Goal: Information Seeking & Learning: Learn about a topic

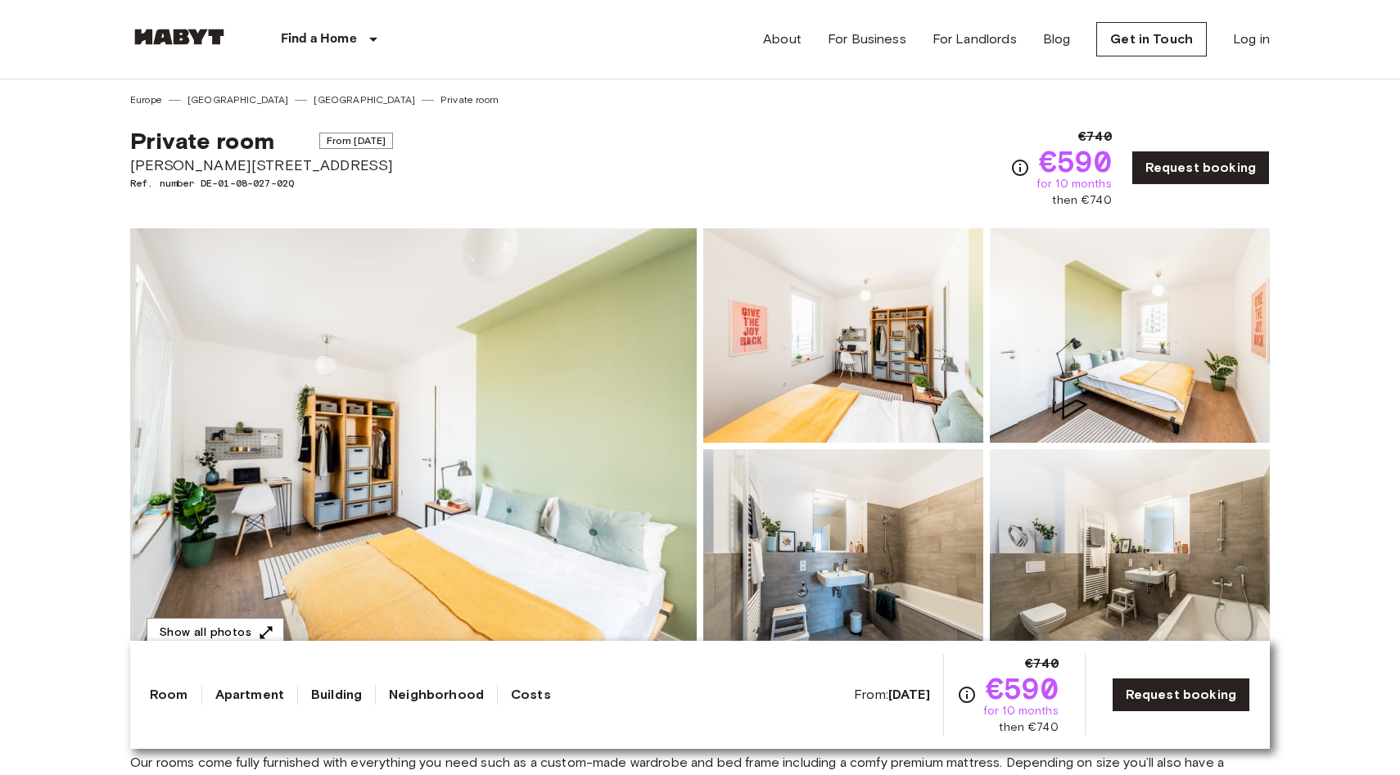
scroll to position [97, 0]
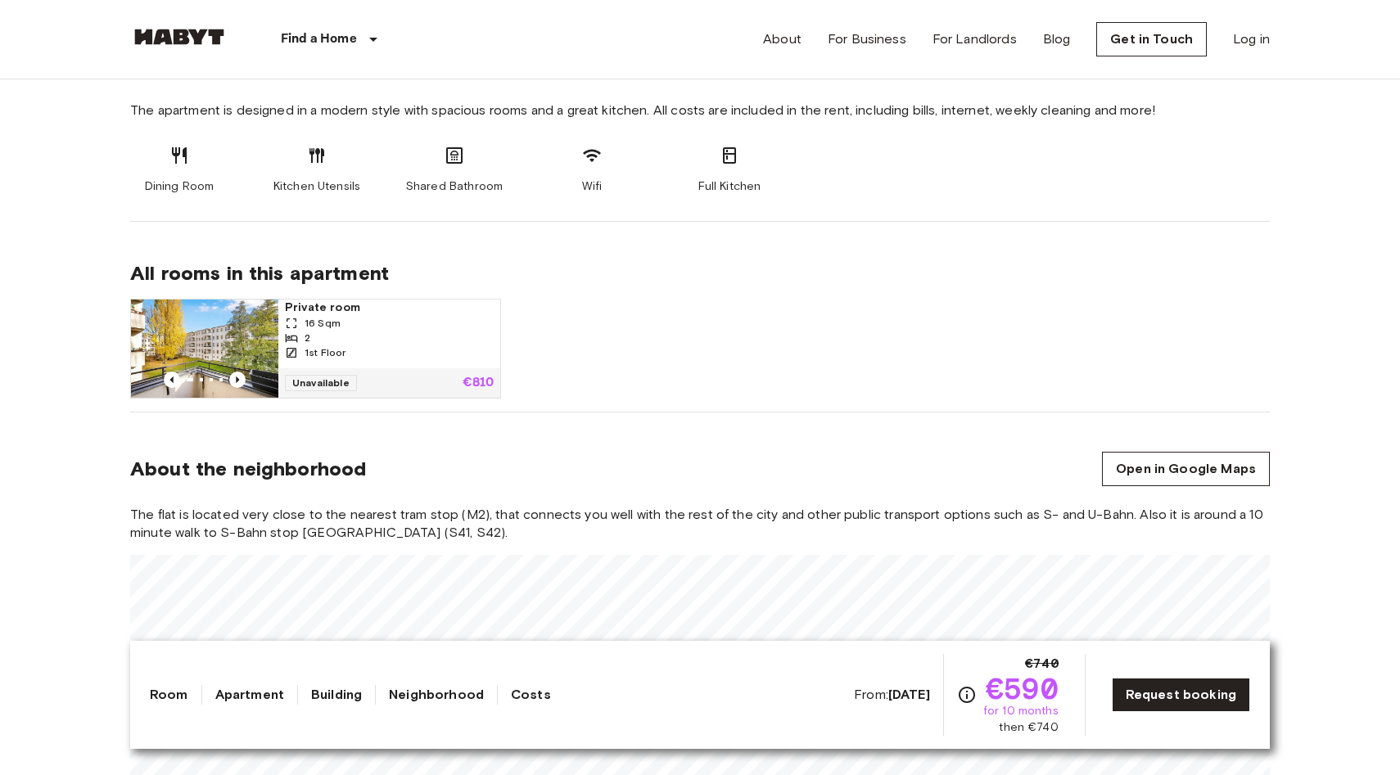
scroll to position [886, 0]
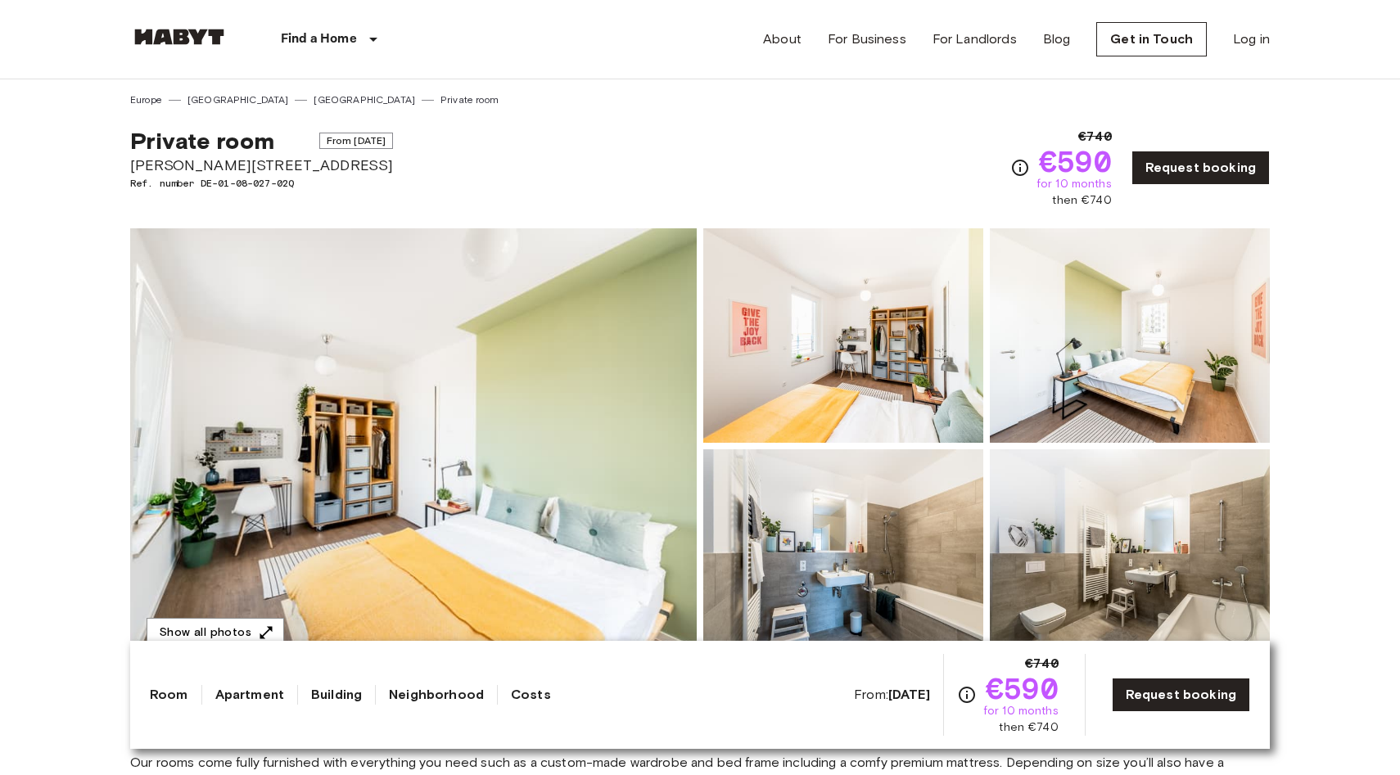
click at [276, 165] on span "[PERSON_NAME][STREET_ADDRESS]" at bounding box center [261, 165] width 263 height 21
click at [276, 165] on span "Klara-Franke-Straße 20" at bounding box center [261, 165] width 263 height 21
copy span "Klara-Franke-Straße 20"
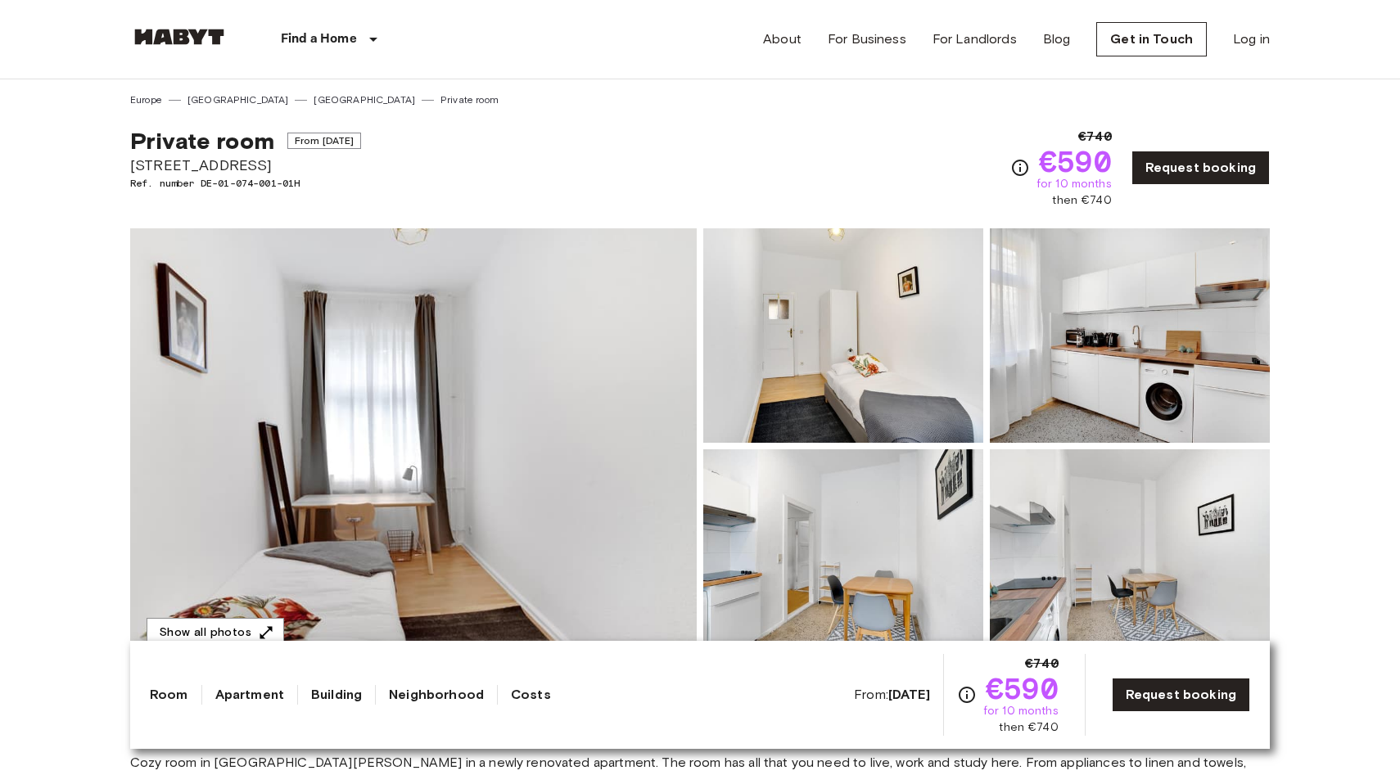
click at [224, 39] on img at bounding box center [179, 37] width 98 height 16
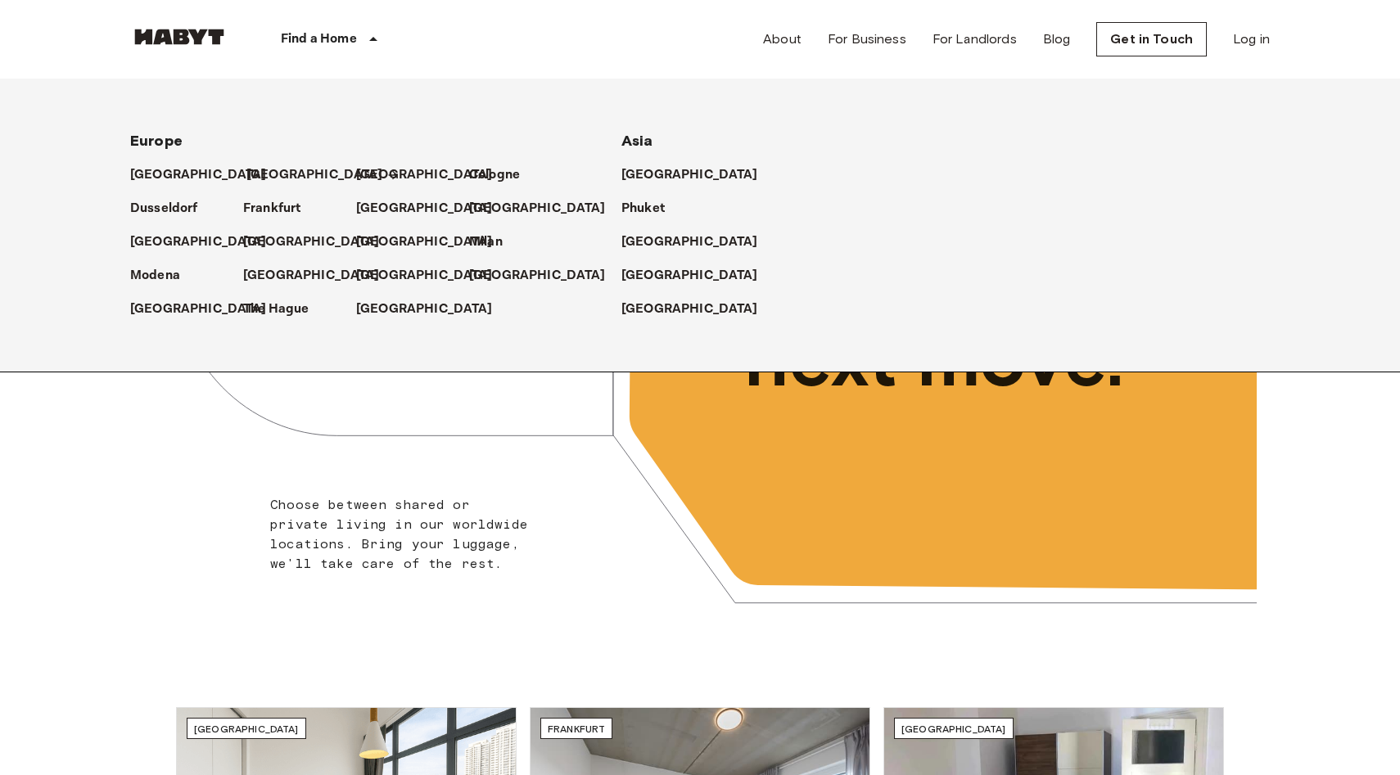
click at [271, 167] on p "[GEOGRAPHIC_DATA]" at bounding box center [314, 175] width 137 height 20
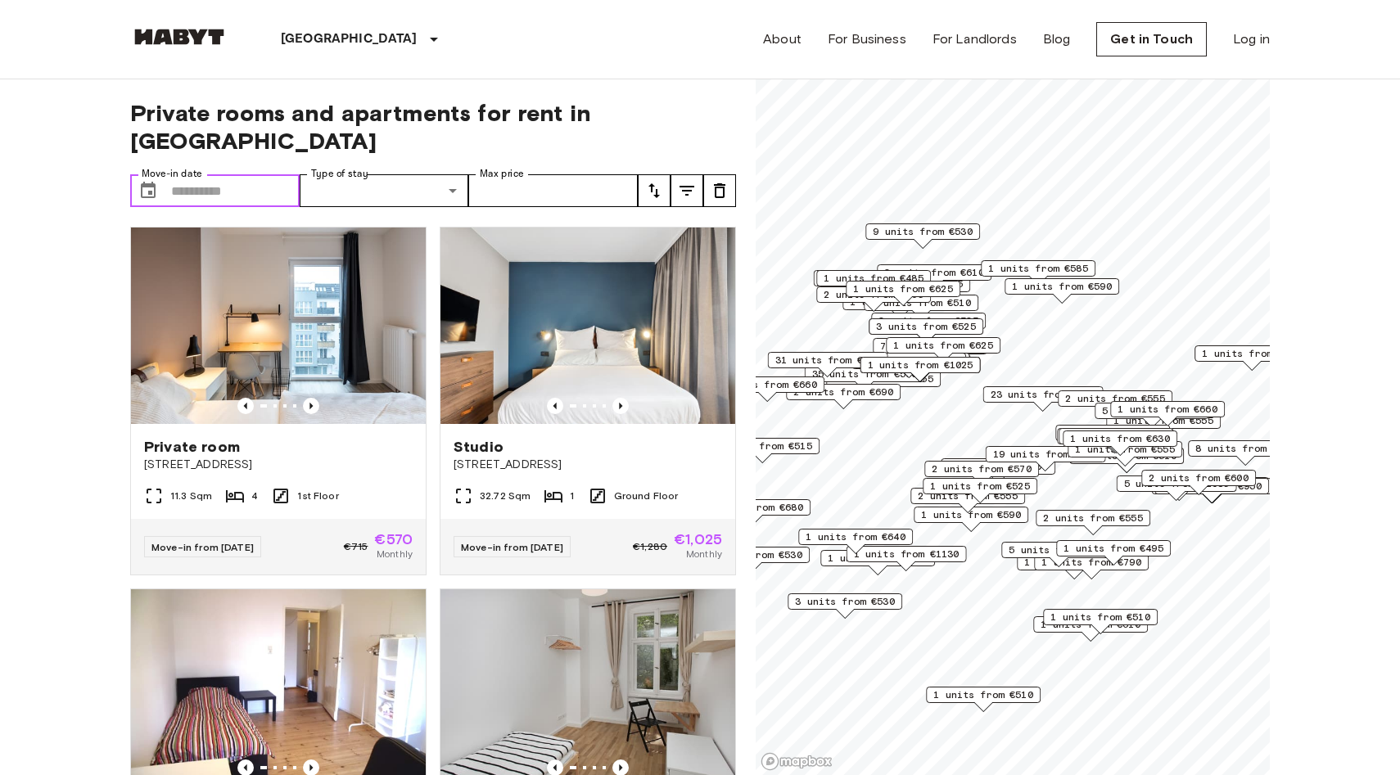
click at [192, 176] on input "Move-in date" at bounding box center [235, 190] width 129 height 33
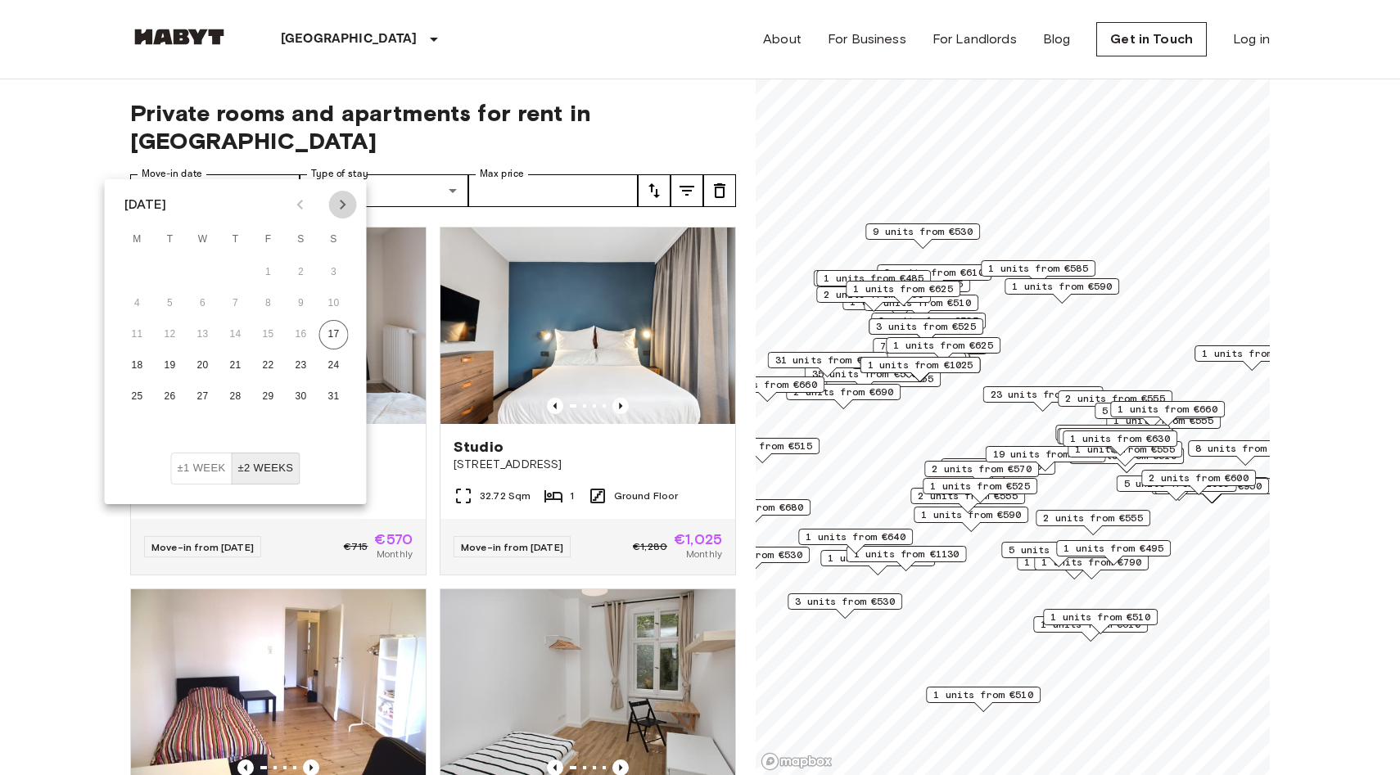
click at [341, 210] on icon "Next month" at bounding box center [343, 205] width 20 height 20
click at [201, 272] on button "1" at bounding box center [202, 272] width 29 height 29
type input "**********"
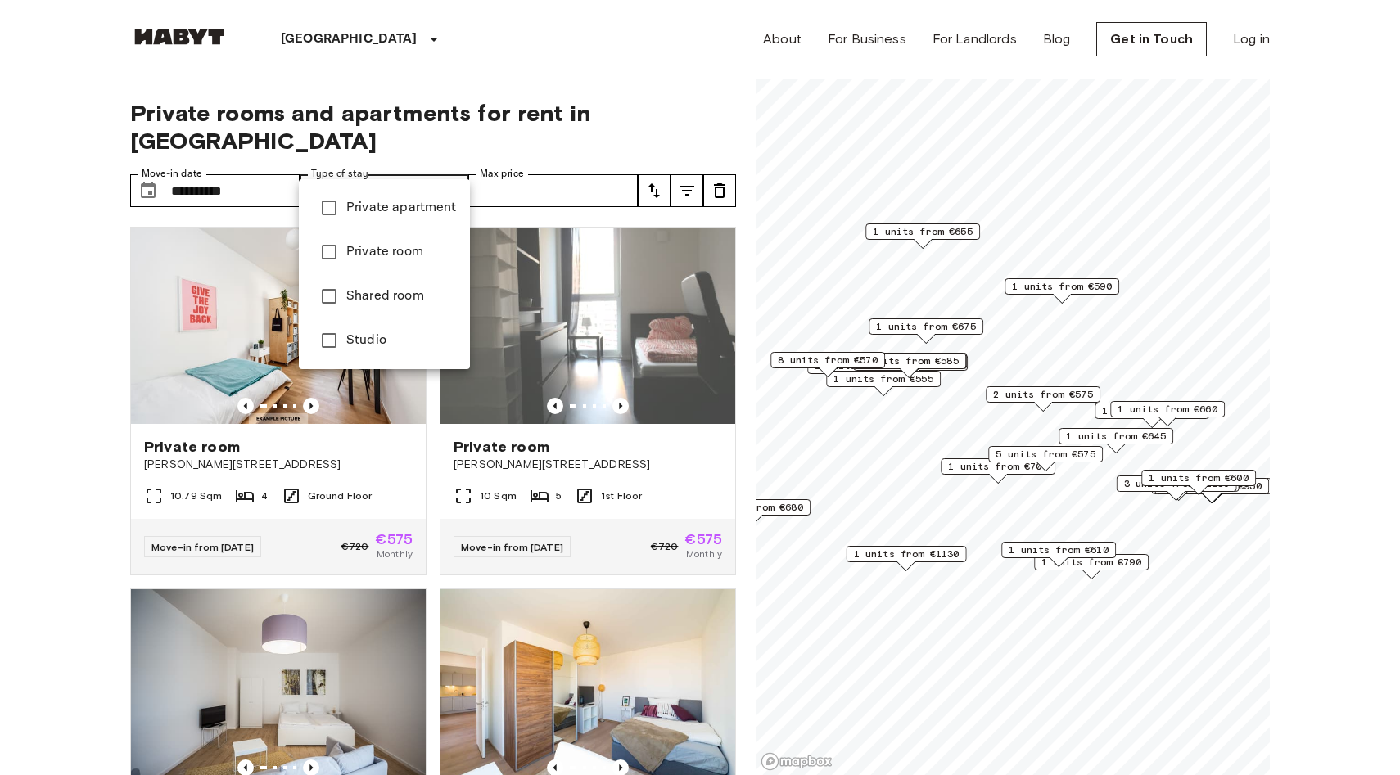
click at [386, 250] on span "Private room" at bounding box center [401, 252] width 111 height 20
type input "**********"
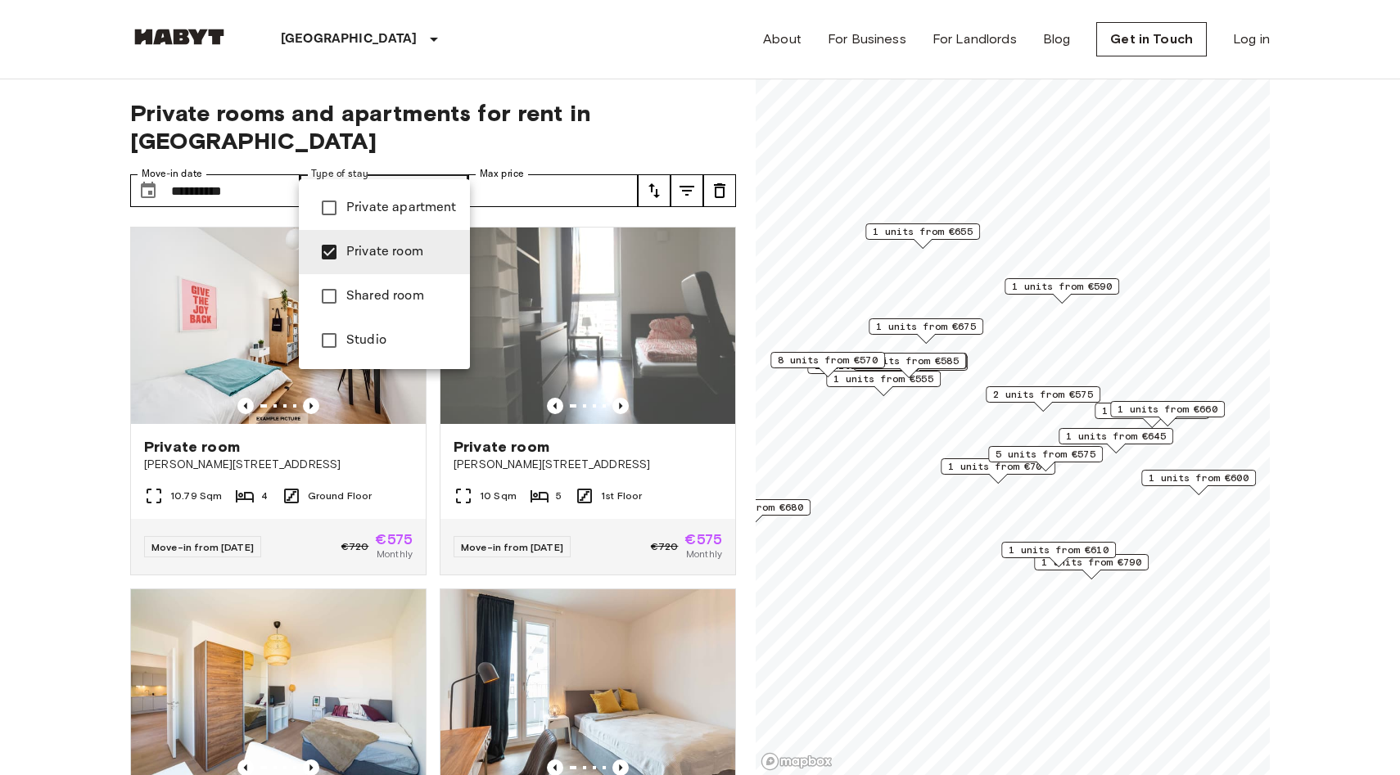
click at [398, 273] on li "Private room" at bounding box center [384, 252] width 171 height 44
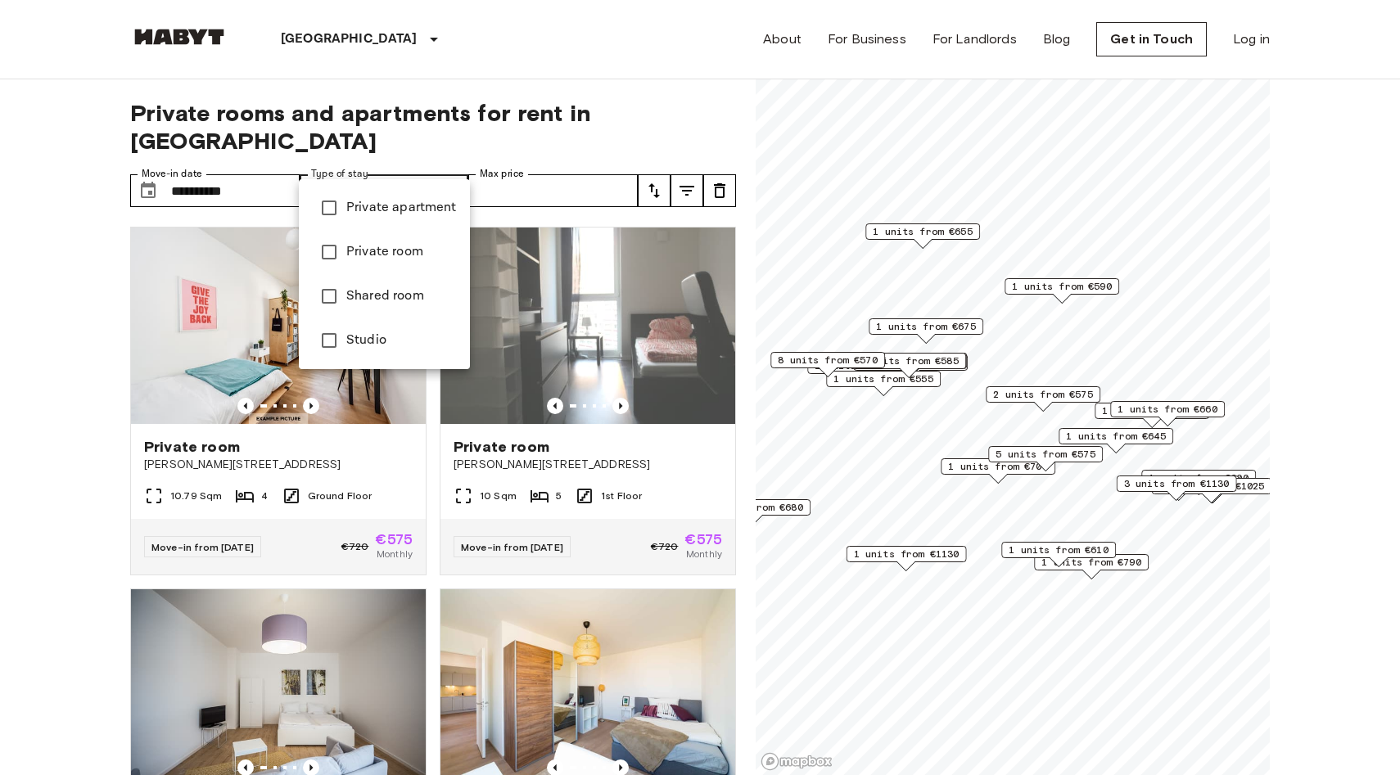
click at [395, 300] on span "Shared room" at bounding box center [401, 297] width 111 height 20
type input "**********"
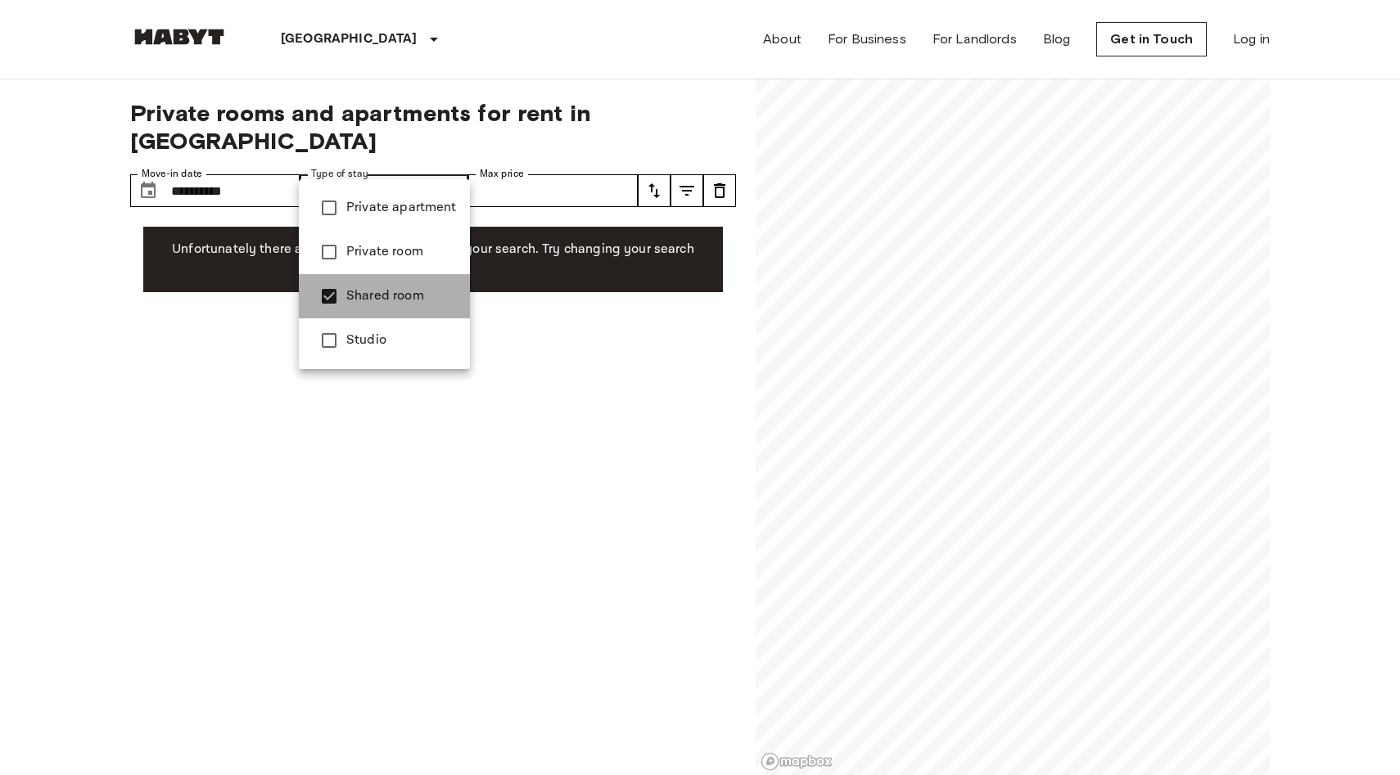
click at [395, 300] on span "Shared room" at bounding box center [401, 297] width 111 height 20
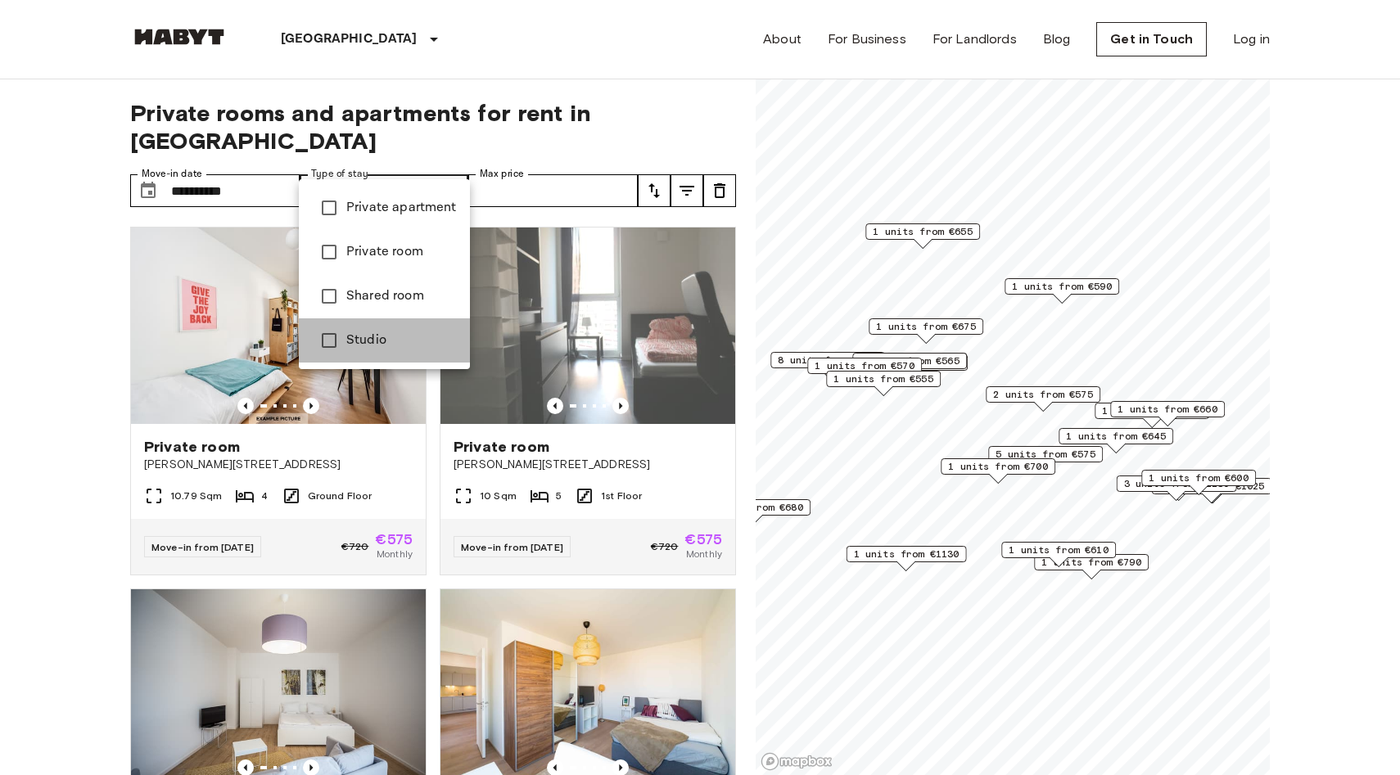
click at [395, 332] on span "Studio" at bounding box center [401, 341] width 111 height 20
type input "******"
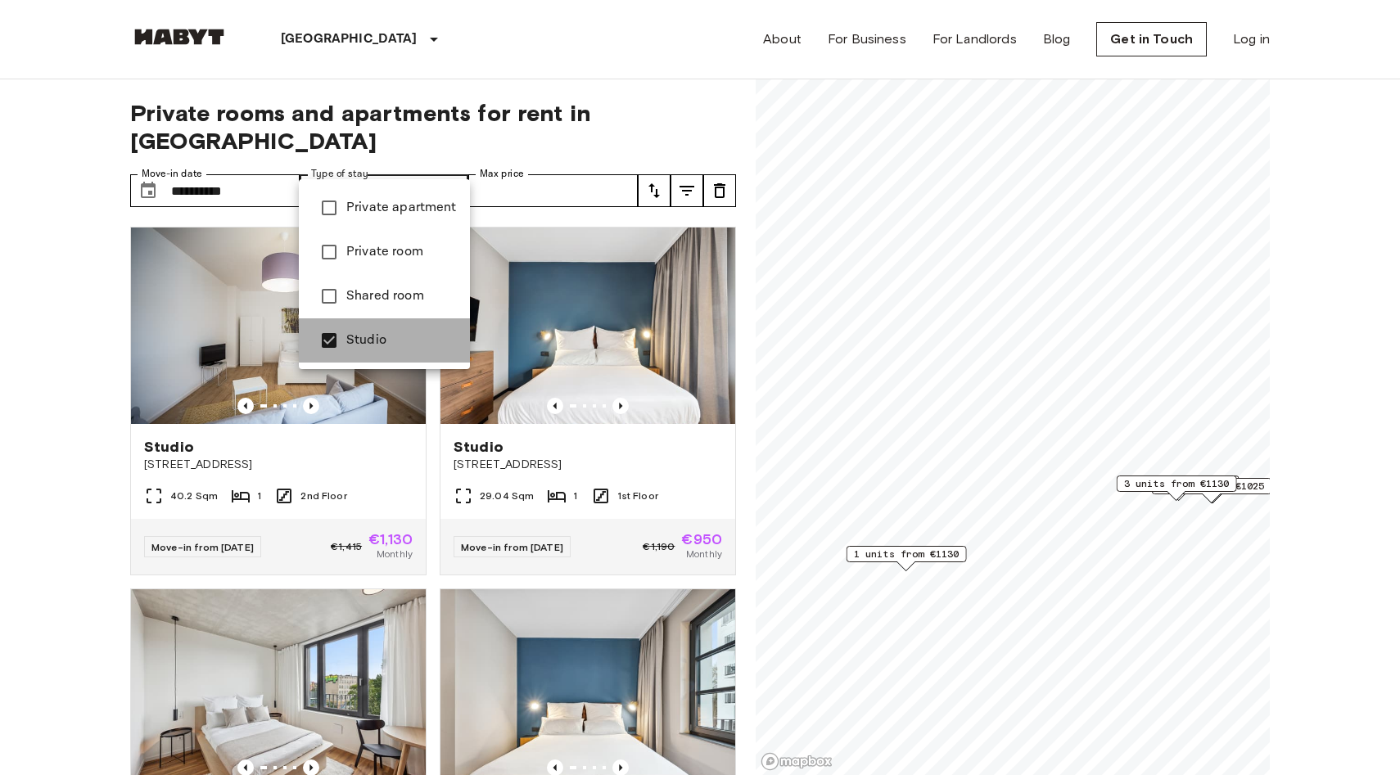
click at [395, 332] on span "Studio" at bounding box center [401, 341] width 111 height 20
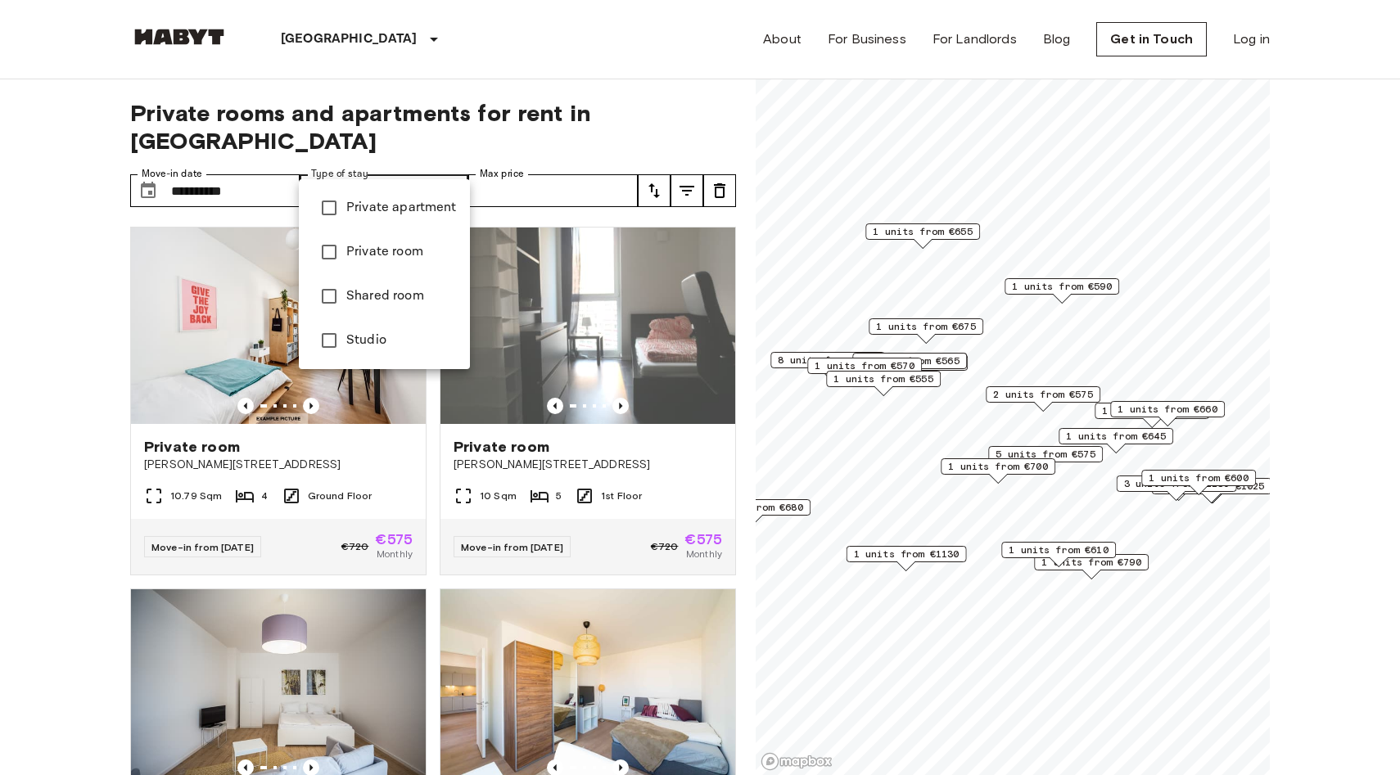
click at [553, 165] on div at bounding box center [700, 387] width 1400 height 775
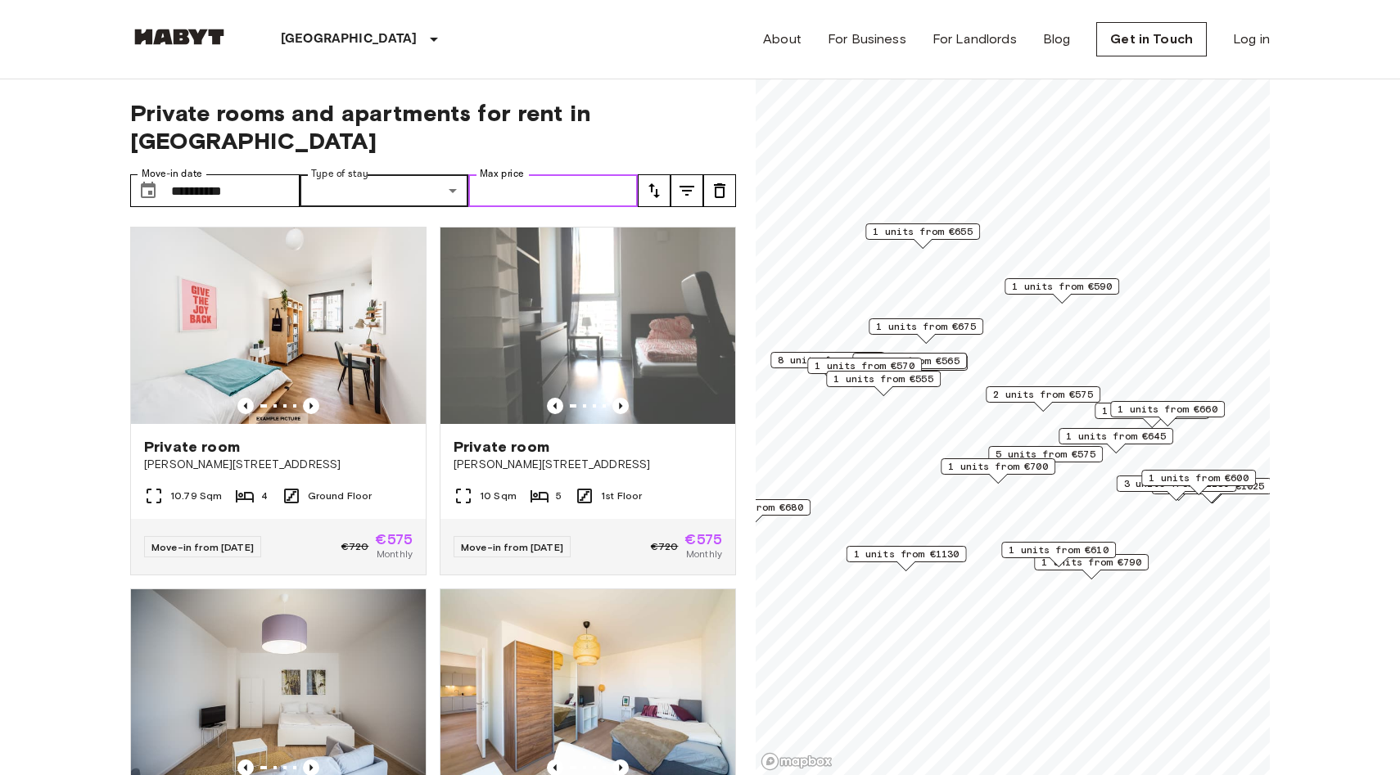
click at [544, 174] on input "Max price" at bounding box center [552, 190] width 169 height 33
type input "***"
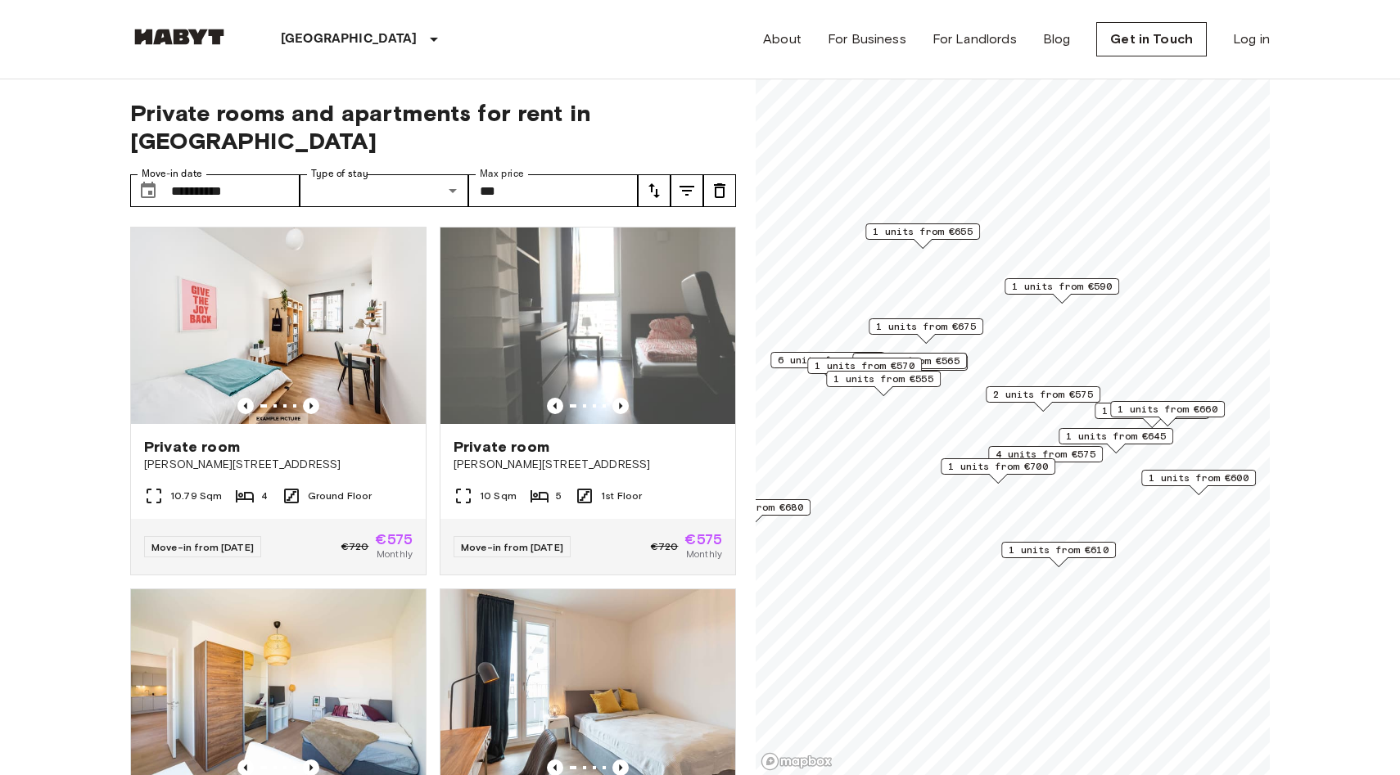
click at [587, 97] on div "**********" at bounding box center [433, 427] width 606 height 697
click at [490, 120] on span "Private rooms and apartments for rent in Berlin" at bounding box center [433, 127] width 606 height 56
click at [654, 127] on div "**********" at bounding box center [433, 427] width 606 height 697
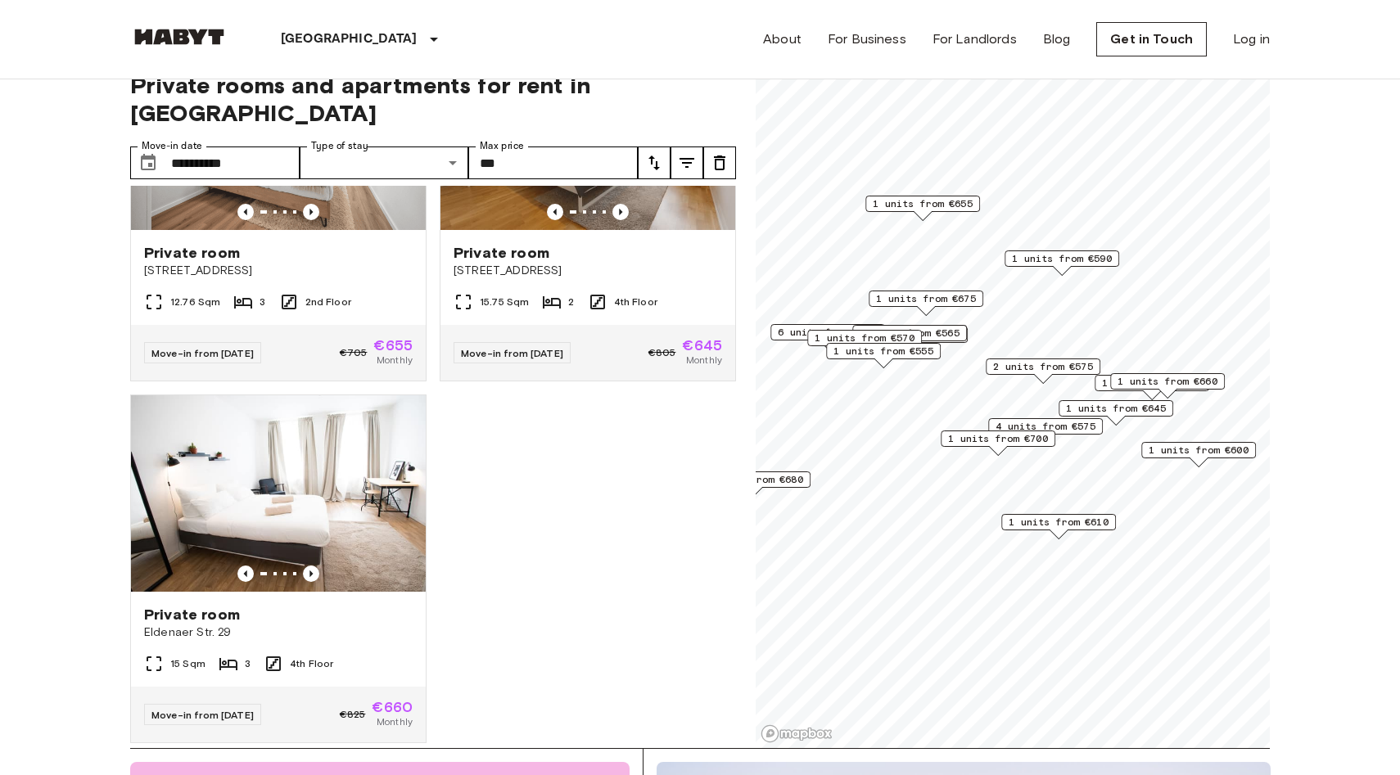
scroll to position [38, 0]
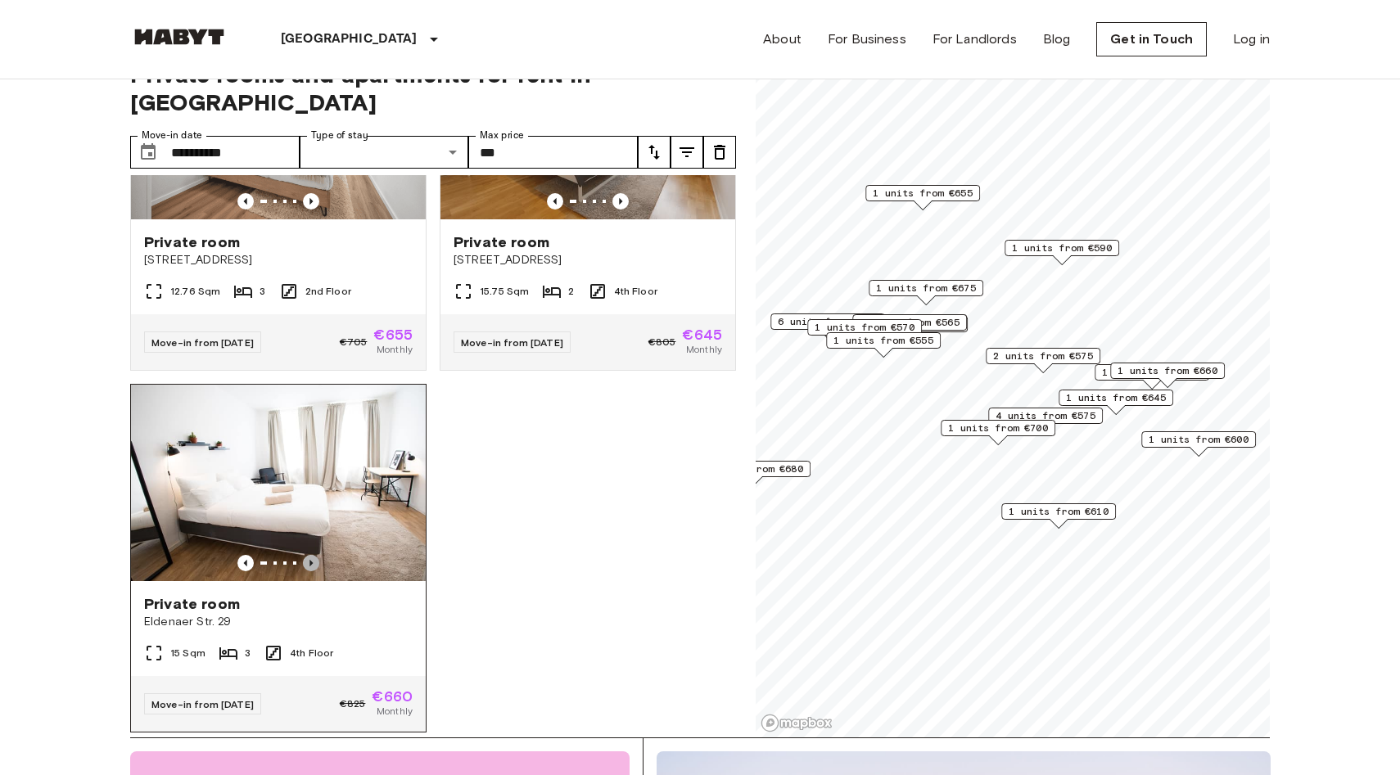
click at [312, 560] on icon "Previous image" at bounding box center [310, 563] width 3 height 7
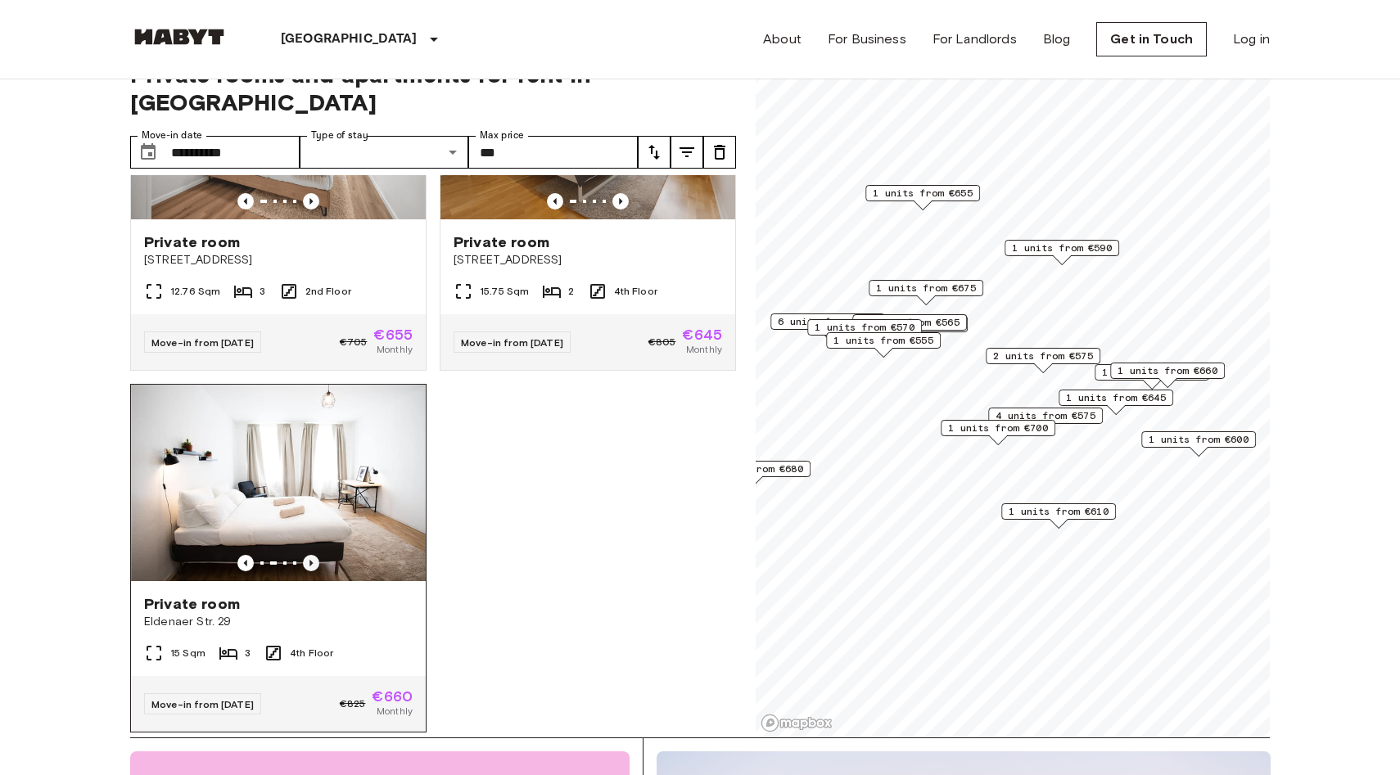
click at [312, 560] on icon "Previous image" at bounding box center [310, 563] width 3 height 7
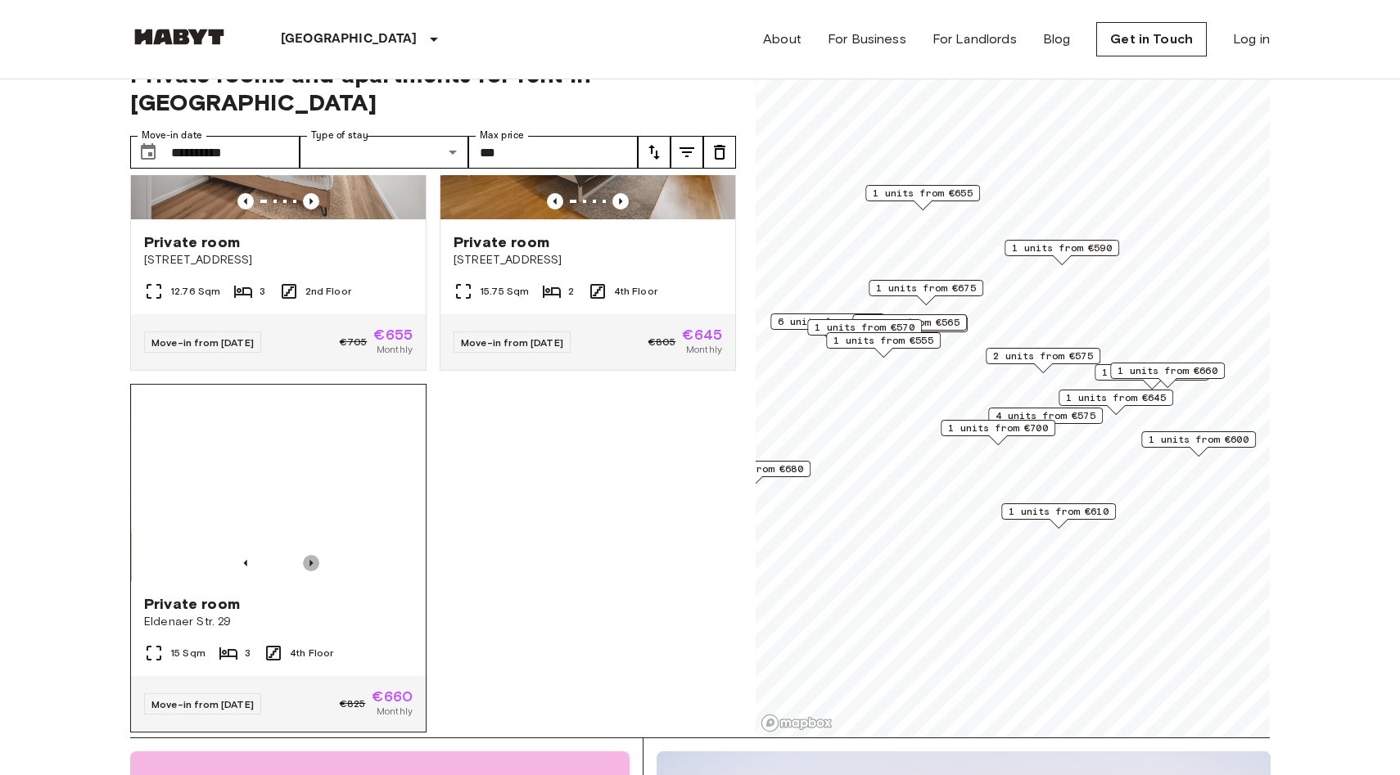
click at [312, 560] on icon "Previous image" at bounding box center [310, 563] width 3 height 7
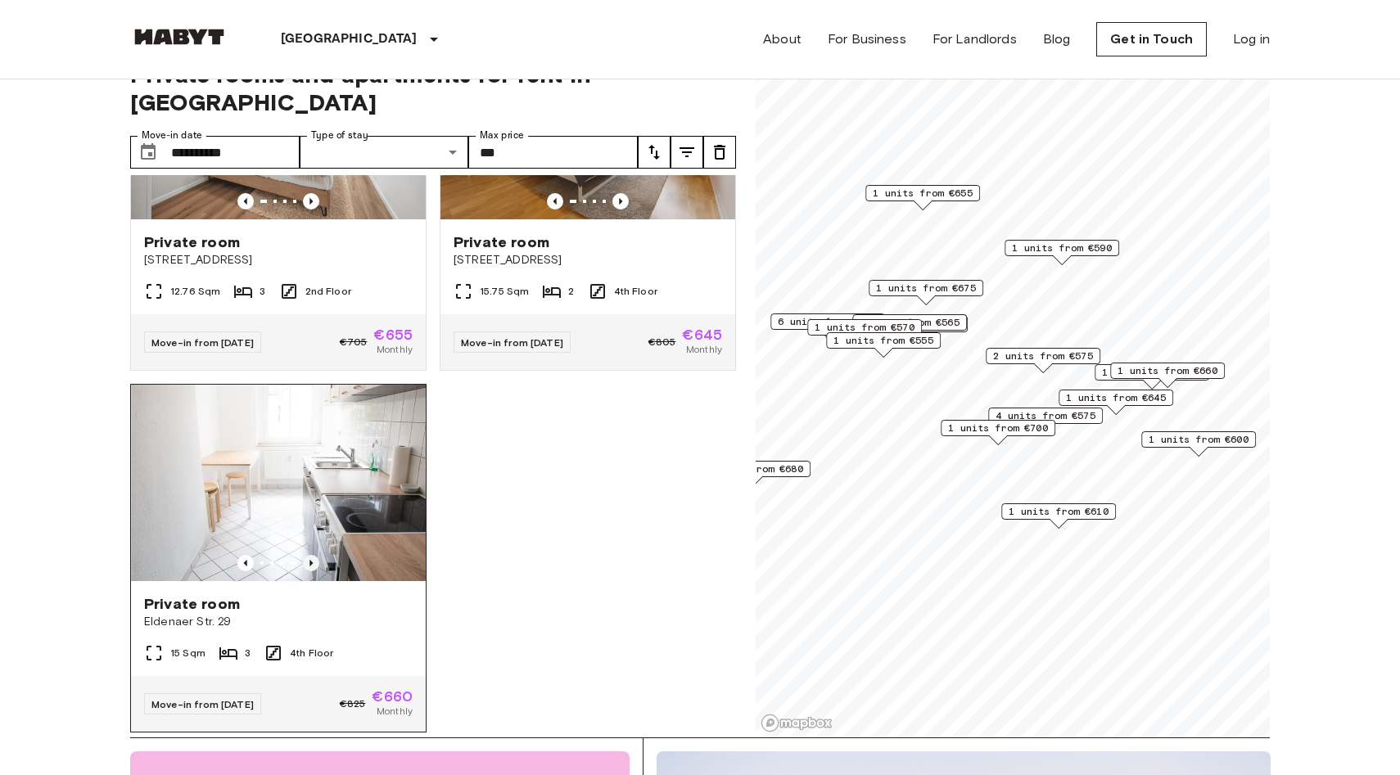
click at [312, 560] on icon "Previous image" at bounding box center [310, 563] width 3 height 7
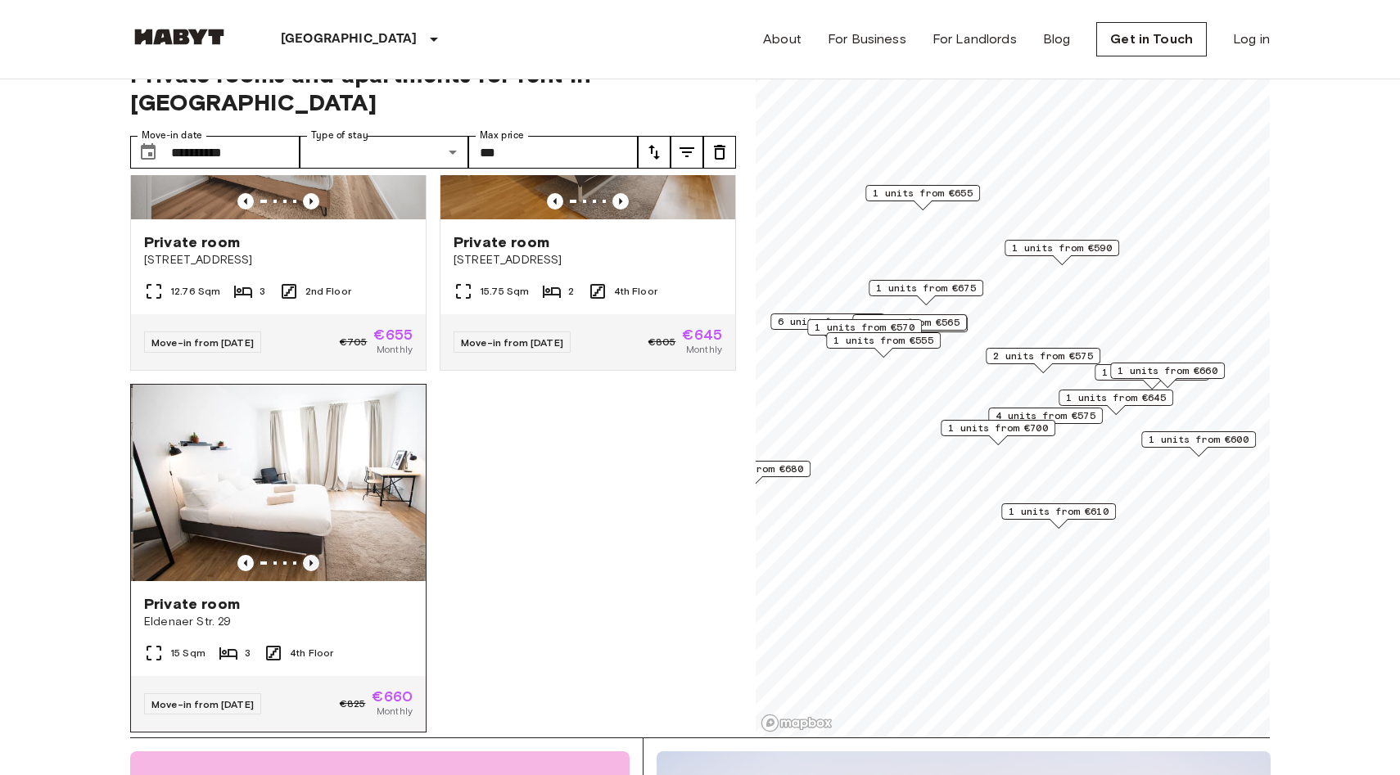
click at [312, 560] on icon "Previous image" at bounding box center [310, 563] width 3 height 7
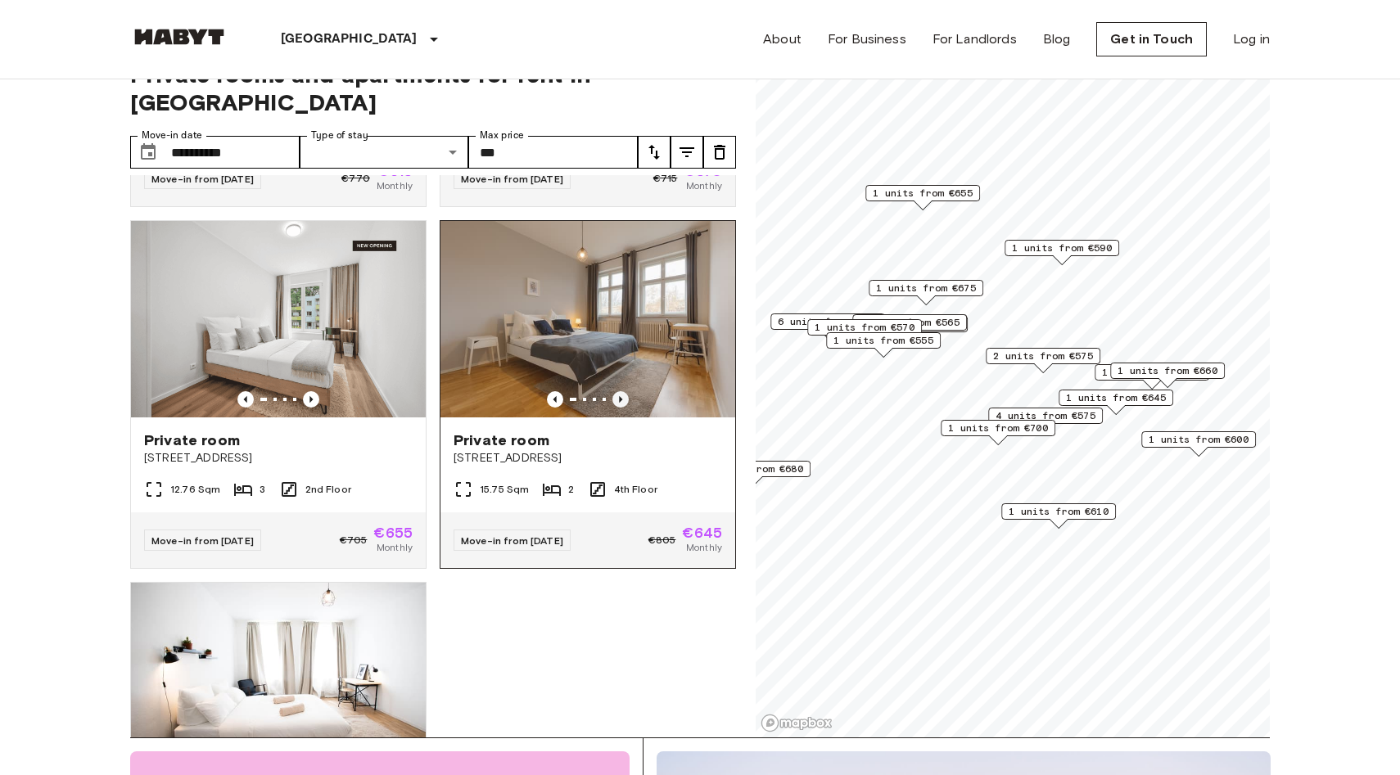
scroll to position [7202, 0]
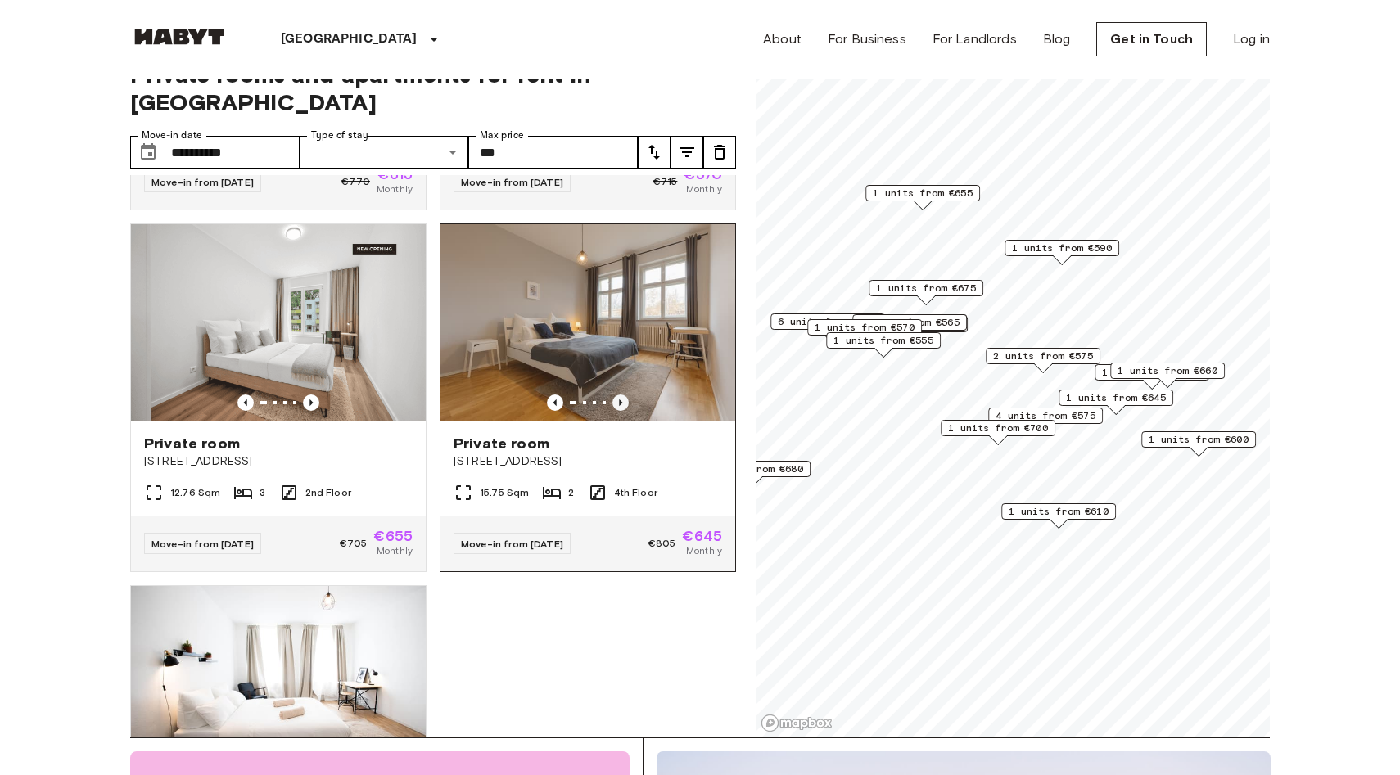
click at [624, 395] on icon "Previous image" at bounding box center [620, 403] width 16 height 16
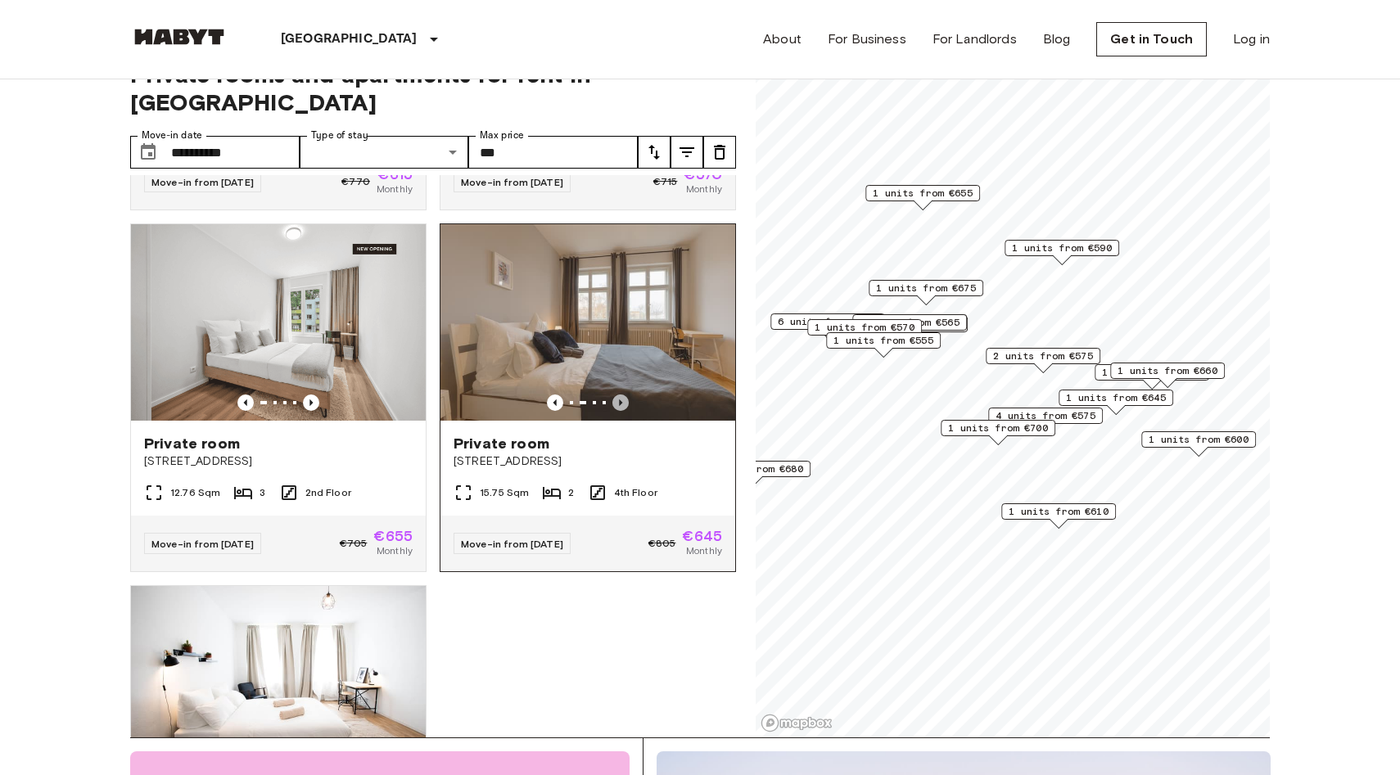
click at [622, 395] on icon "Previous image" at bounding box center [620, 403] width 16 height 16
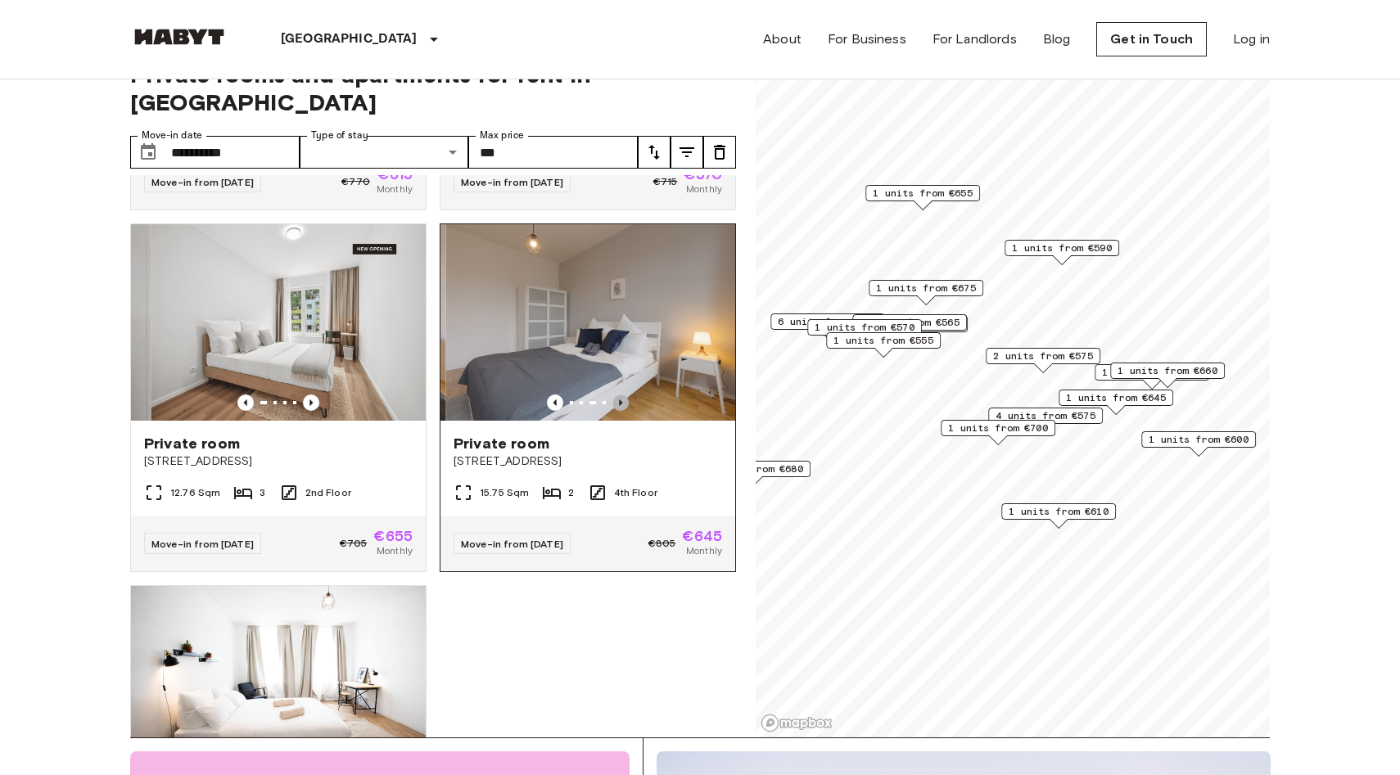
click at [622, 395] on icon "Previous image" at bounding box center [620, 403] width 16 height 16
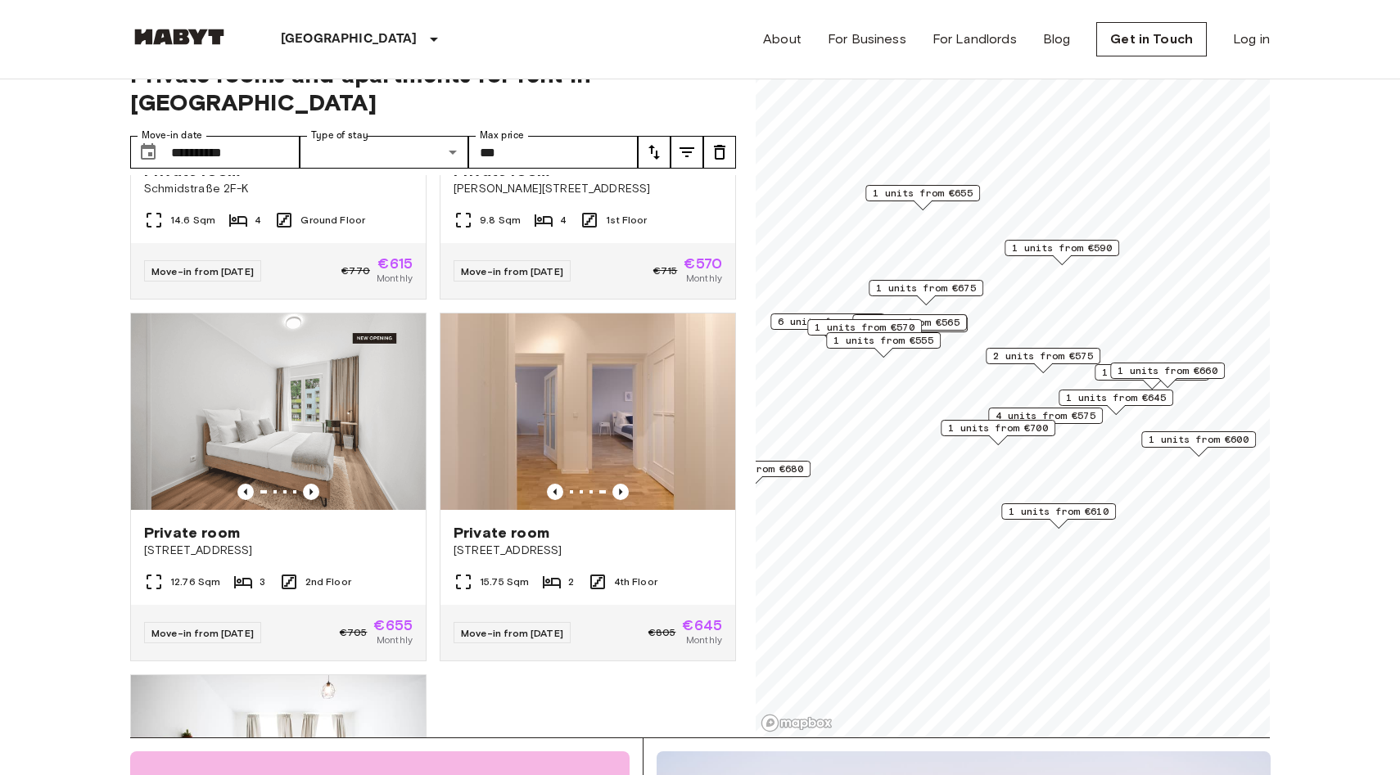
scroll to position [7106, 0]
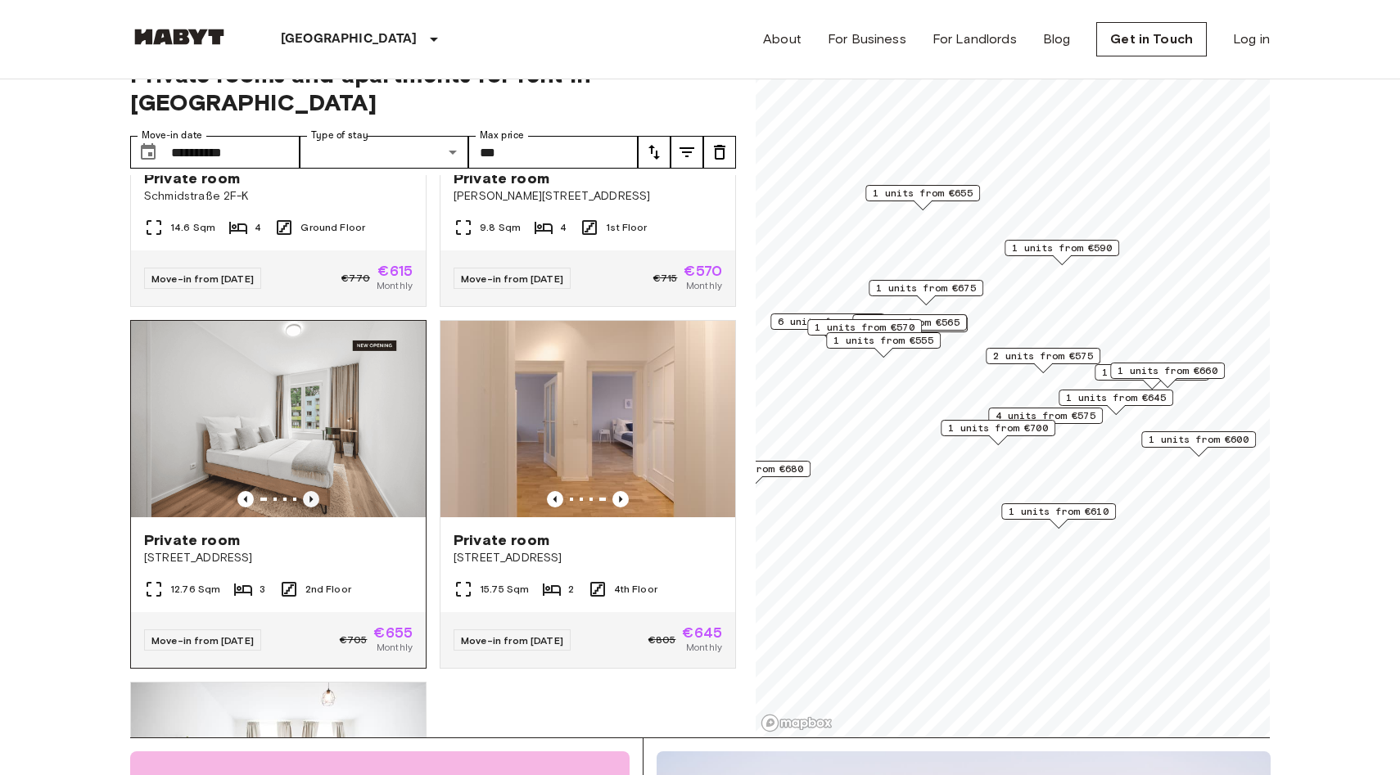
click at [315, 491] on icon "Previous image" at bounding box center [311, 499] width 16 height 16
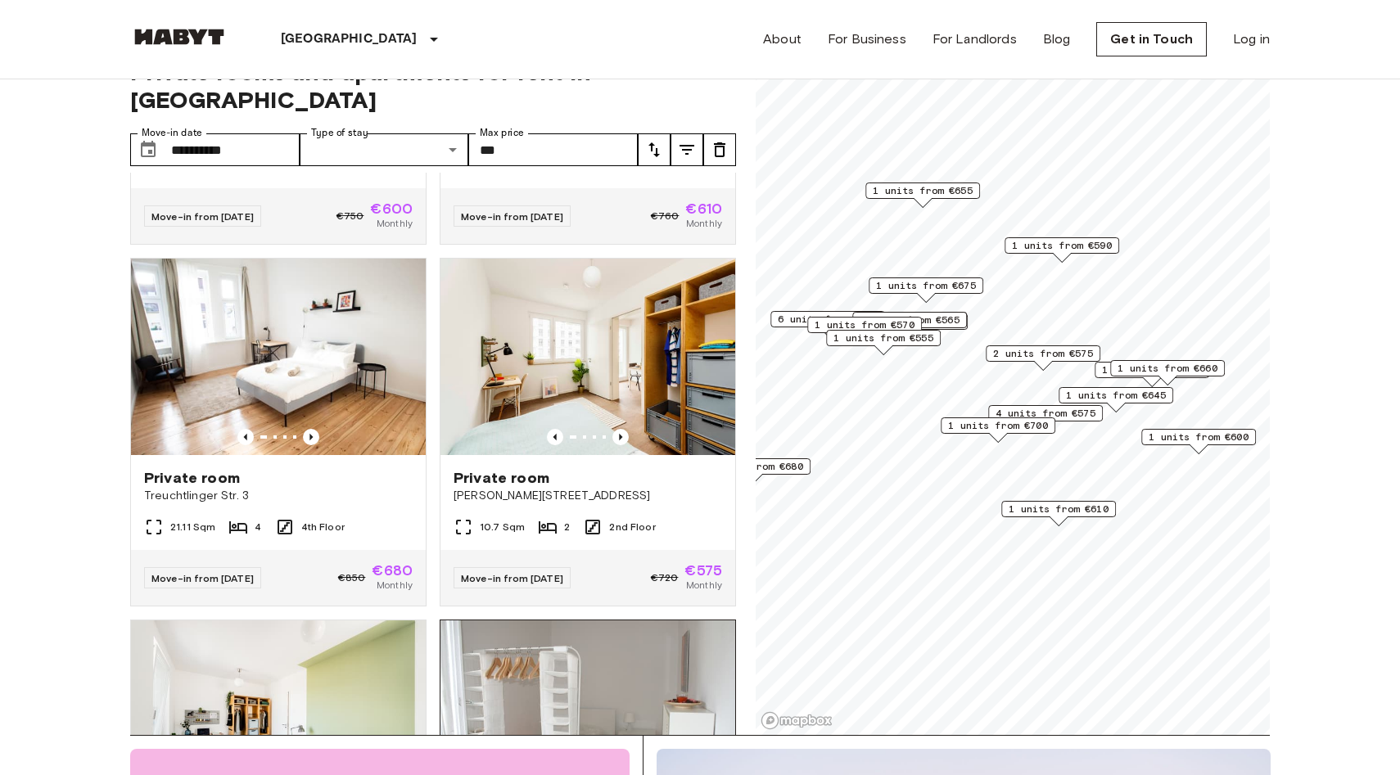
scroll to position [6032, 0]
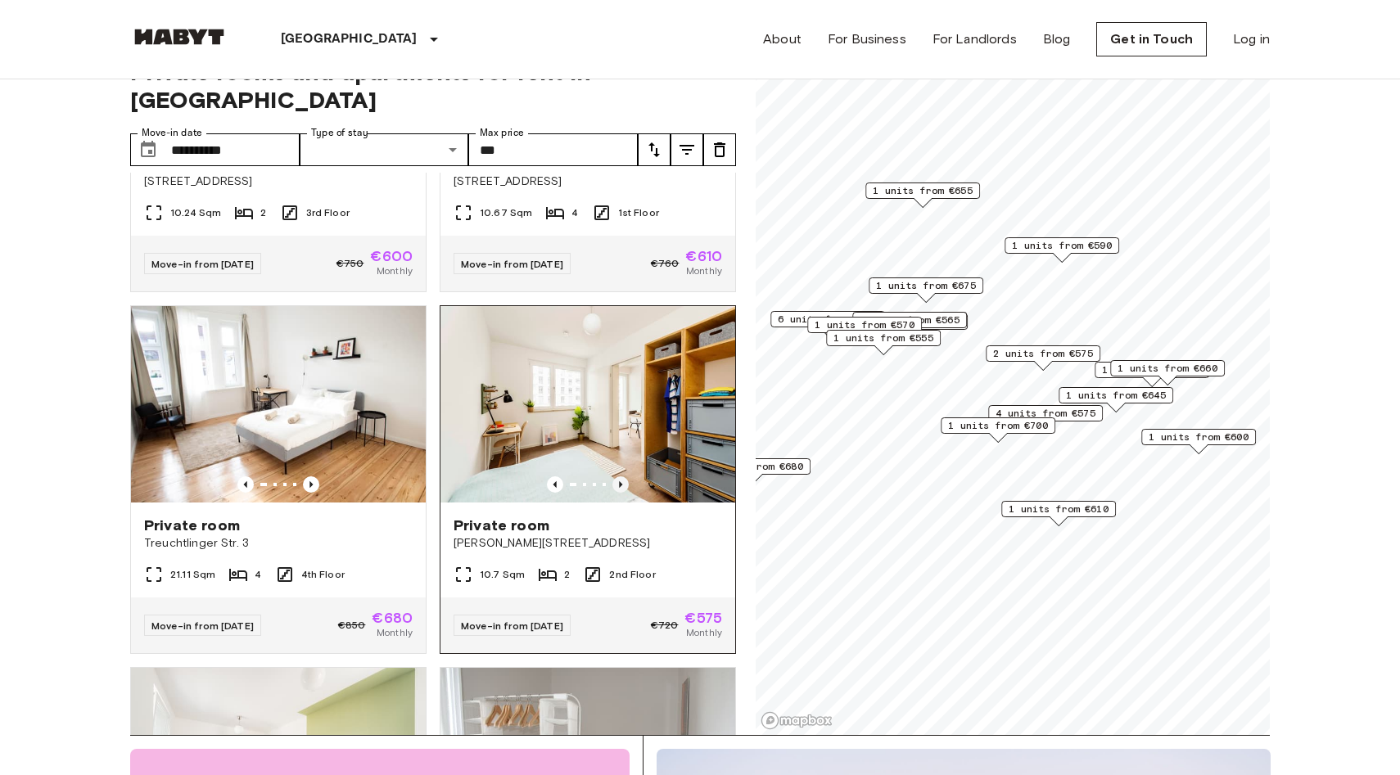
click at [623, 476] on icon "Previous image" at bounding box center [620, 484] width 16 height 16
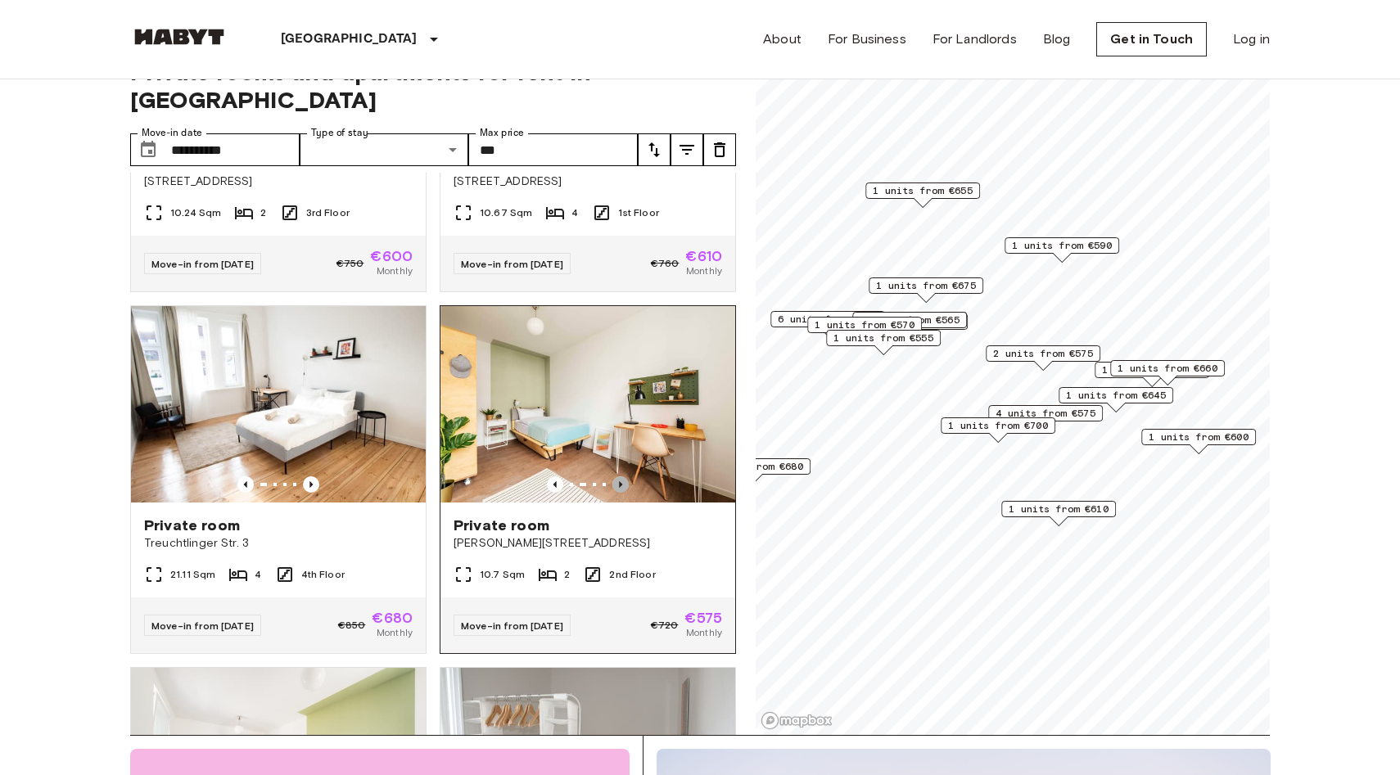
click at [623, 476] on icon "Previous image" at bounding box center [620, 484] width 16 height 16
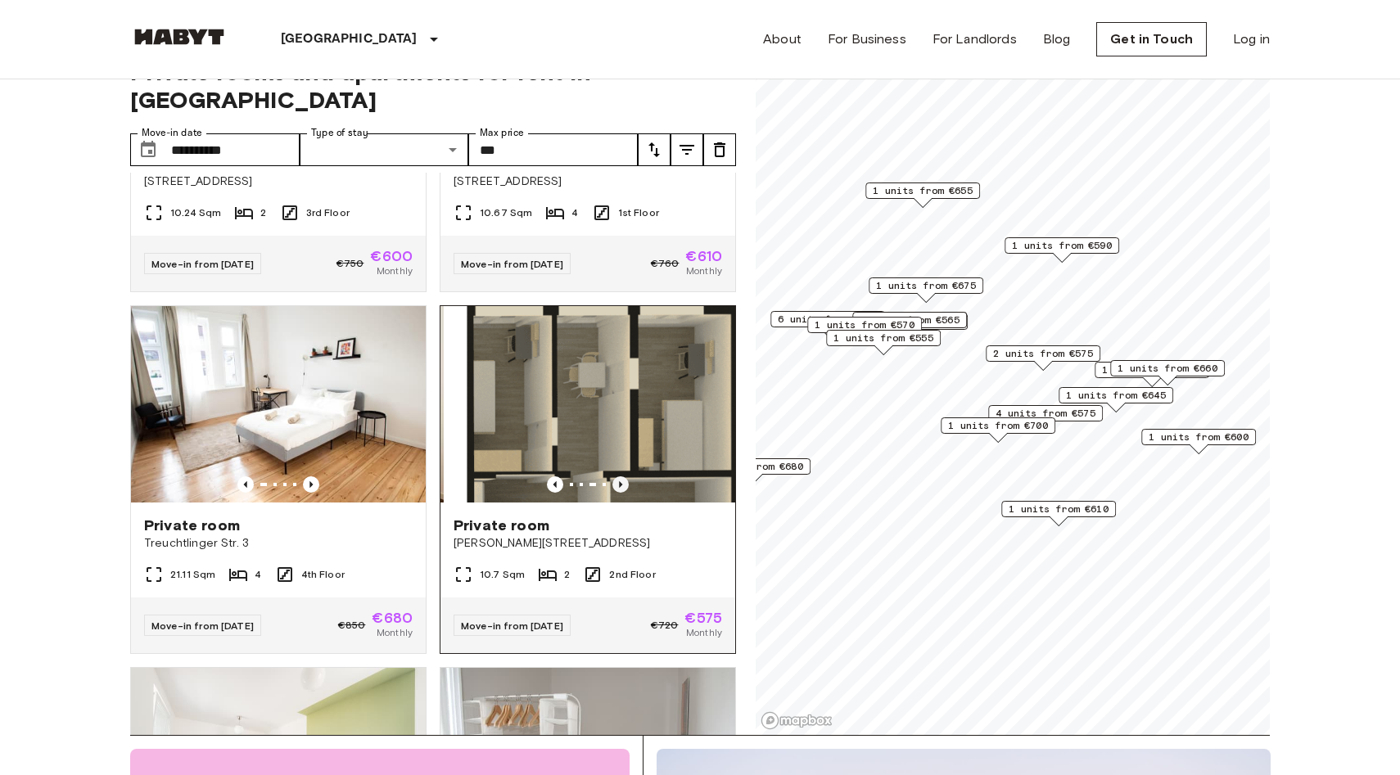
click at [623, 476] on icon "Previous image" at bounding box center [620, 484] width 16 height 16
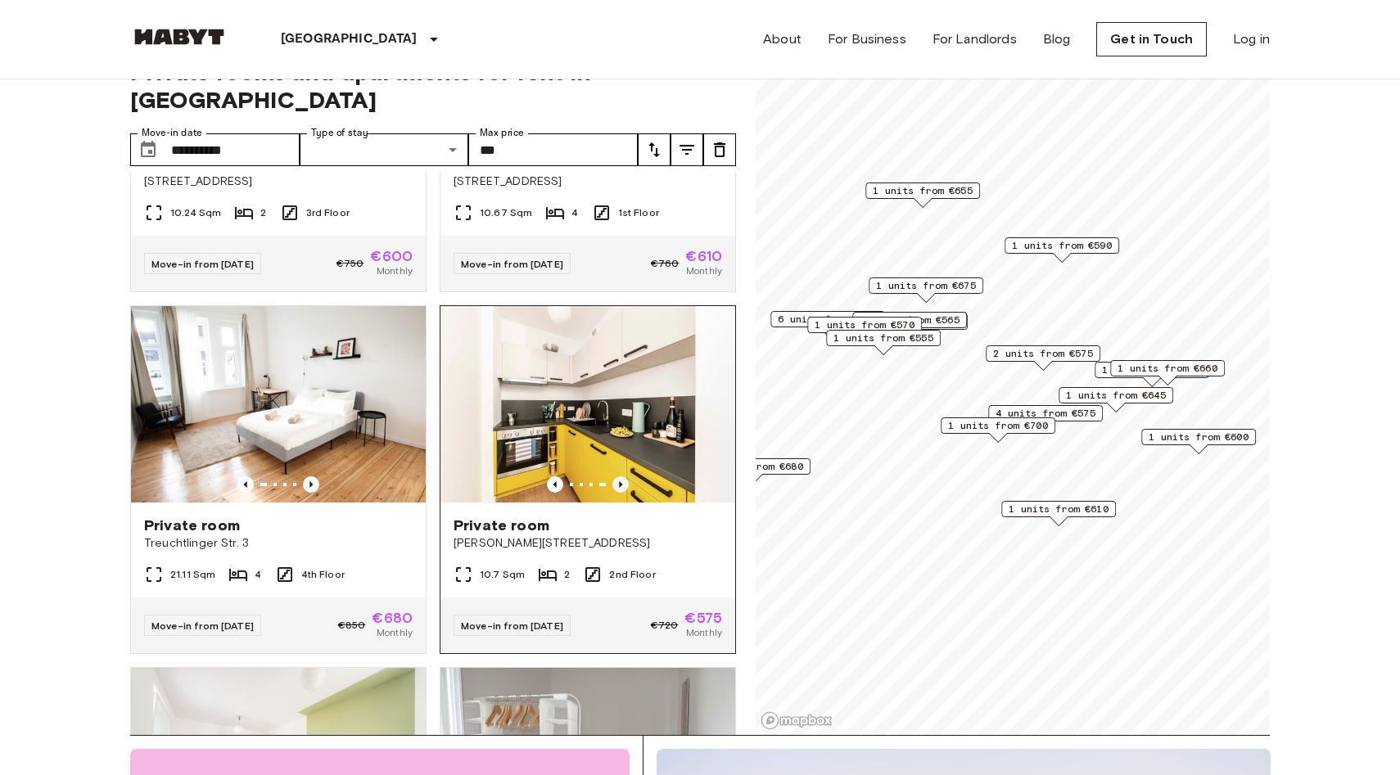
click at [619, 476] on icon "Previous image" at bounding box center [620, 484] width 16 height 16
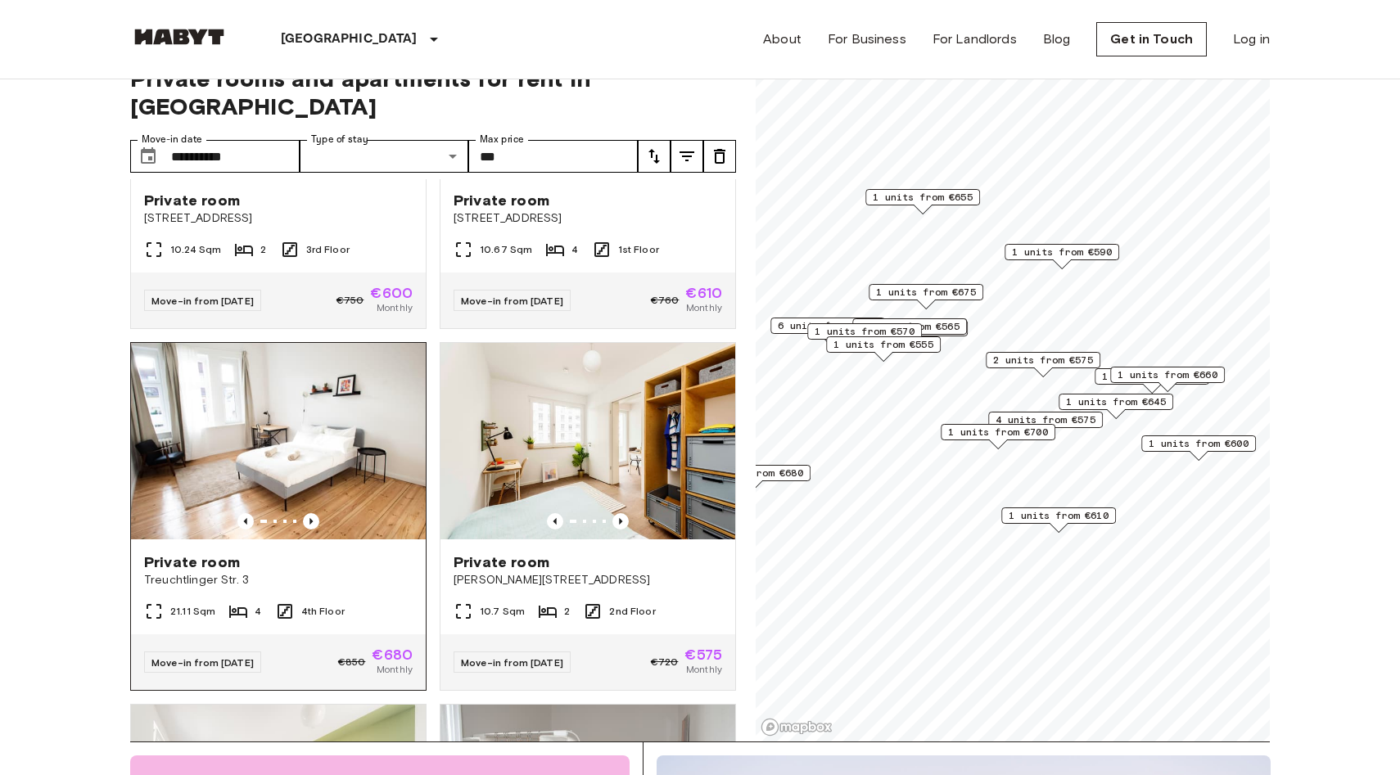
scroll to position [6000, 0]
click at [313, 515] on icon "Previous image" at bounding box center [311, 523] width 16 height 16
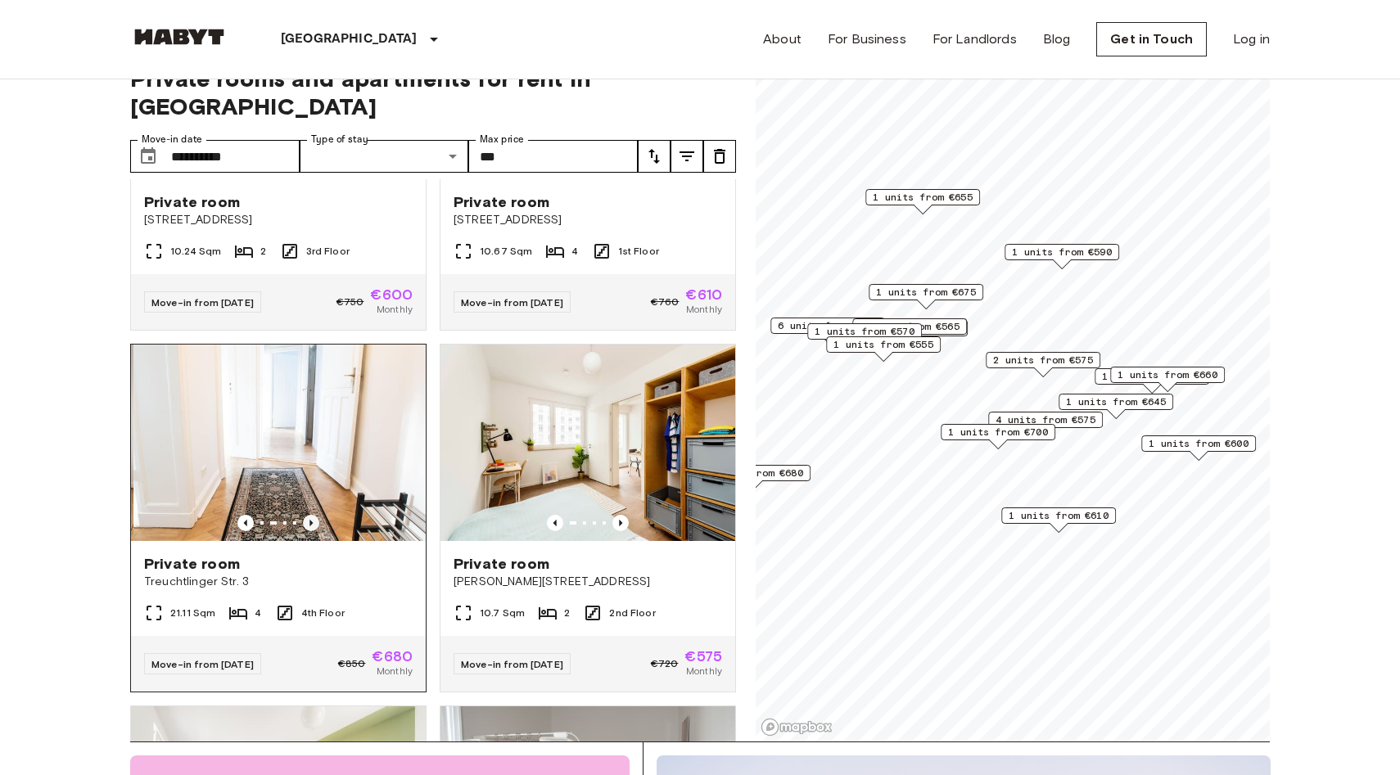
click at [313, 515] on icon "Previous image" at bounding box center [311, 523] width 16 height 16
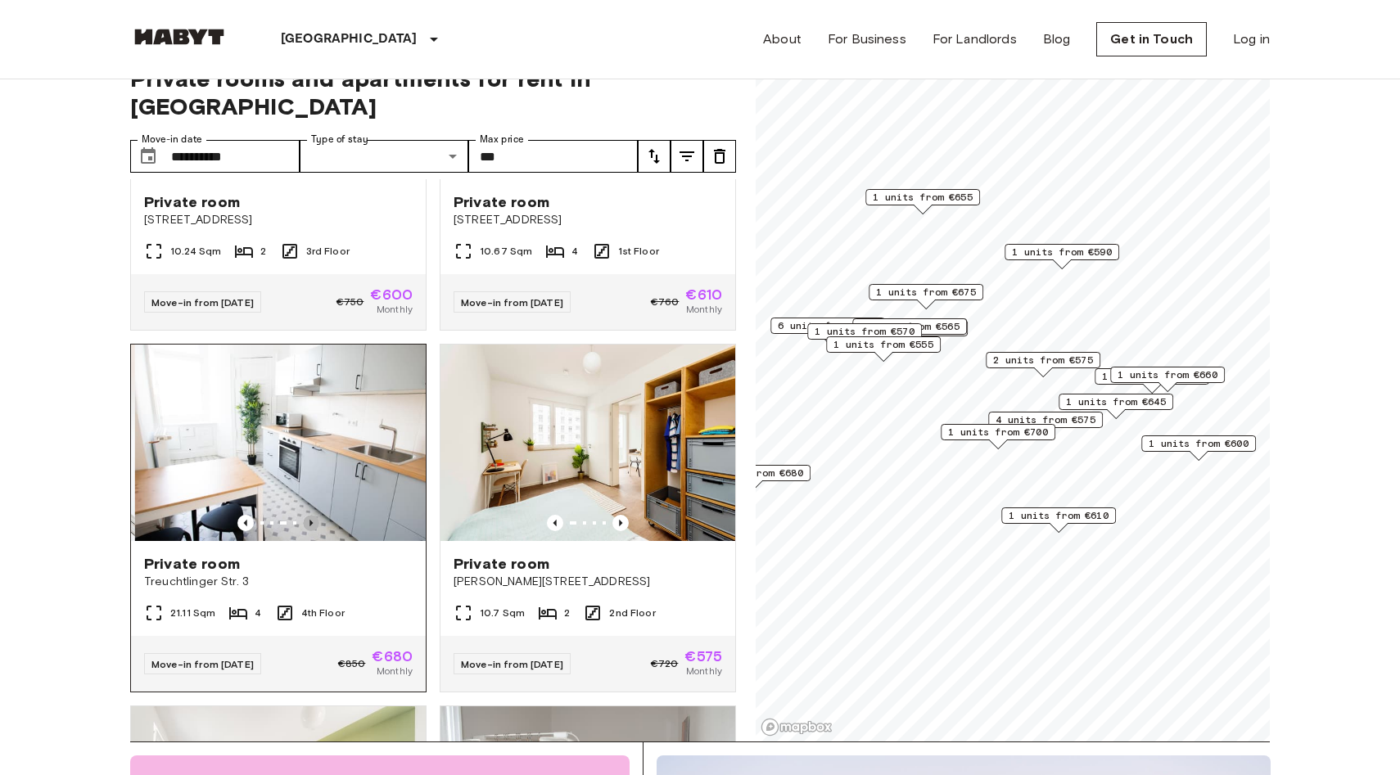
click at [313, 515] on icon "Previous image" at bounding box center [311, 523] width 16 height 16
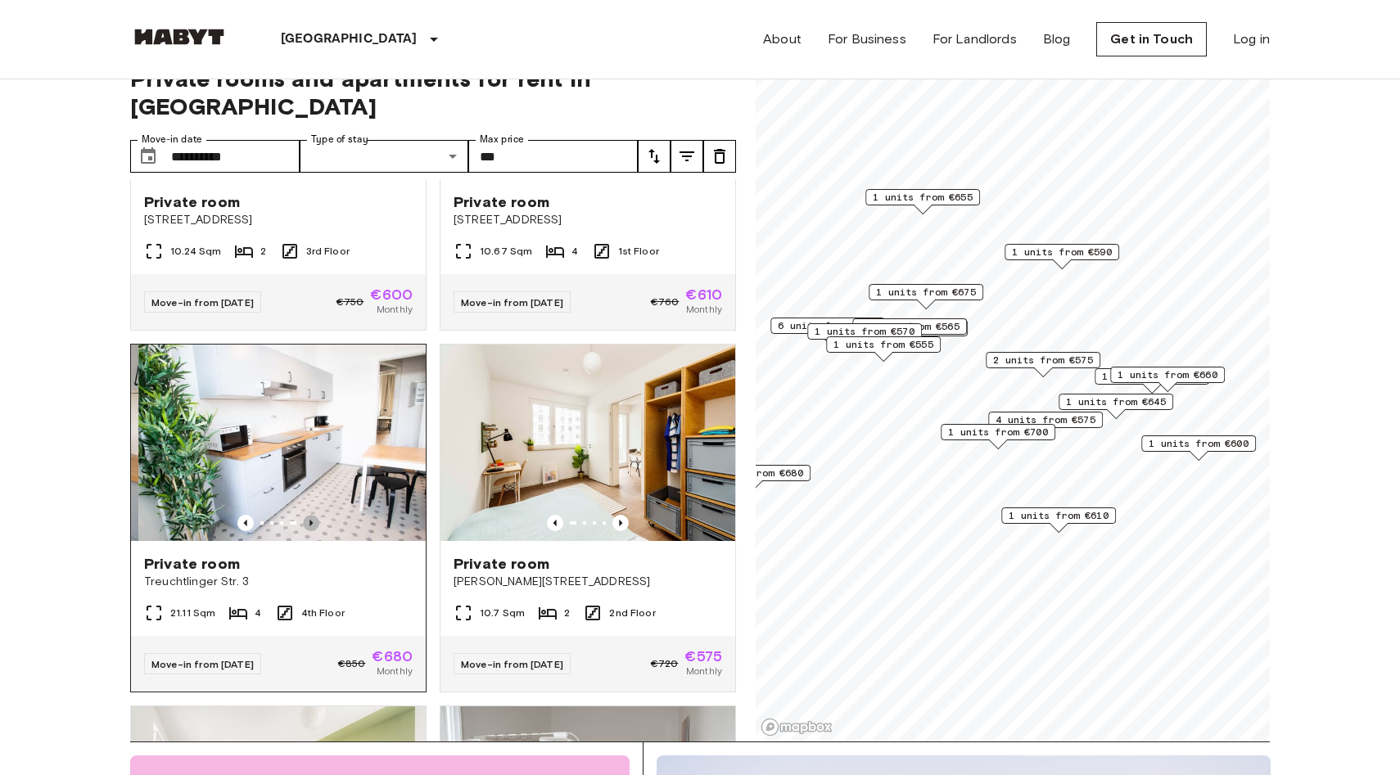
click at [313, 515] on icon "Previous image" at bounding box center [311, 523] width 16 height 16
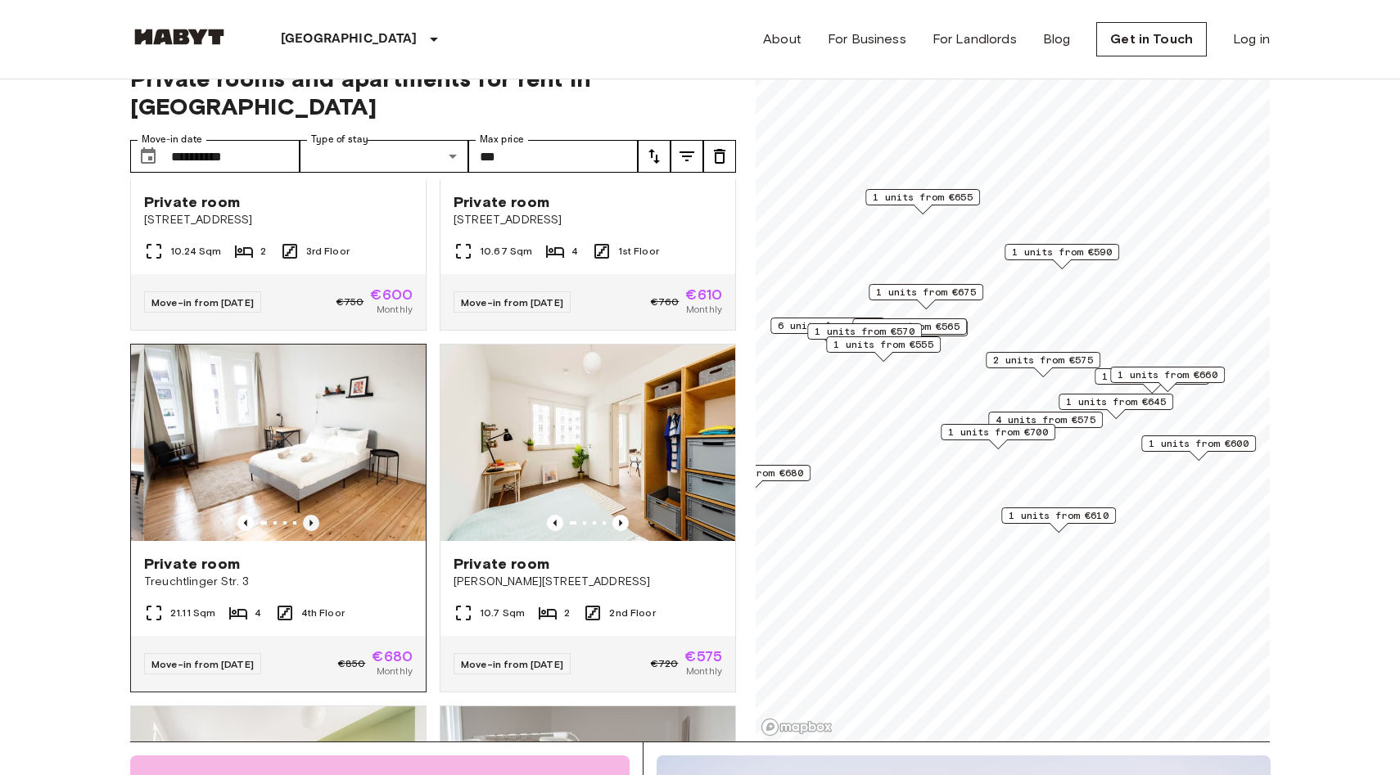
click at [313, 515] on icon "Previous image" at bounding box center [311, 523] width 16 height 16
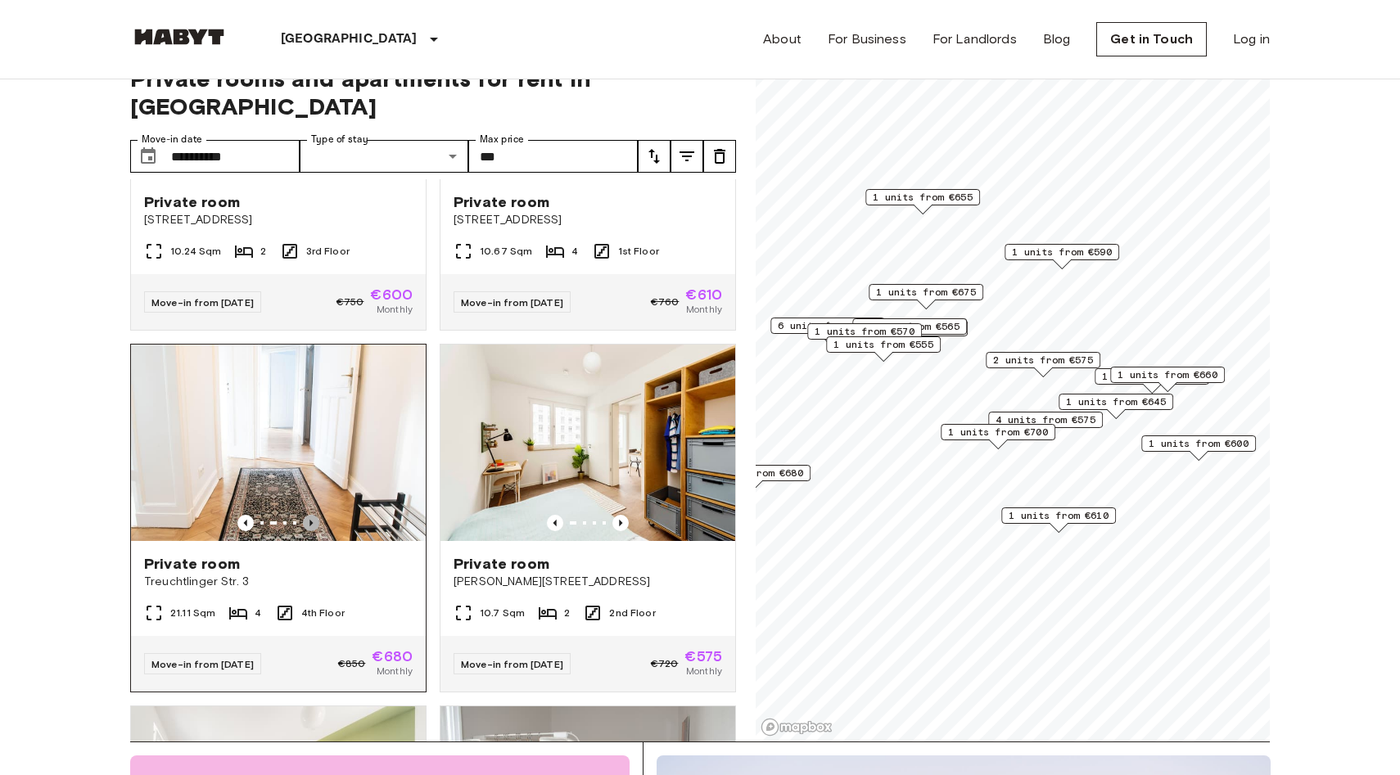
click at [313, 515] on icon "Previous image" at bounding box center [311, 523] width 16 height 16
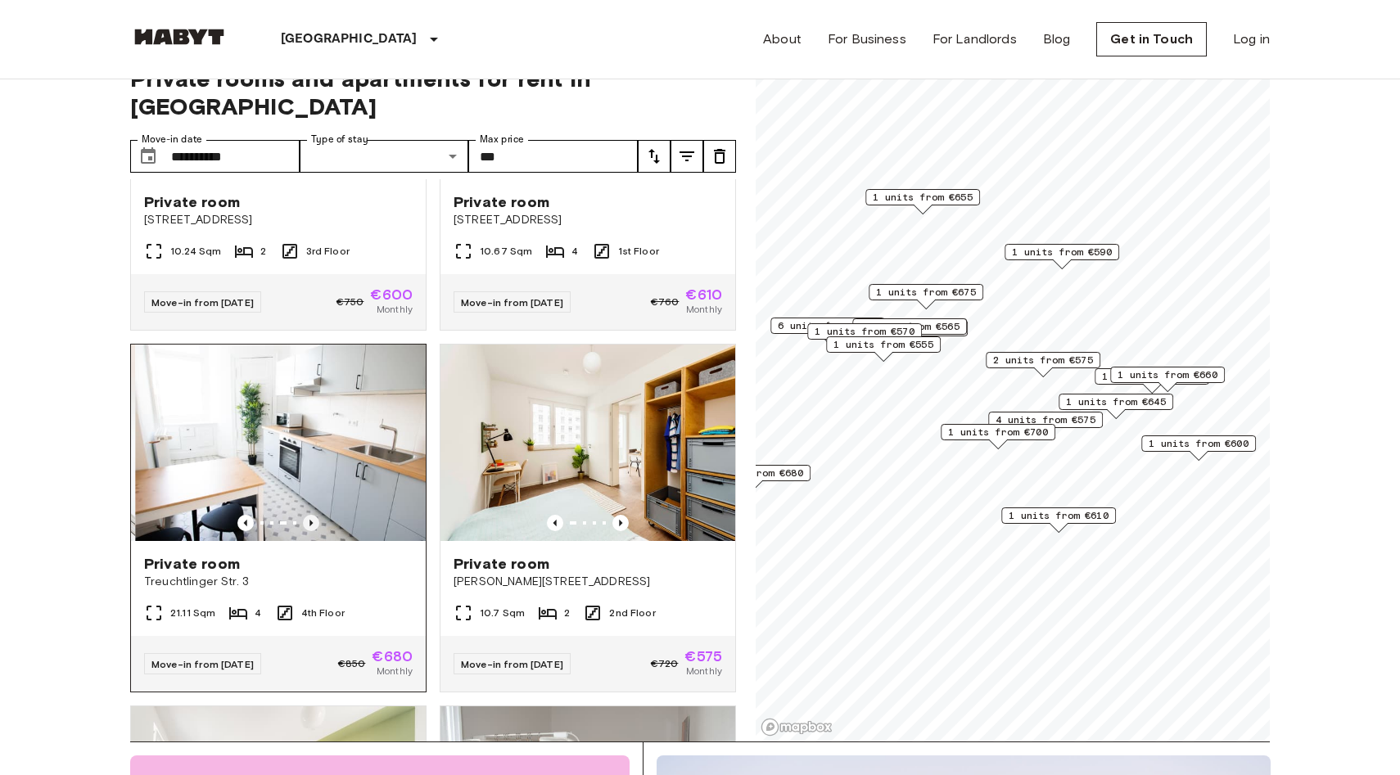
click at [313, 515] on icon "Previous image" at bounding box center [311, 523] width 16 height 16
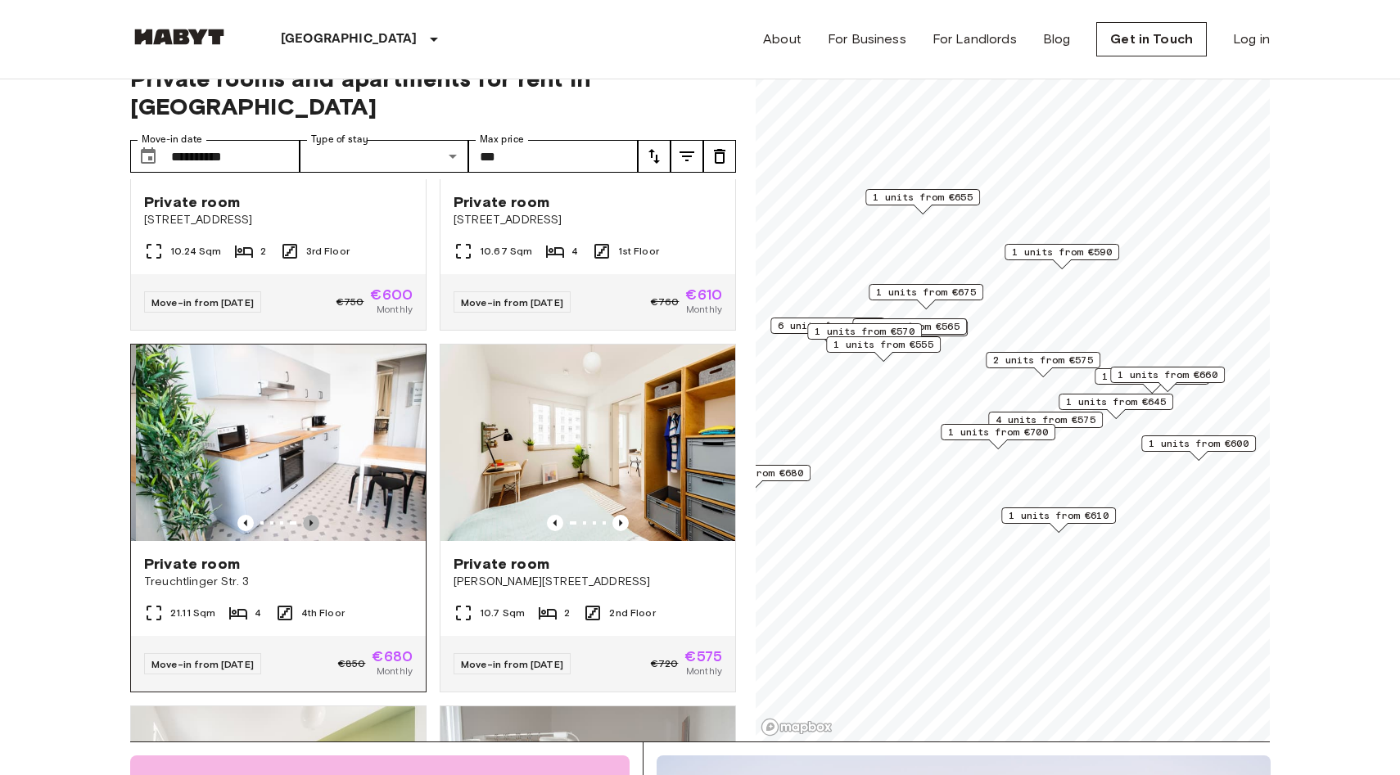
click at [313, 515] on icon "Previous image" at bounding box center [311, 523] width 16 height 16
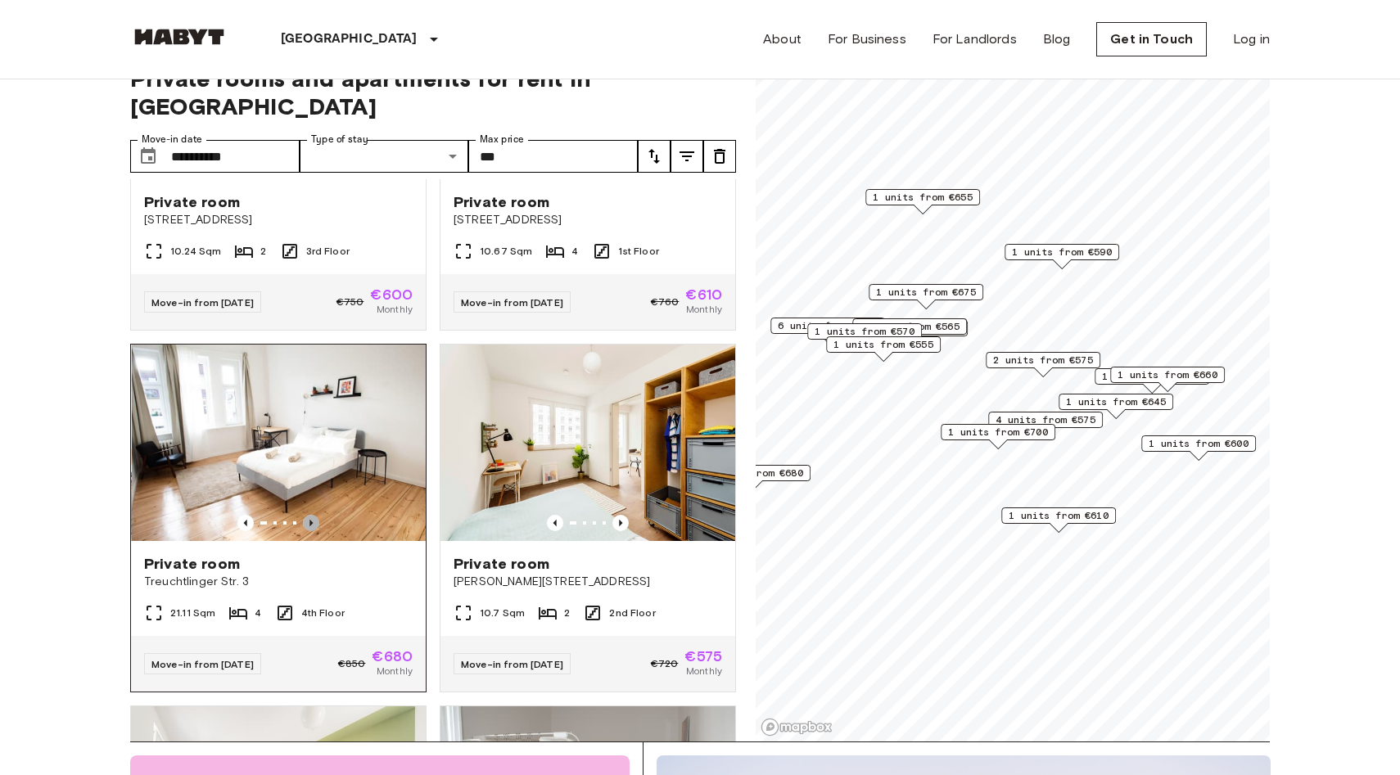
click at [313, 515] on icon "Previous image" at bounding box center [311, 523] width 16 height 16
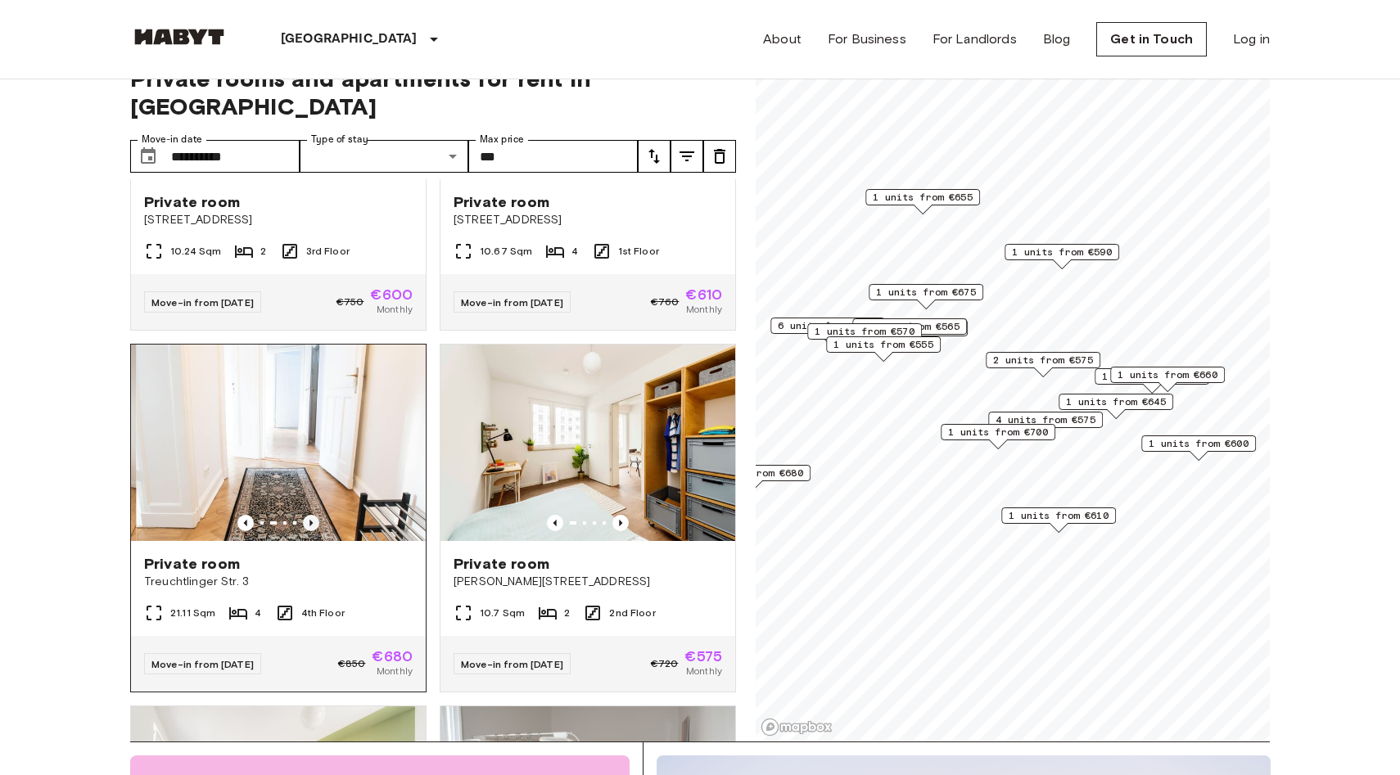
click at [313, 515] on icon "Previous image" at bounding box center [311, 523] width 16 height 16
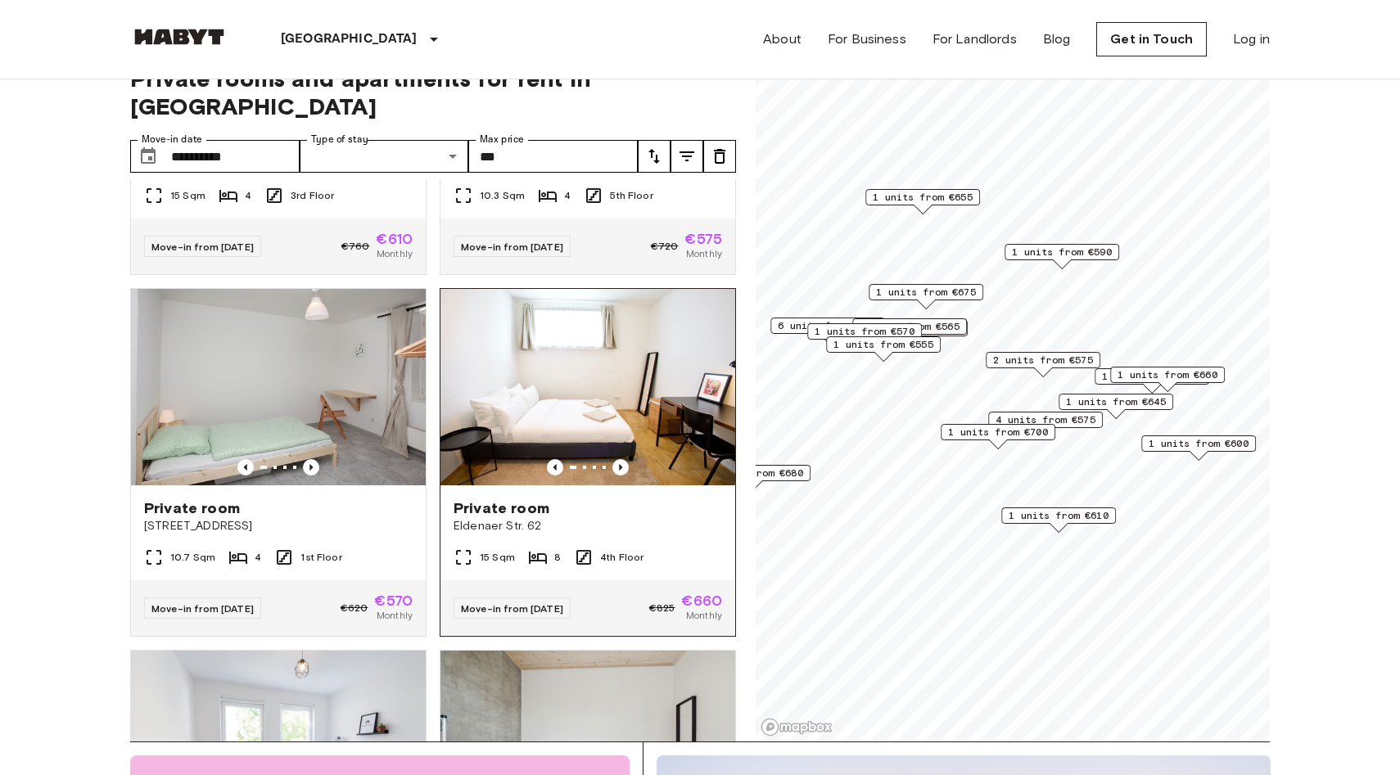
scroll to position [5312, 0]
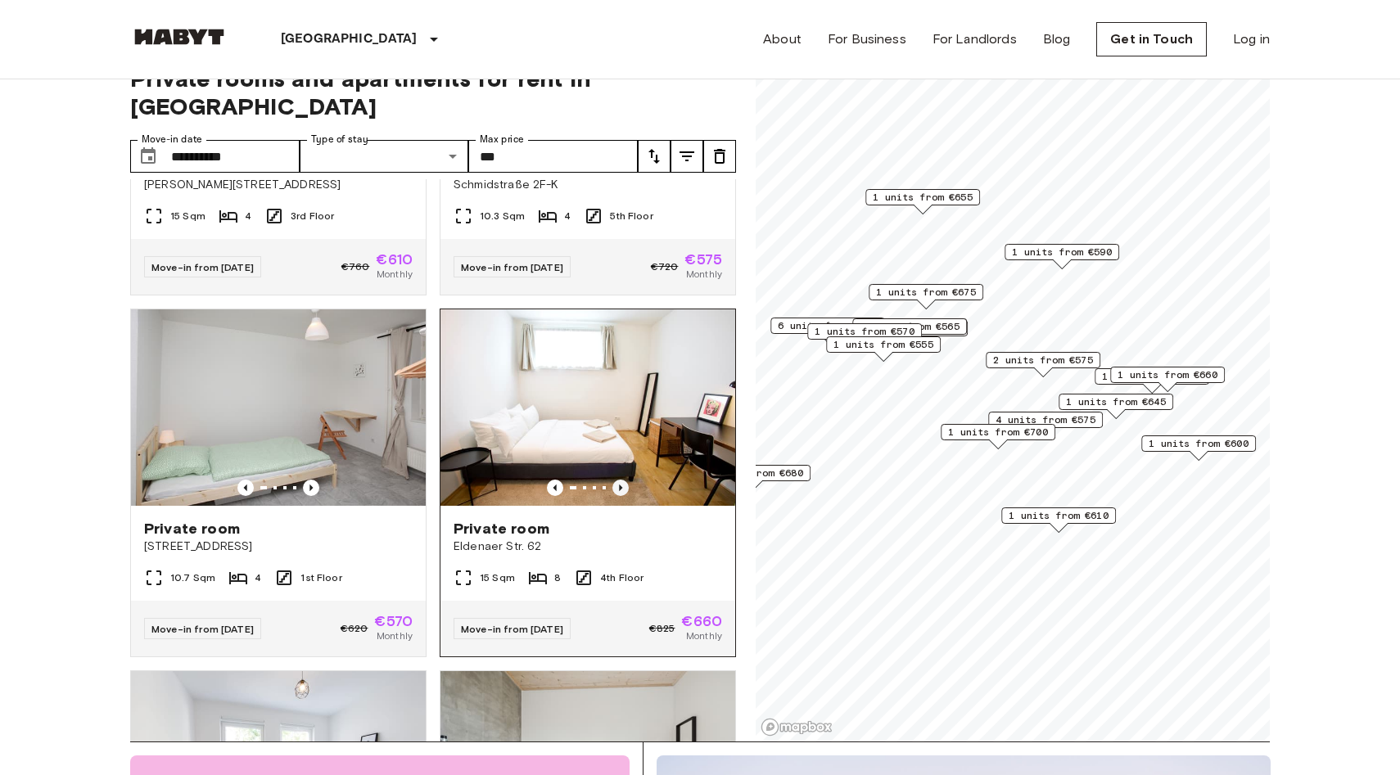
click at [621, 480] on icon "Previous image" at bounding box center [620, 488] width 16 height 16
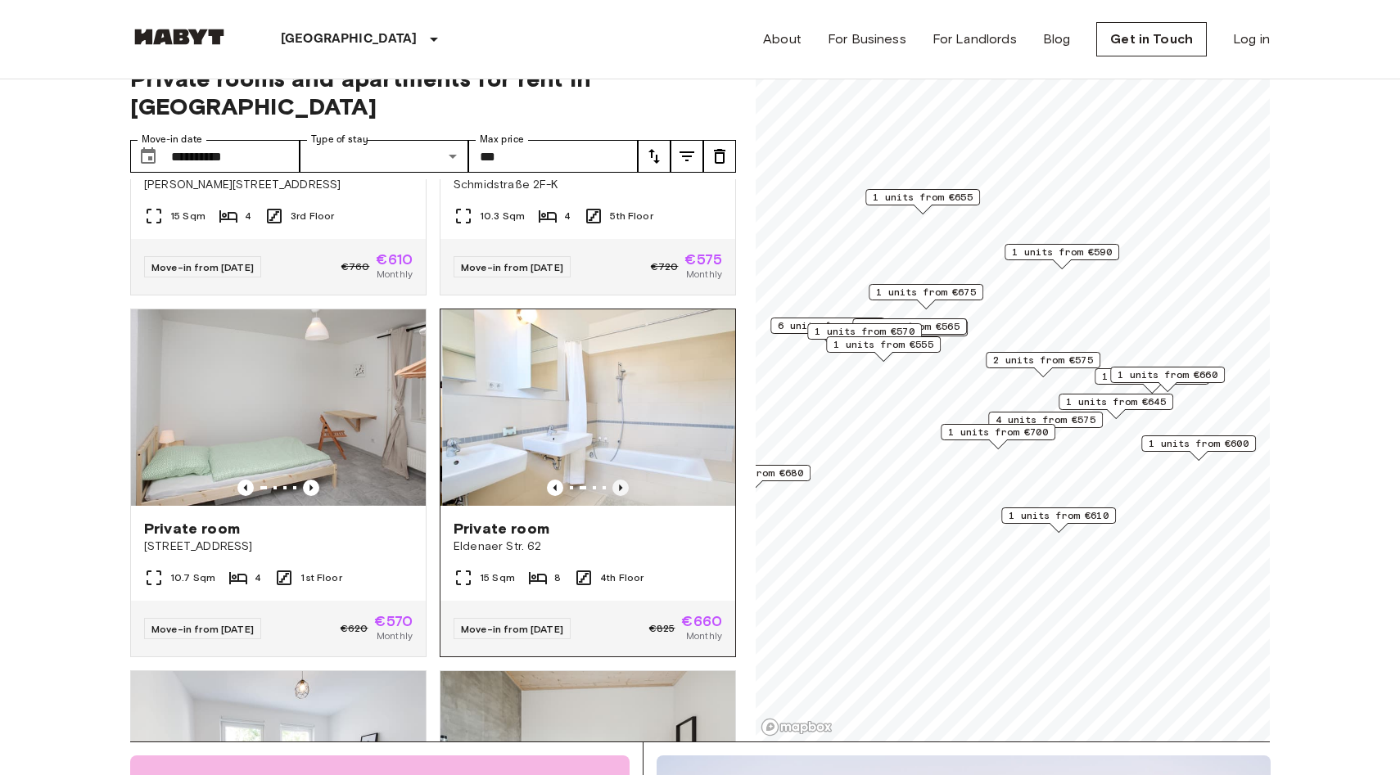
click at [621, 480] on icon "Previous image" at bounding box center [620, 488] width 16 height 16
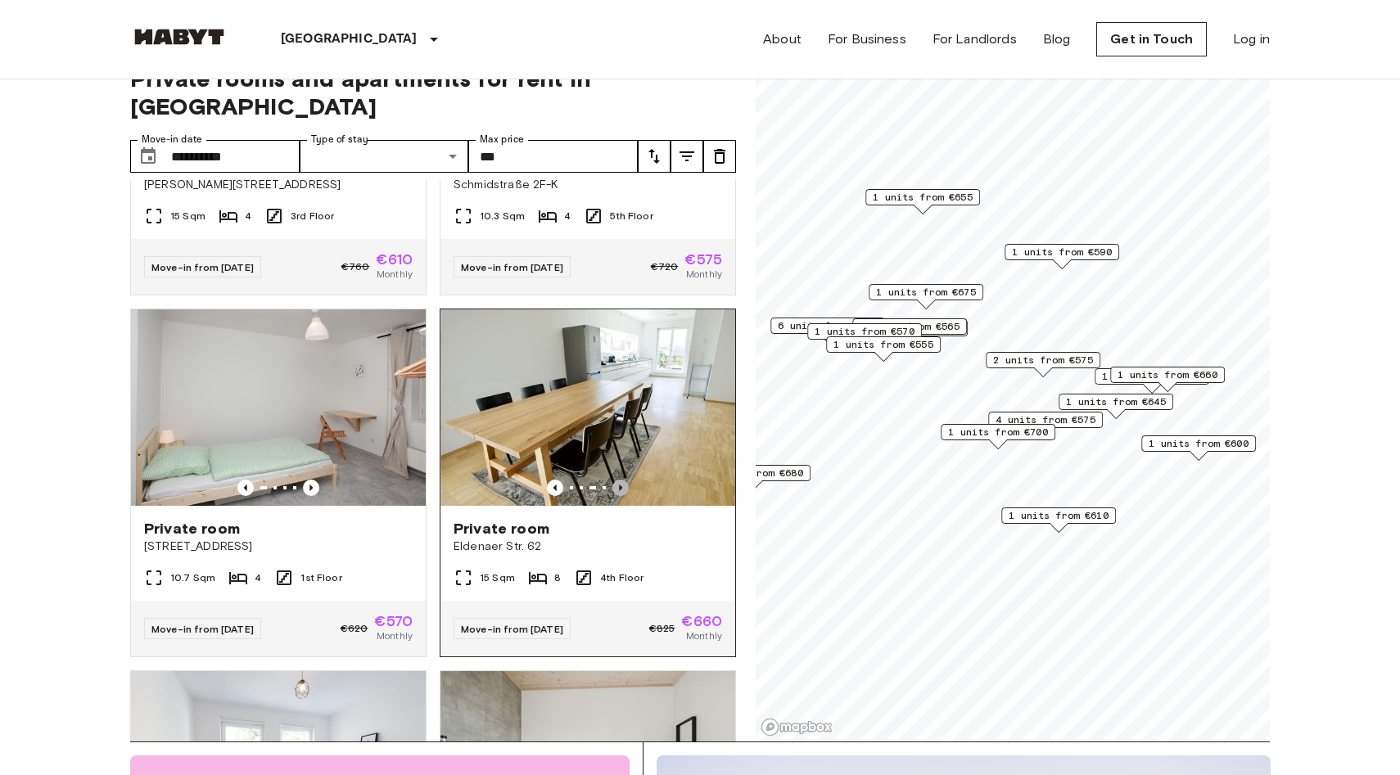
click at [621, 480] on icon "Previous image" at bounding box center [620, 488] width 16 height 16
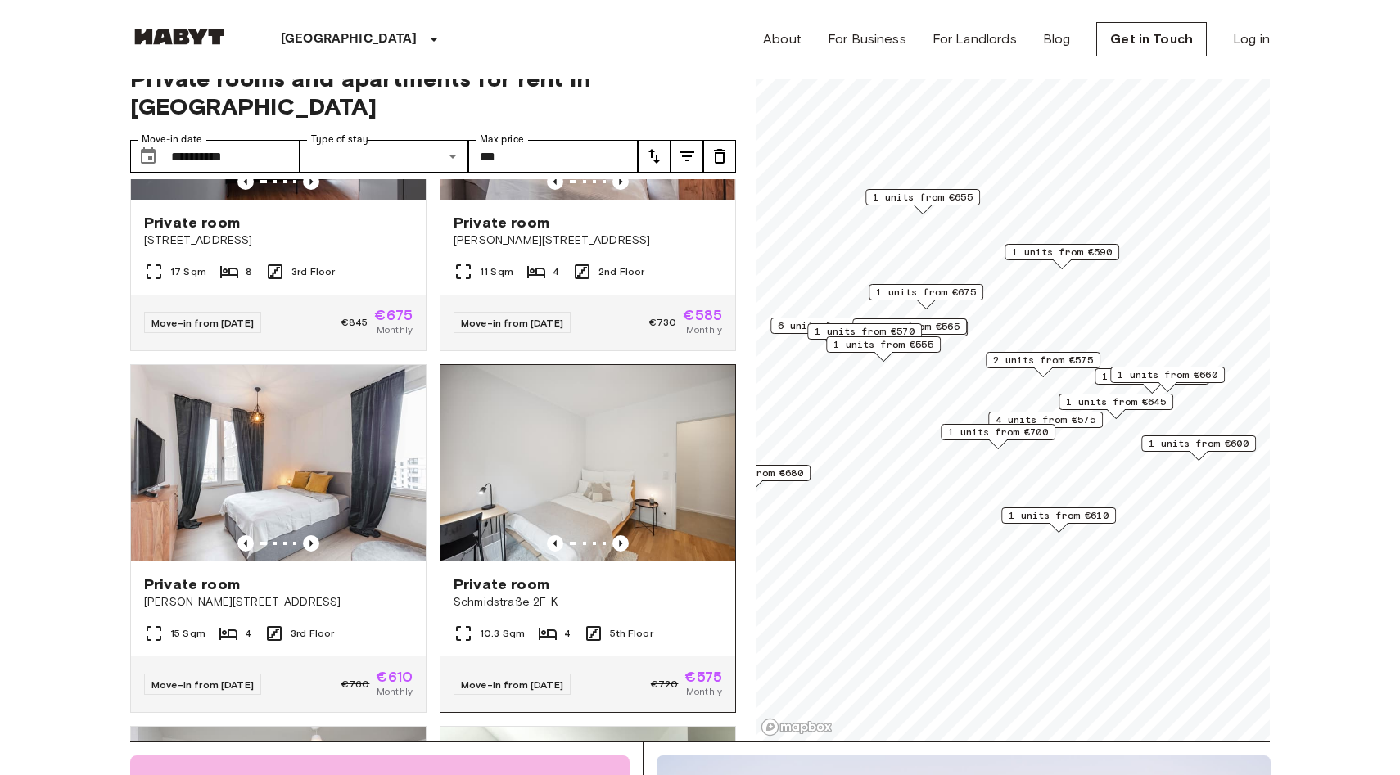
scroll to position [4882, 0]
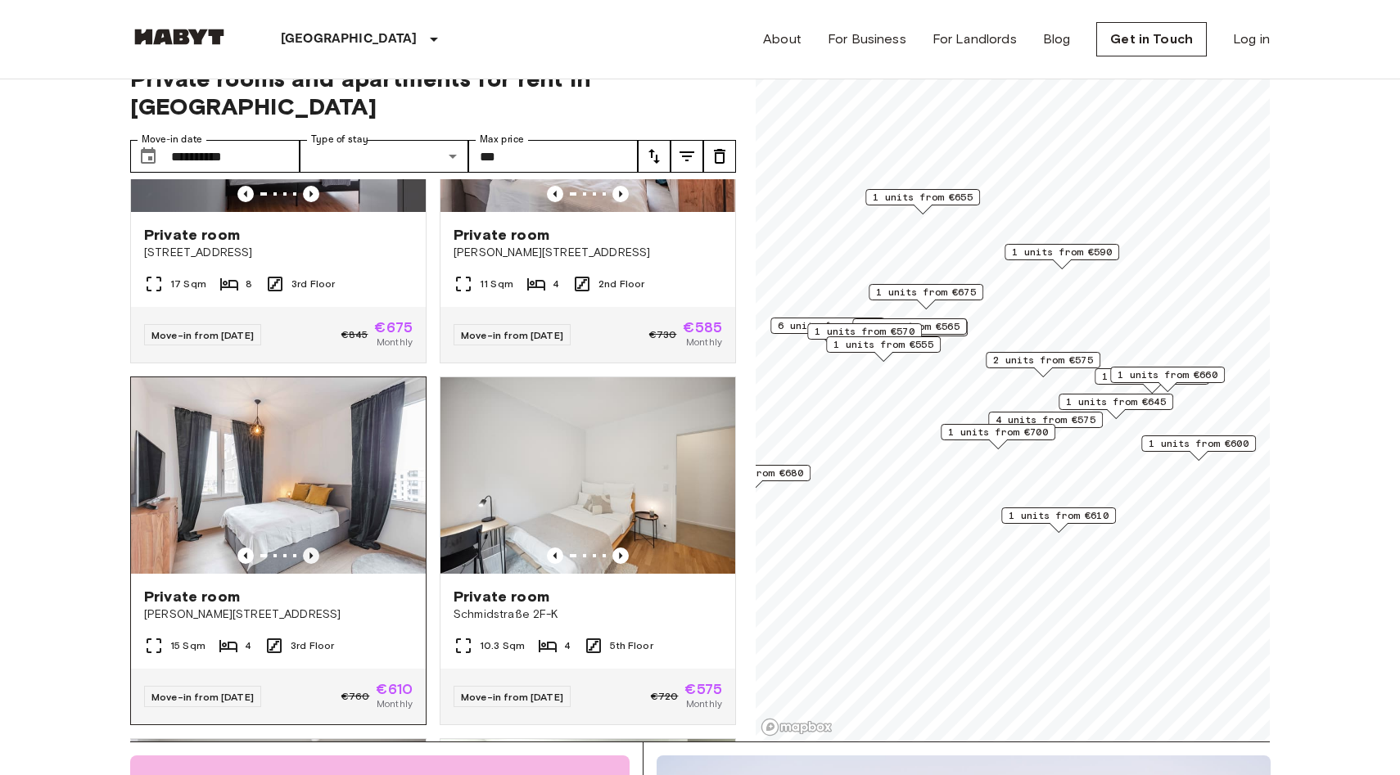
click at [313, 548] on icon "Previous image" at bounding box center [311, 556] width 16 height 16
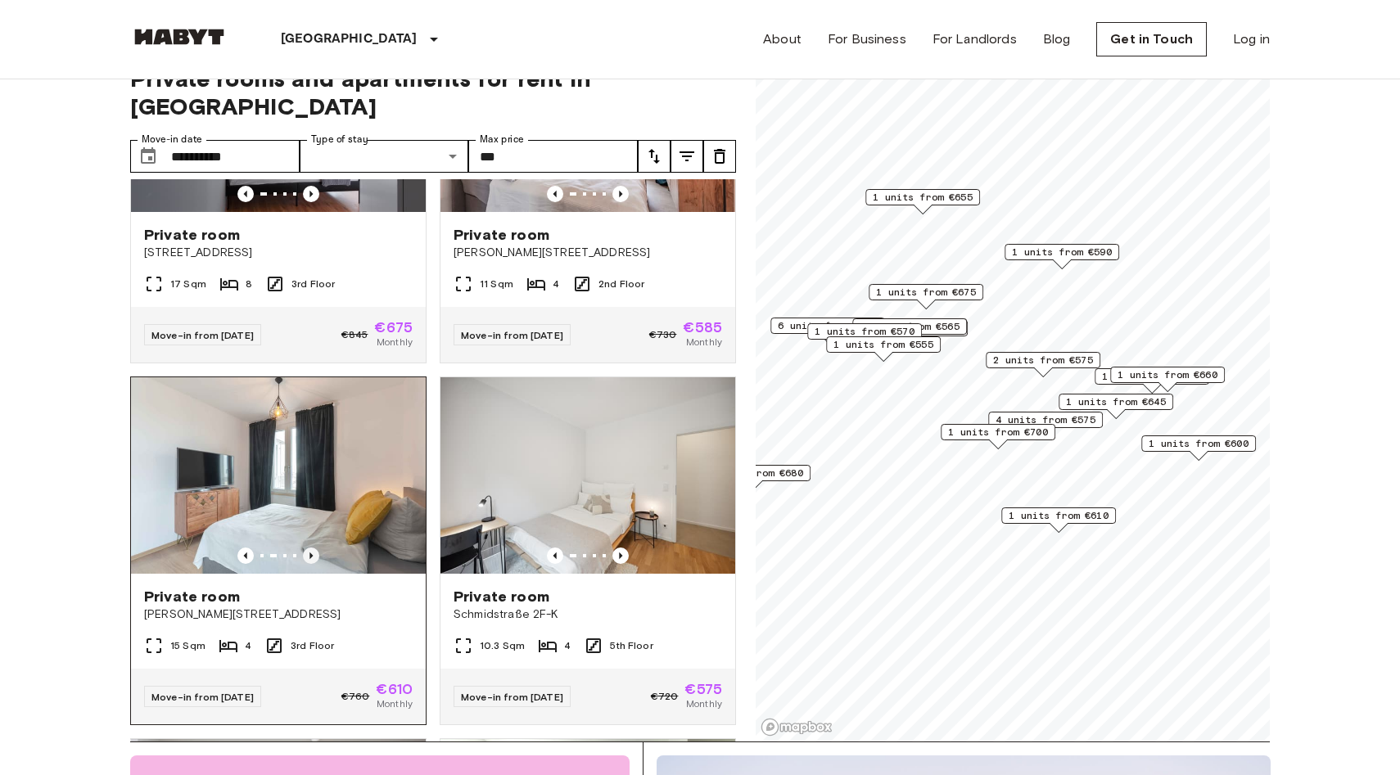
click at [313, 548] on icon "Previous image" at bounding box center [311, 556] width 16 height 16
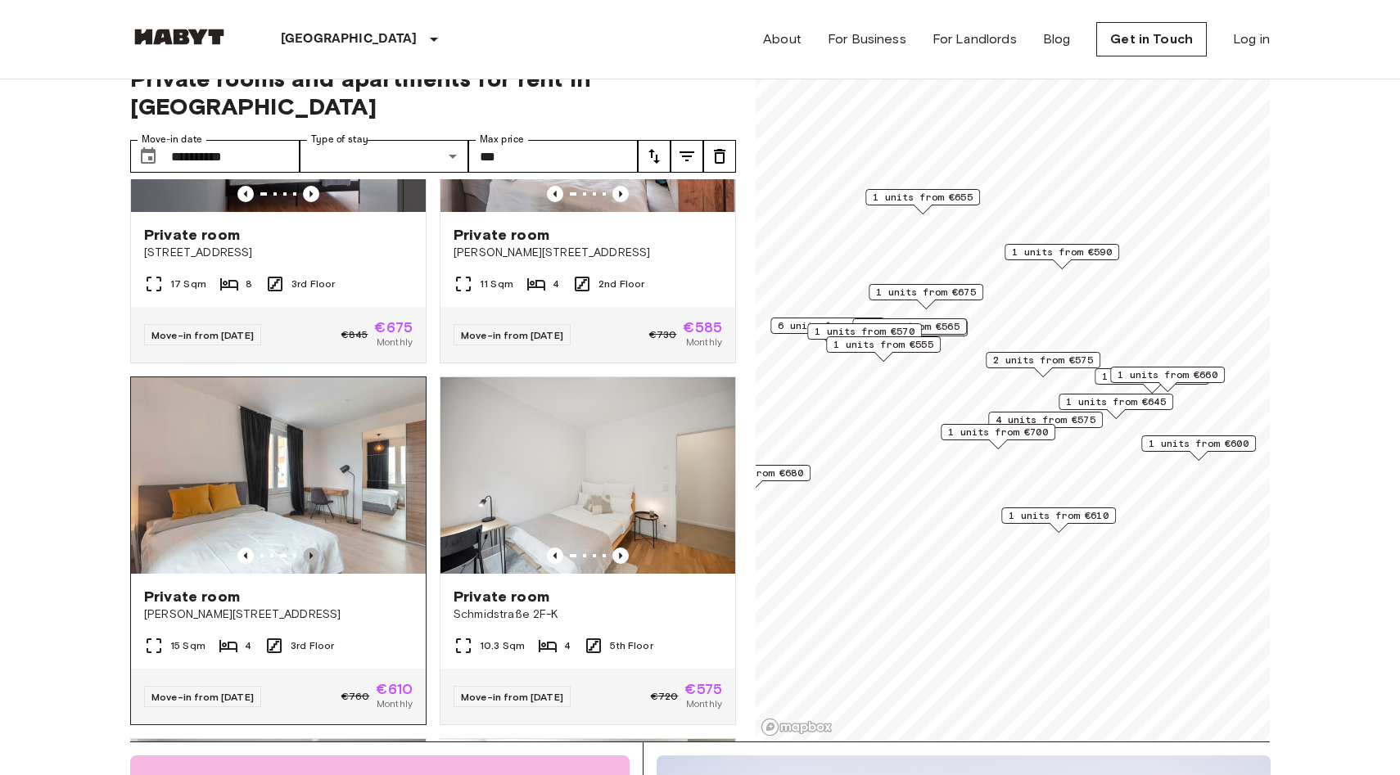
click at [313, 548] on icon "Previous image" at bounding box center [311, 556] width 16 height 16
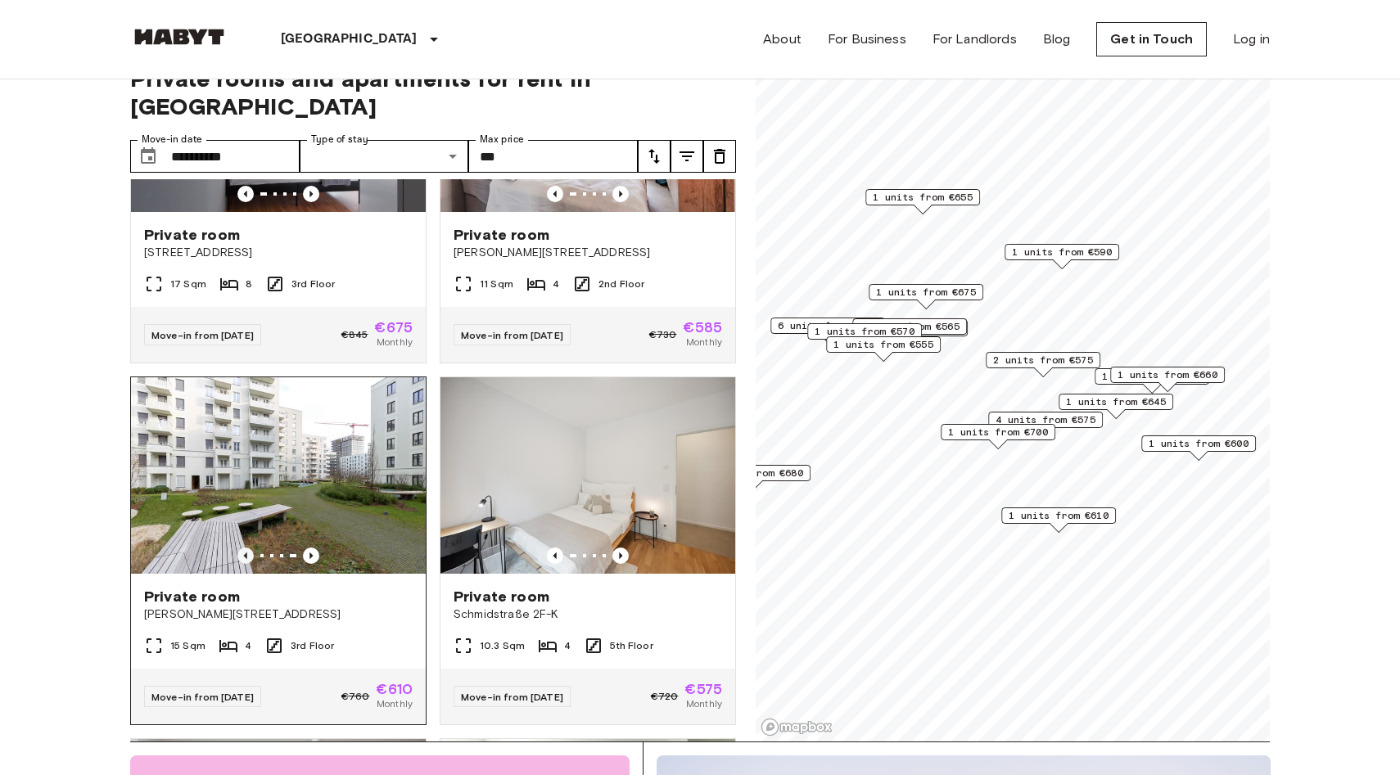
click at [242, 548] on icon "Previous image" at bounding box center [245, 556] width 16 height 16
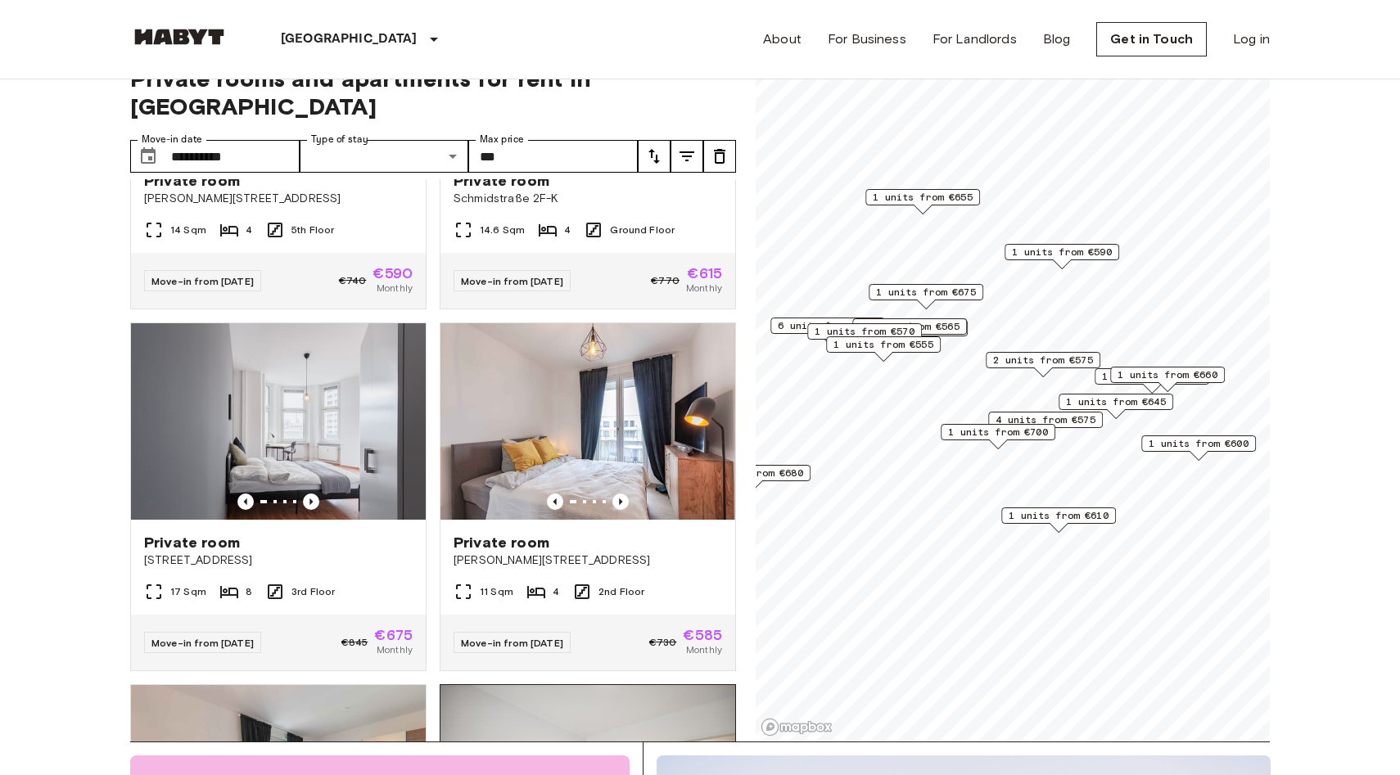
scroll to position [4559, 0]
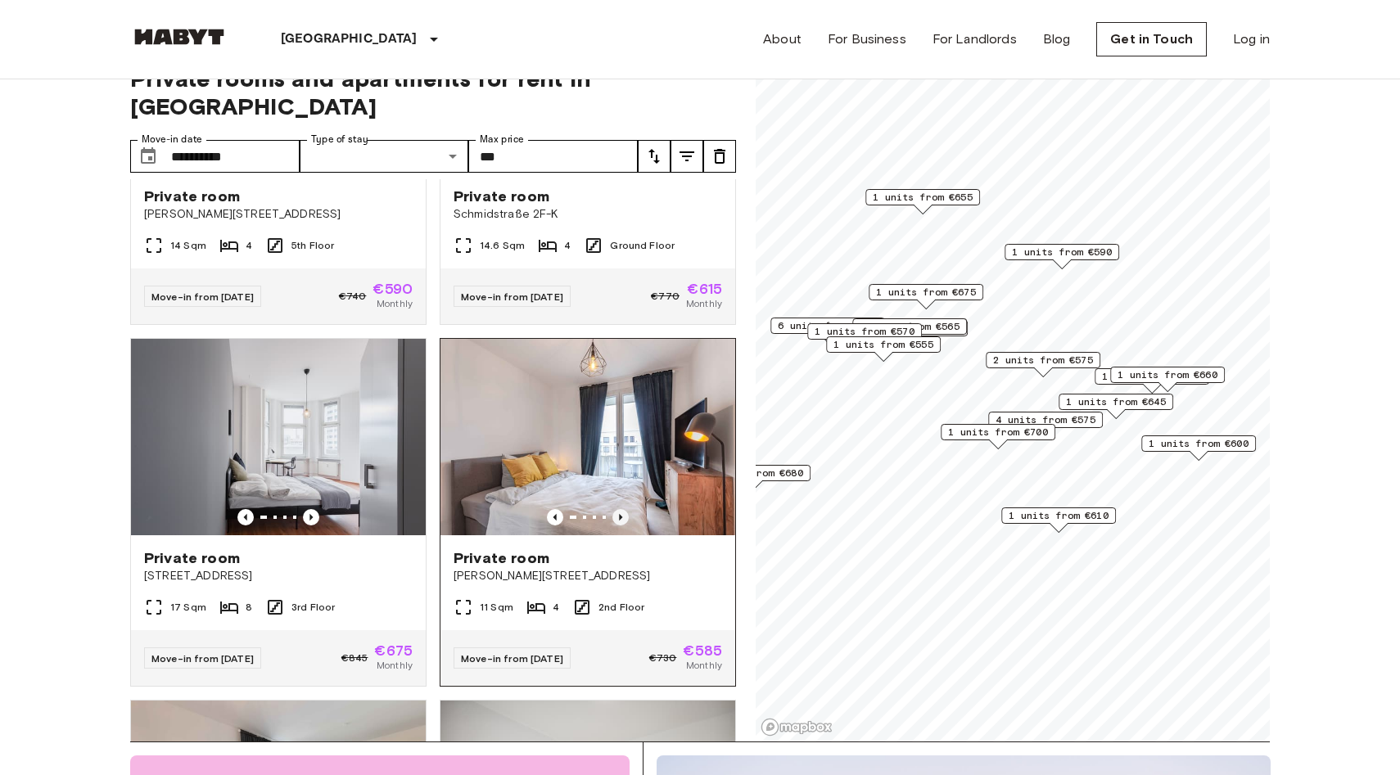
click at [625, 509] on icon "Previous image" at bounding box center [620, 517] width 16 height 16
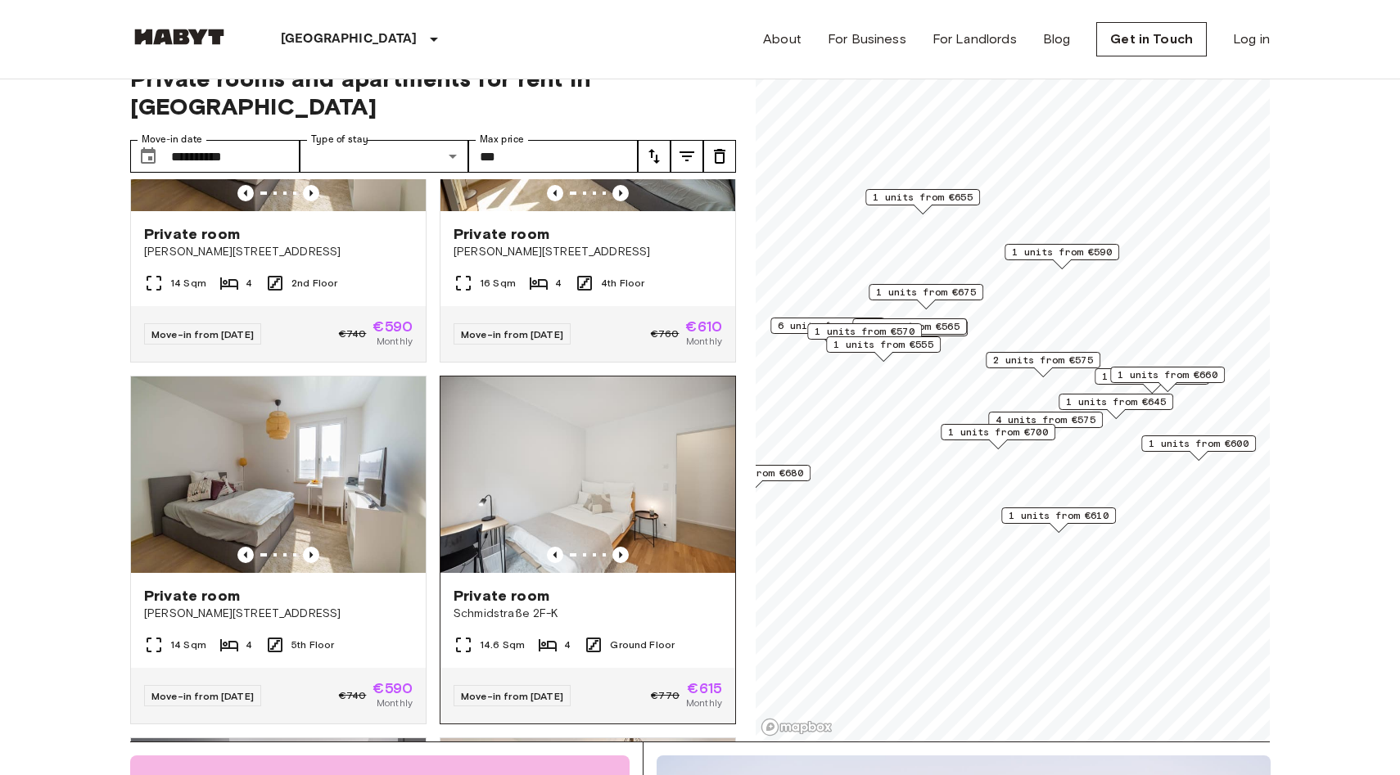
scroll to position [4156, 0]
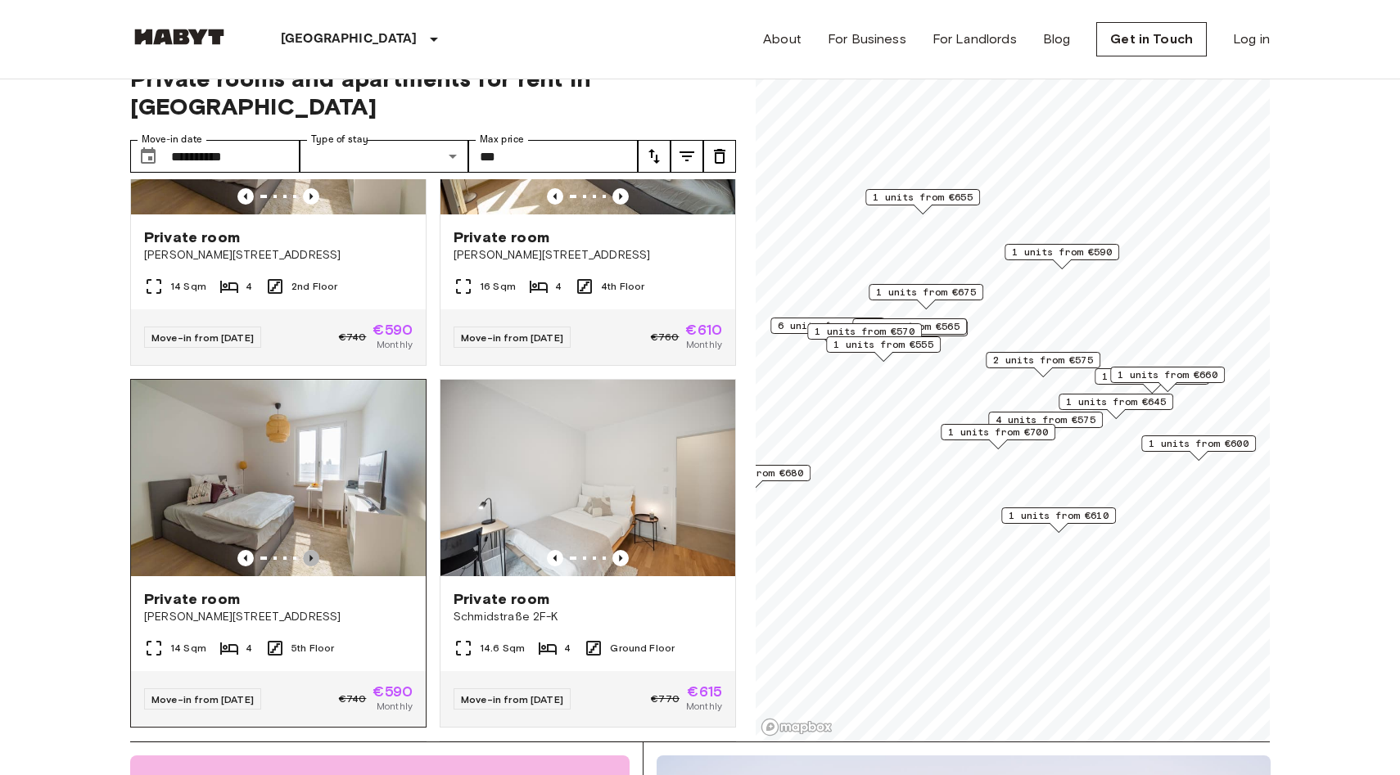
click at [313, 550] on icon "Previous image" at bounding box center [311, 558] width 16 height 16
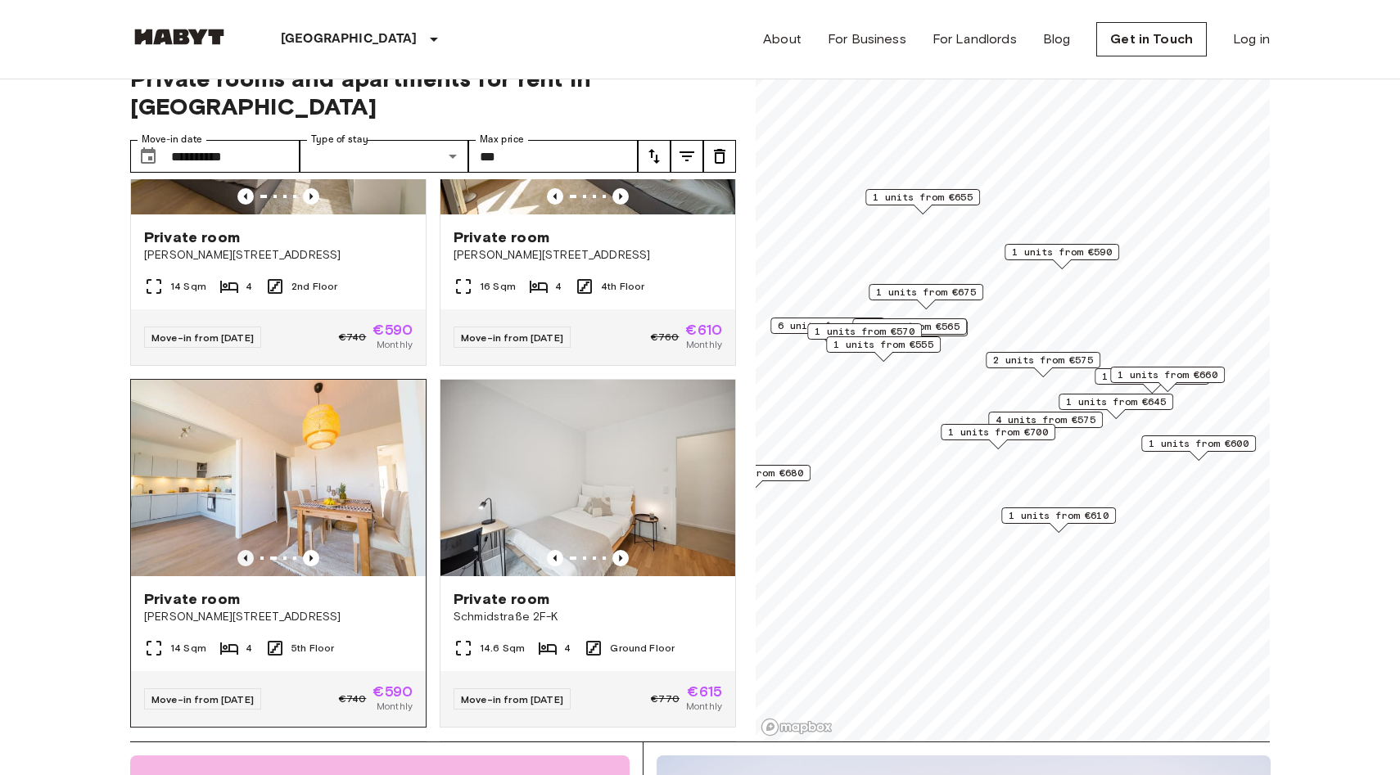
click at [241, 550] on icon "Previous image" at bounding box center [245, 558] width 16 height 16
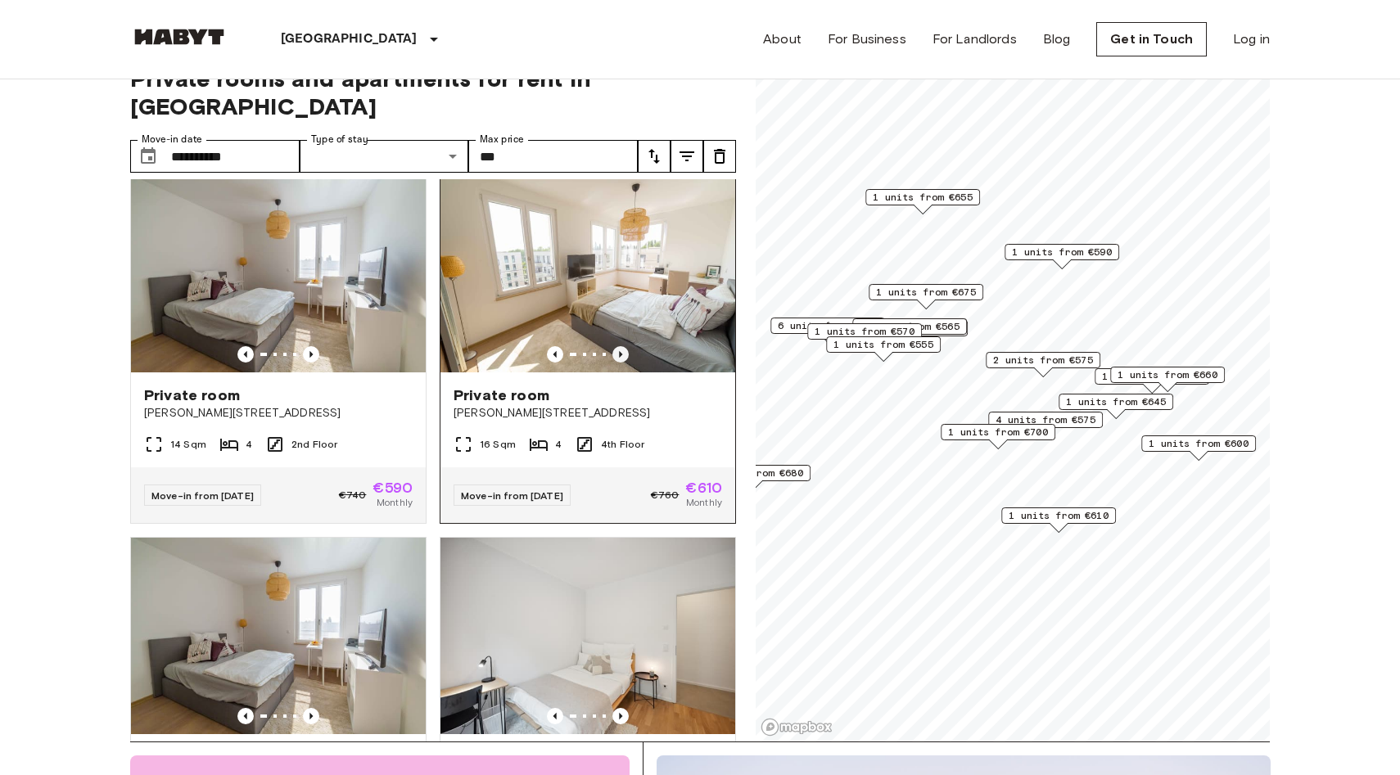
scroll to position [3976, 0]
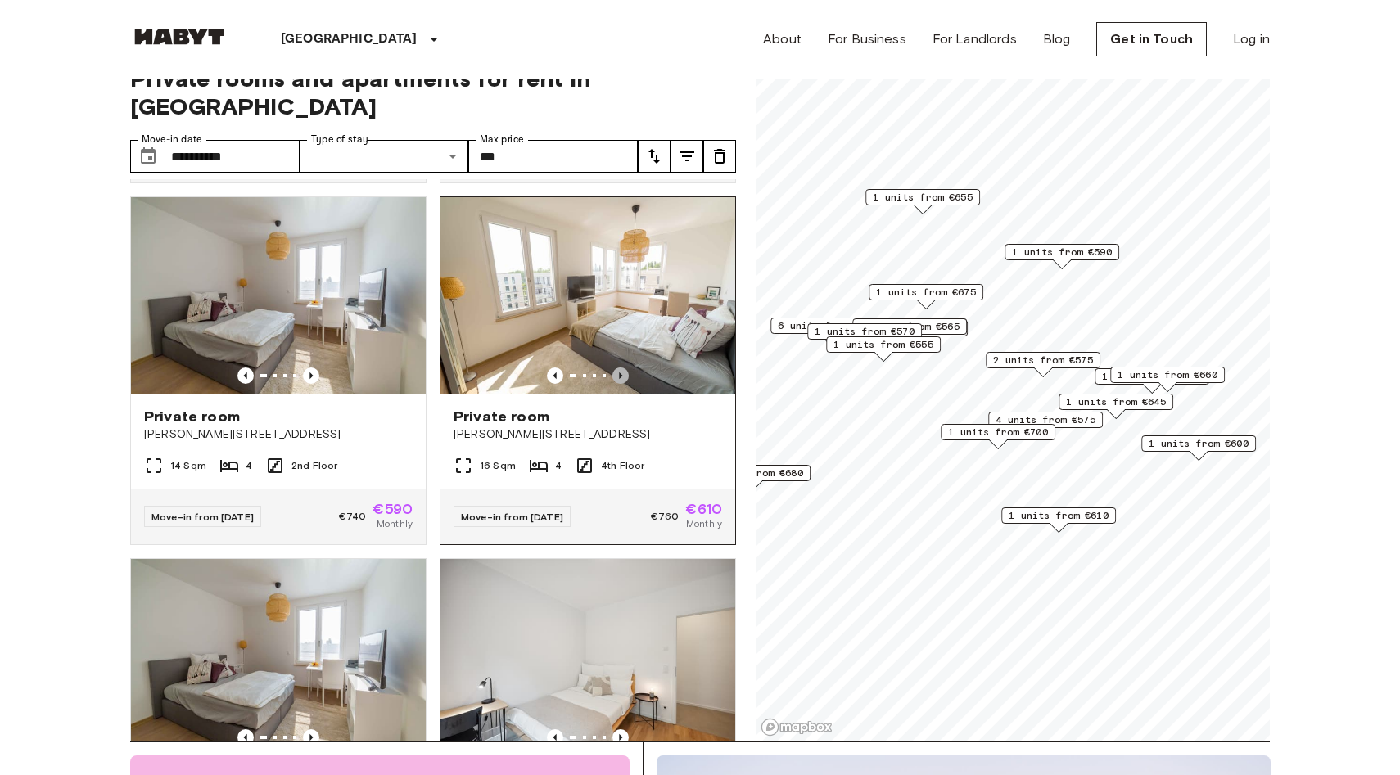
click at [624, 368] on icon "Previous image" at bounding box center [620, 376] width 16 height 16
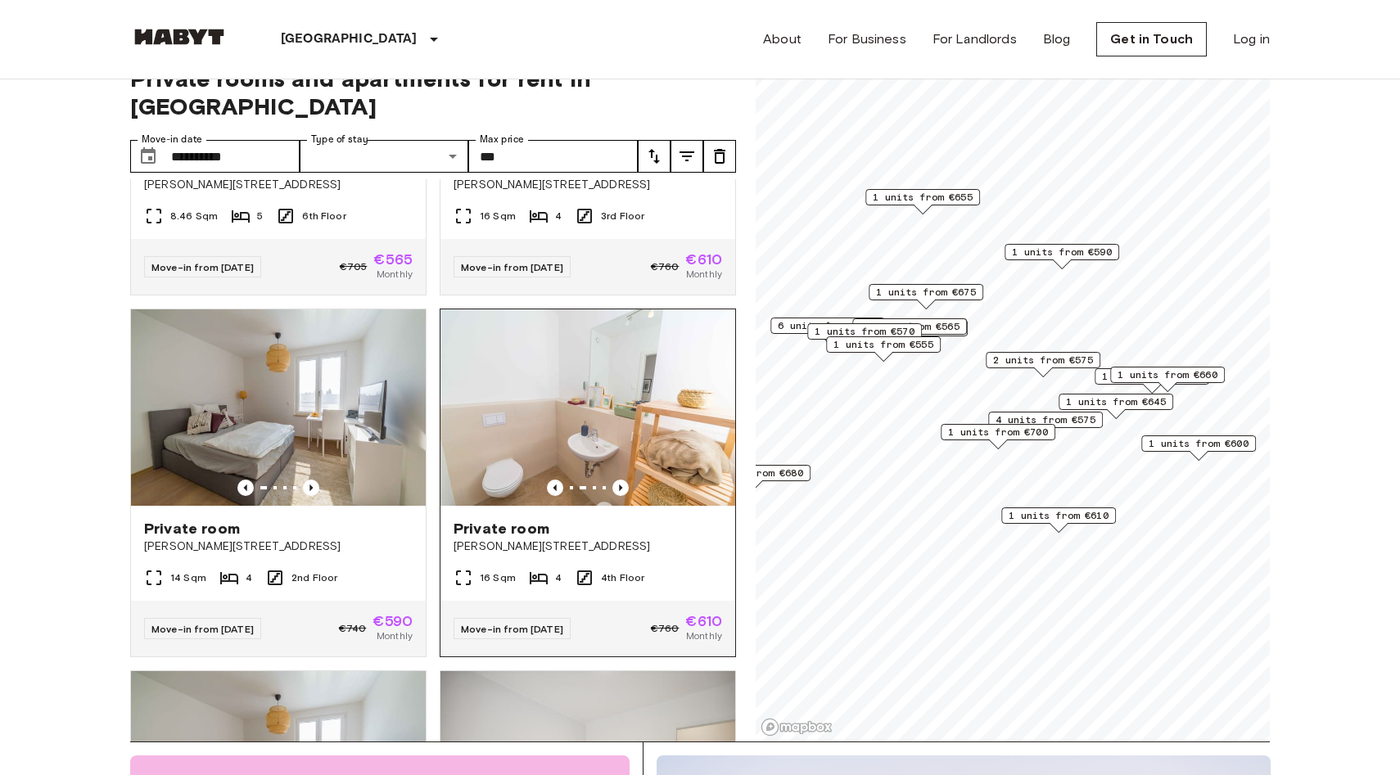
scroll to position [3843, 0]
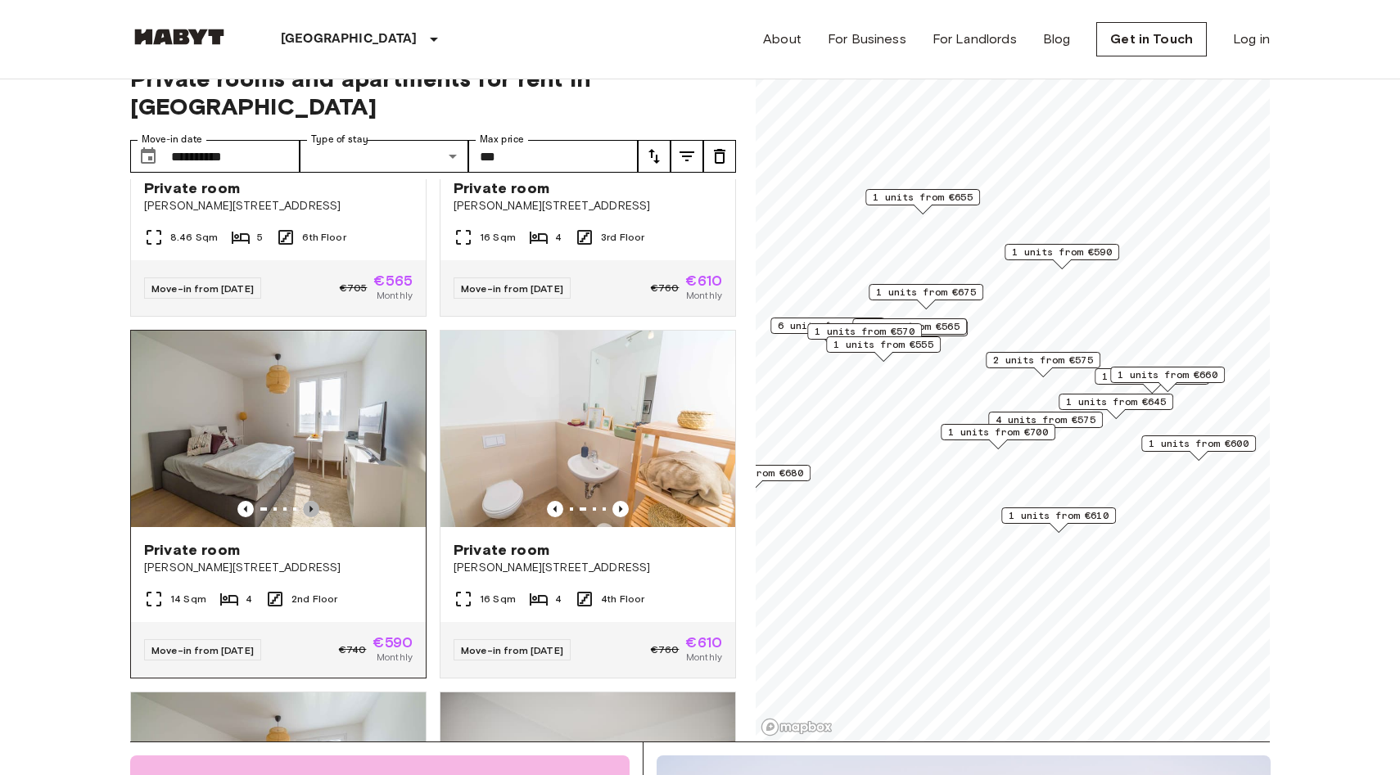
click at [313, 501] on icon "Previous image" at bounding box center [311, 509] width 16 height 16
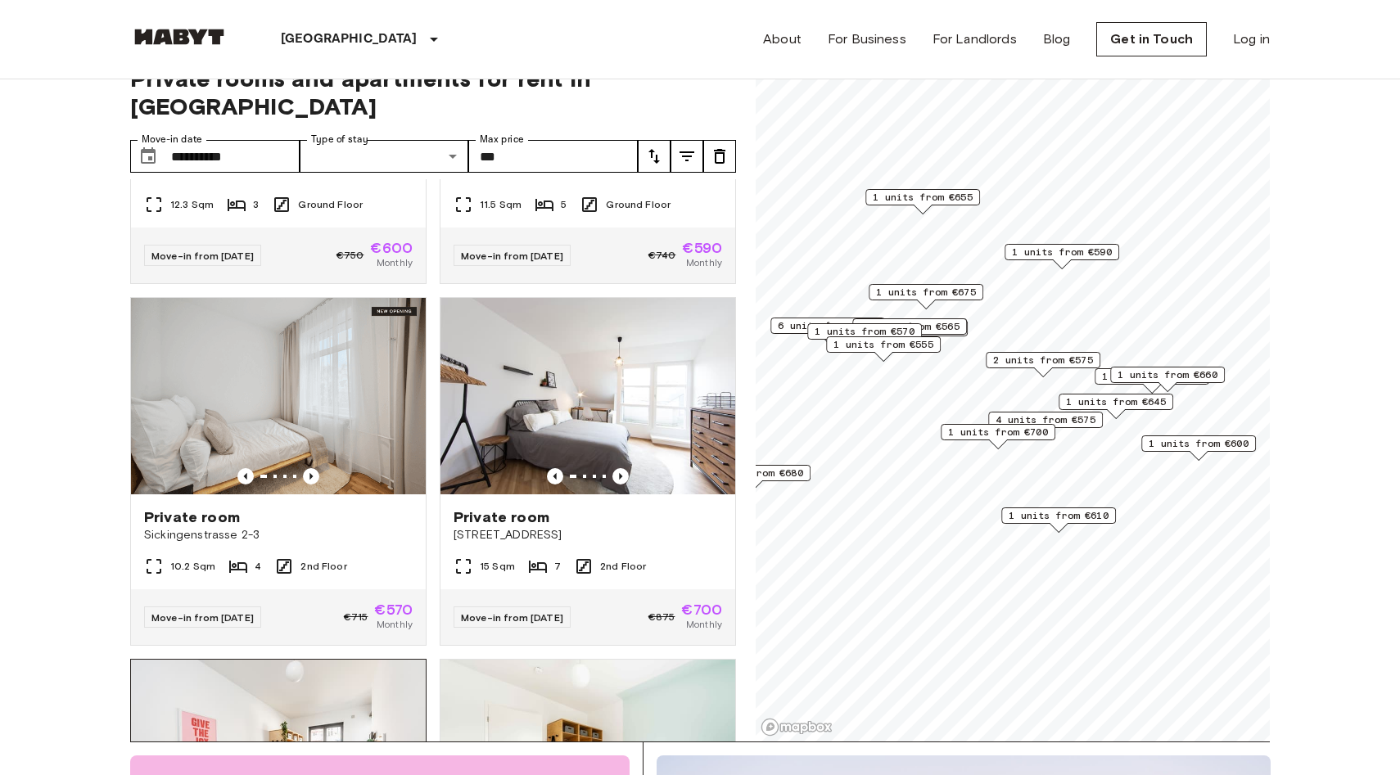
scroll to position [2421, 0]
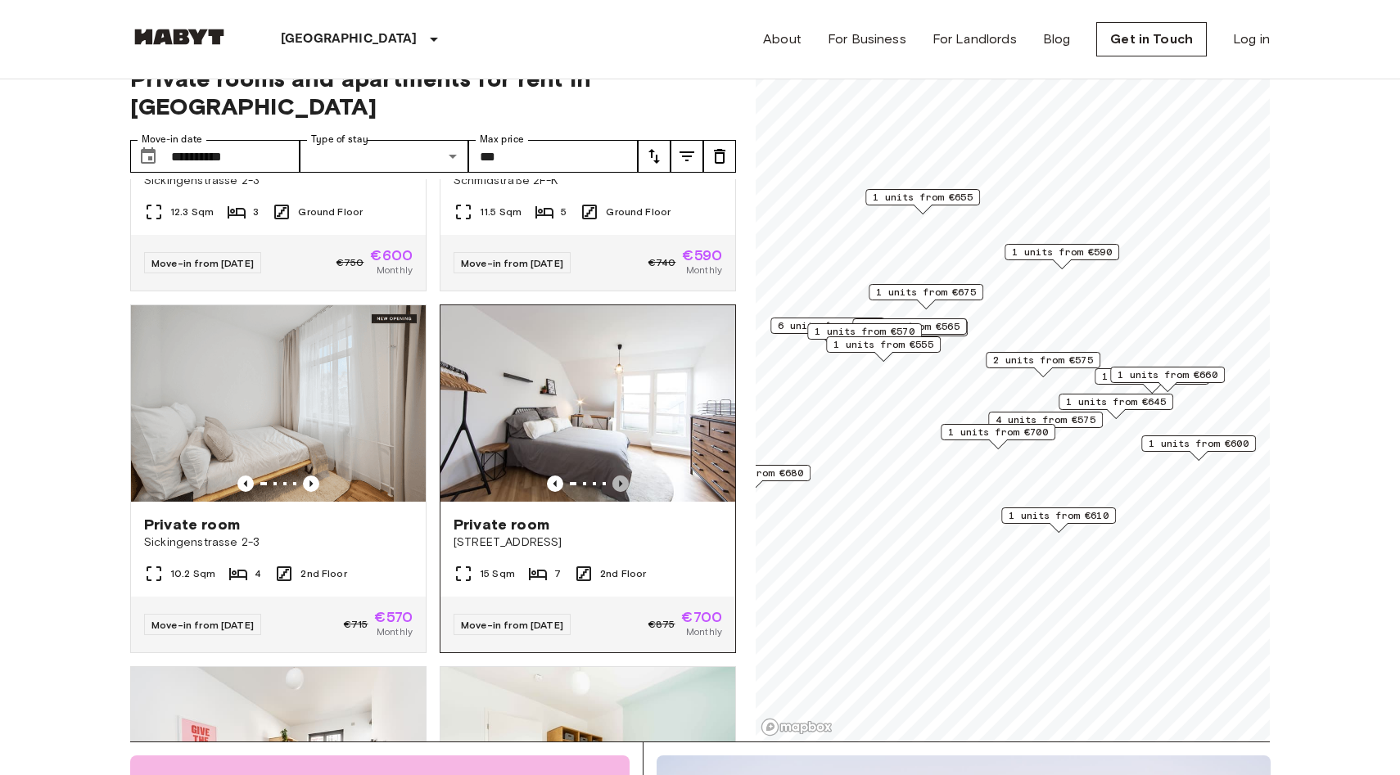
click at [621, 481] on icon "Previous image" at bounding box center [620, 484] width 3 height 7
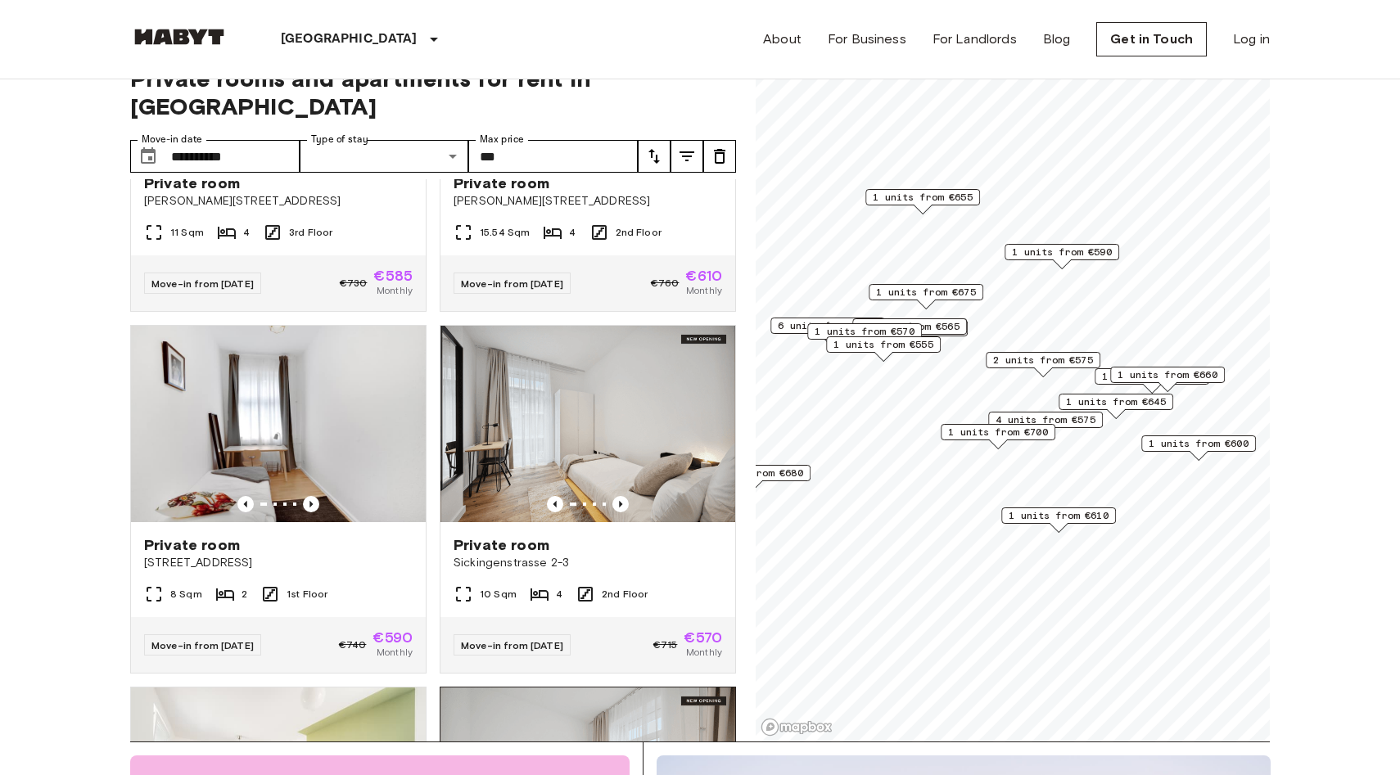
scroll to position [946, 0]
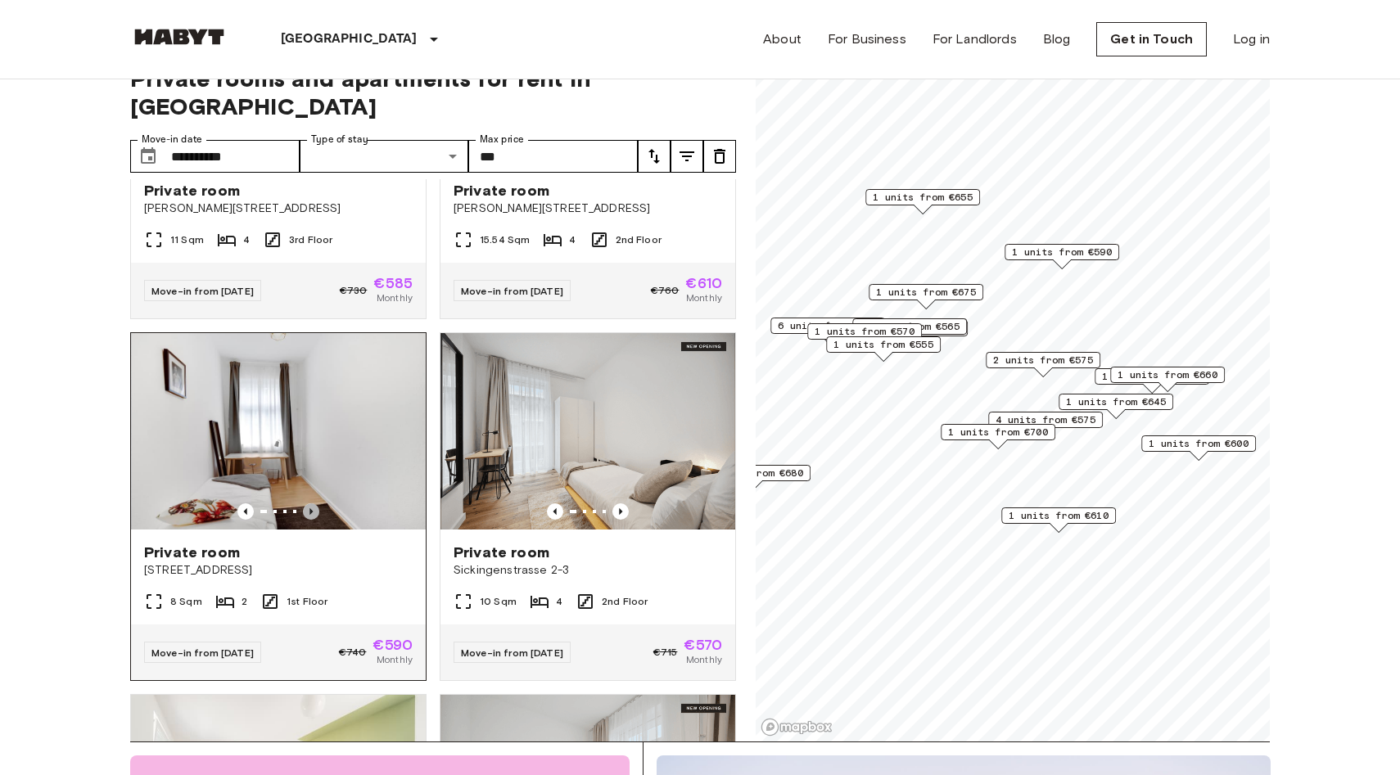
click at [307, 504] on icon "Previous image" at bounding box center [311, 512] width 16 height 16
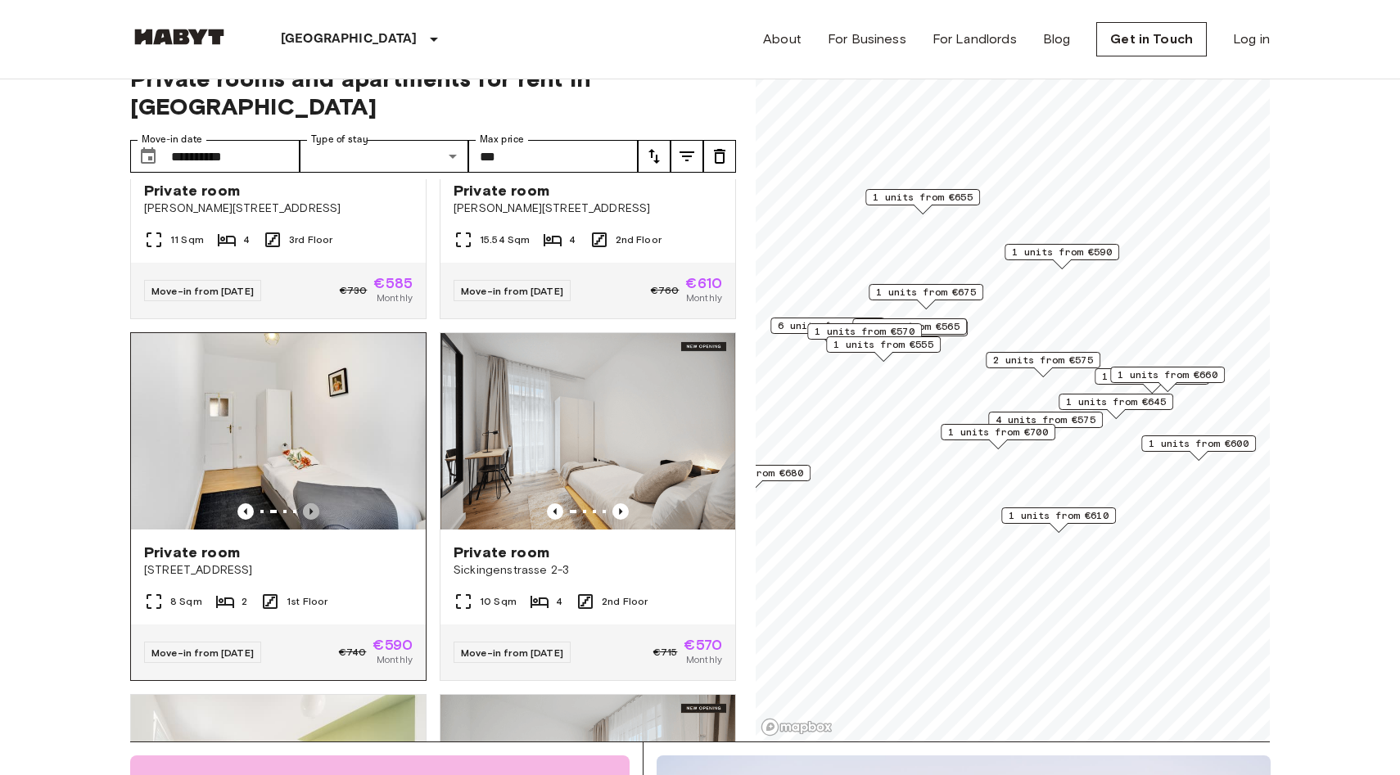
click at [307, 504] on icon "Previous image" at bounding box center [311, 512] width 16 height 16
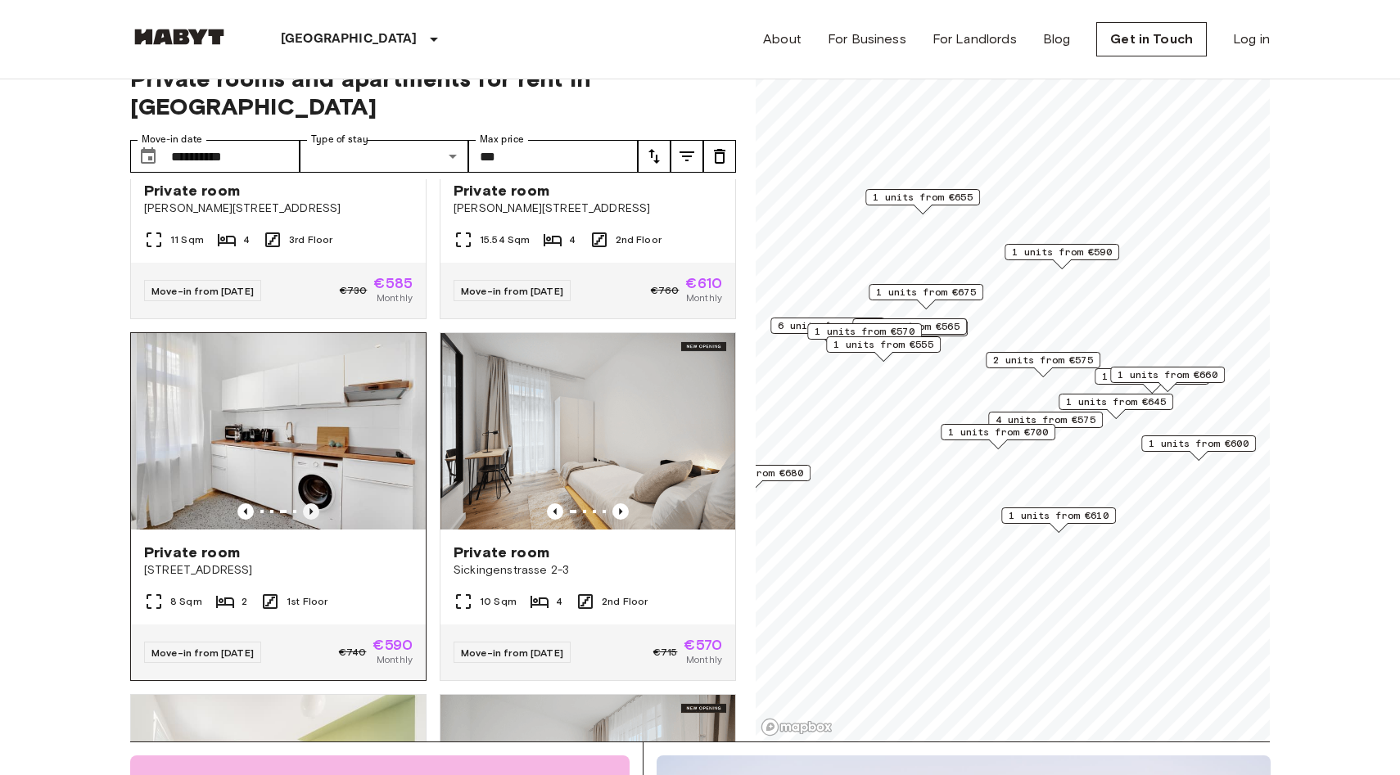
click at [307, 504] on icon "Previous image" at bounding box center [311, 512] width 16 height 16
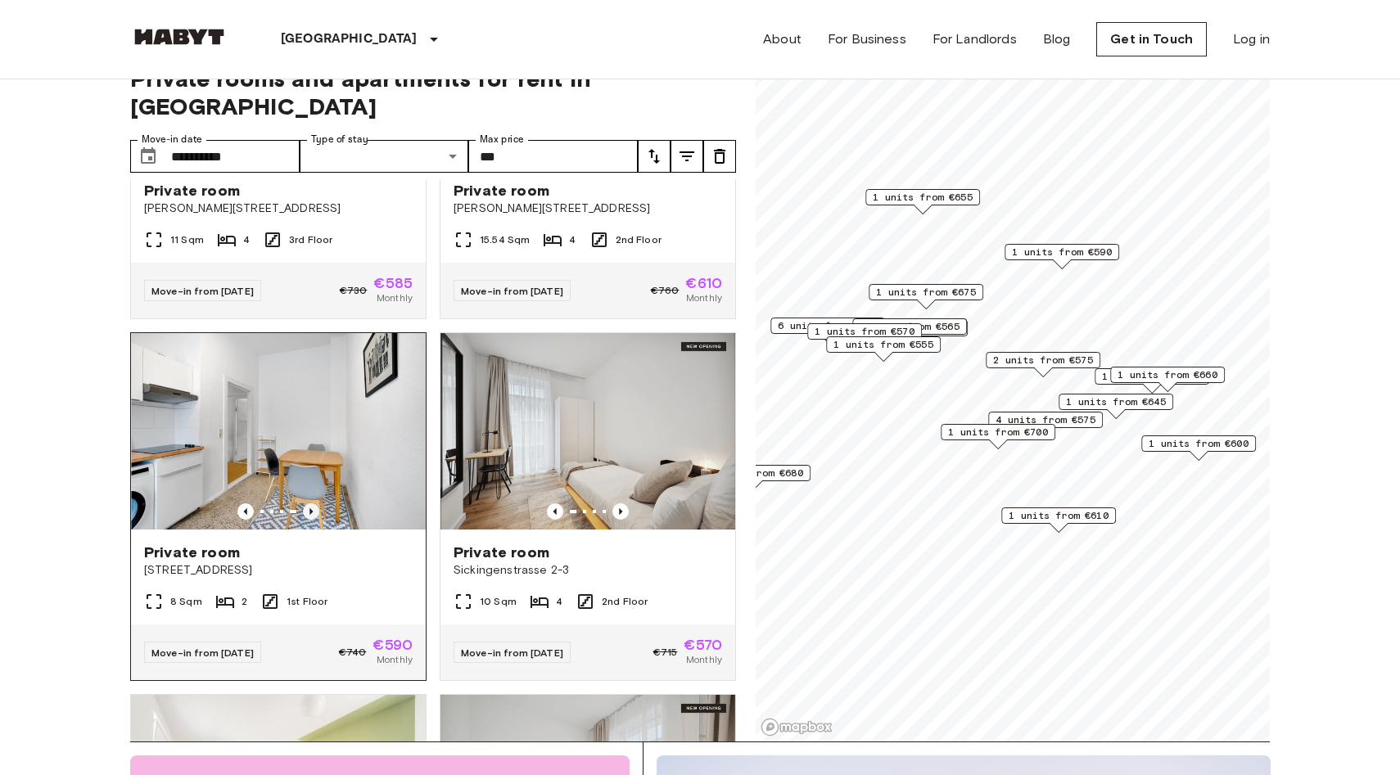
click at [307, 504] on icon "Previous image" at bounding box center [311, 512] width 16 height 16
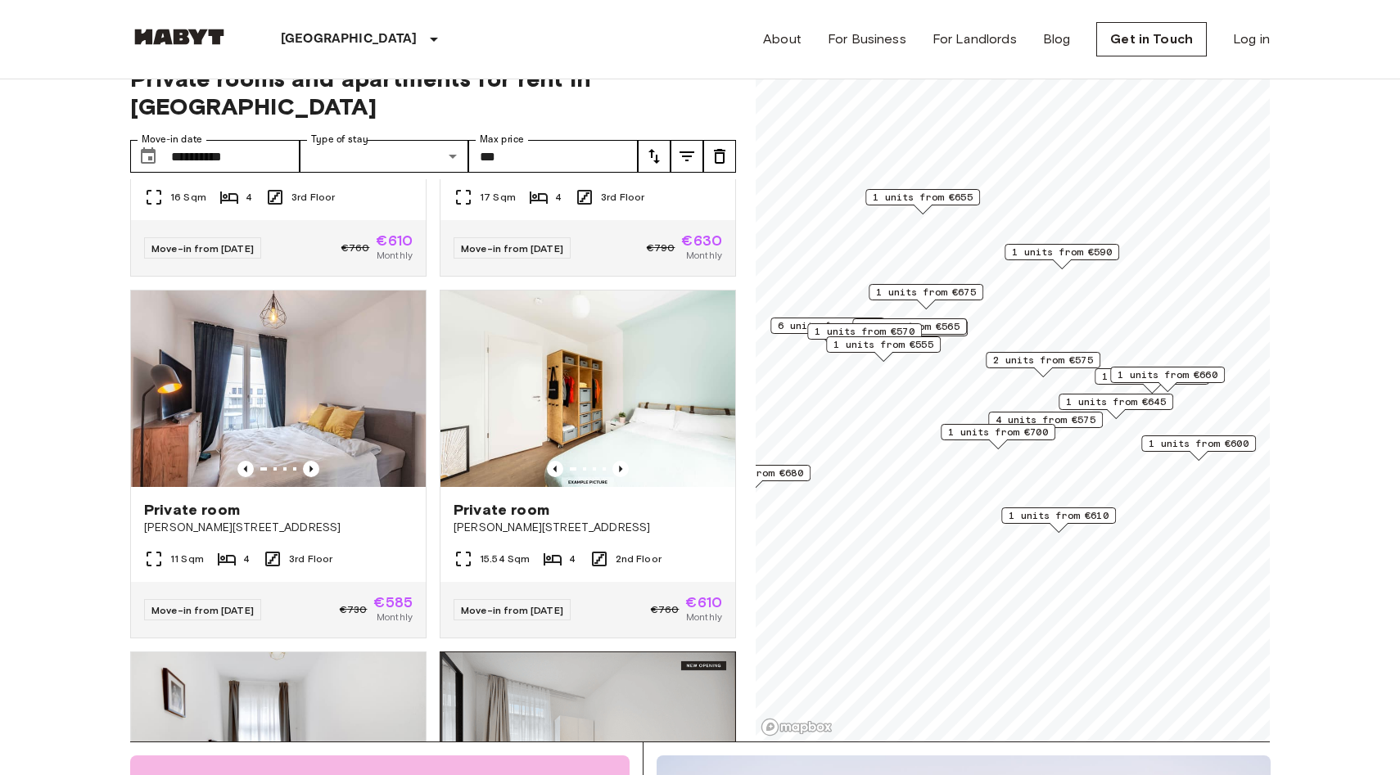
scroll to position [621, 0]
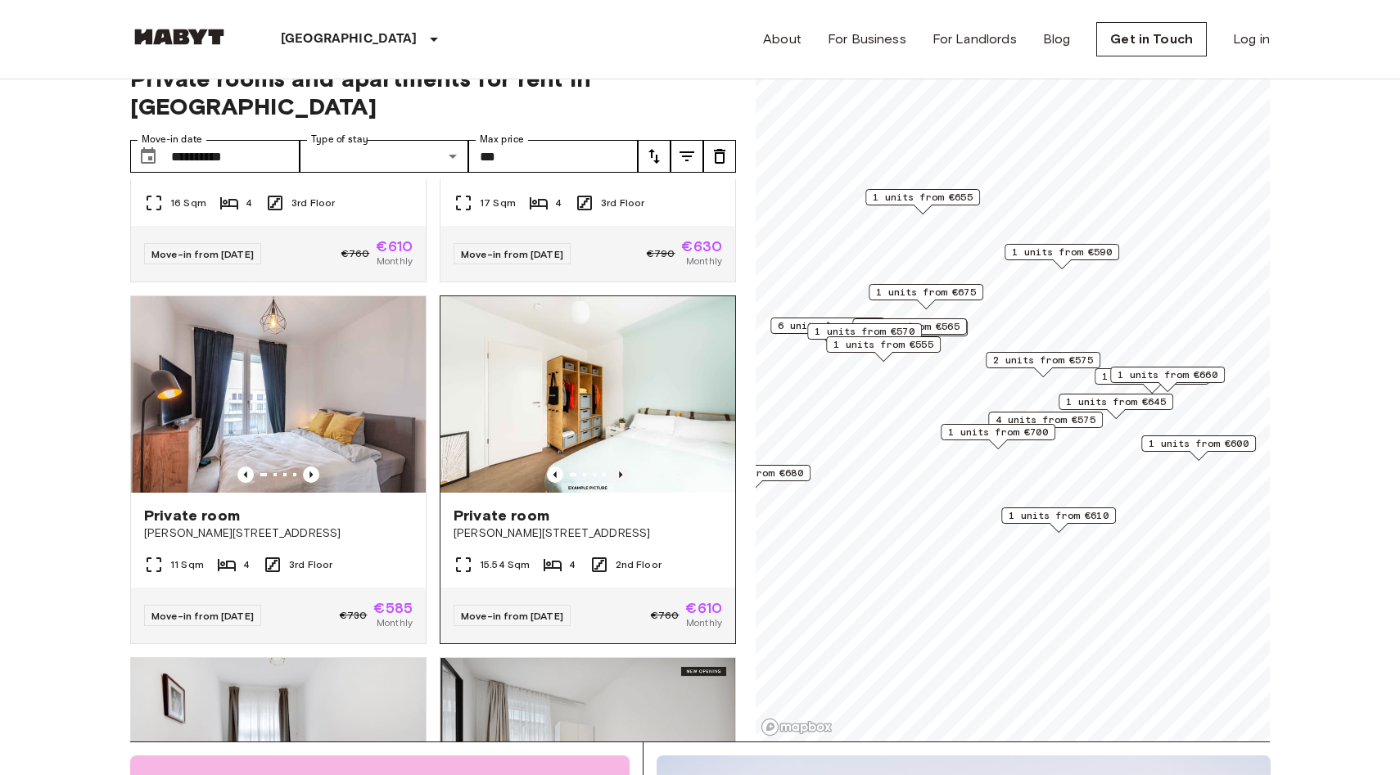
click at [621, 467] on icon "Previous image" at bounding box center [620, 475] width 16 height 16
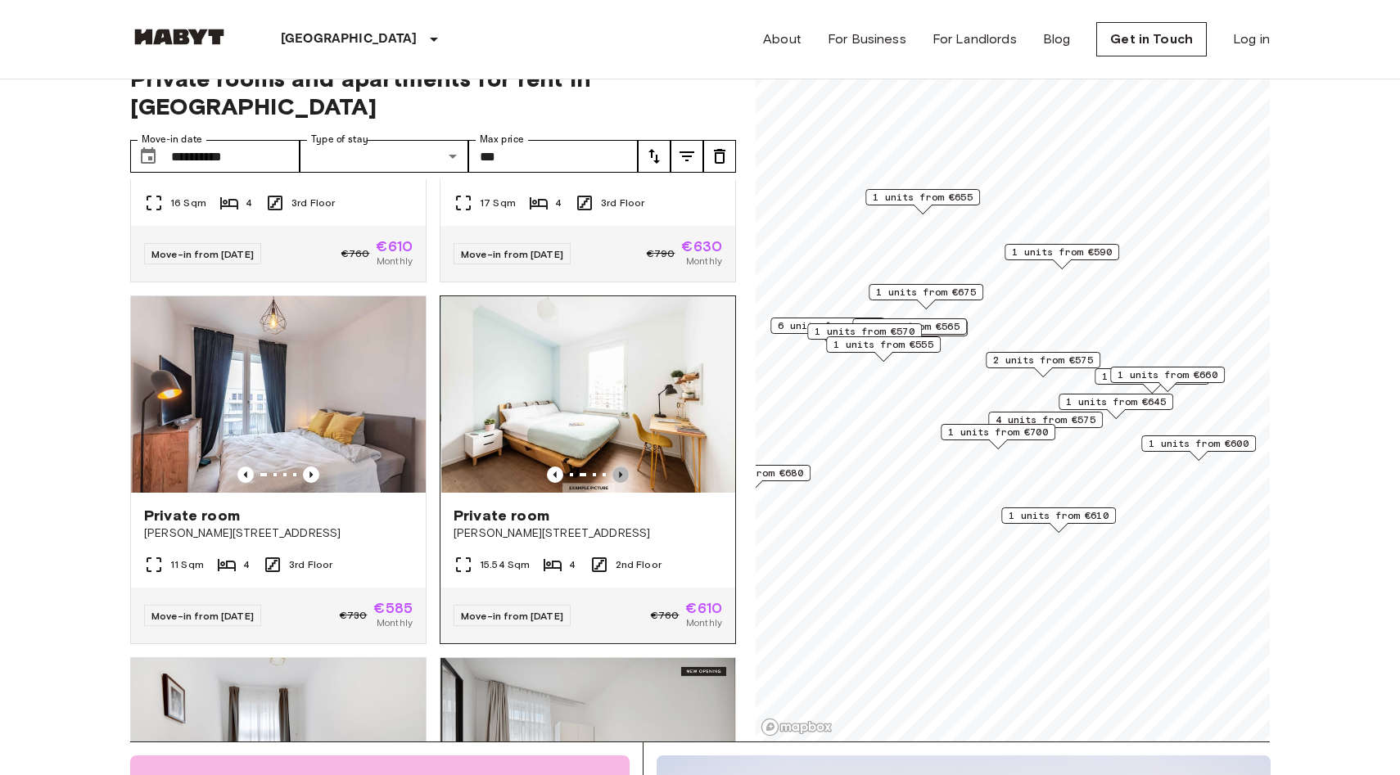
click at [621, 467] on icon "Previous image" at bounding box center [620, 475] width 16 height 16
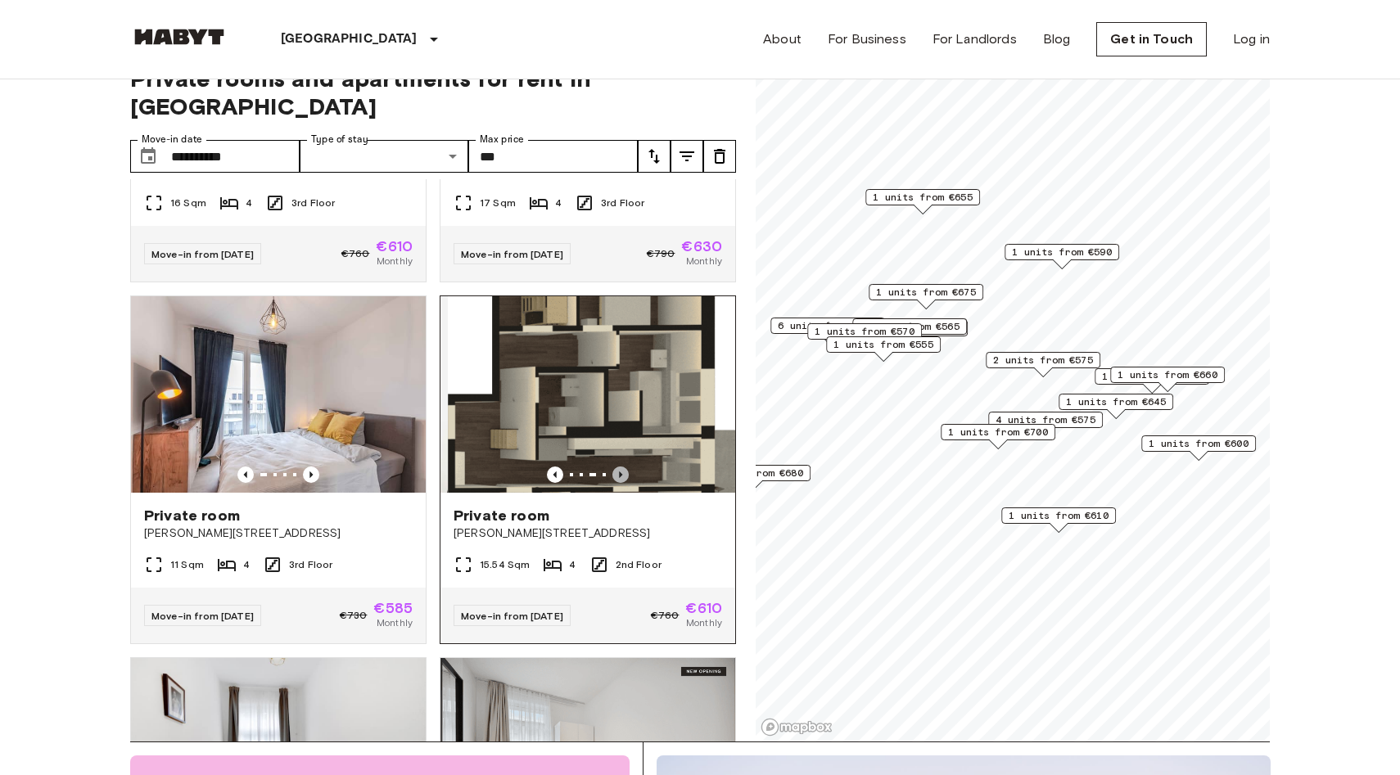
click at [621, 467] on icon "Previous image" at bounding box center [620, 475] width 16 height 16
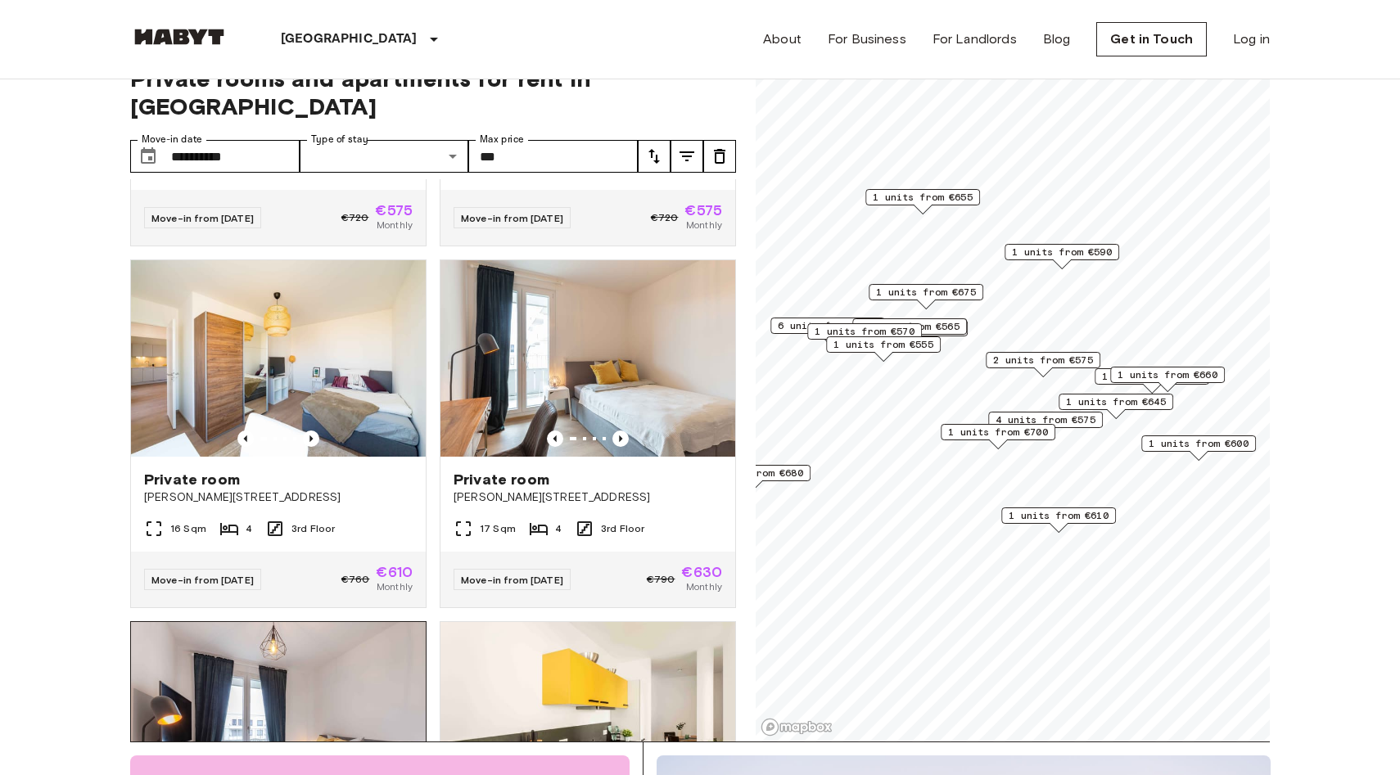
scroll to position [290, 0]
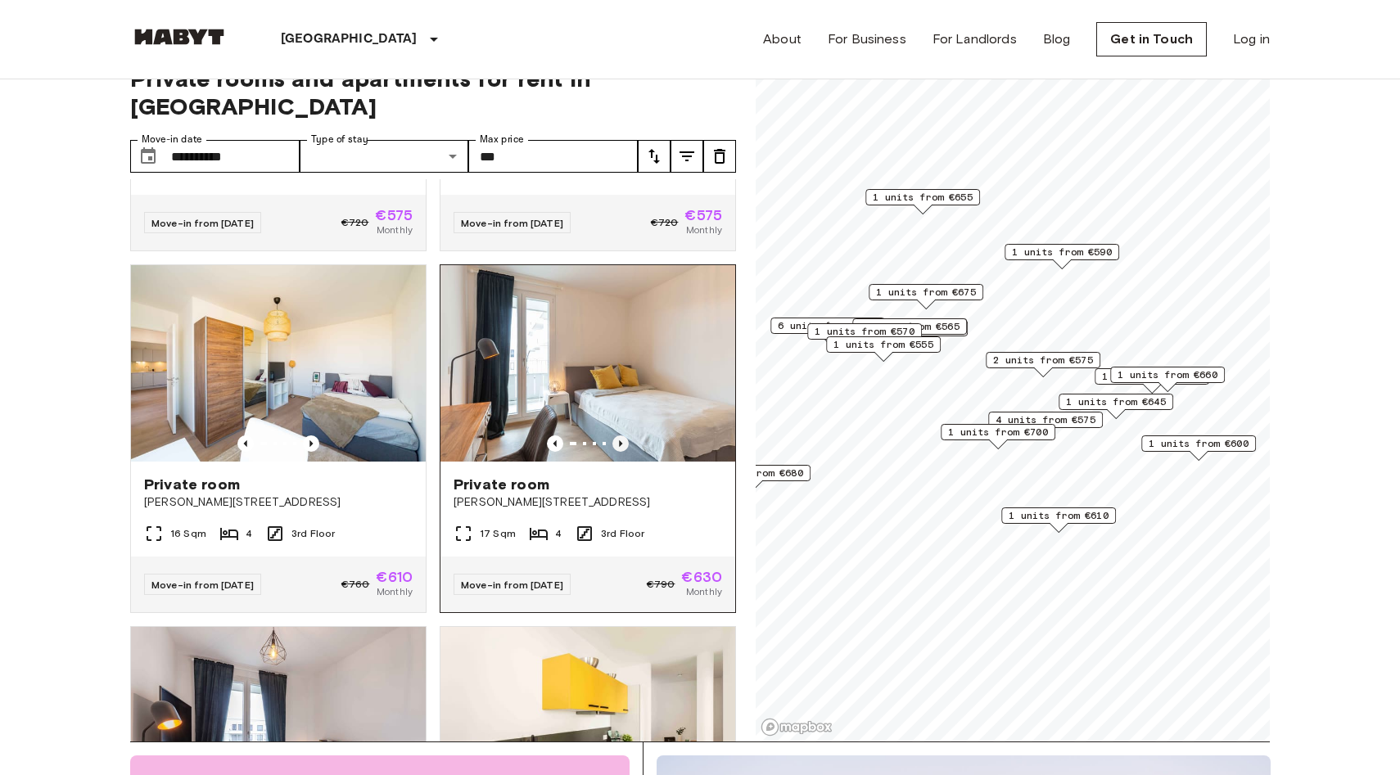
click at [623, 436] on icon "Previous image" at bounding box center [620, 444] width 16 height 16
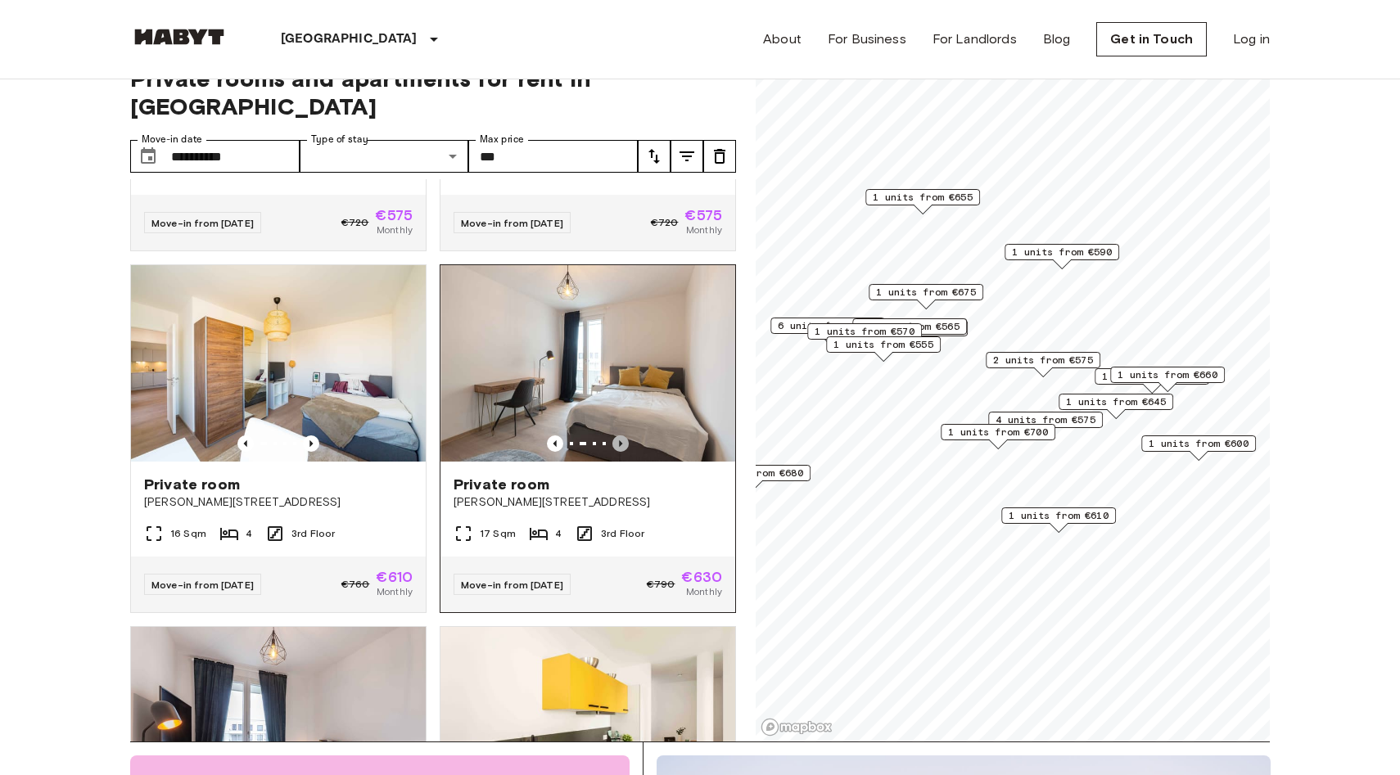
click at [623, 436] on icon "Previous image" at bounding box center [620, 444] width 16 height 16
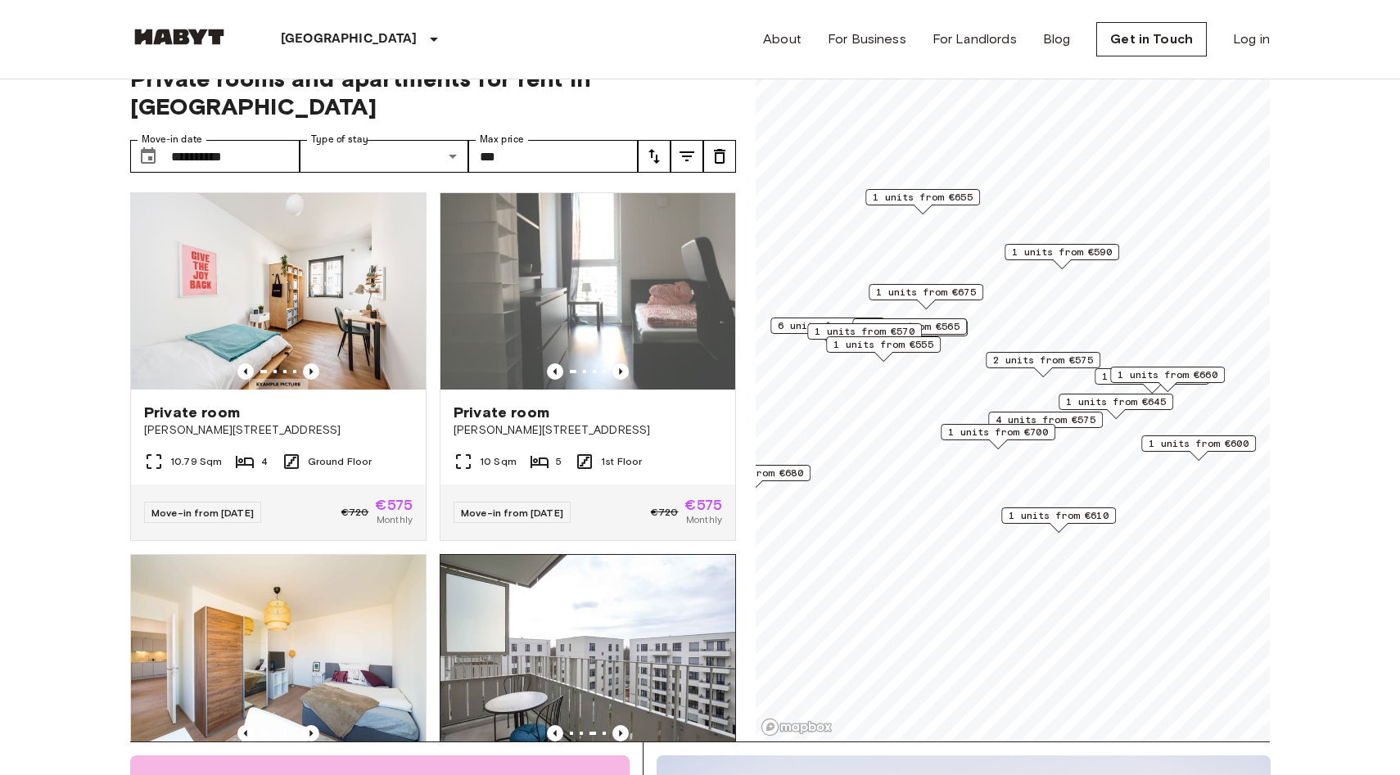
scroll to position [0, 0]
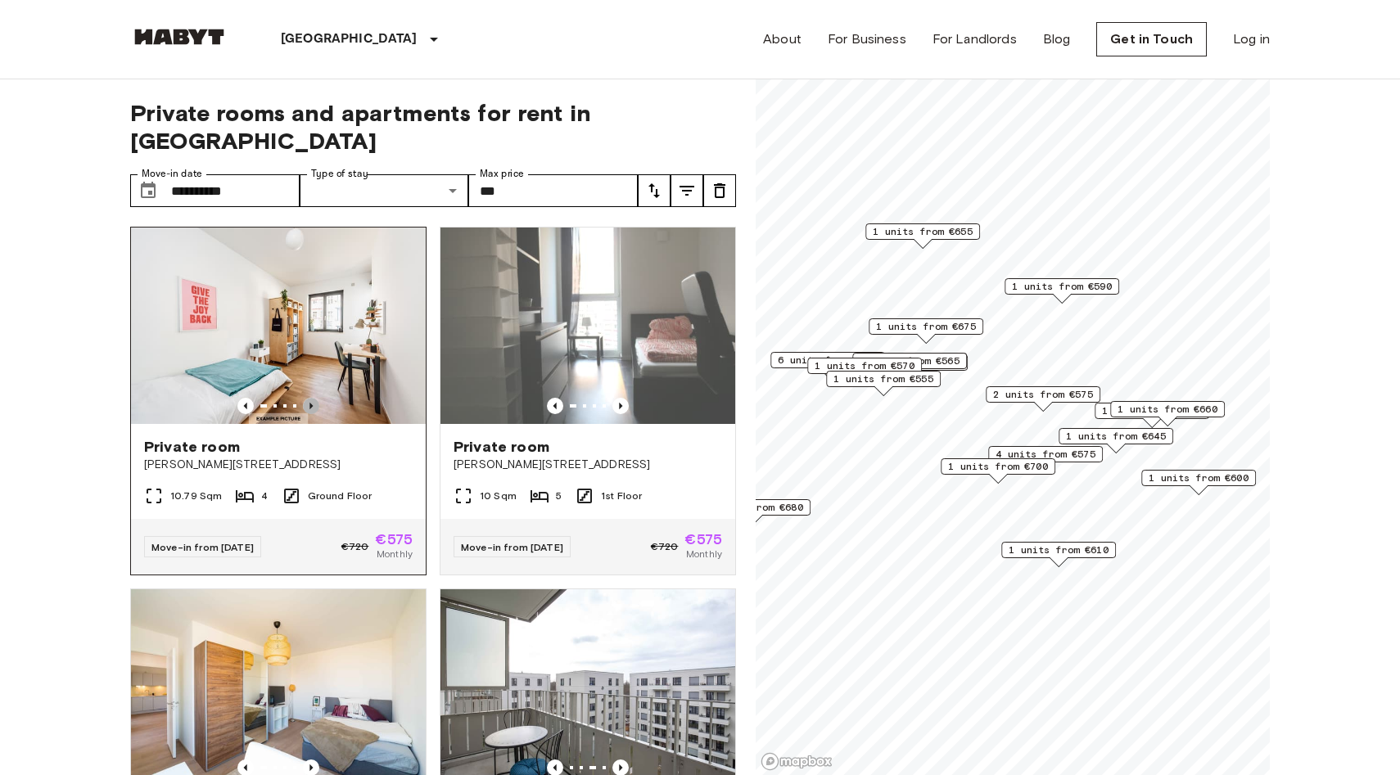
click at [310, 403] on icon "Previous image" at bounding box center [310, 406] width 3 height 7
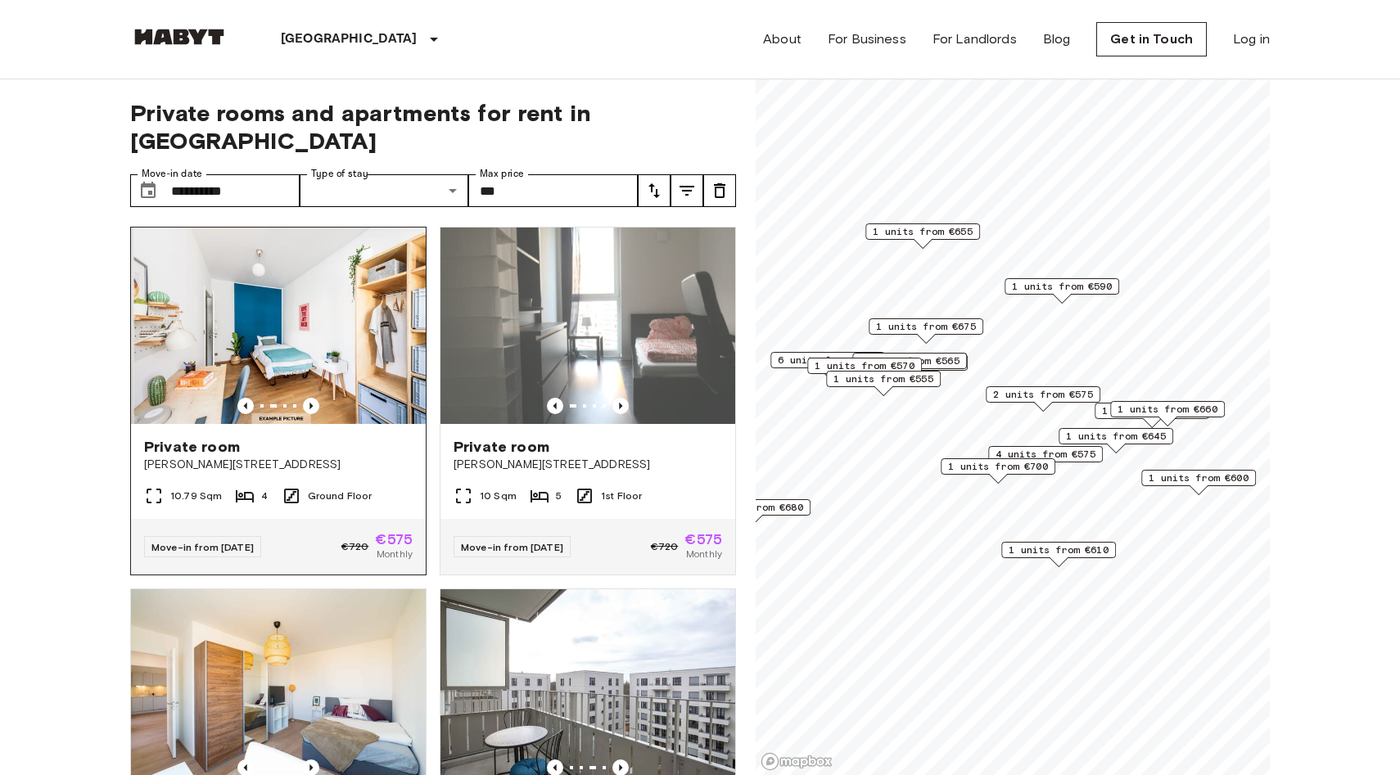
click at [309, 294] on img at bounding box center [280, 326] width 295 height 196
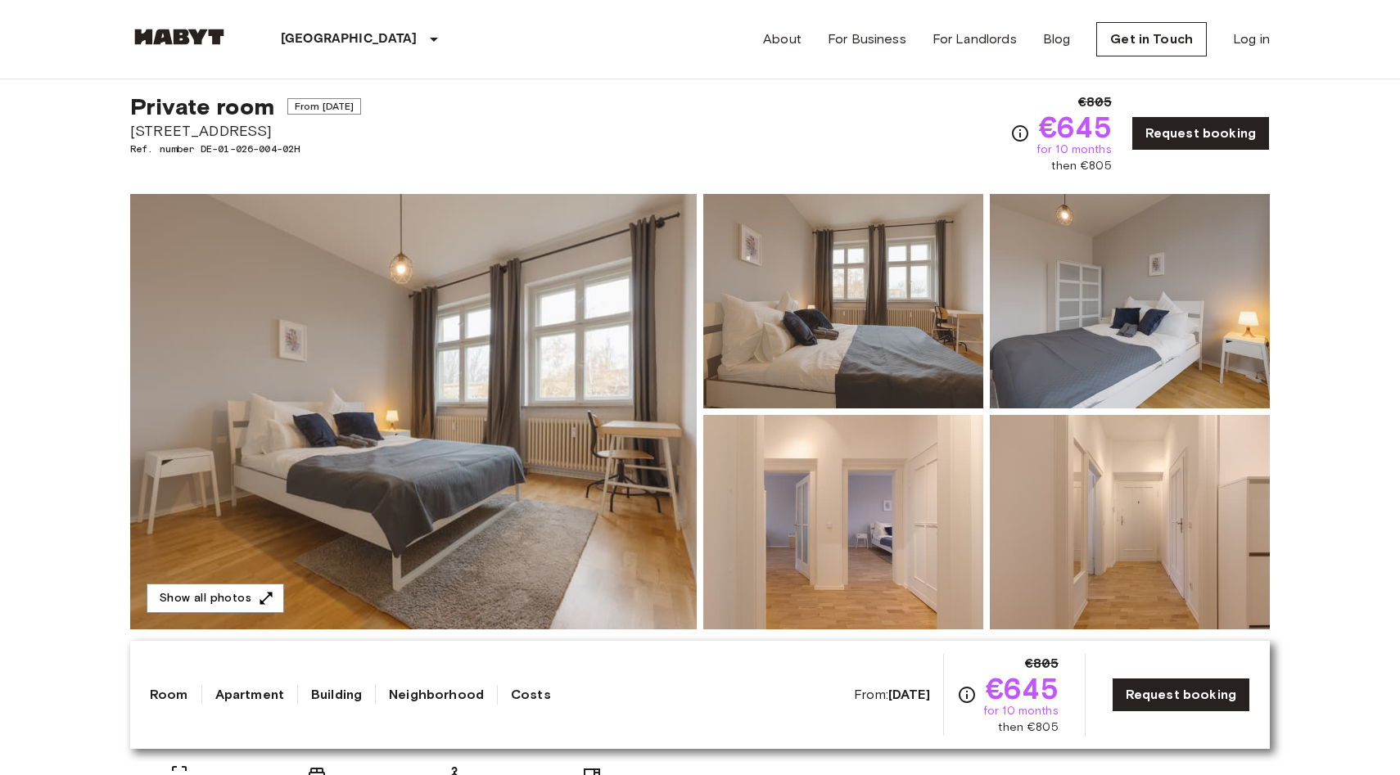
scroll to position [42, 0]
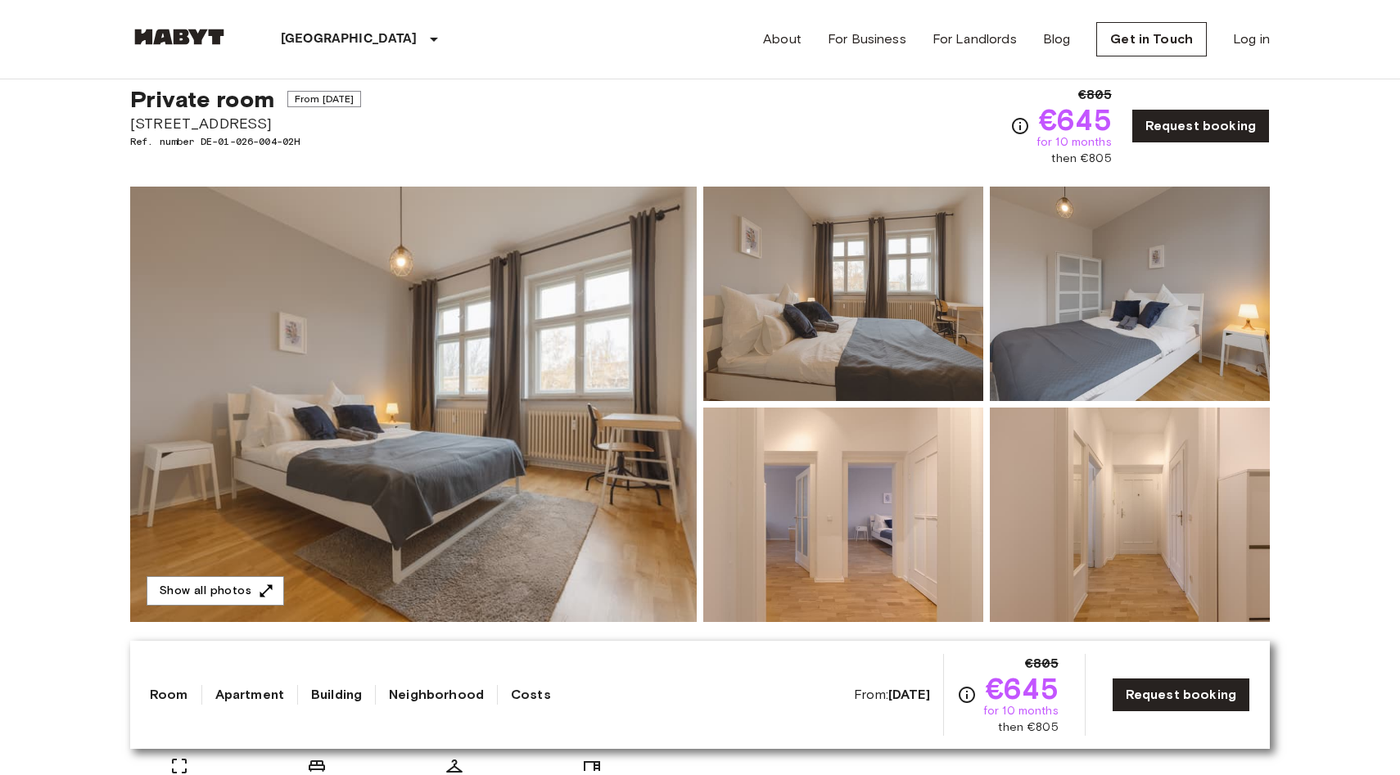
click at [193, 128] on span "Gubener Straße 14" at bounding box center [245, 123] width 231 height 21
copy span "Gubener Straße 14"
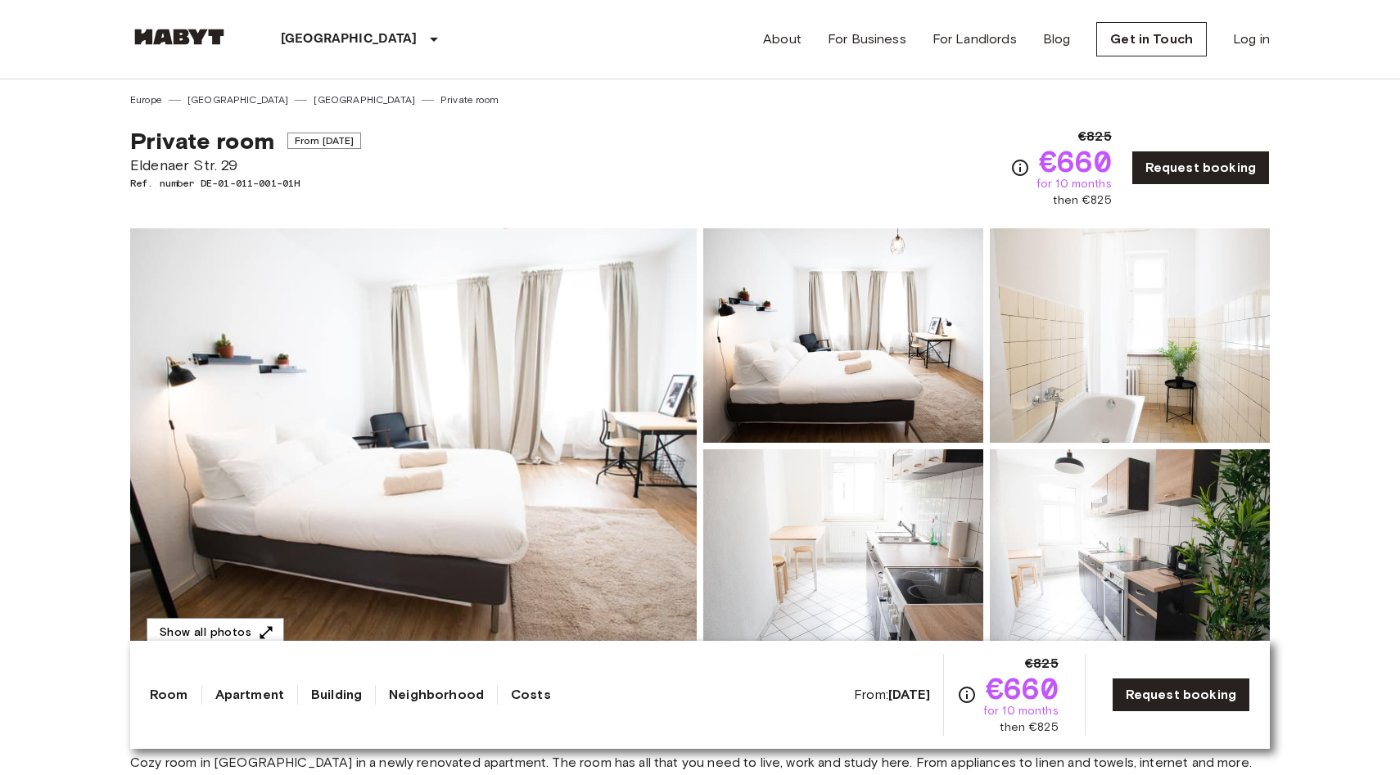
click at [176, 159] on span "Eldenaer Str. 29" at bounding box center [245, 165] width 231 height 21
copy span "Eldenaer Str. 29"
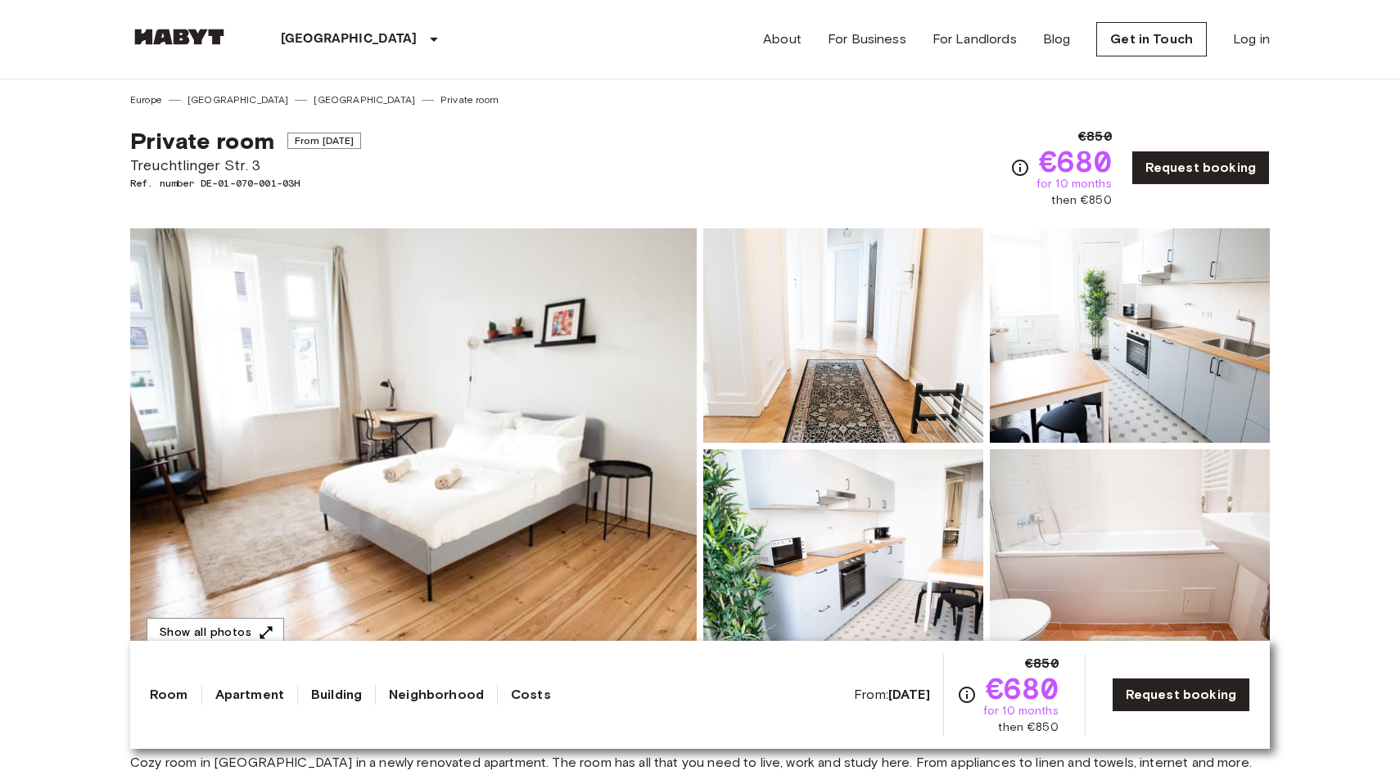
click at [230, 161] on span "Treuchtlinger Str. 3" at bounding box center [245, 165] width 231 height 21
copy span "Treuchtlinger Str. 3"
click at [599, 156] on div "Private room From Oct 4 2025 Treuchtlinger Str. 3 Ref. number DE-01-070-001-03H…" at bounding box center [700, 158] width 1140 height 102
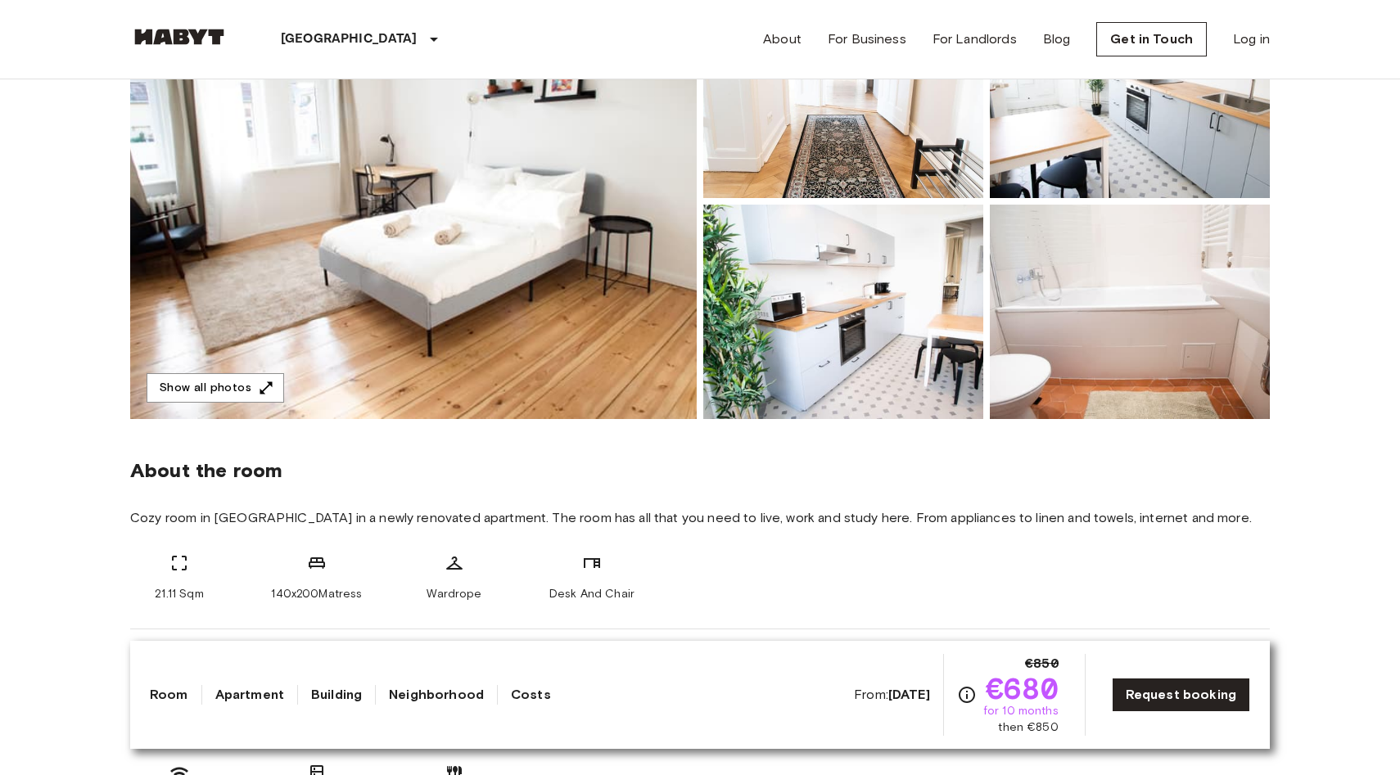
scroll to position [237, 0]
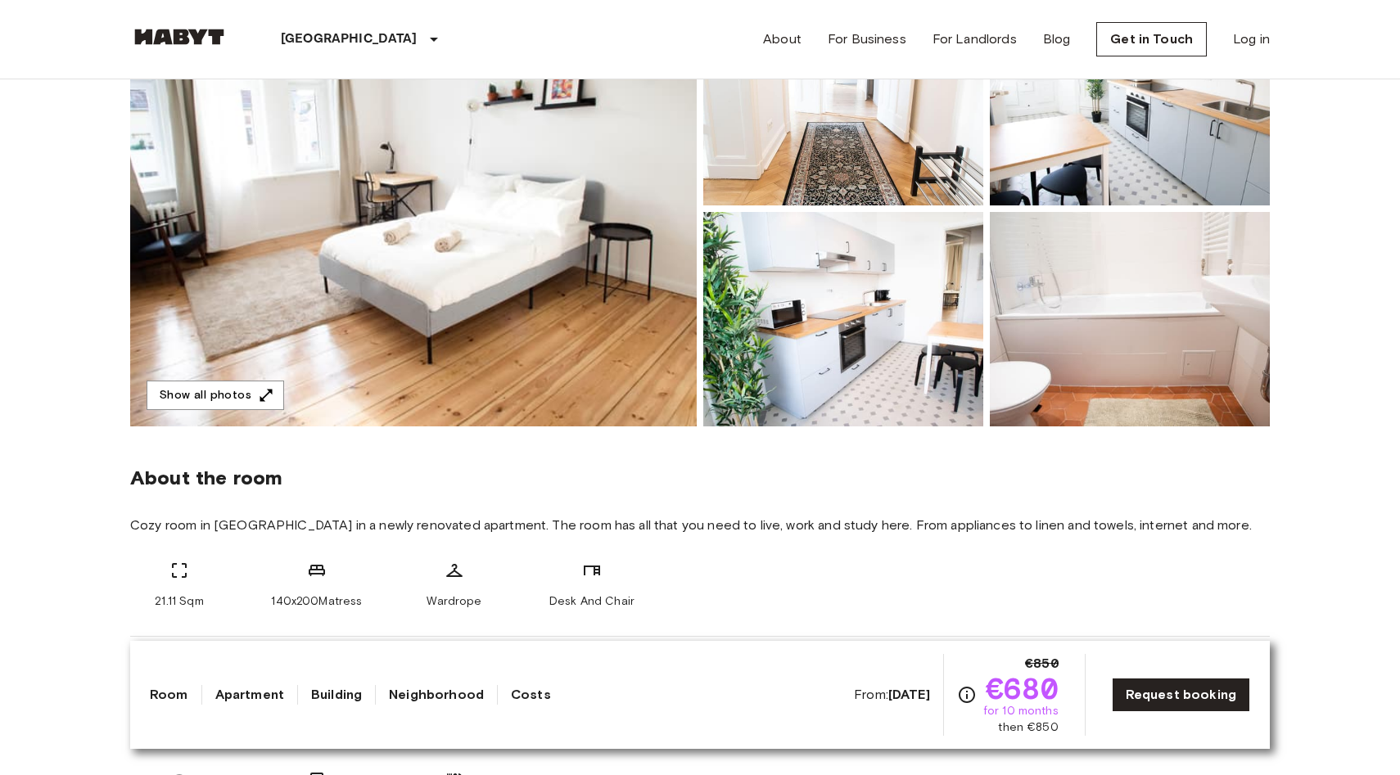
click at [556, 274] on img at bounding box center [413, 209] width 567 height 436
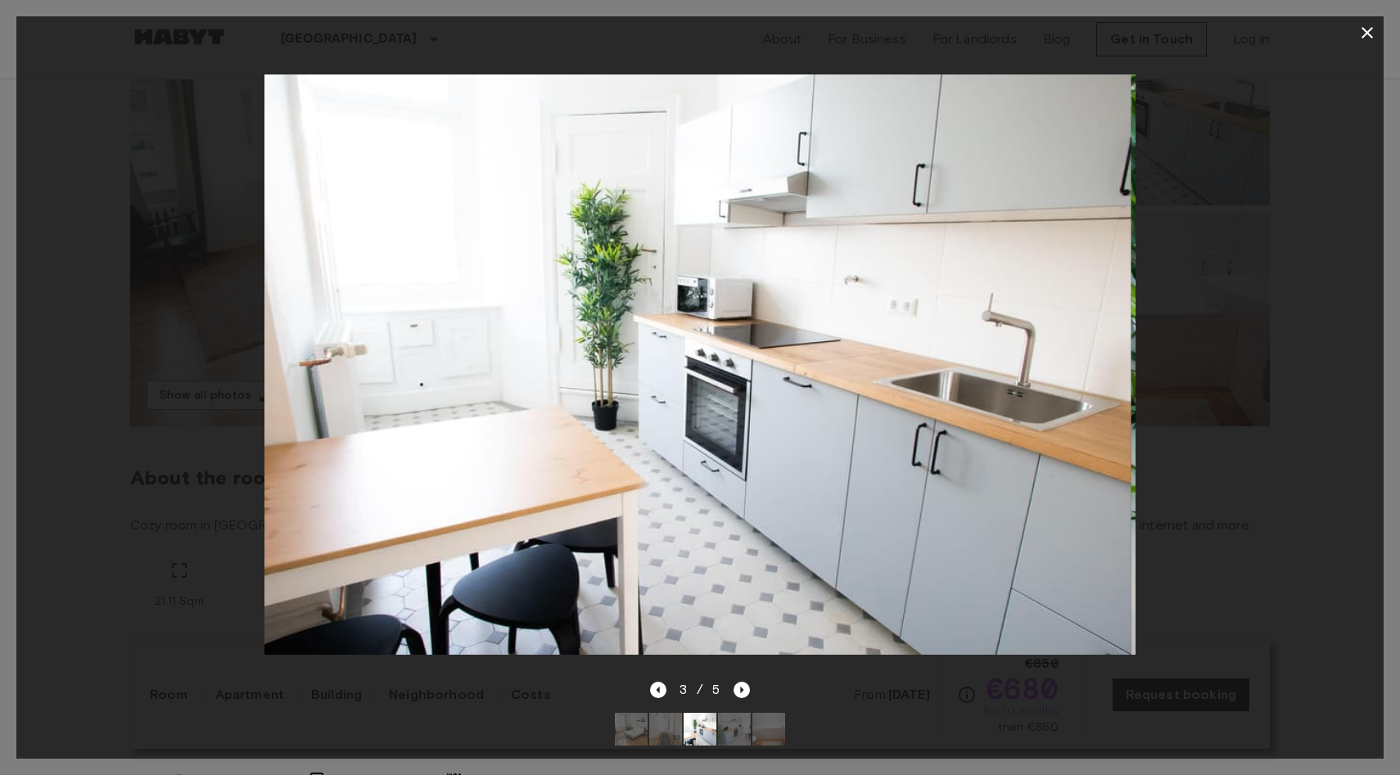
click at [175, 405] on div at bounding box center [699, 364] width 1367 height 631
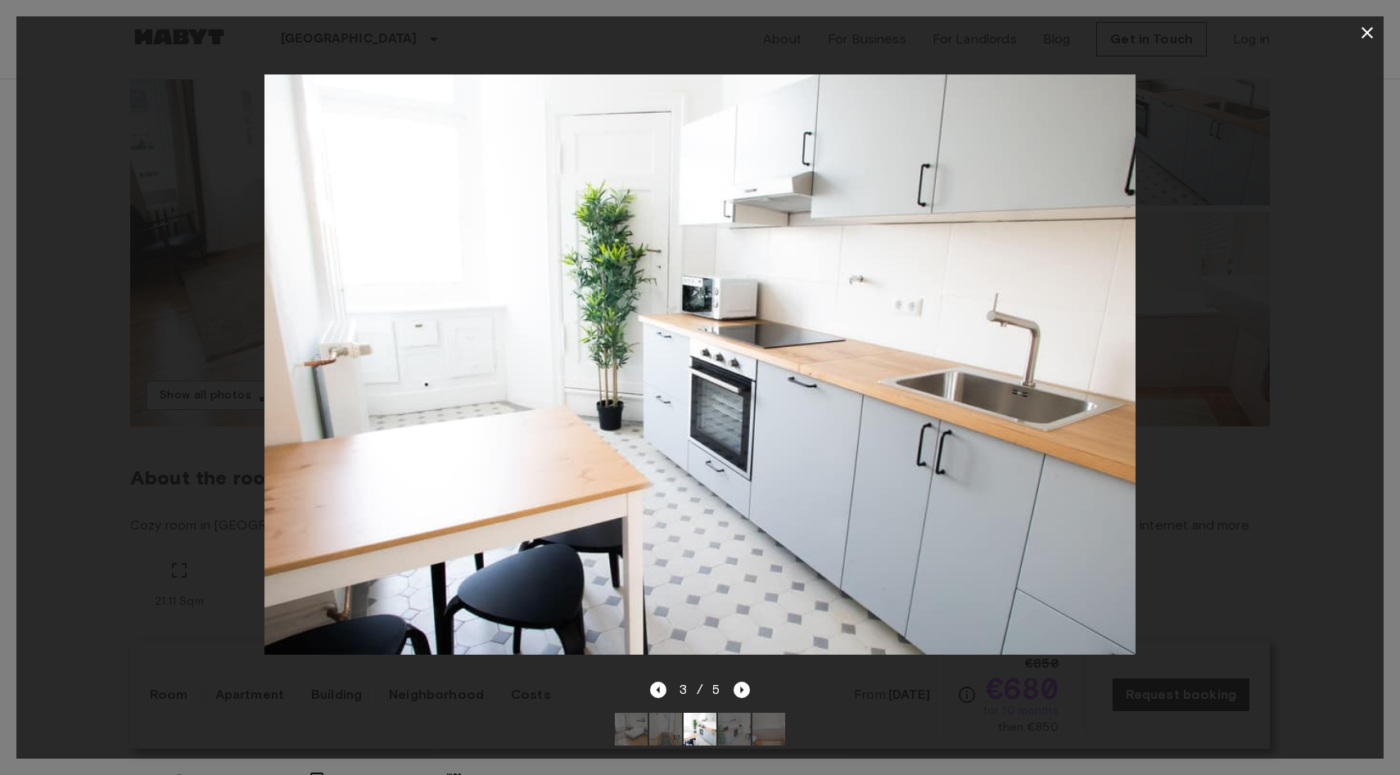
click at [1364, 29] on icon "button" at bounding box center [1367, 32] width 11 height 11
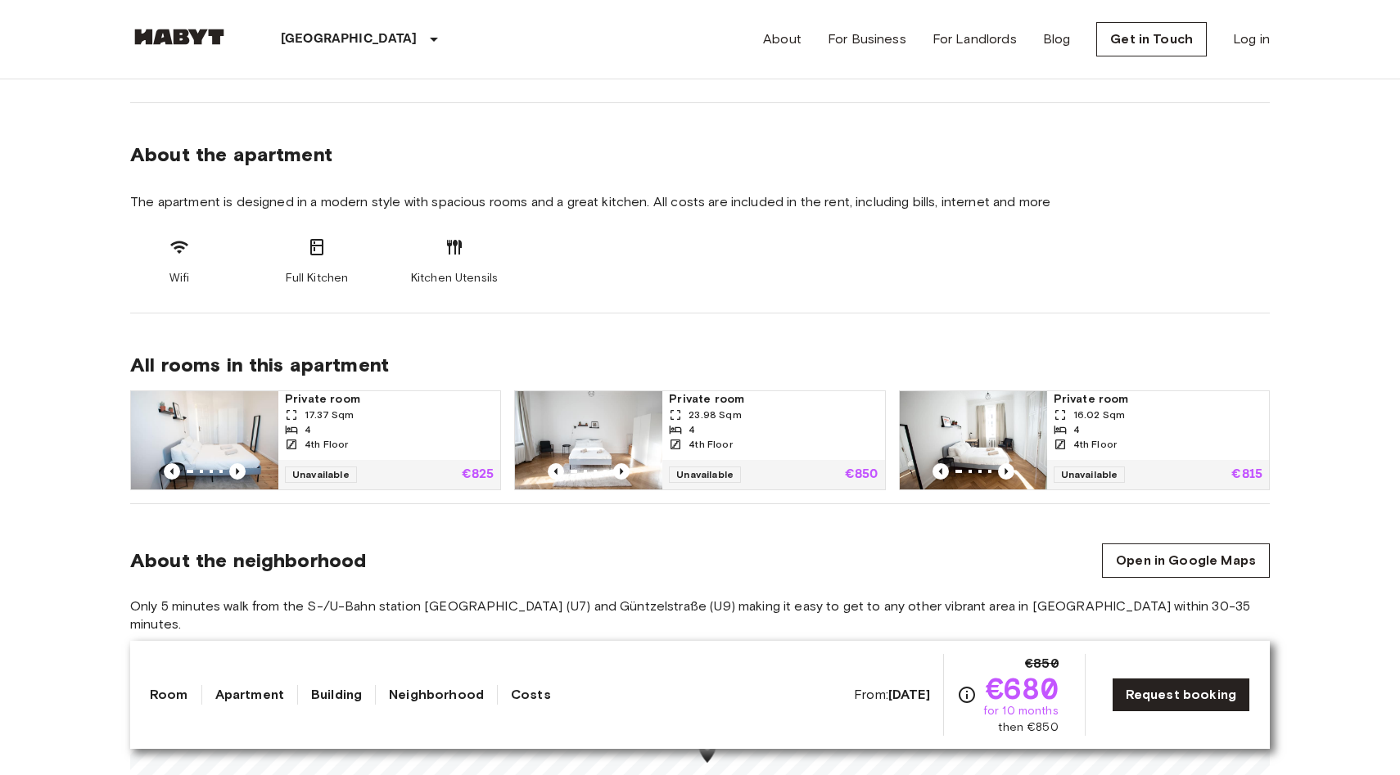
scroll to position [778, 0]
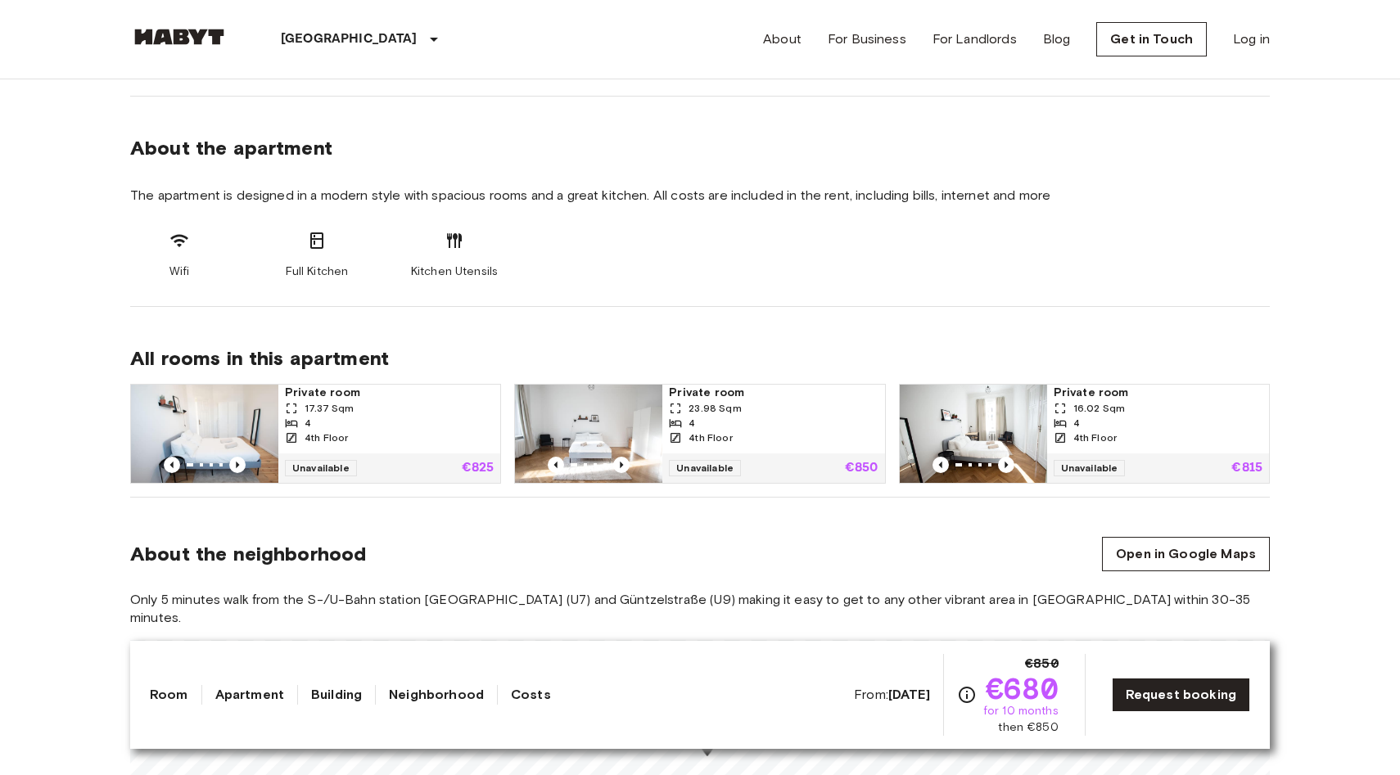
click at [176, 418] on img at bounding box center [204, 434] width 147 height 98
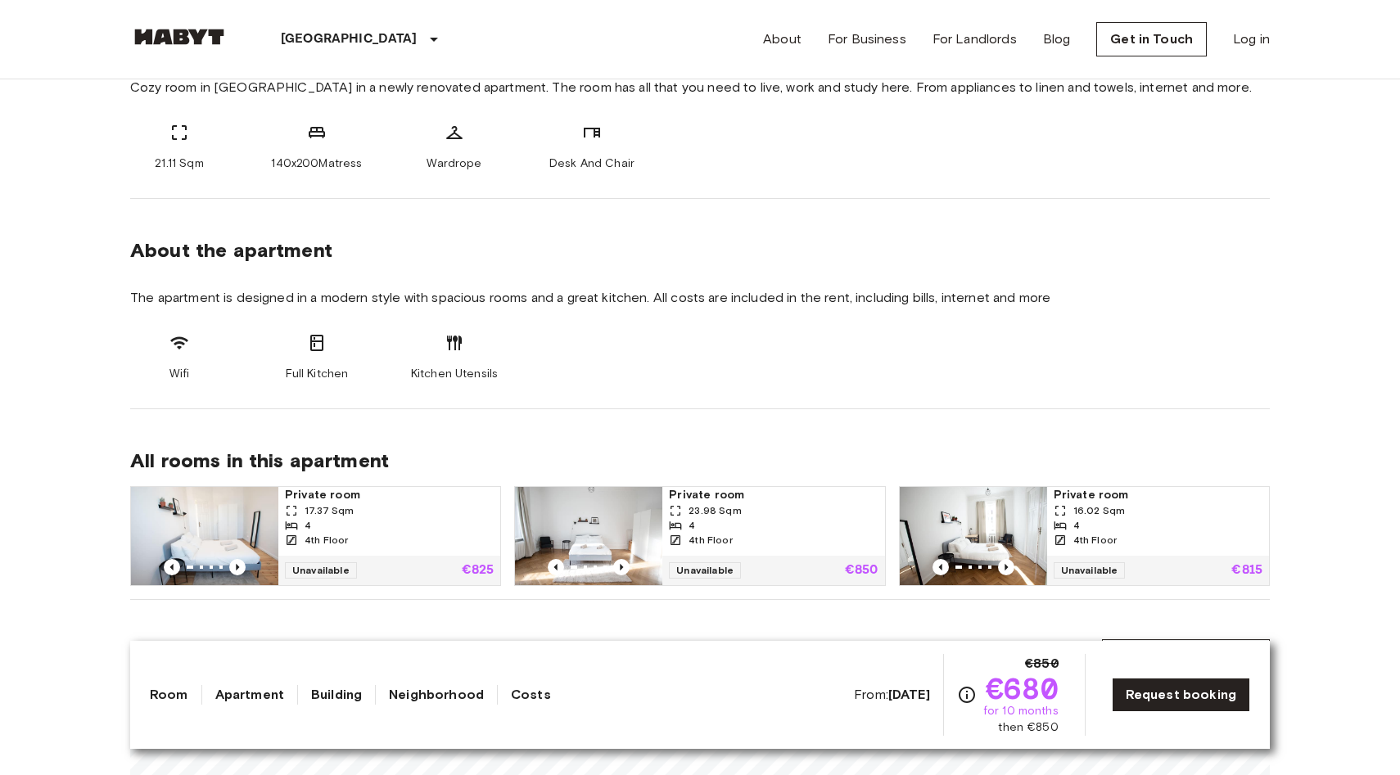
scroll to position [677, 0]
click at [601, 524] on img at bounding box center [588, 534] width 147 height 98
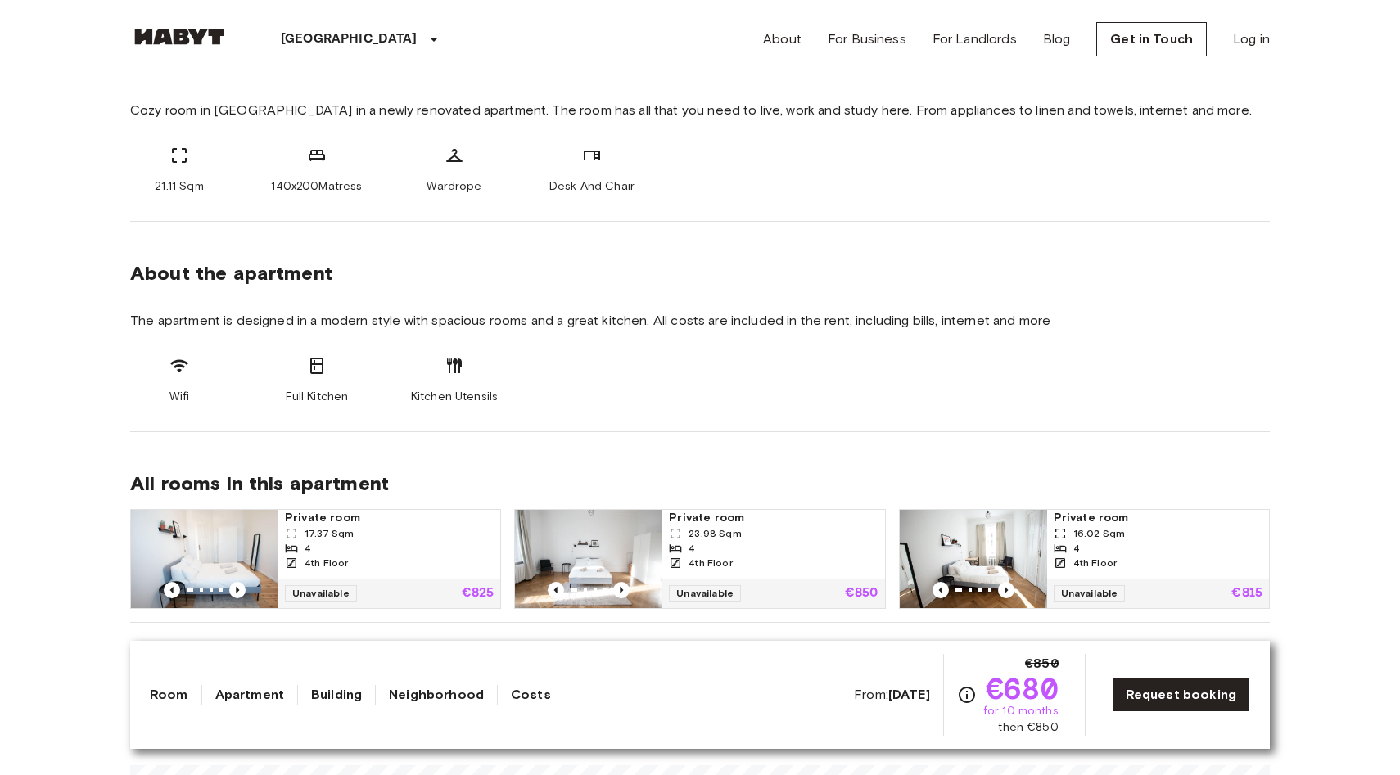
scroll to position [707, 0]
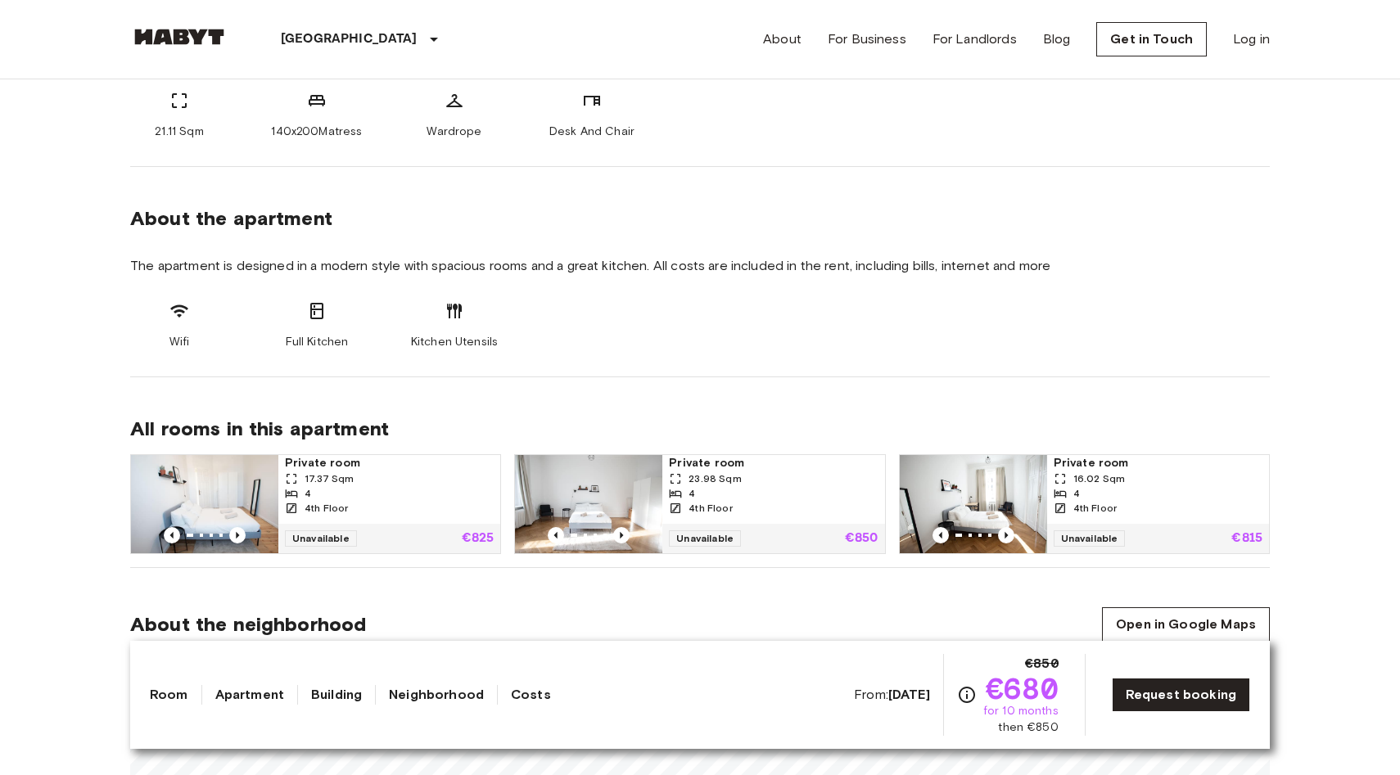
click at [997, 506] on img at bounding box center [973, 504] width 147 height 98
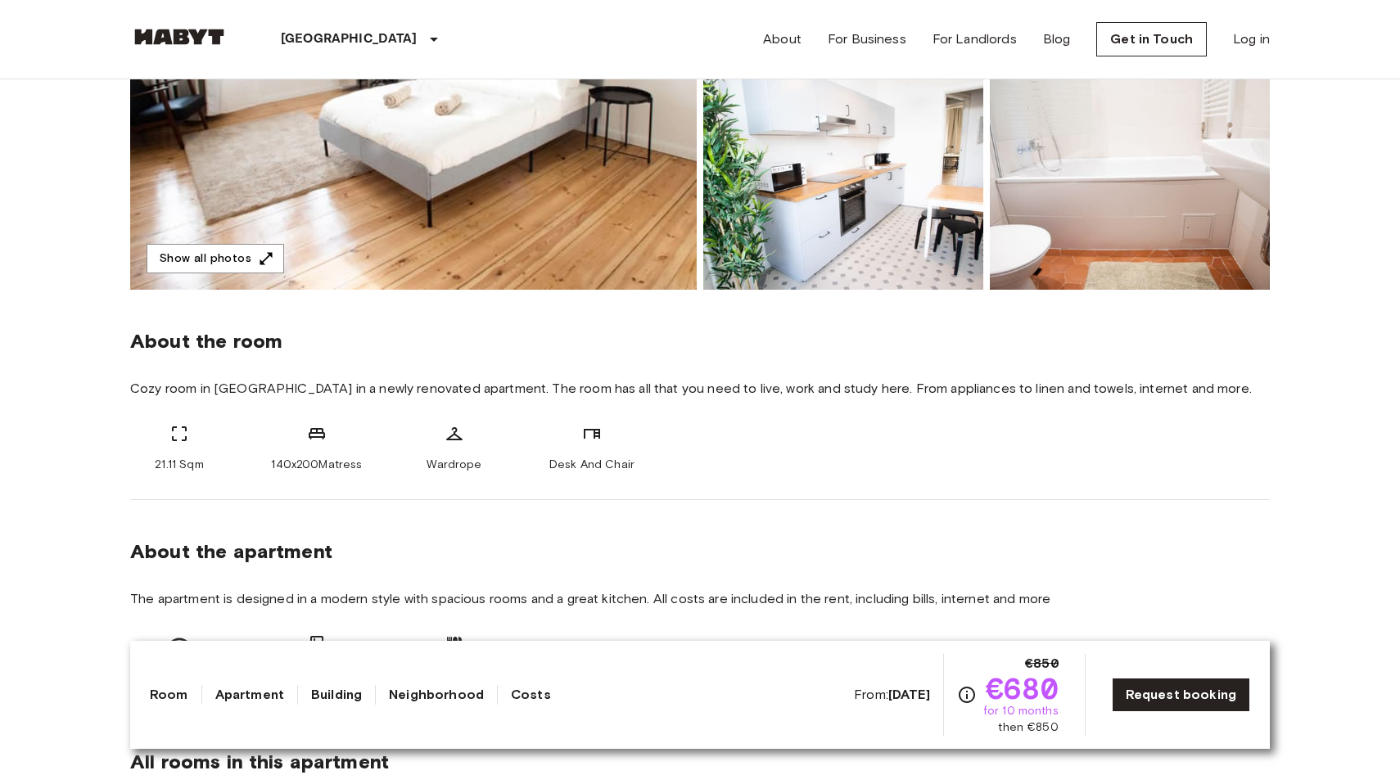
scroll to position [0, 0]
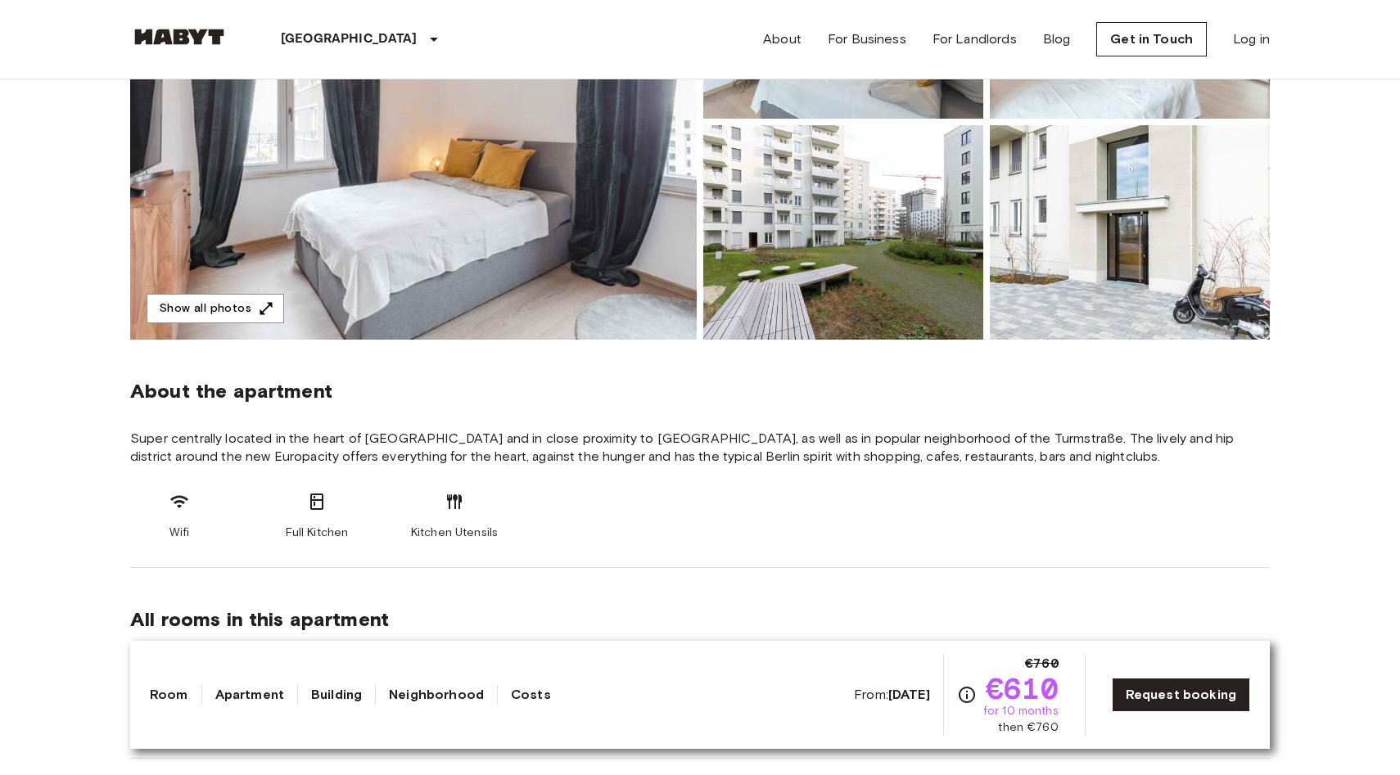
scroll to position [315, 0]
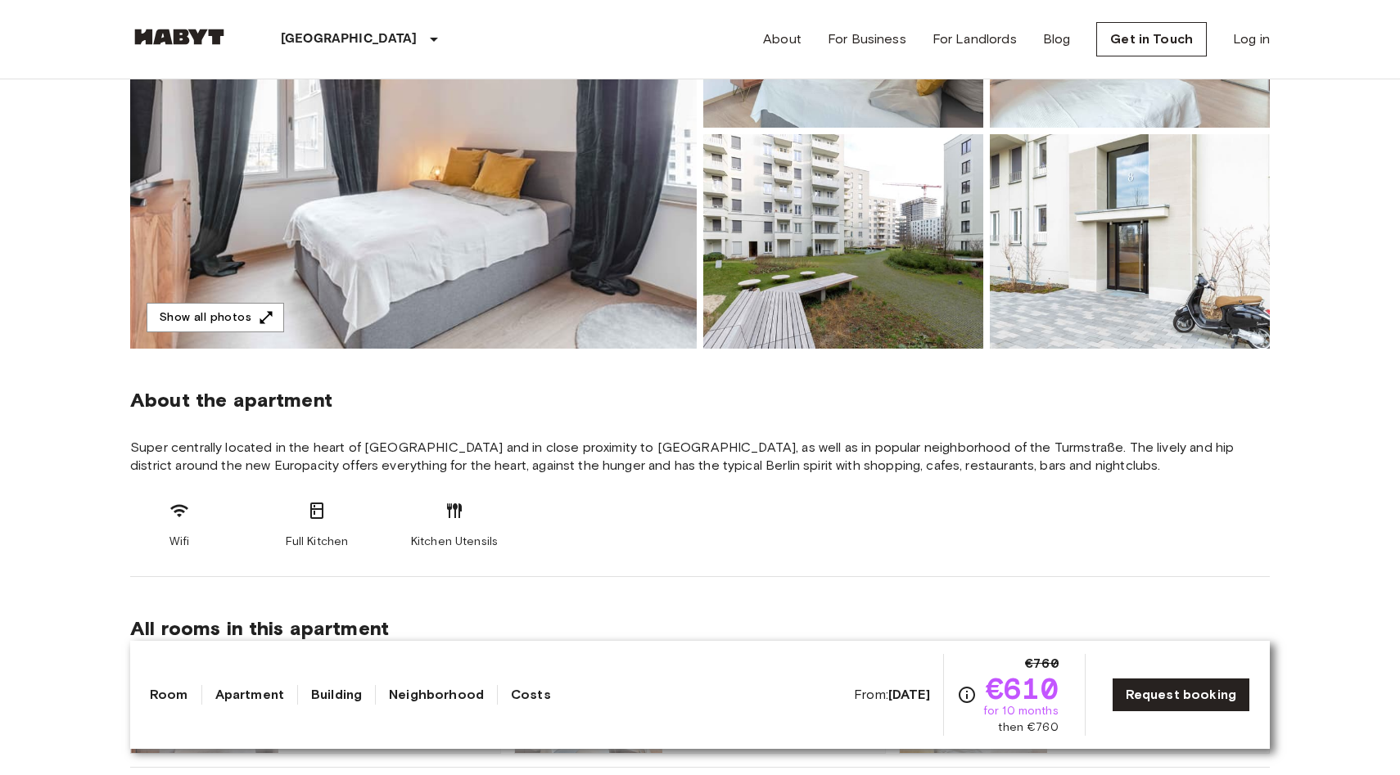
click at [534, 259] on img at bounding box center [413, 131] width 567 height 436
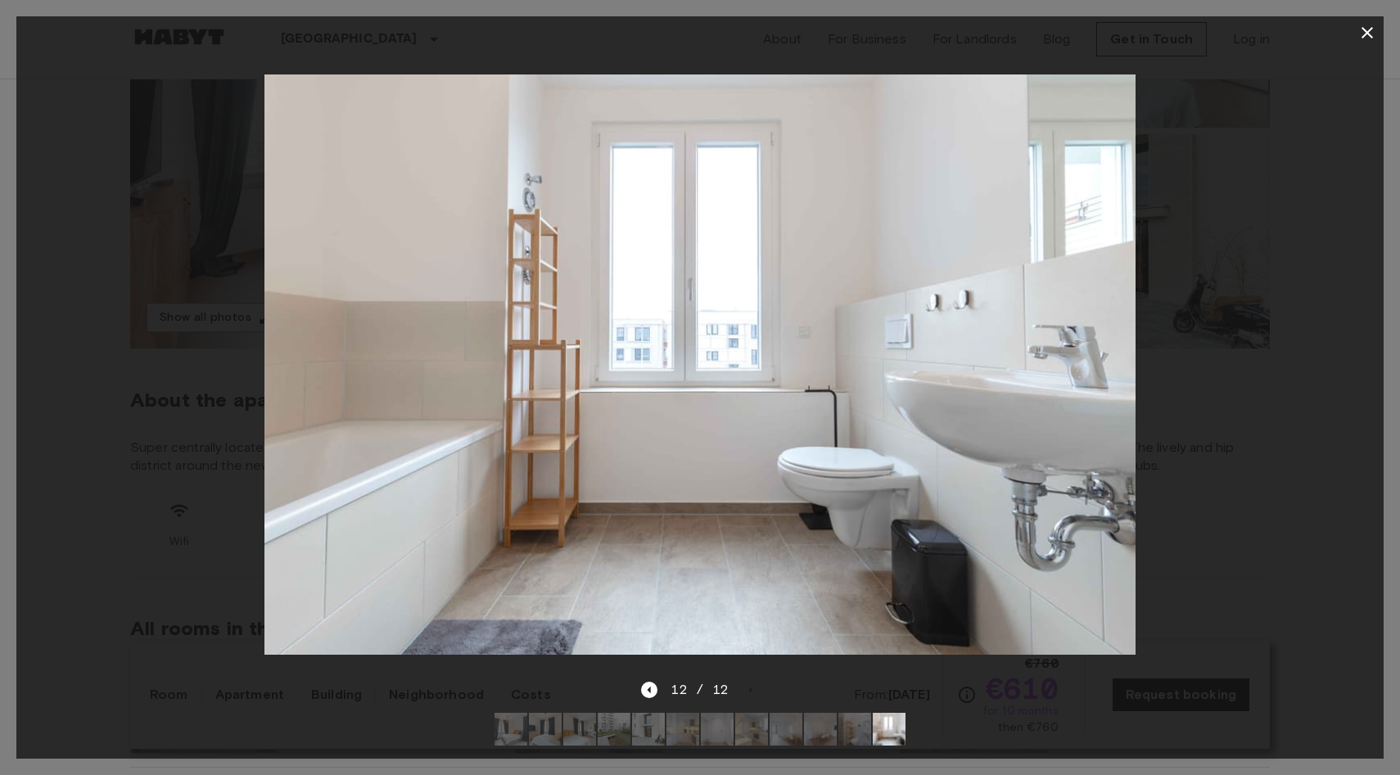
click at [79, 476] on div at bounding box center [699, 364] width 1367 height 631
click at [1285, 372] on div at bounding box center [699, 364] width 1367 height 631
click at [1371, 27] on icon "button" at bounding box center [1367, 32] width 11 height 11
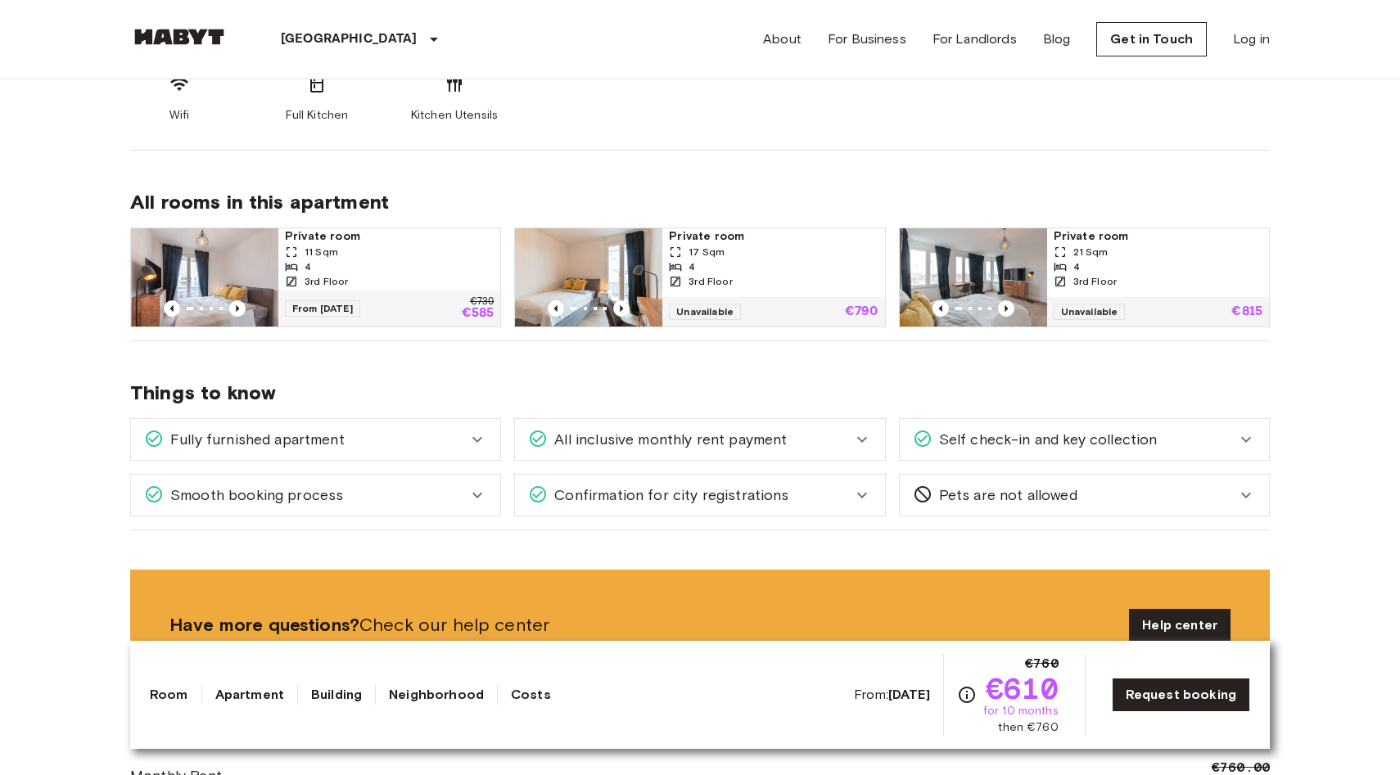
scroll to position [403, 0]
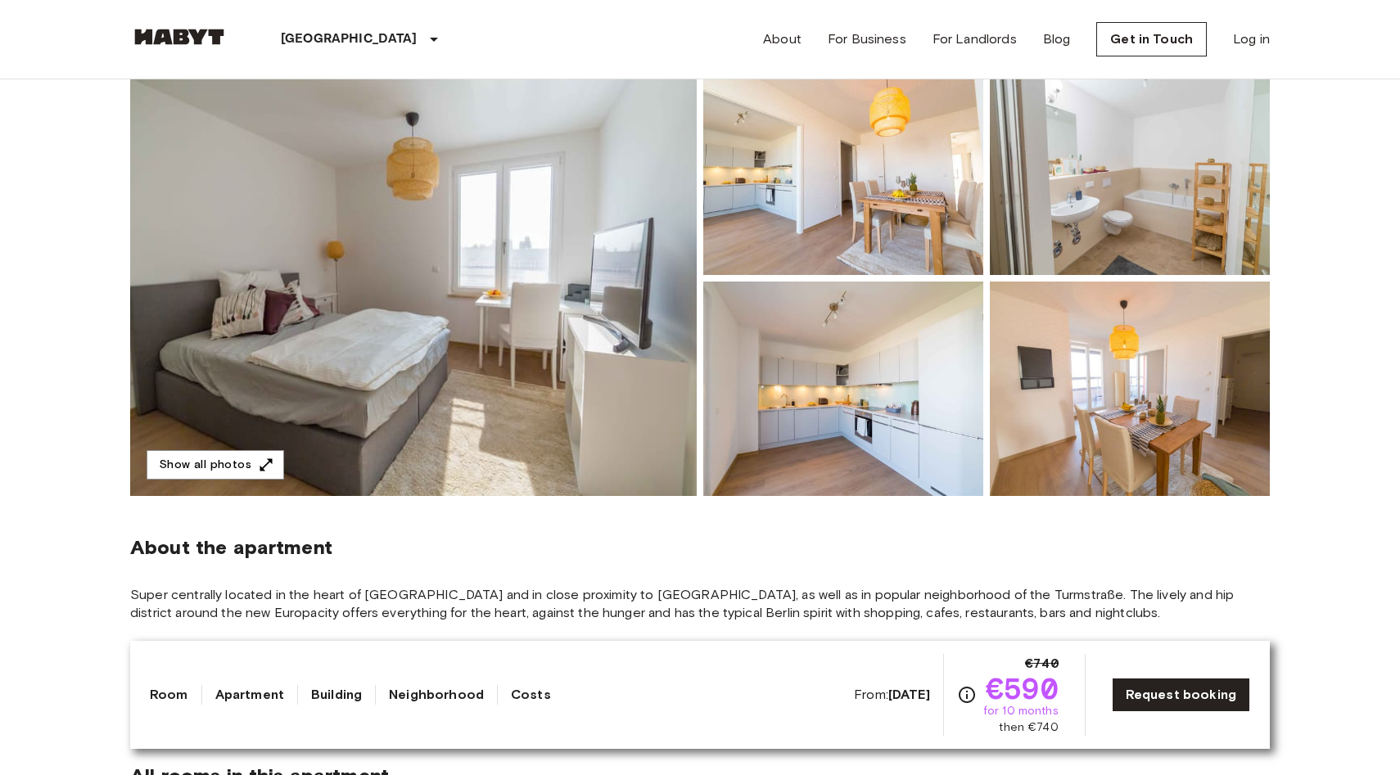
scroll to position [174, 0]
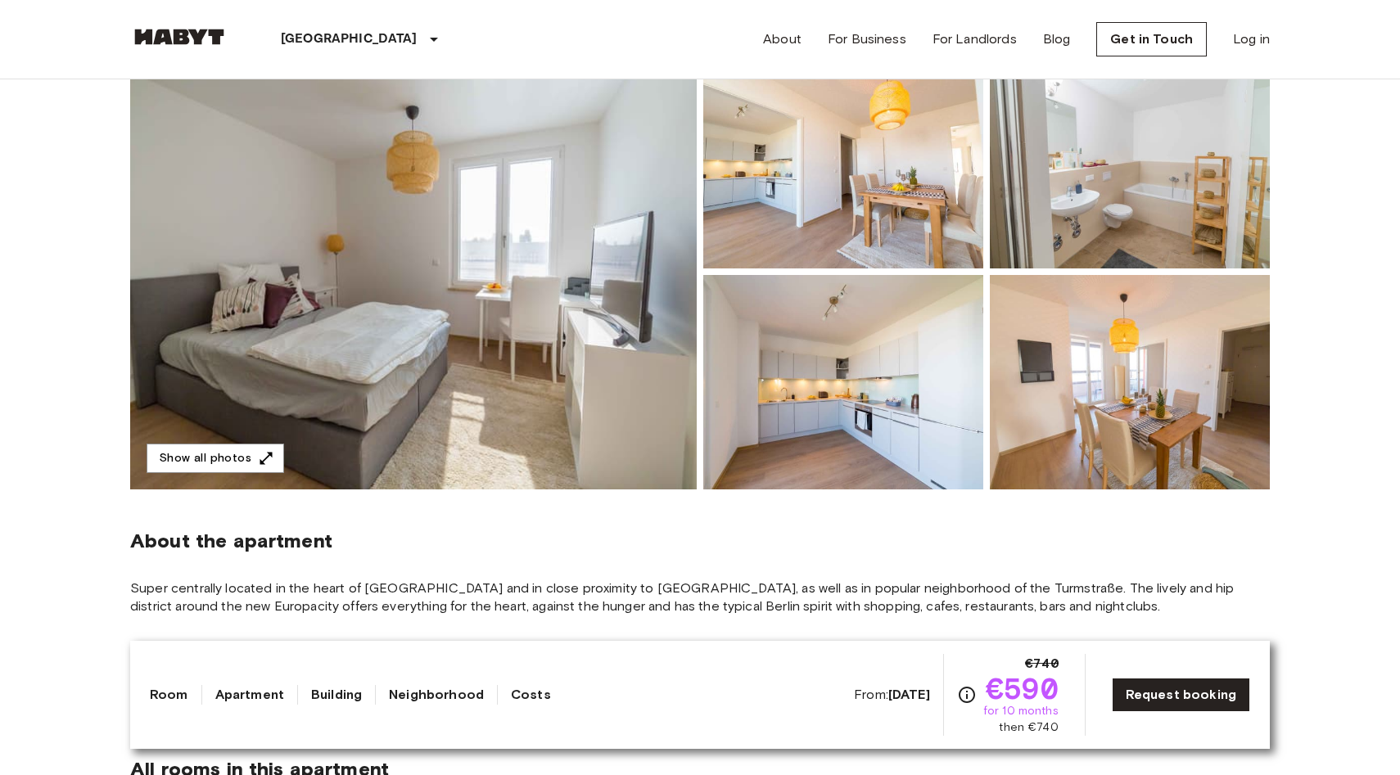
click at [470, 305] on img at bounding box center [413, 272] width 567 height 436
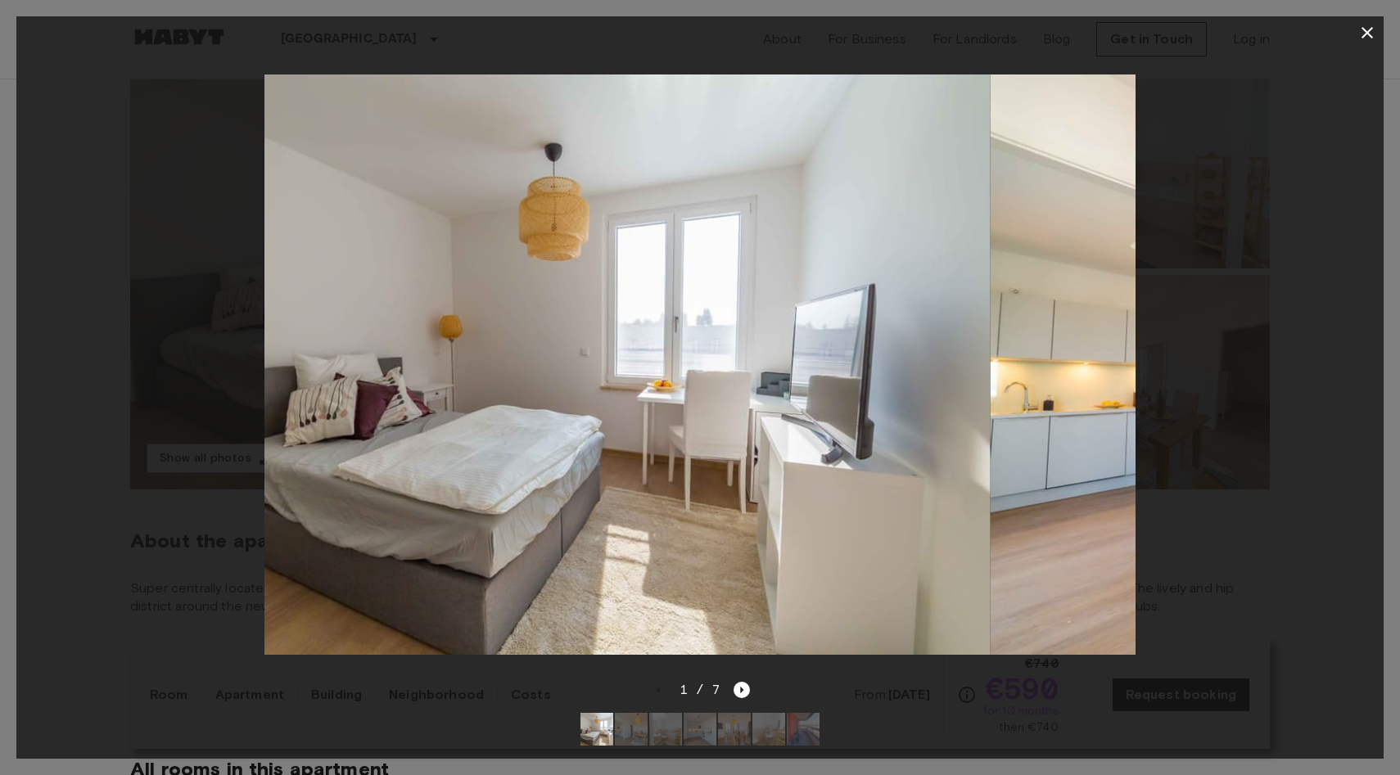
click at [470, 304] on img at bounding box center [555, 365] width 872 height 581
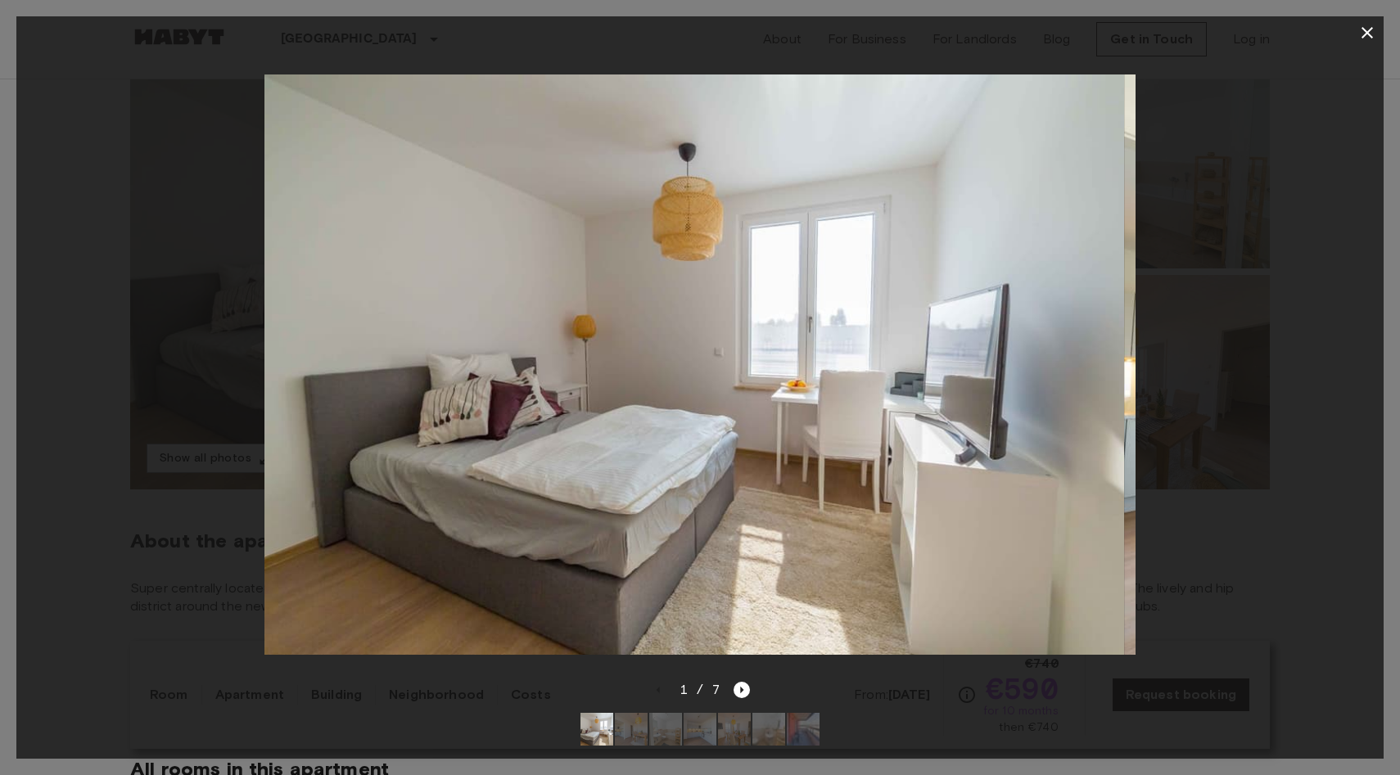
click at [517, 431] on img at bounding box center [689, 365] width 872 height 581
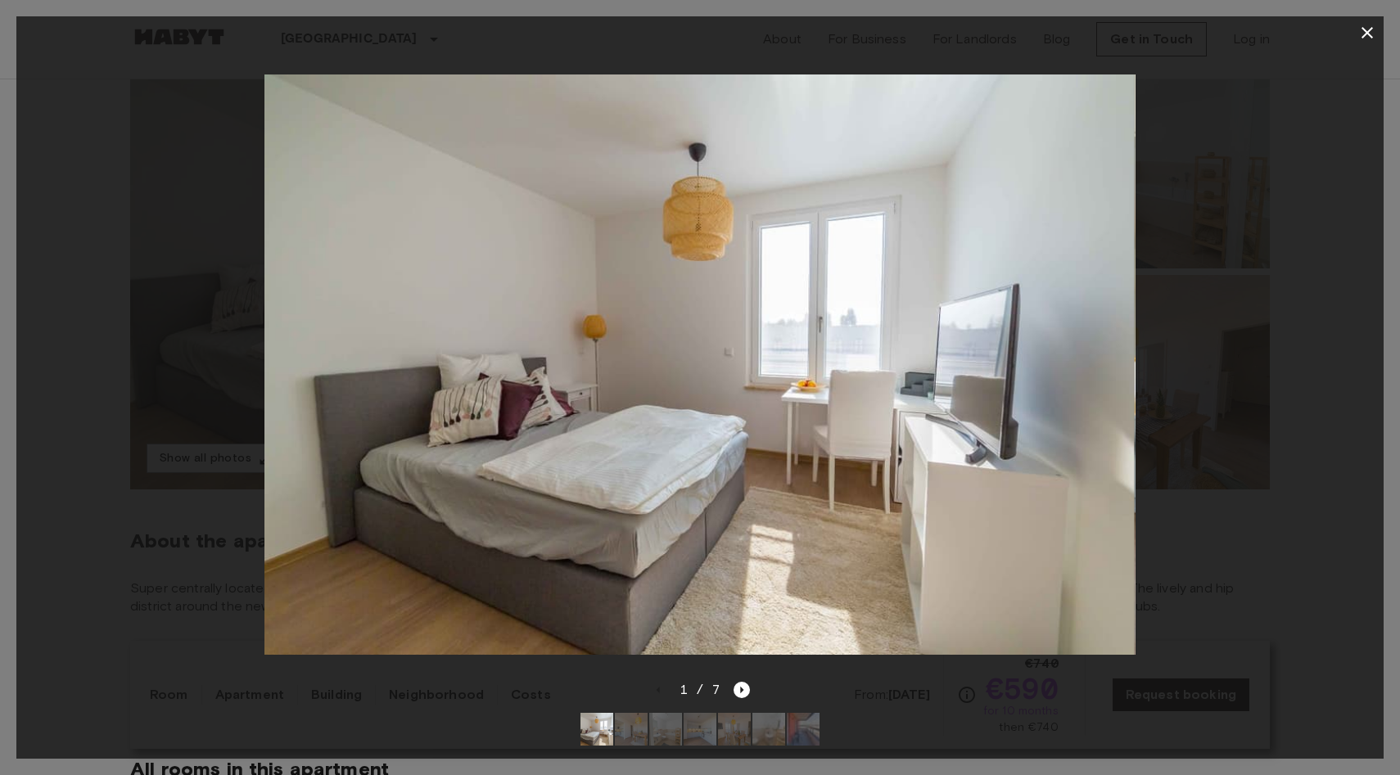
click at [282, 584] on img at bounding box center [699, 365] width 872 height 581
click at [165, 642] on div at bounding box center [699, 364] width 1367 height 631
click at [1357, 30] on icon "button" at bounding box center [1367, 33] width 20 height 20
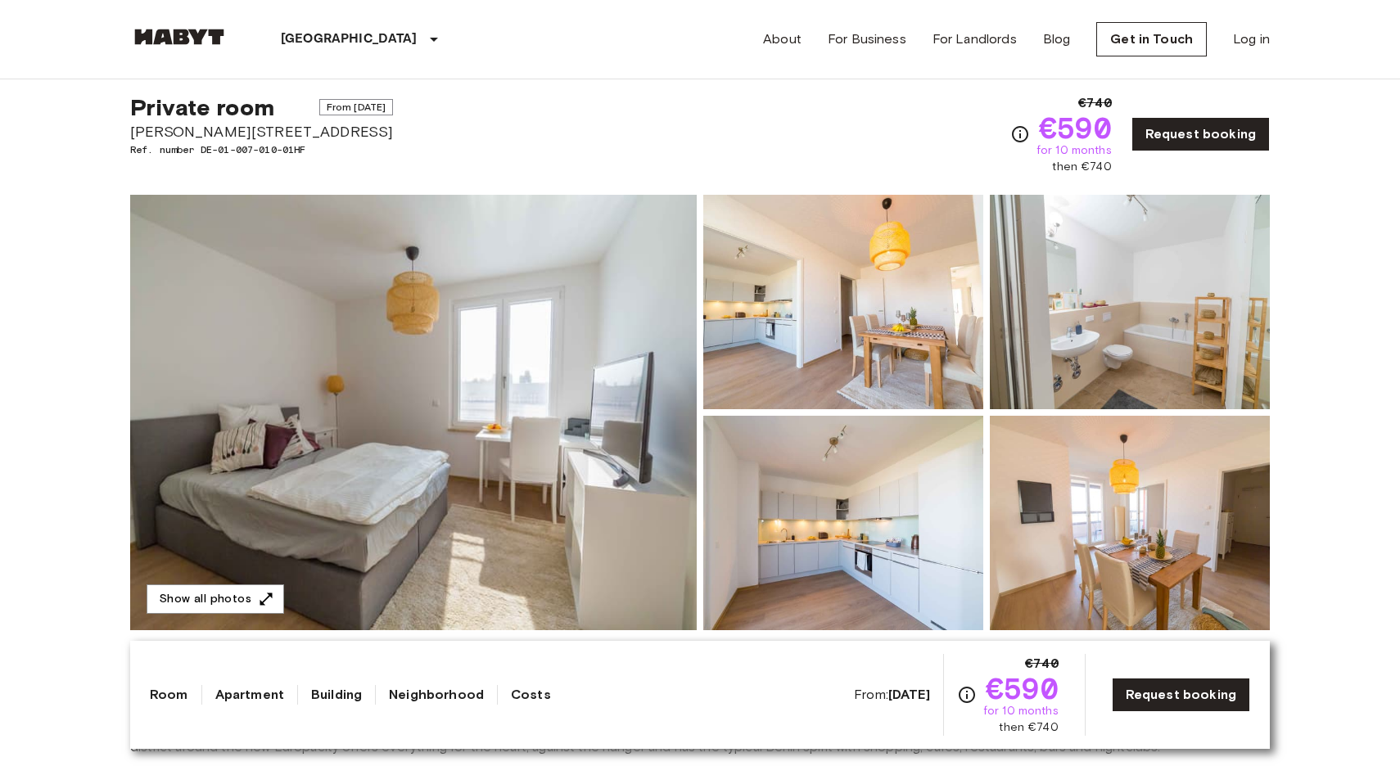
scroll to position [37, 0]
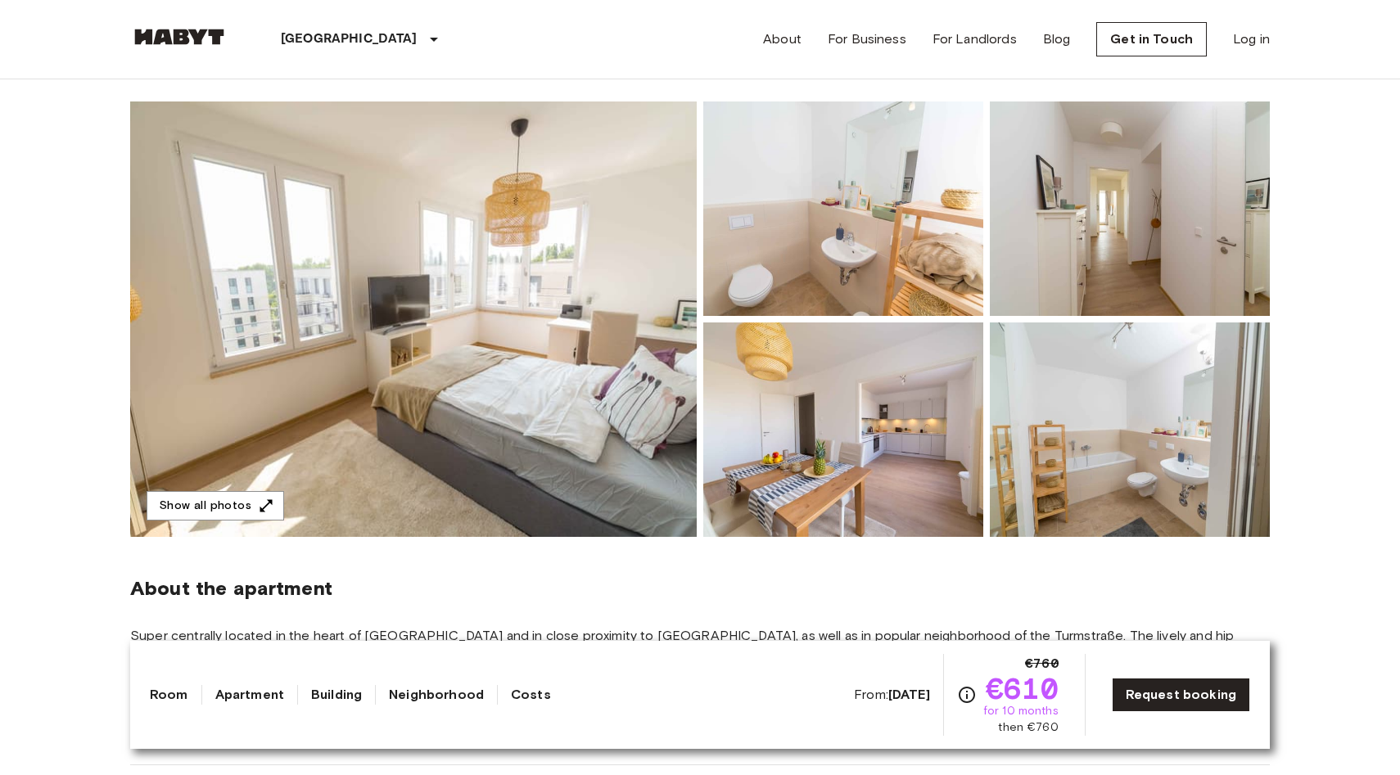
scroll to position [132, 0]
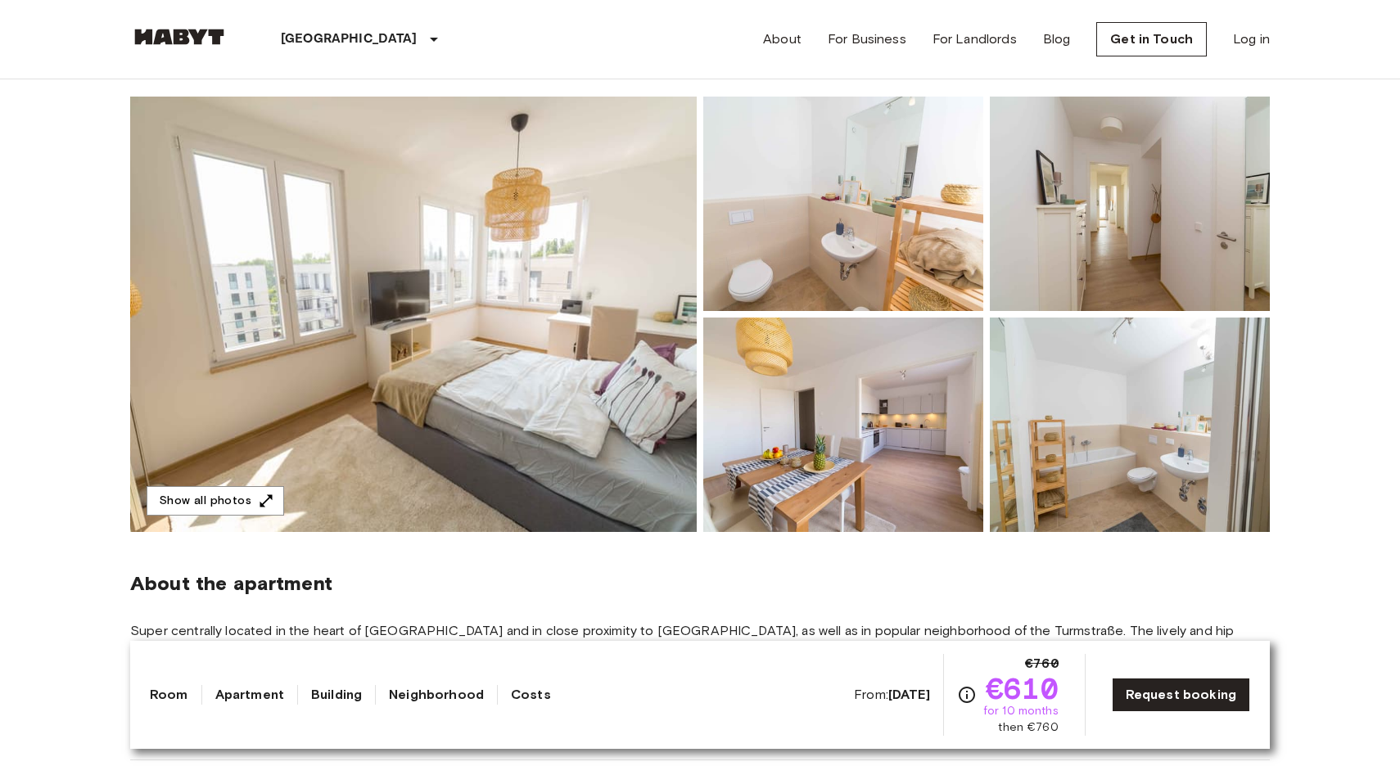
click at [478, 358] on img at bounding box center [413, 315] width 567 height 436
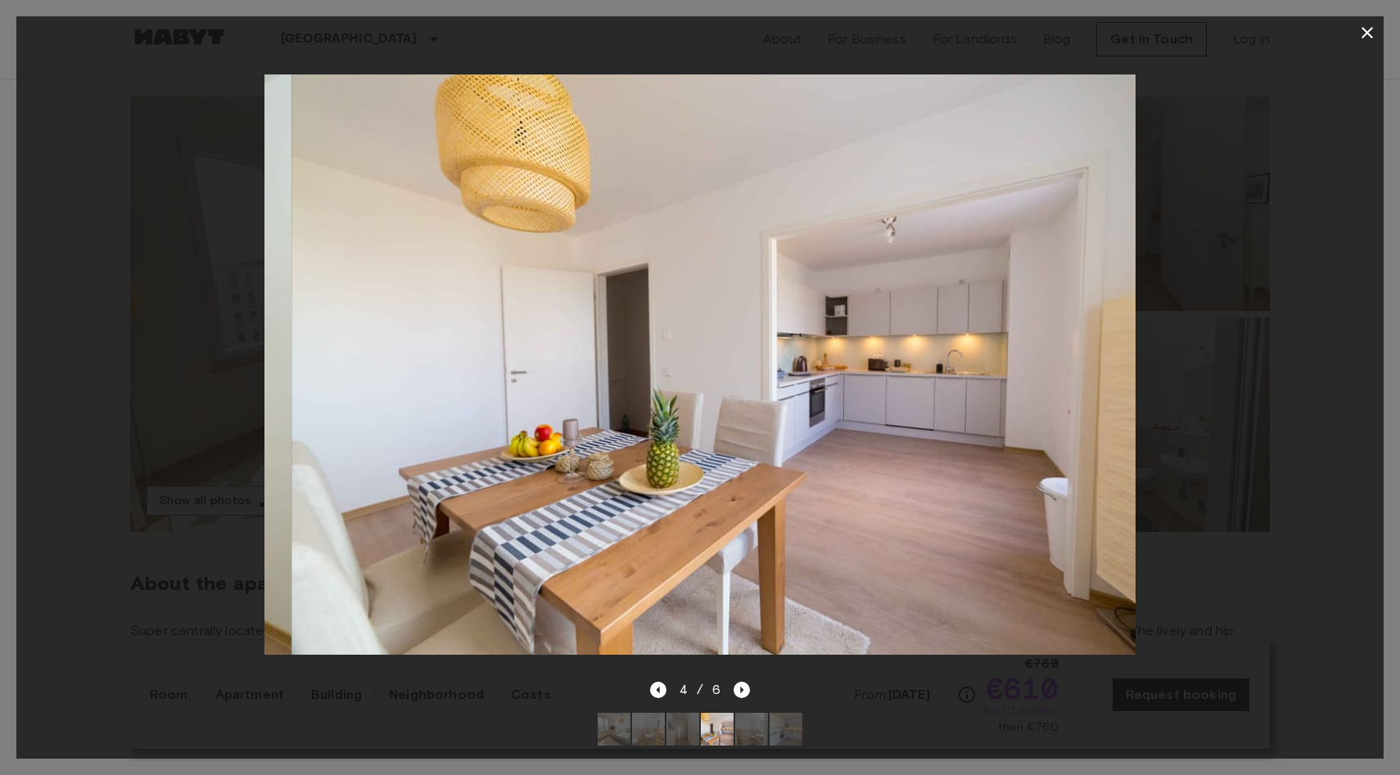
click at [1250, 406] on div at bounding box center [699, 364] width 1367 height 631
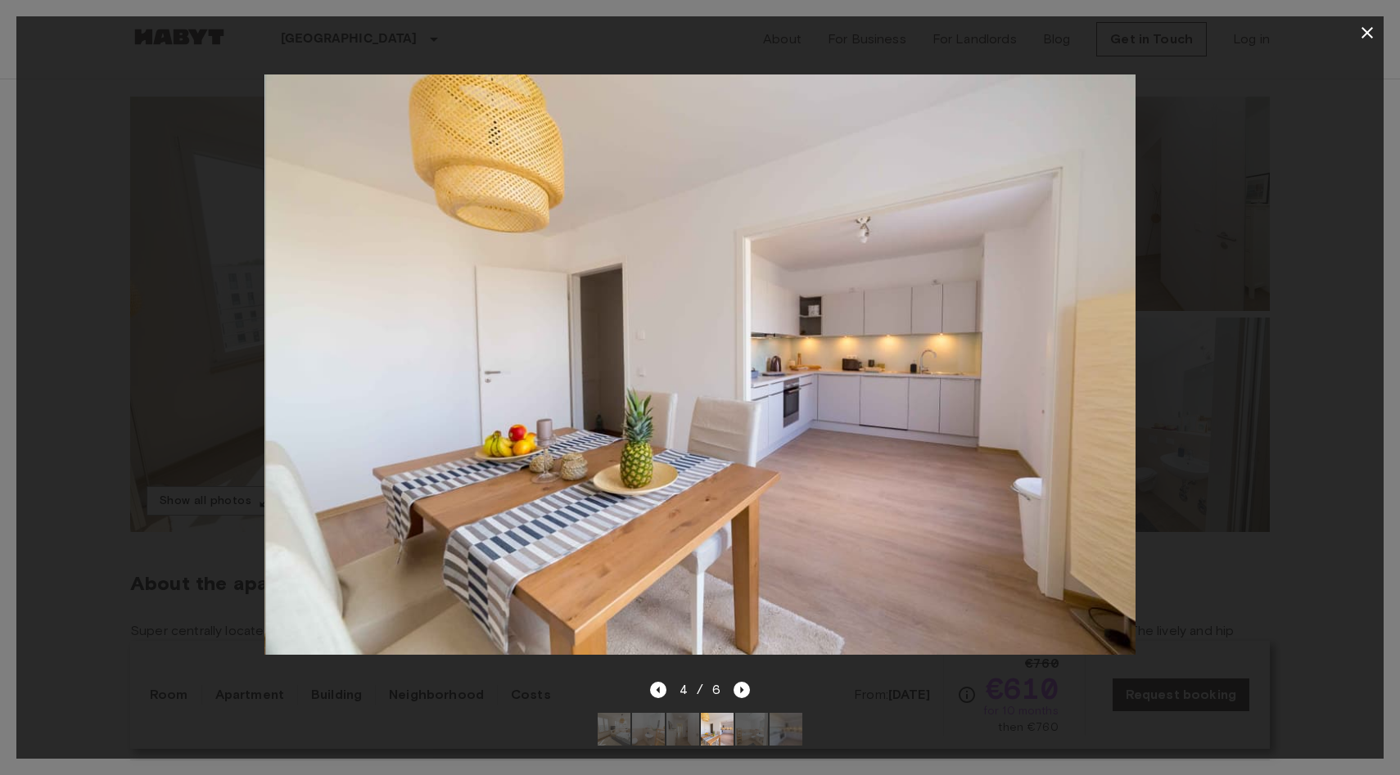
click at [1185, 422] on div at bounding box center [699, 364] width 1367 height 631
click at [1362, 21] on button "button" at bounding box center [1367, 32] width 33 height 33
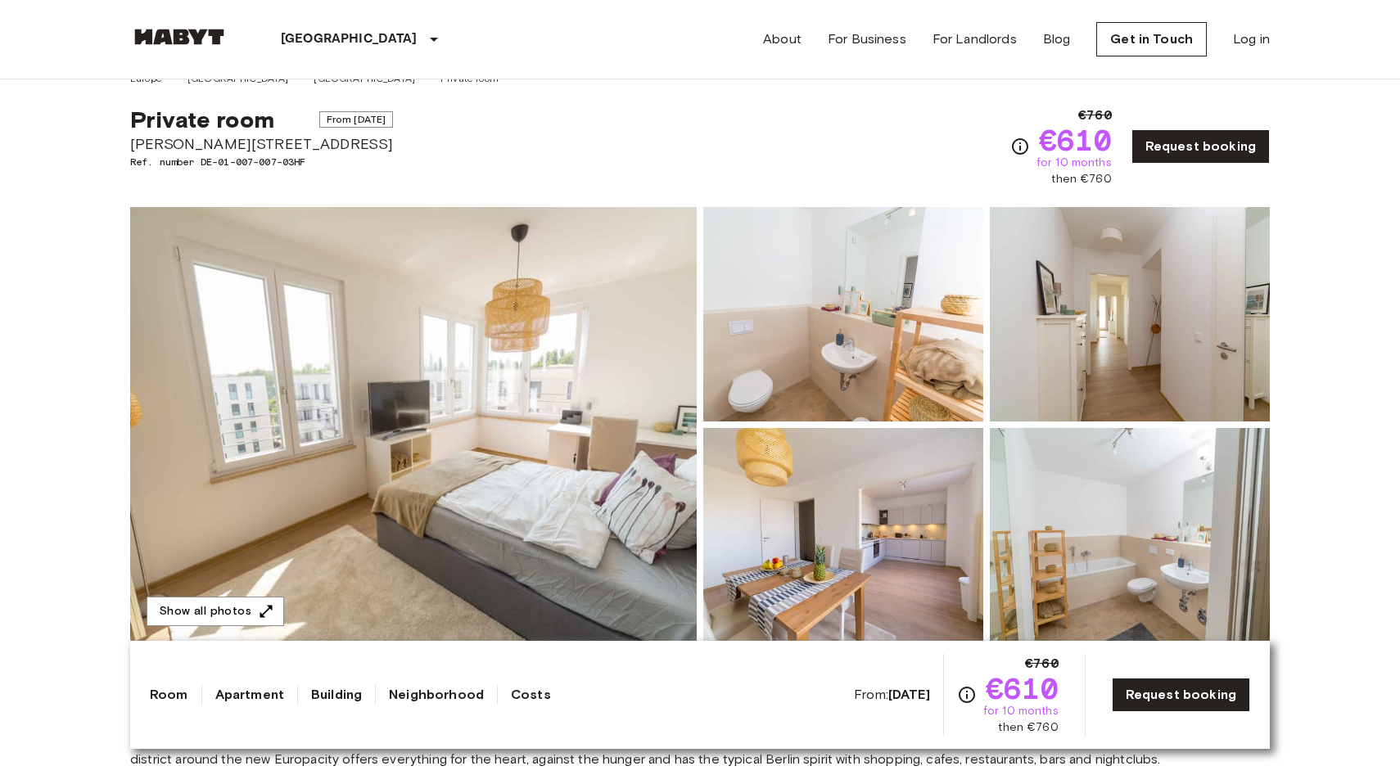
scroll to position [5, 0]
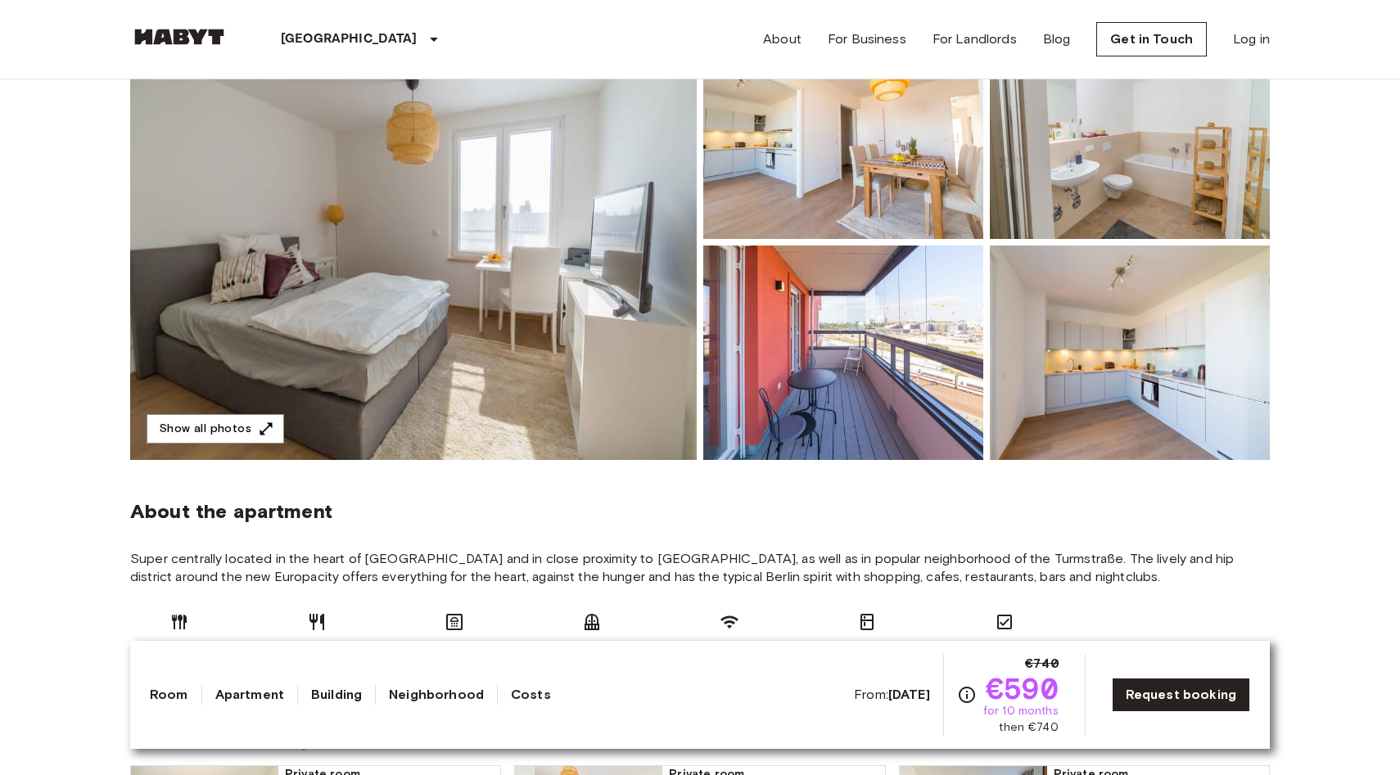
scroll to position [188, 0]
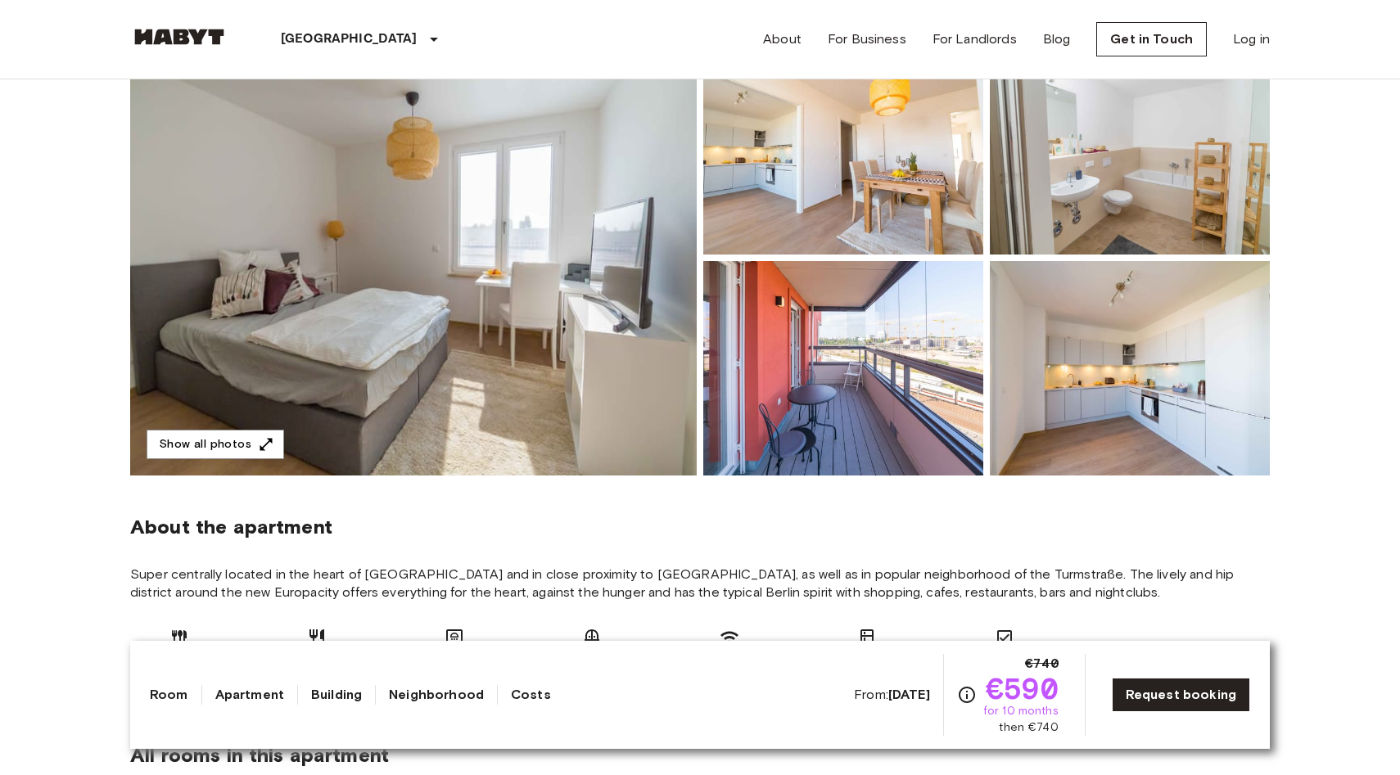
click at [881, 235] on img at bounding box center [843, 147] width 280 height 215
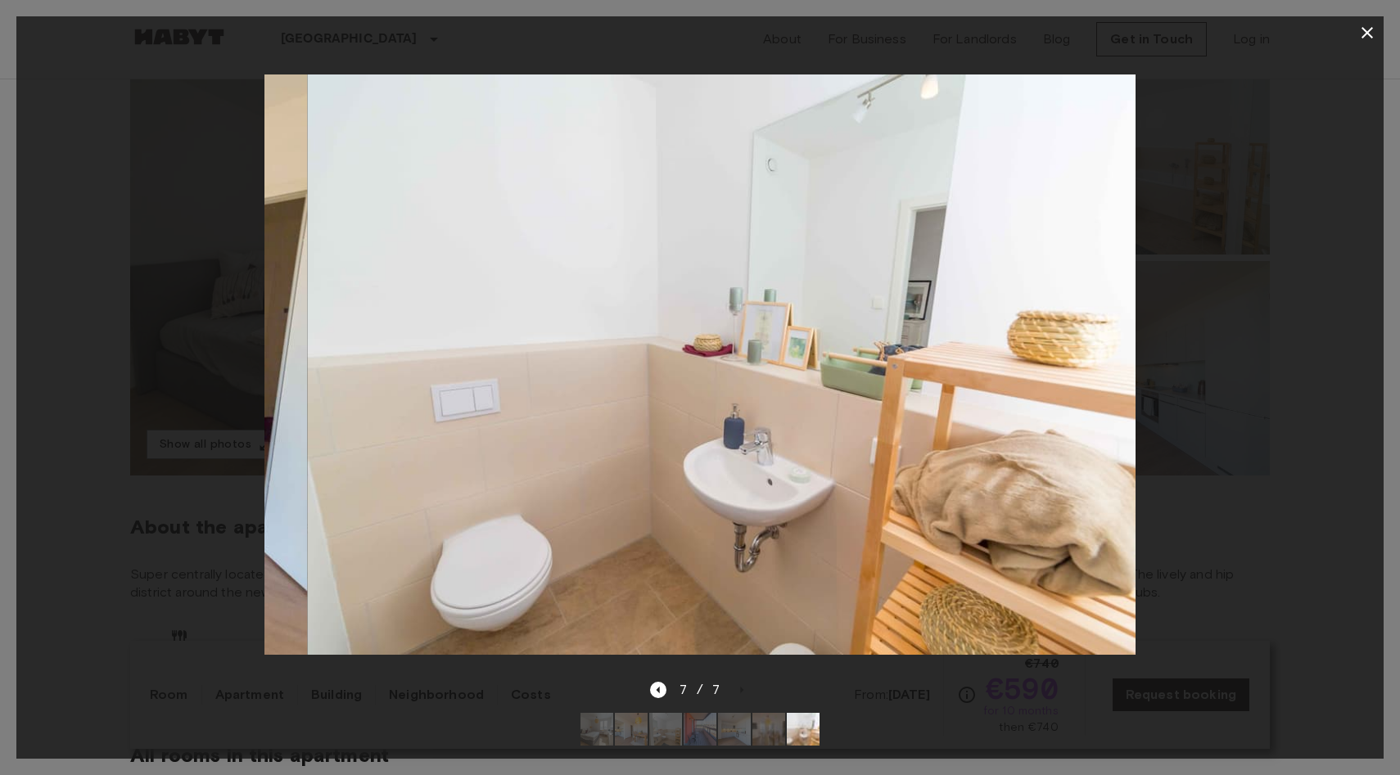
click at [1264, 287] on div at bounding box center [699, 364] width 1367 height 631
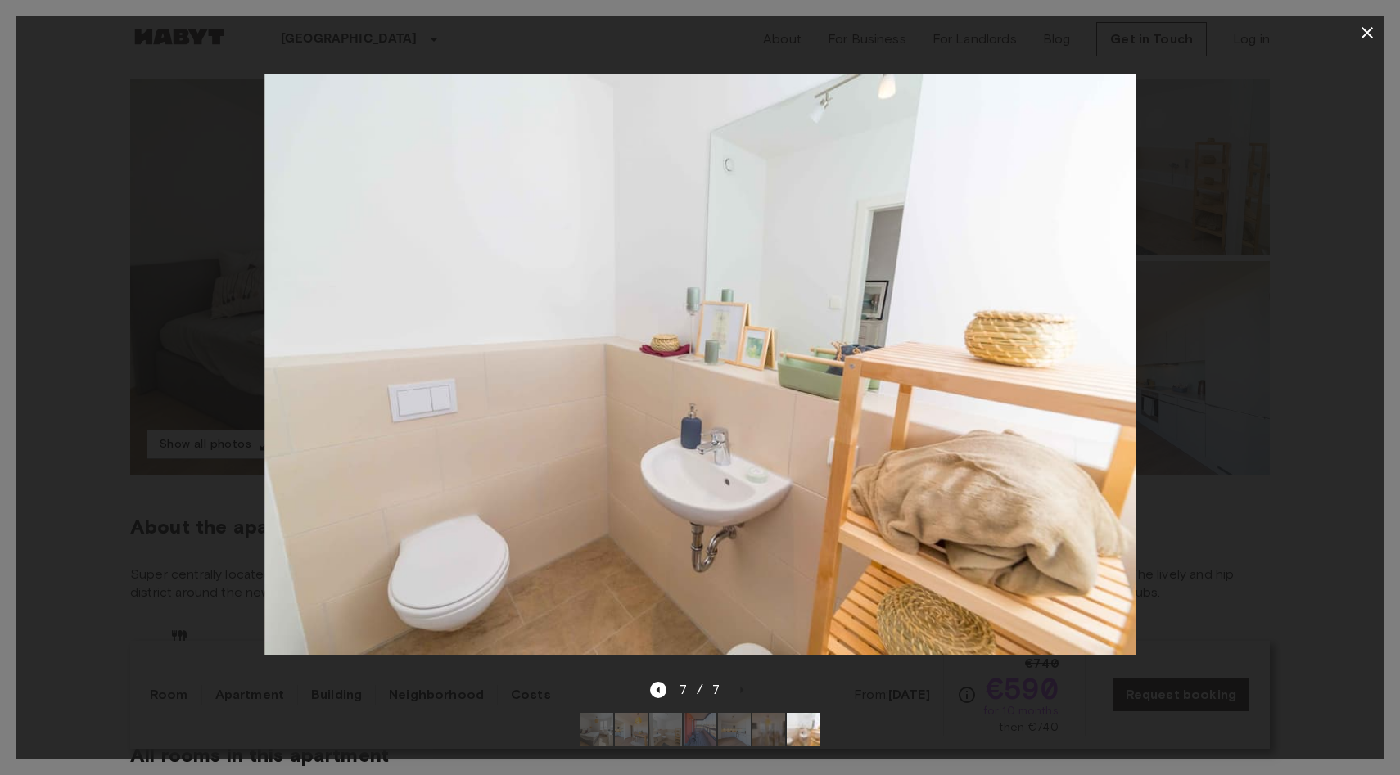
click at [1183, 343] on div at bounding box center [699, 364] width 1367 height 631
click at [1357, 20] on button "button" at bounding box center [1367, 32] width 33 height 33
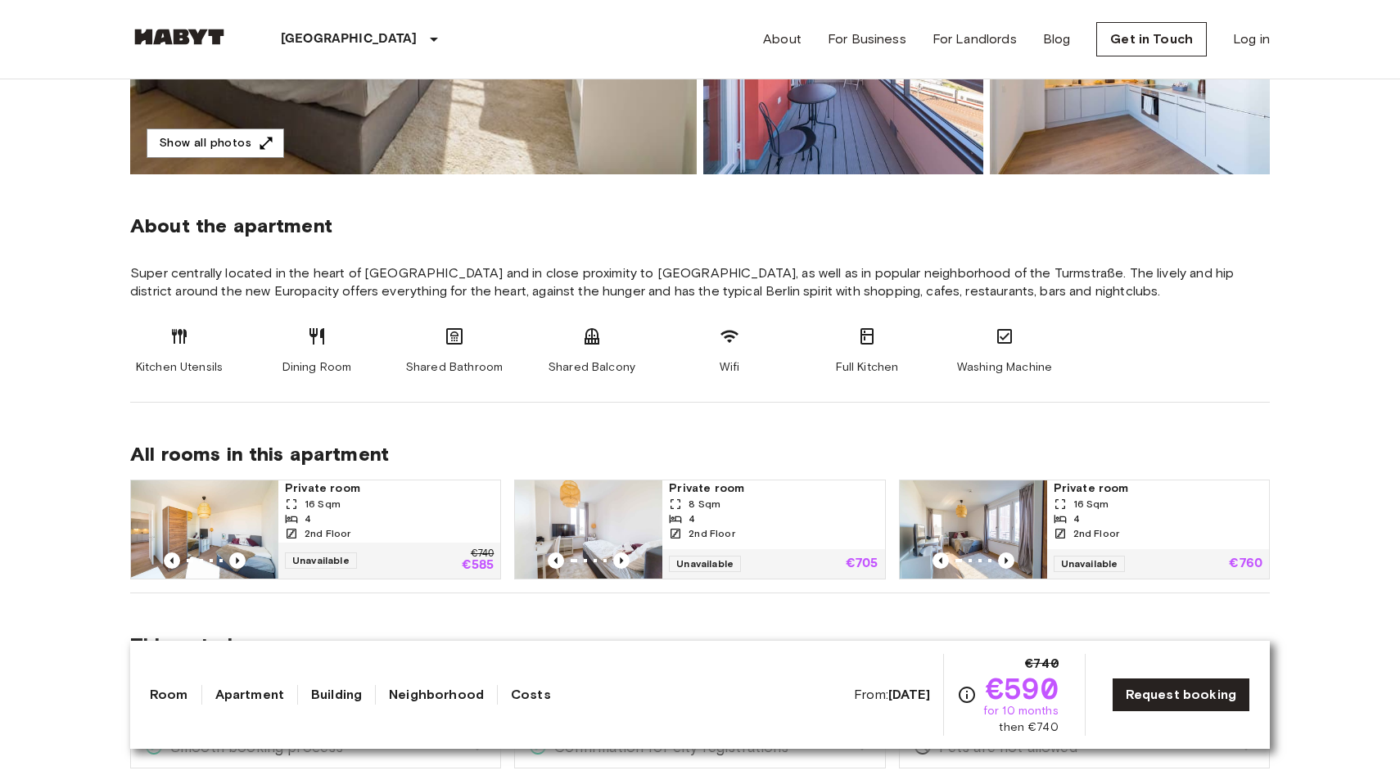
scroll to position [601, 0]
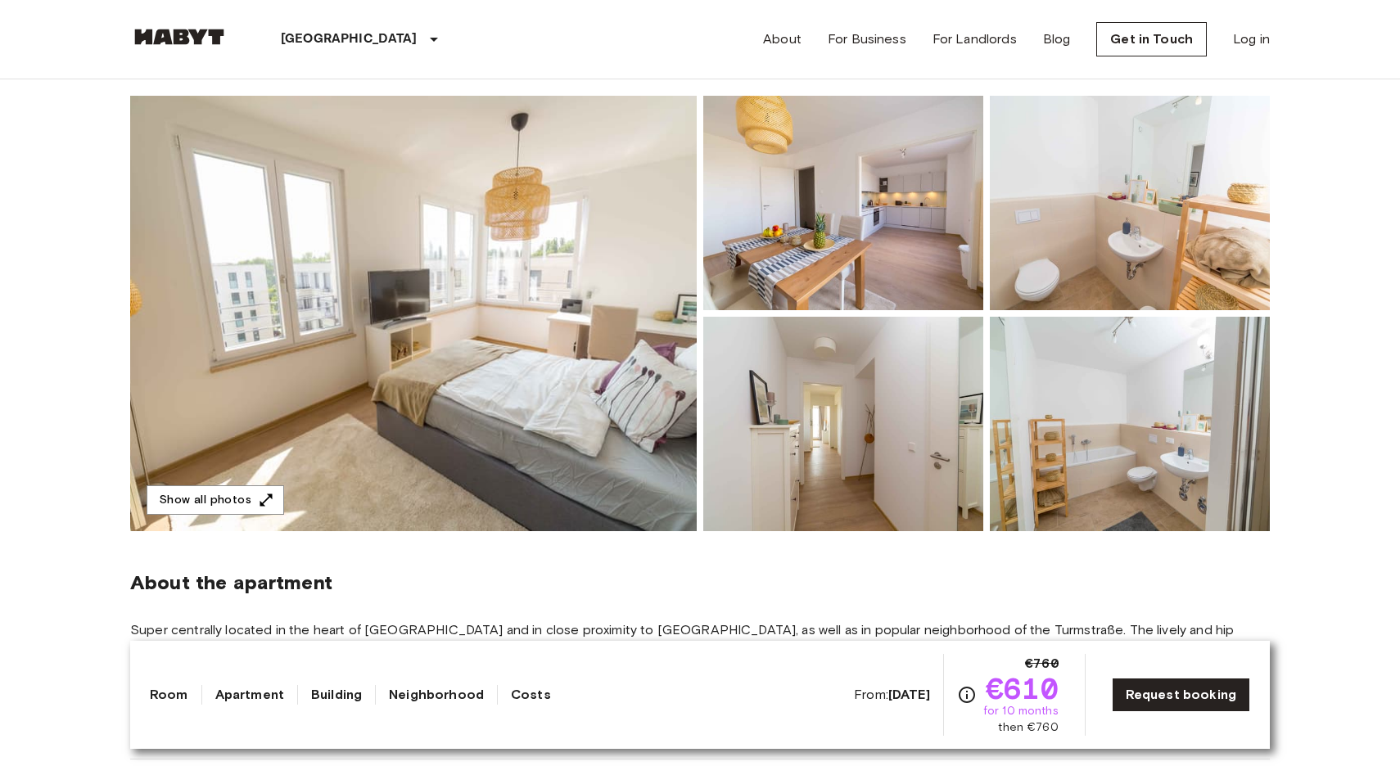
scroll to position [144, 0]
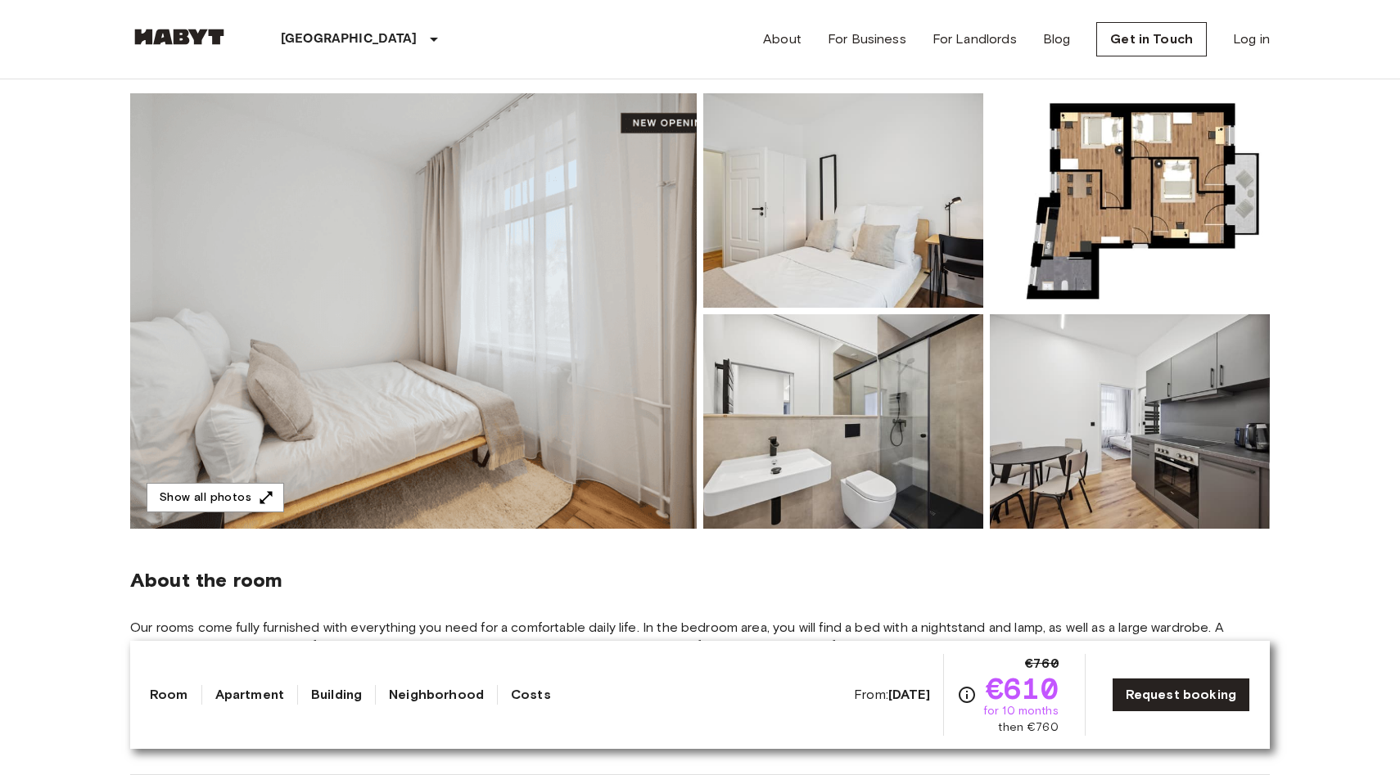
scroll to position [136, 0]
click at [1055, 208] on img at bounding box center [1130, 200] width 280 height 215
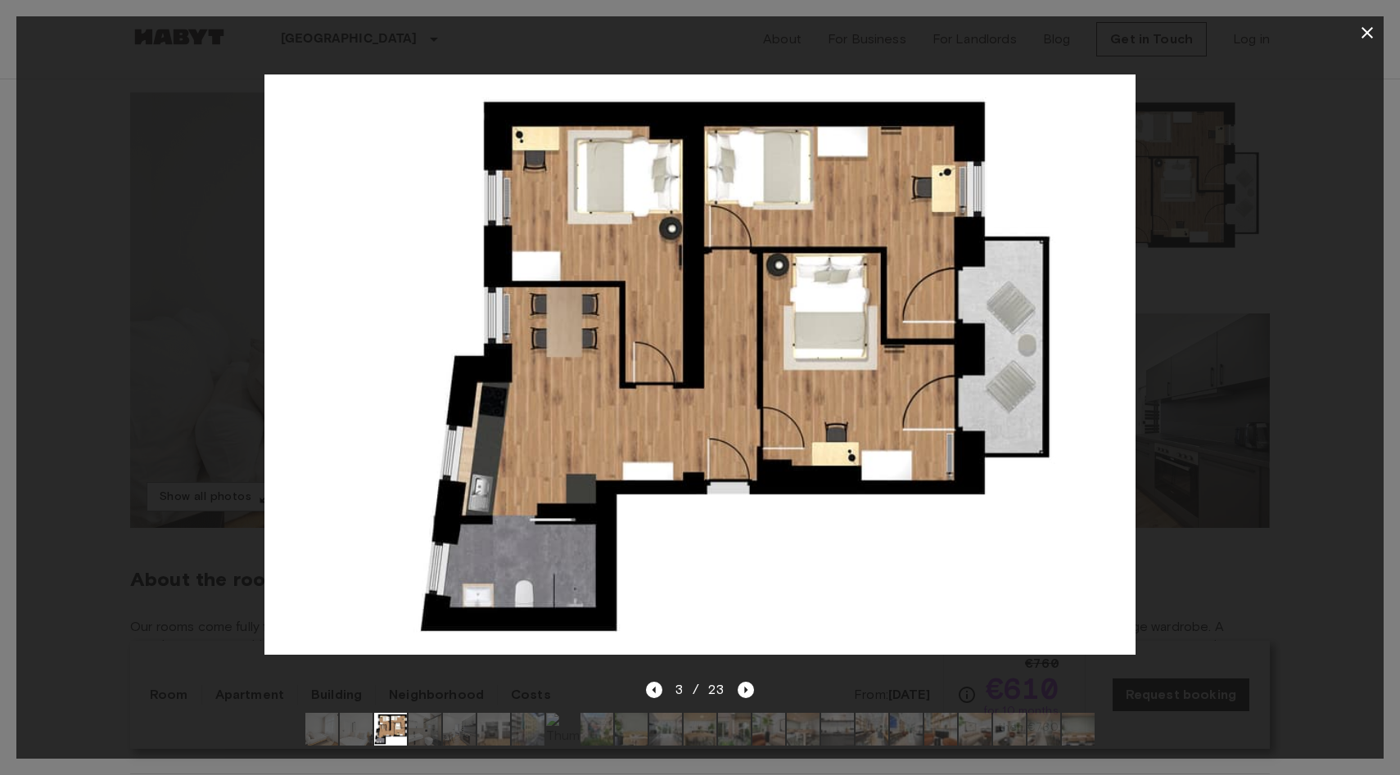
click at [1210, 422] on div at bounding box center [699, 364] width 1367 height 631
click at [1280, 436] on div at bounding box center [699, 364] width 1367 height 631
click at [1366, 45] on button "button" at bounding box center [1367, 32] width 33 height 33
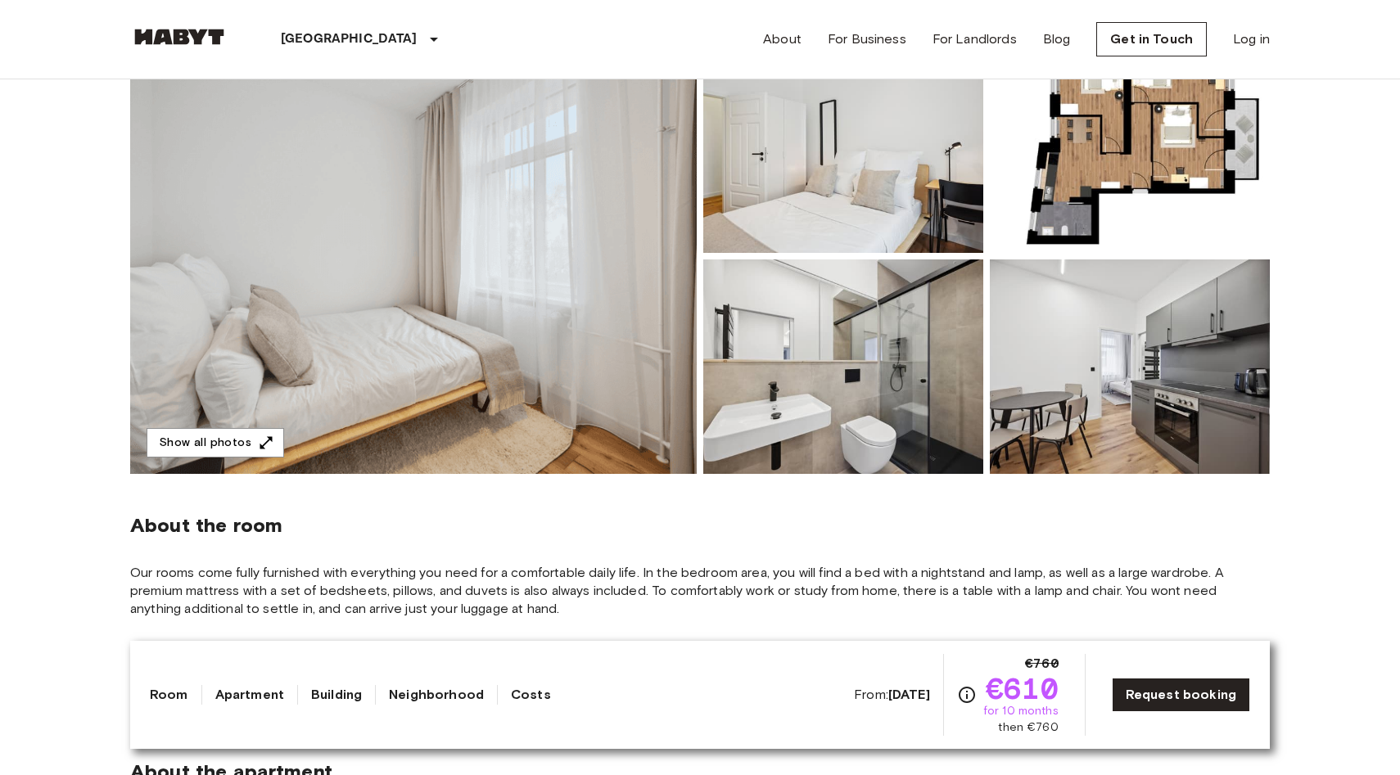
scroll to position [0, 0]
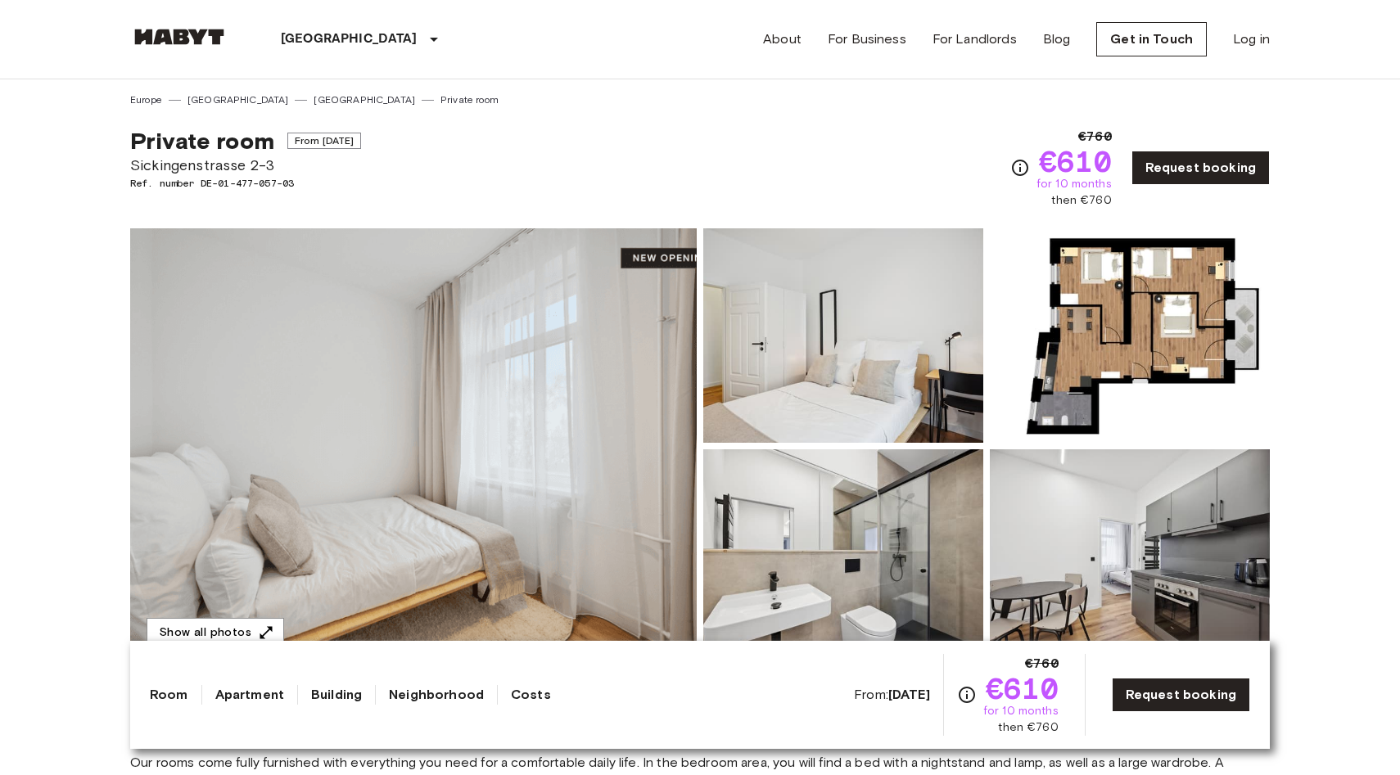
click at [231, 164] on span "Sickingenstrasse 2-3" at bounding box center [245, 165] width 231 height 21
copy span "Sickingenstrasse 2-3"
click at [440, 190] on div "Private room From Oct 4 2025 Sickingenstrasse 2-3 Ref. number DE-01-477-057-03 …" at bounding box center [700, 158] width 1140 height 102
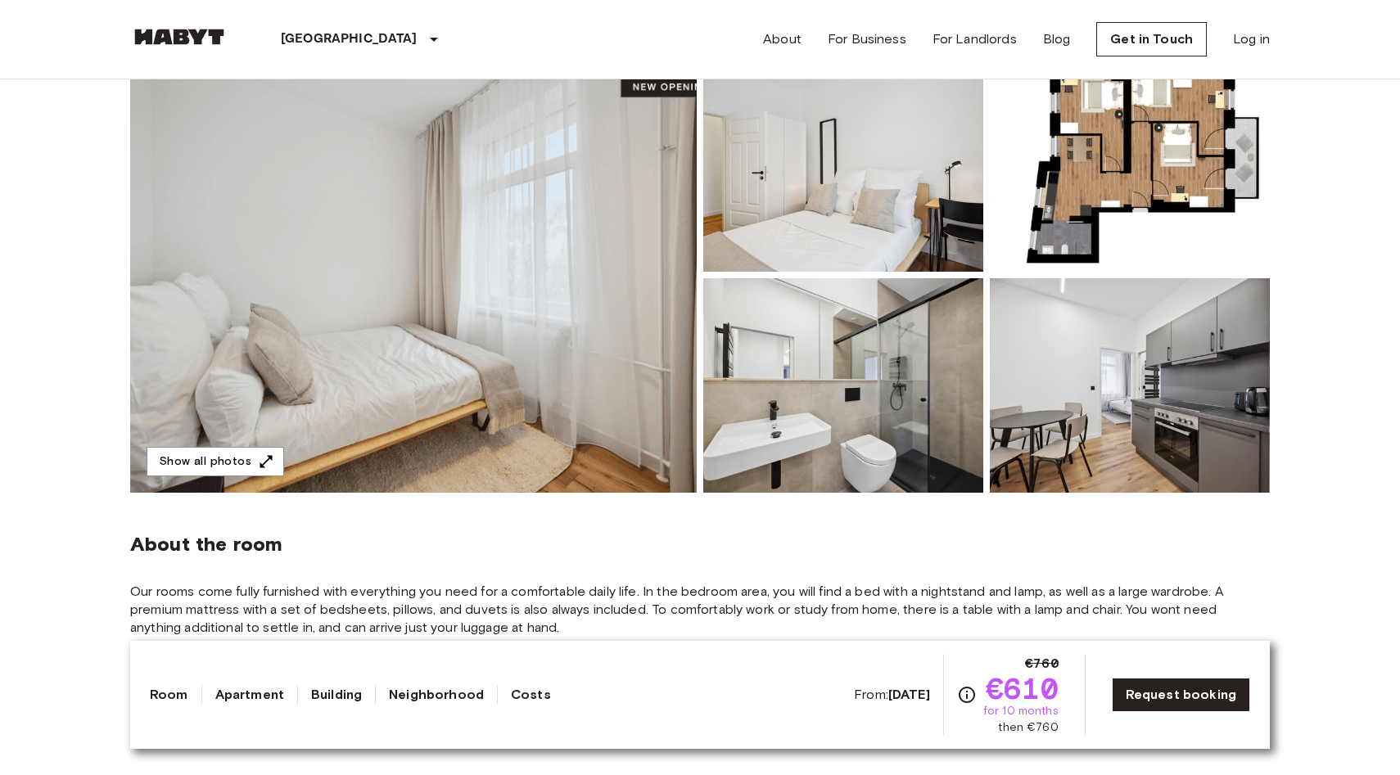
scroll to position [180, 0]
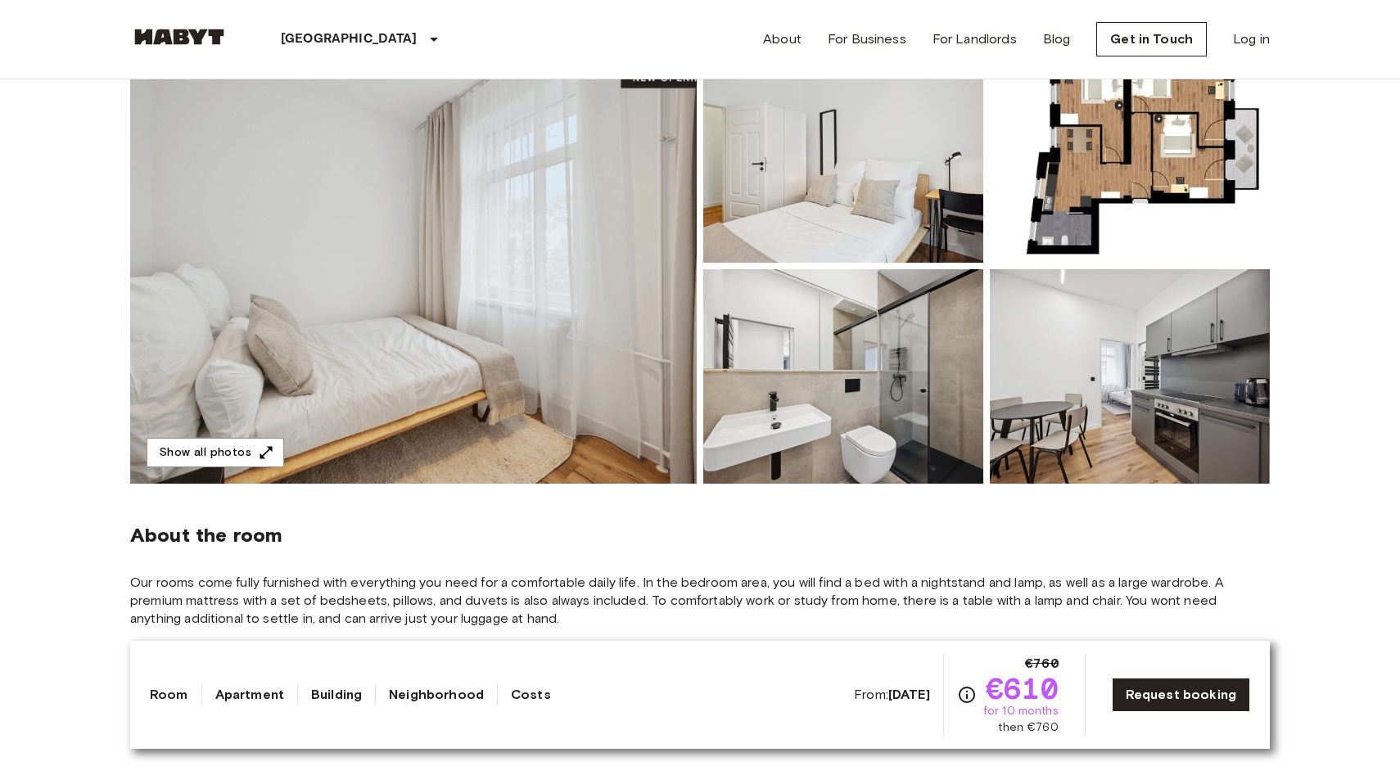
click at [413, 285] on img at bounding box center [413, 266] width 567 height 436
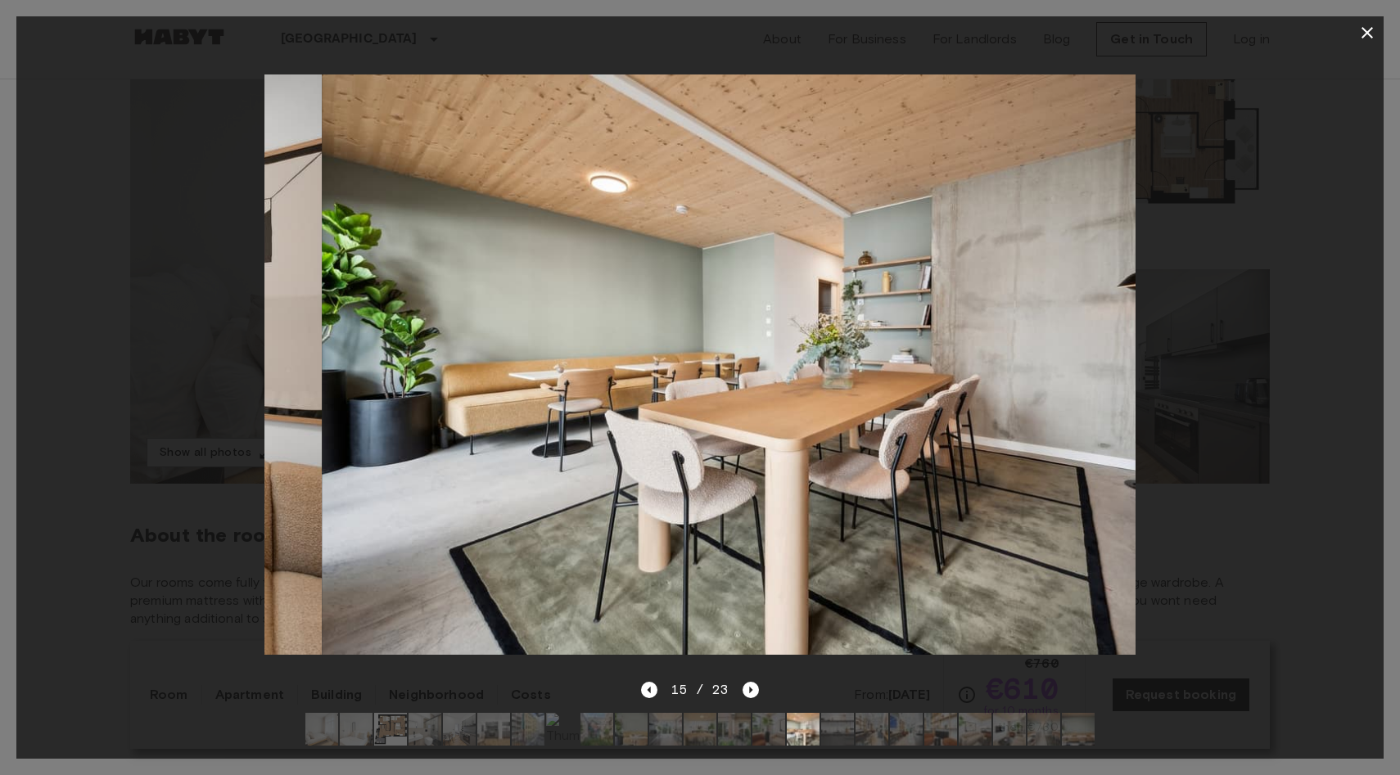
click at [174, 422] on div at bounding box center [699, 364] width 1367 height 631
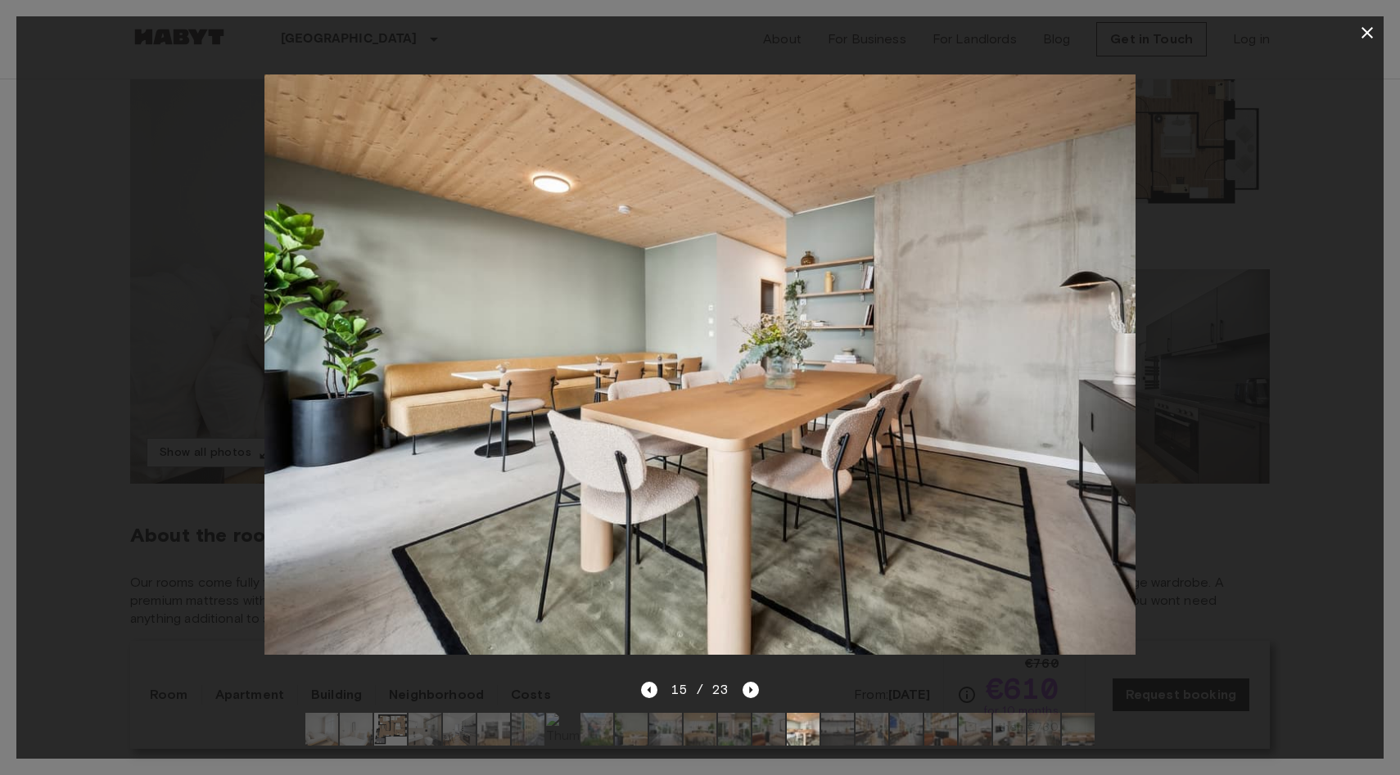
click at [223, 197] on div at bounding box center [699, 364] width 1367 height 631
click at [1373, 43] on button "button" at bounding box center [1367, 32] width 33 height 33
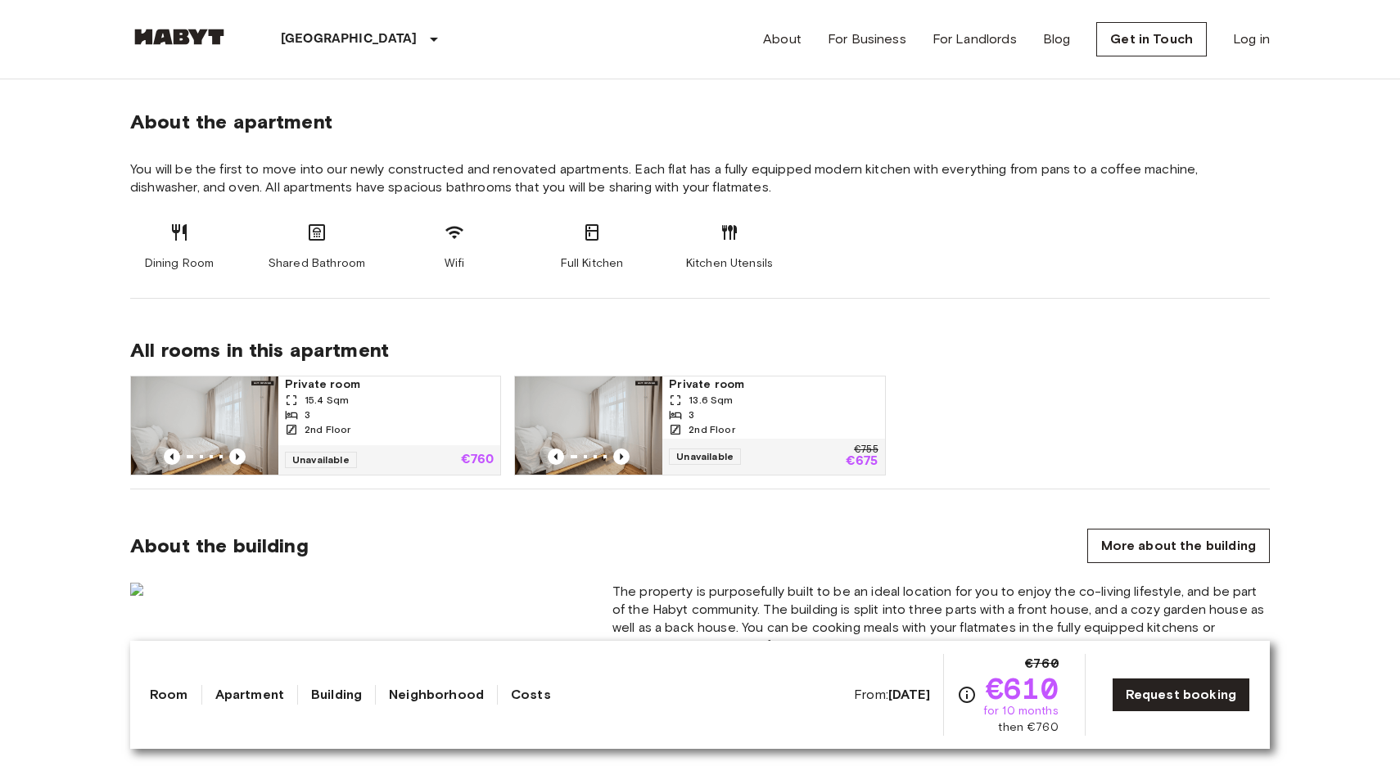
scroll to position [862, 0]
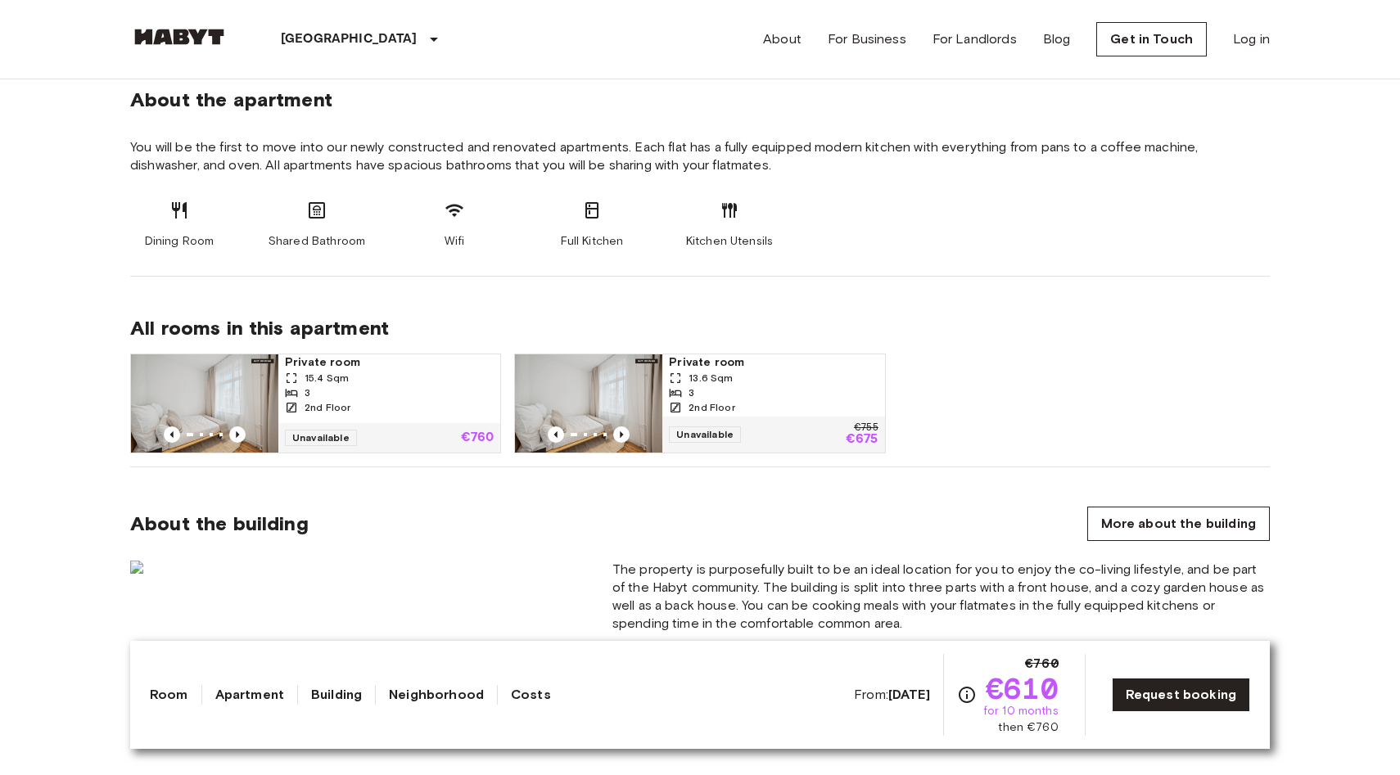
click at [987, 384] on div "Private room 15.4 Sqm 3 2nd Floor Unavailable €760 Private room 13.6 Sqm 3 2nd …" at bounding box center [693, 397] width 1153 height 113
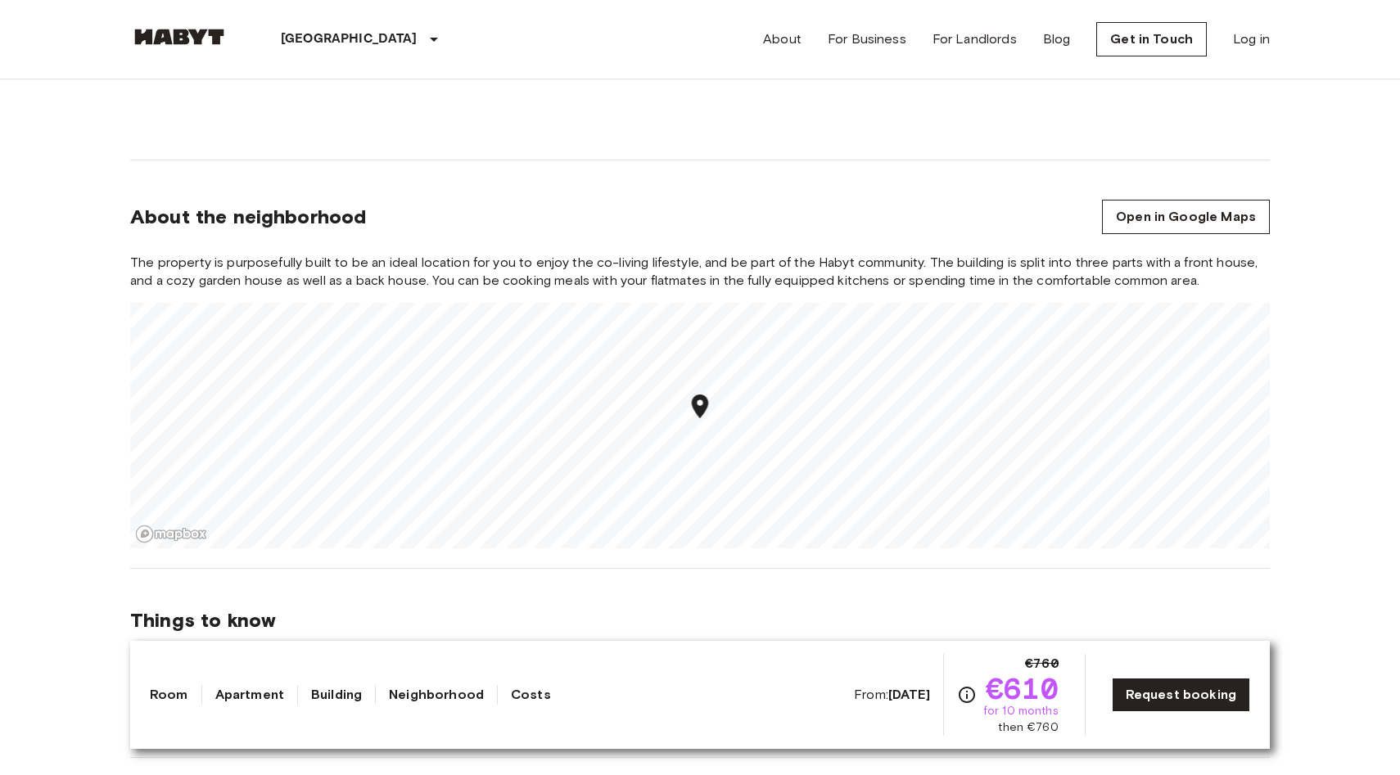
scroll to position [1840, 0]
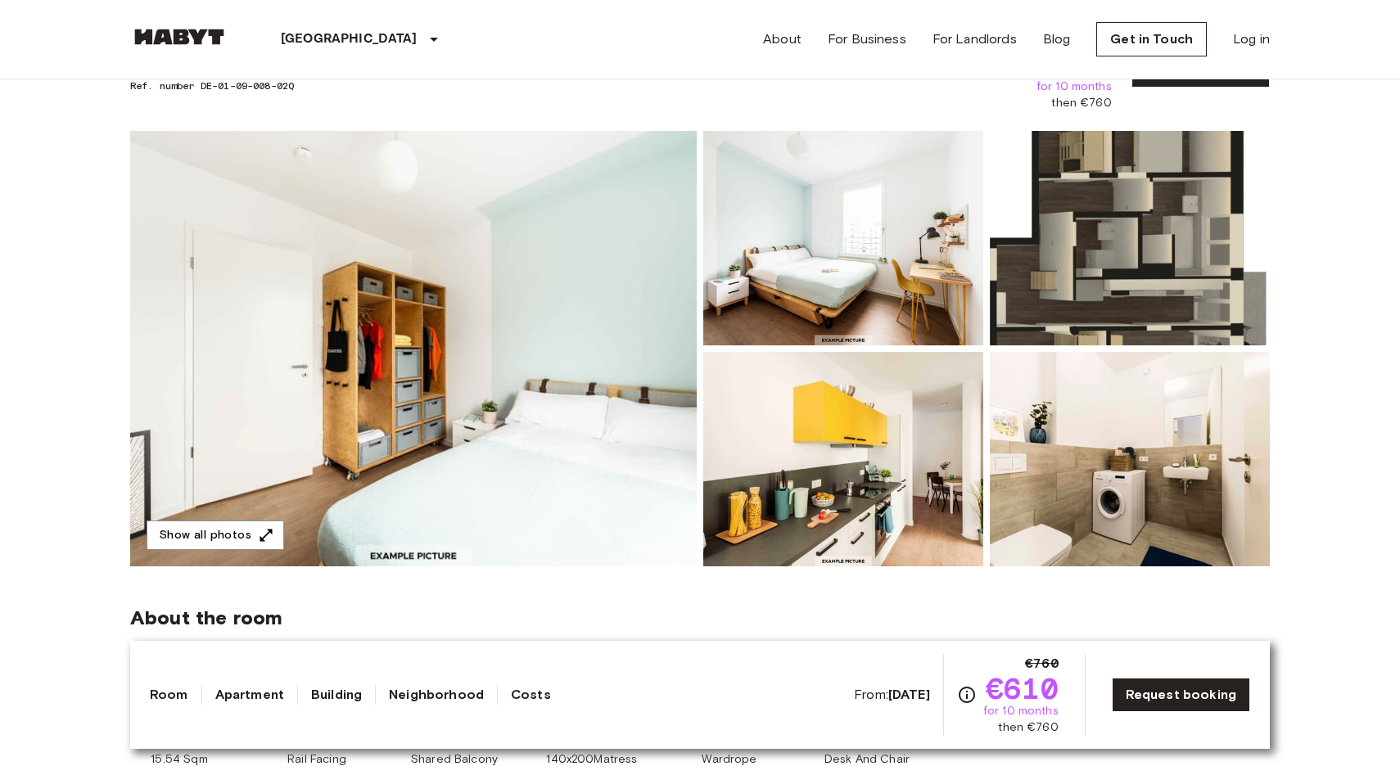
scroll to position [77, 0]
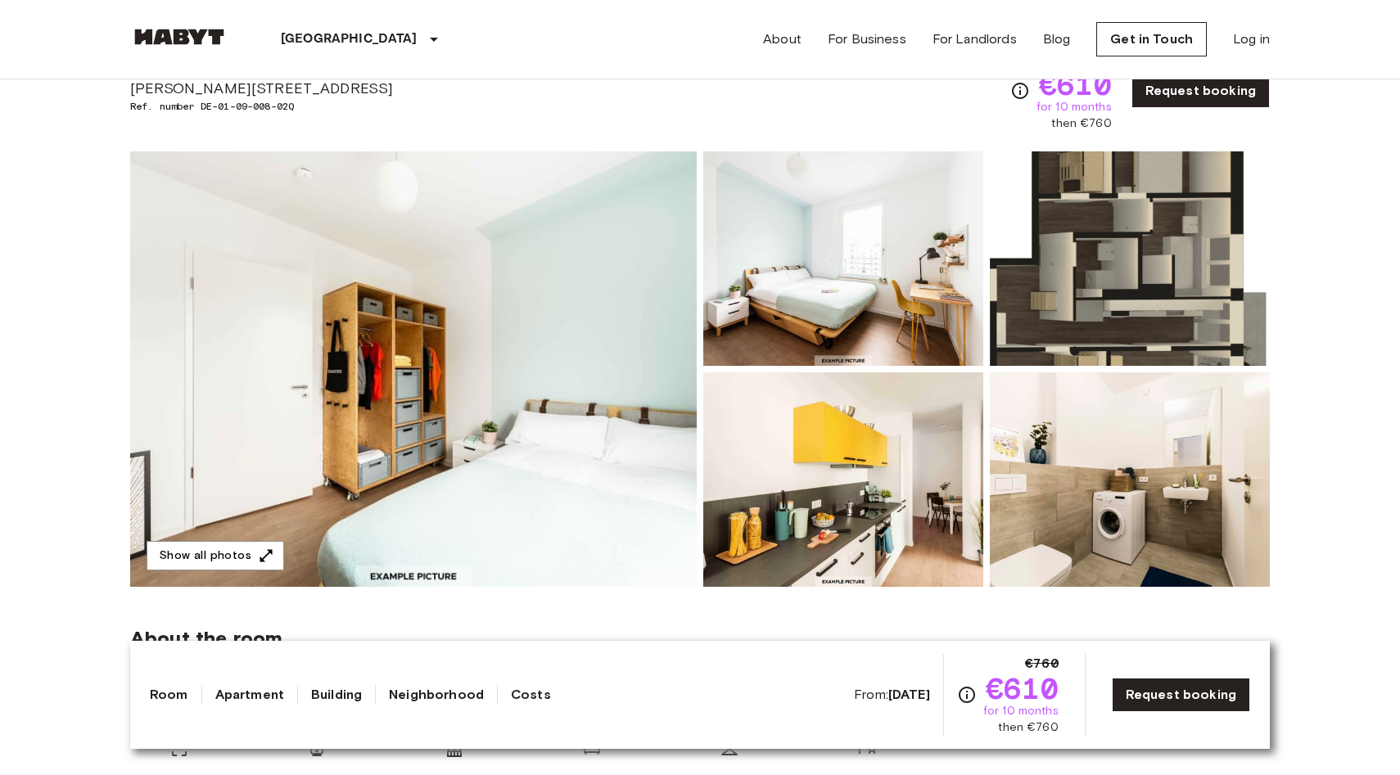
click at [1245, 251] on img at bounding box center [1130, 258] width 280 height 215
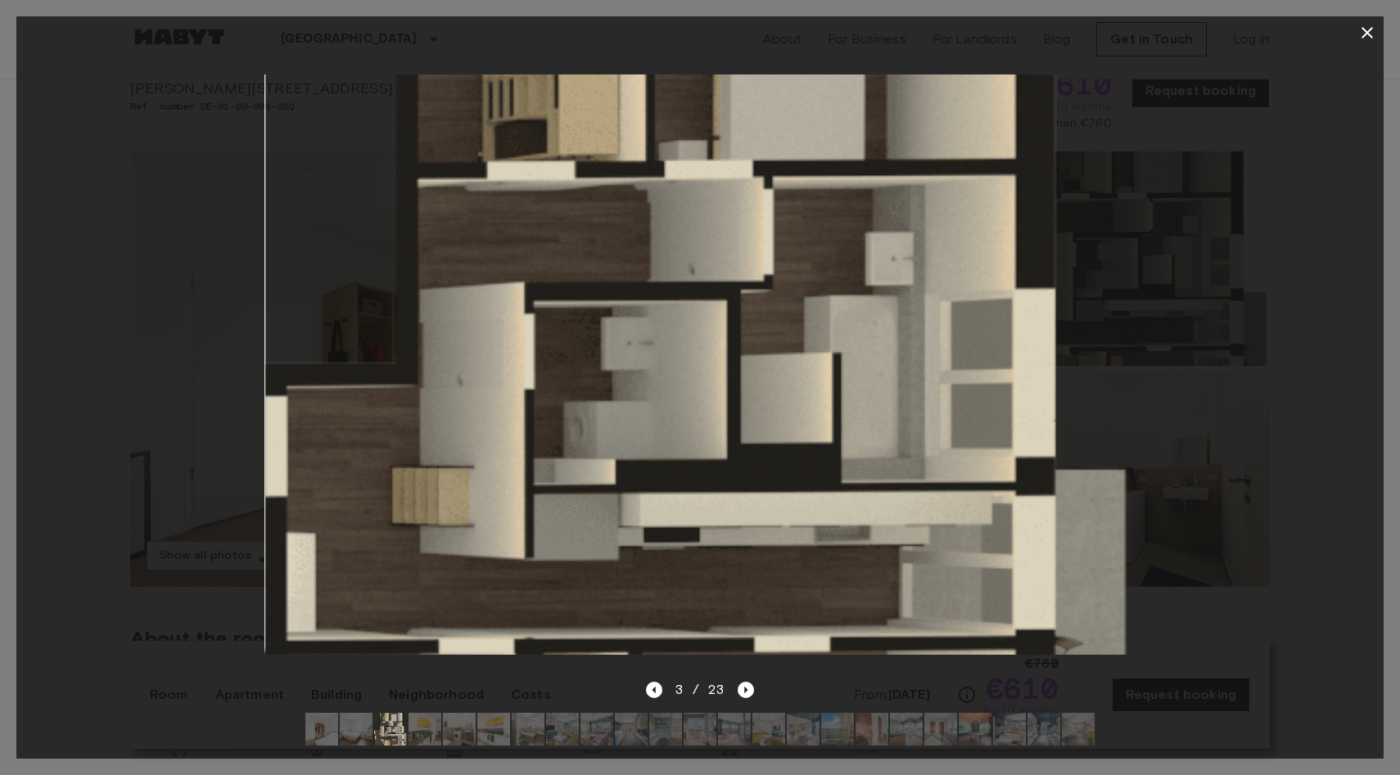
click at [1254, 277] on div at bounding box center [699, 364] width 1367 height 631
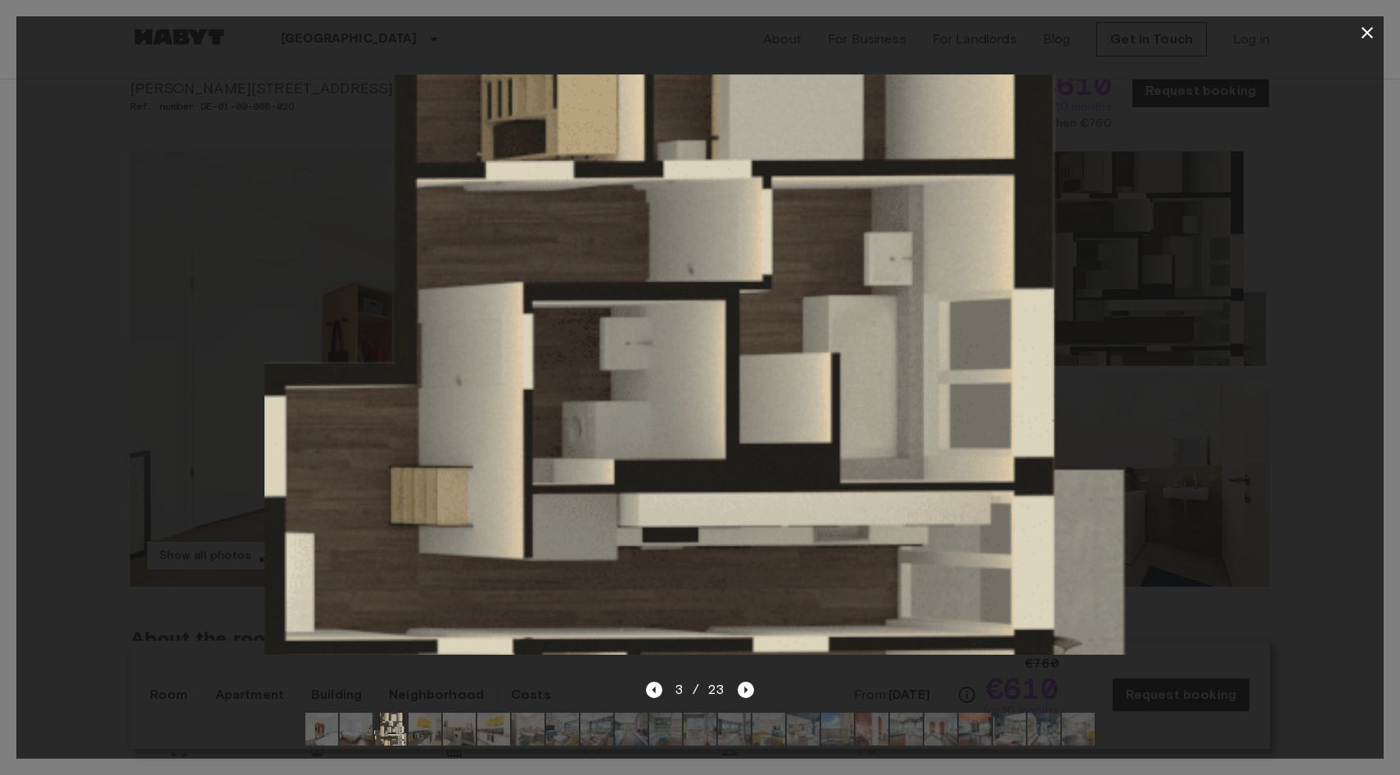
click at [1254, 277] on div at bounding box center [699, 364] width 1367 height 631
click at [1366, 40] on icon "button" at bounding box center [1367, 33] width 20 height 20
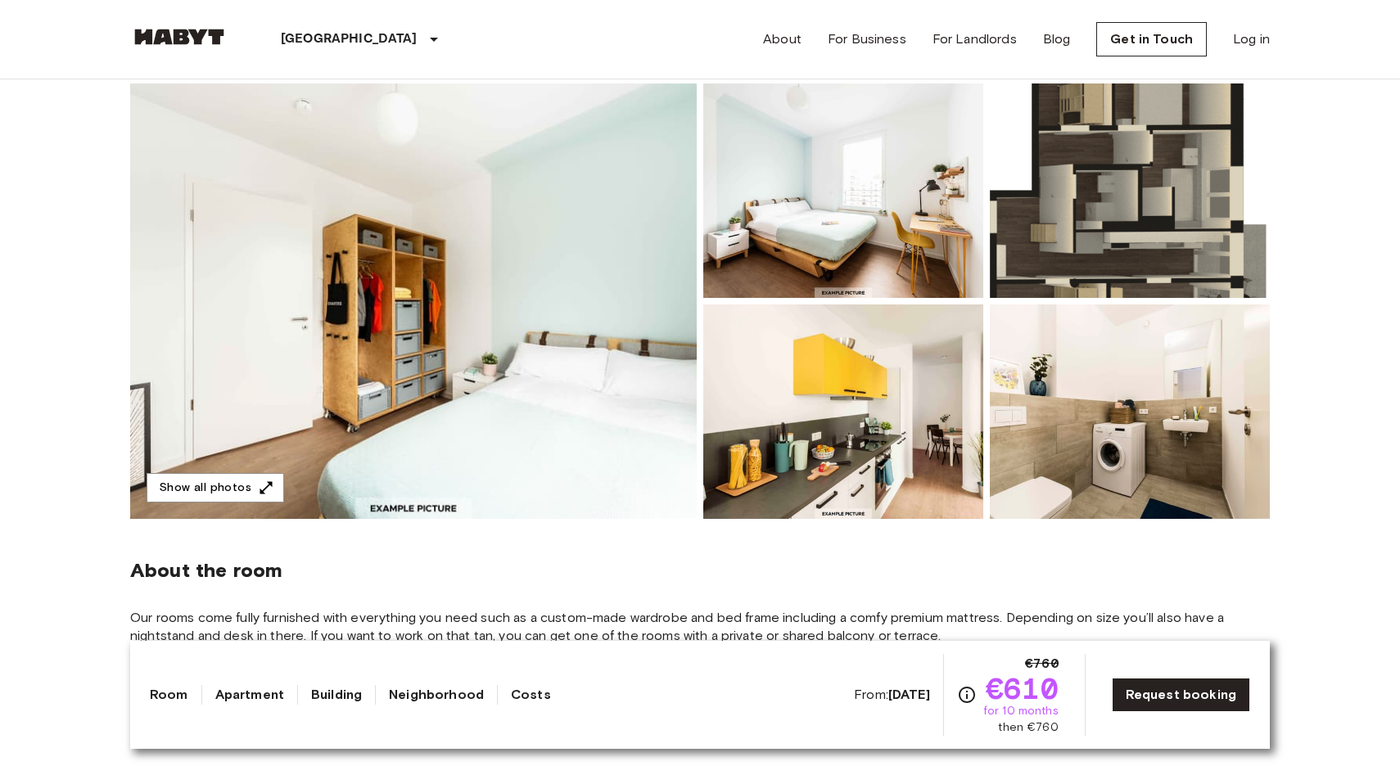
scroll to position [160, 0]
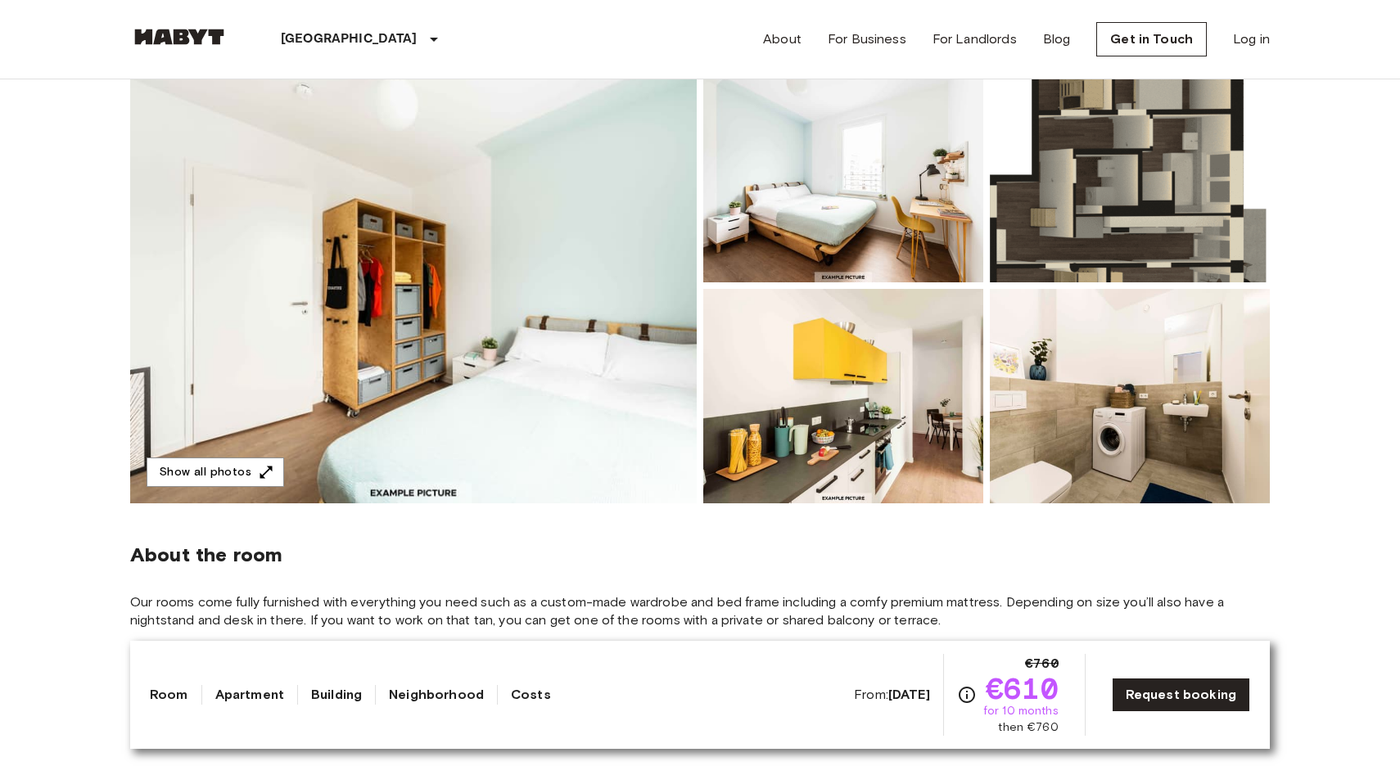
click at [1034, 409] on img at bounding box center [1130, 396] width 280 height 215
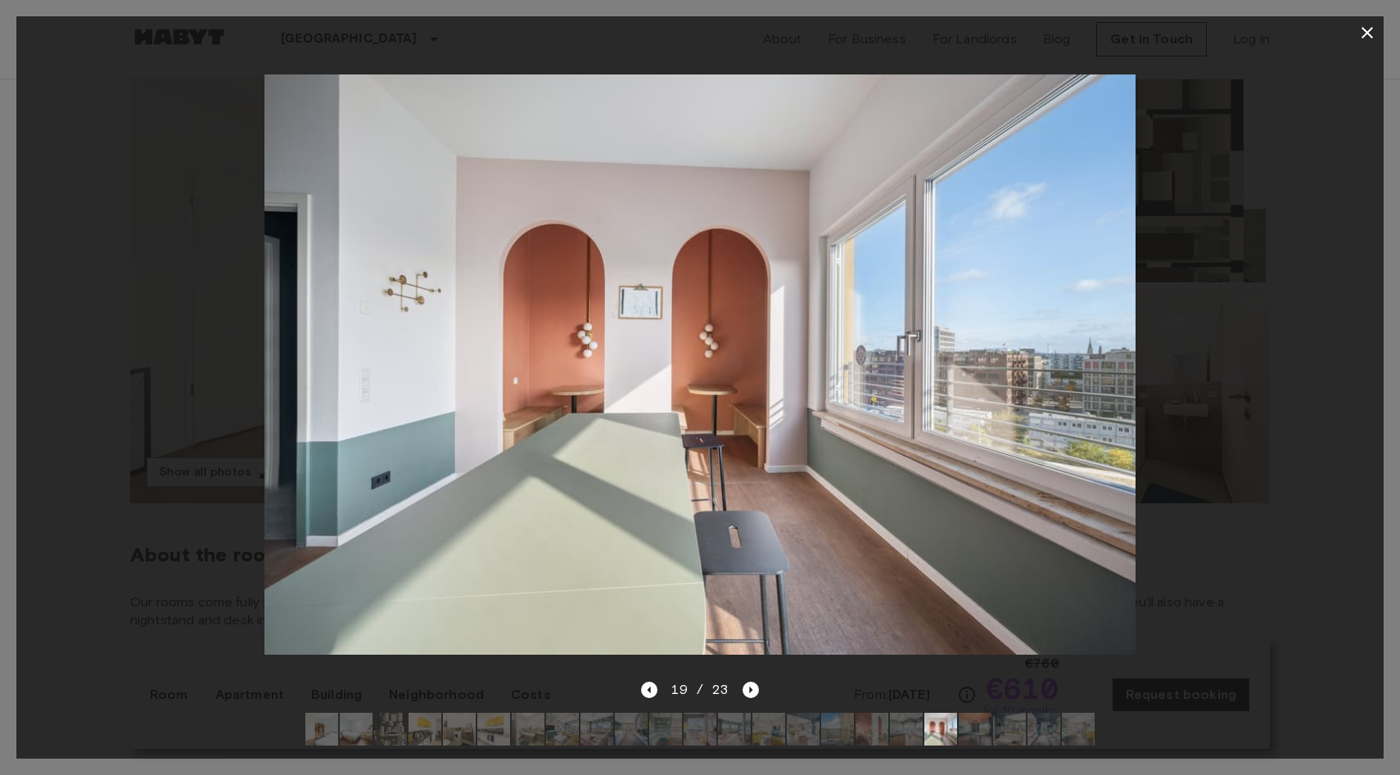
click at [1202, 504] on div at bounding box center [699, 364] width 1367 height 631
click at [1371, 38] on icon "button" at bounding box center [1367, 33] width 20 height 20
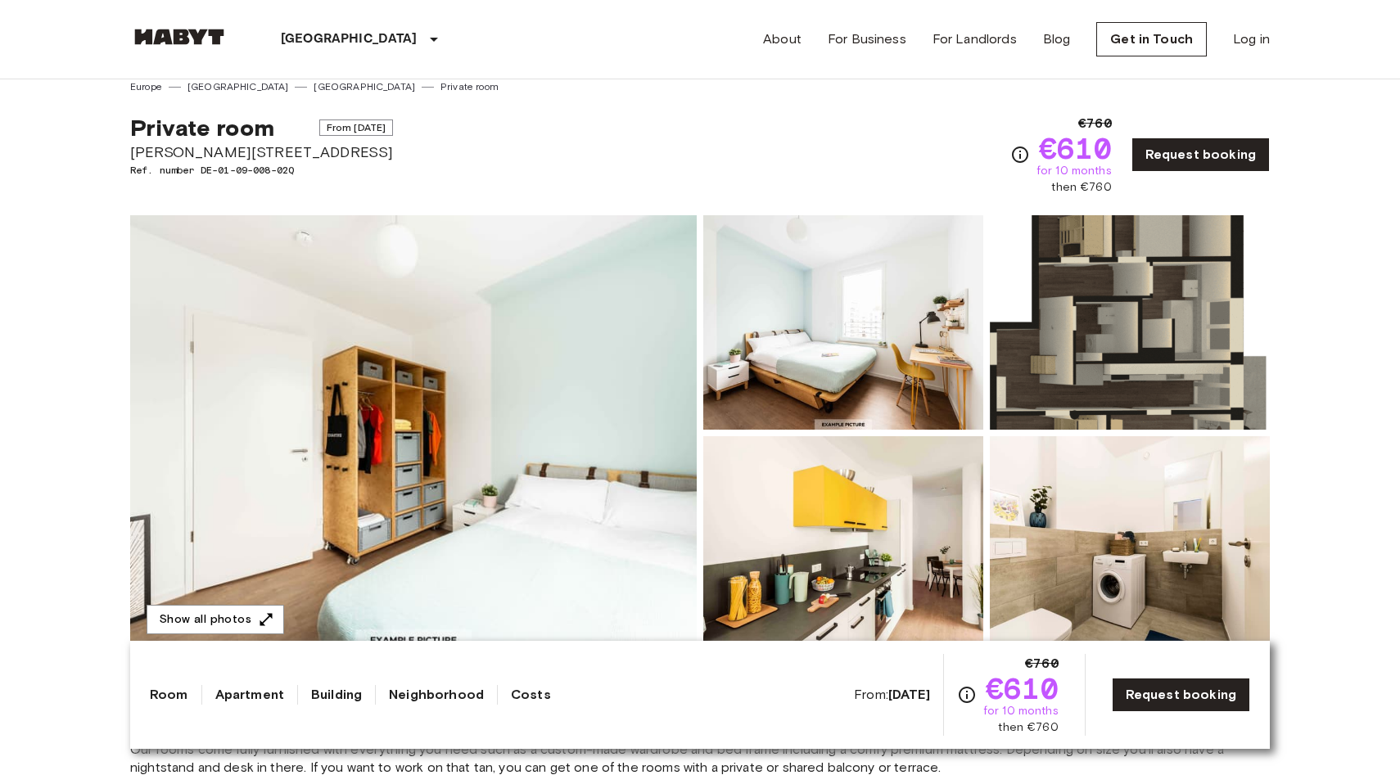
scroll to position [0, 0]
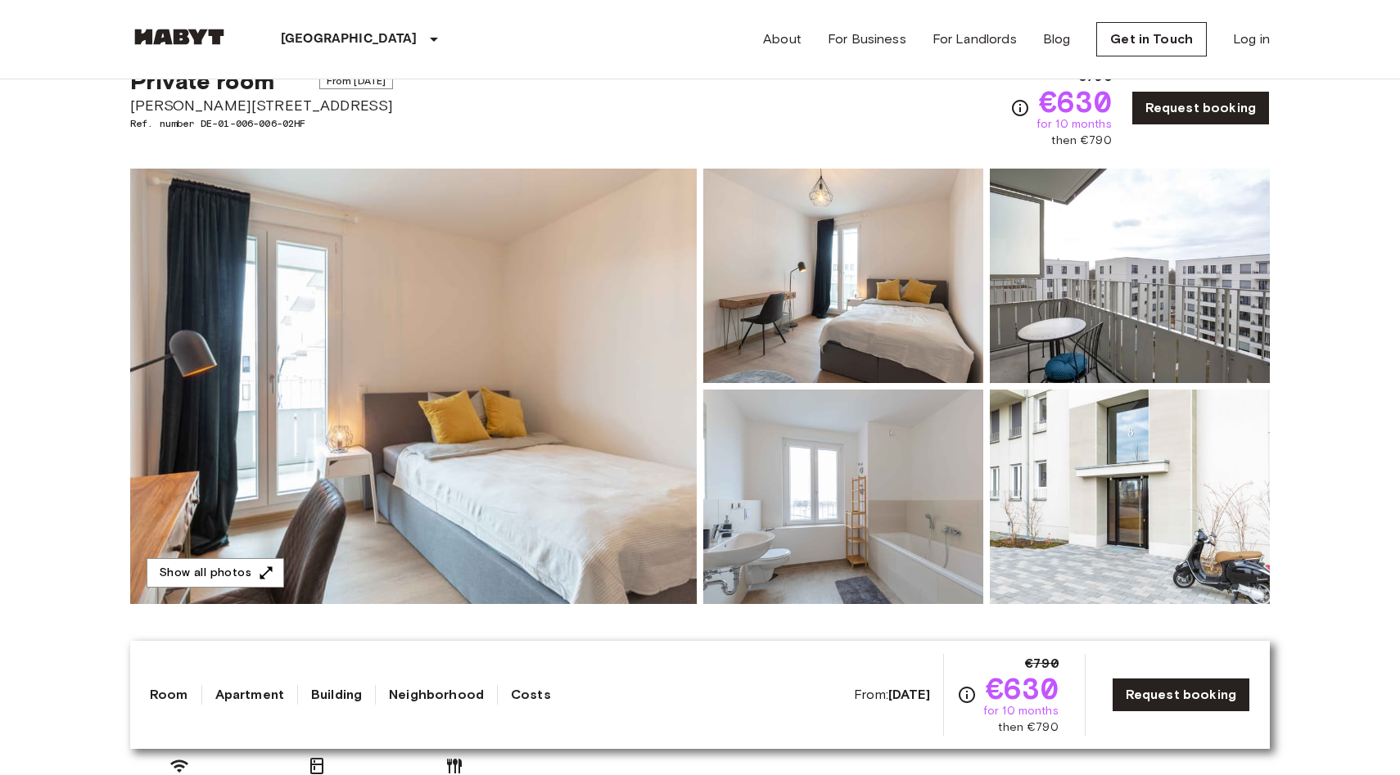
scroll to position [72, 0]
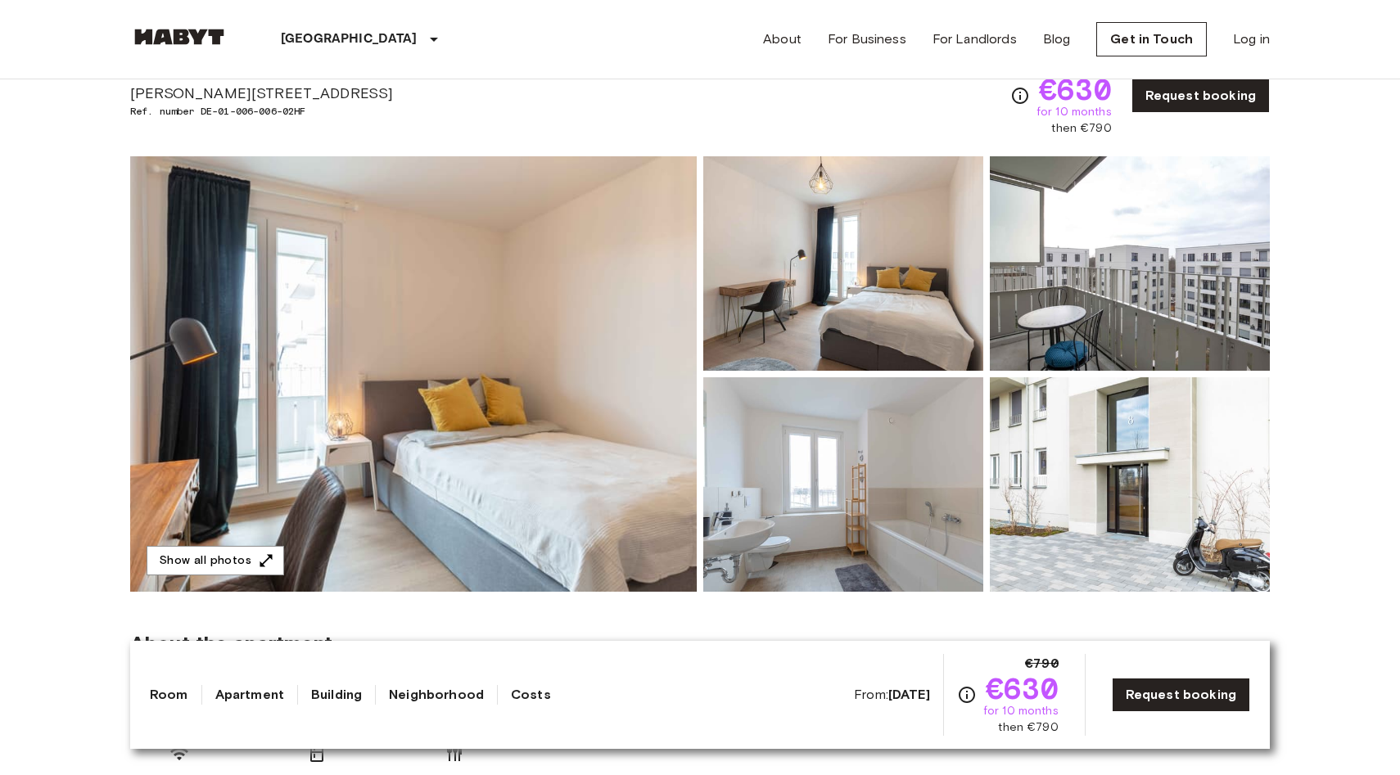
click at [509, 427] on img at bounding box center [413, 374] width 567 height 436
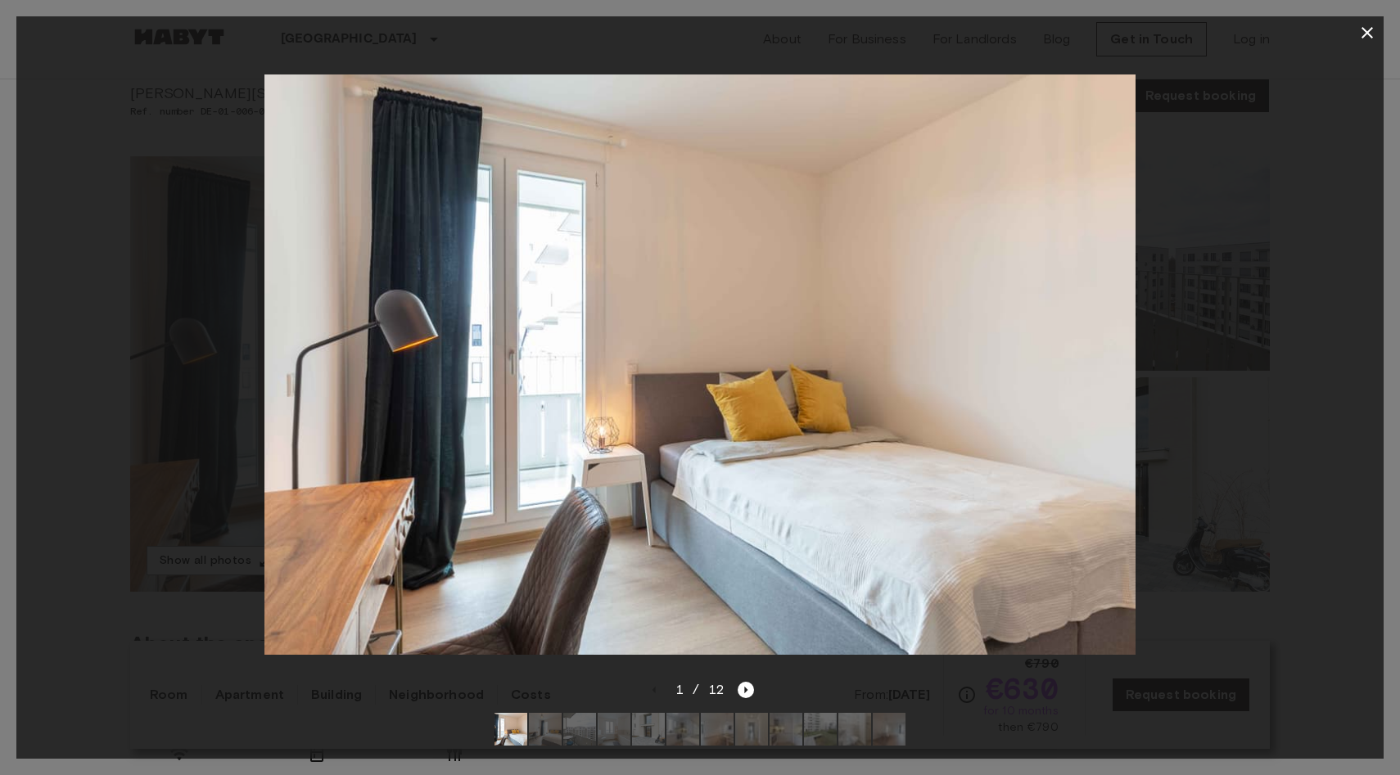
click at [509, 427] on img at bounding box center [700, 365] width 872 height 581
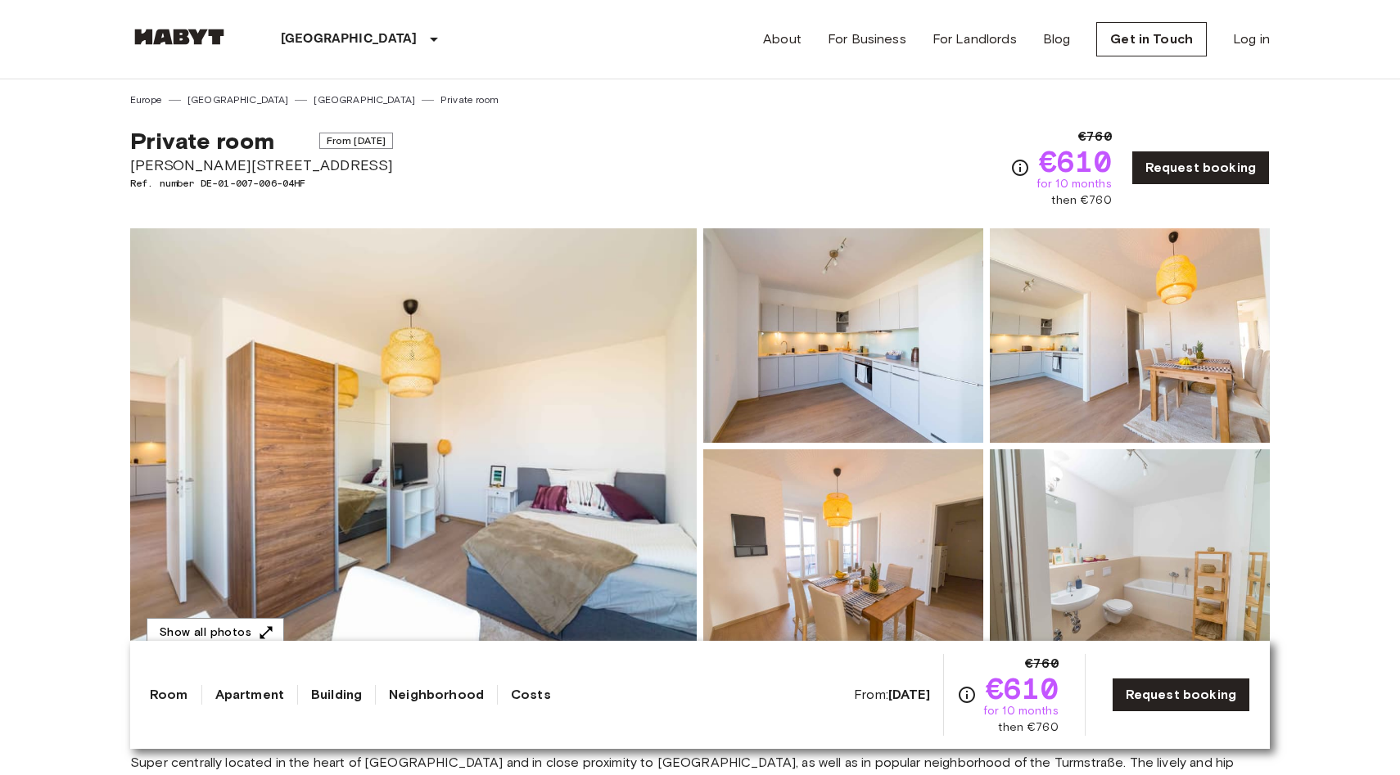
scroll to position [21, 0]
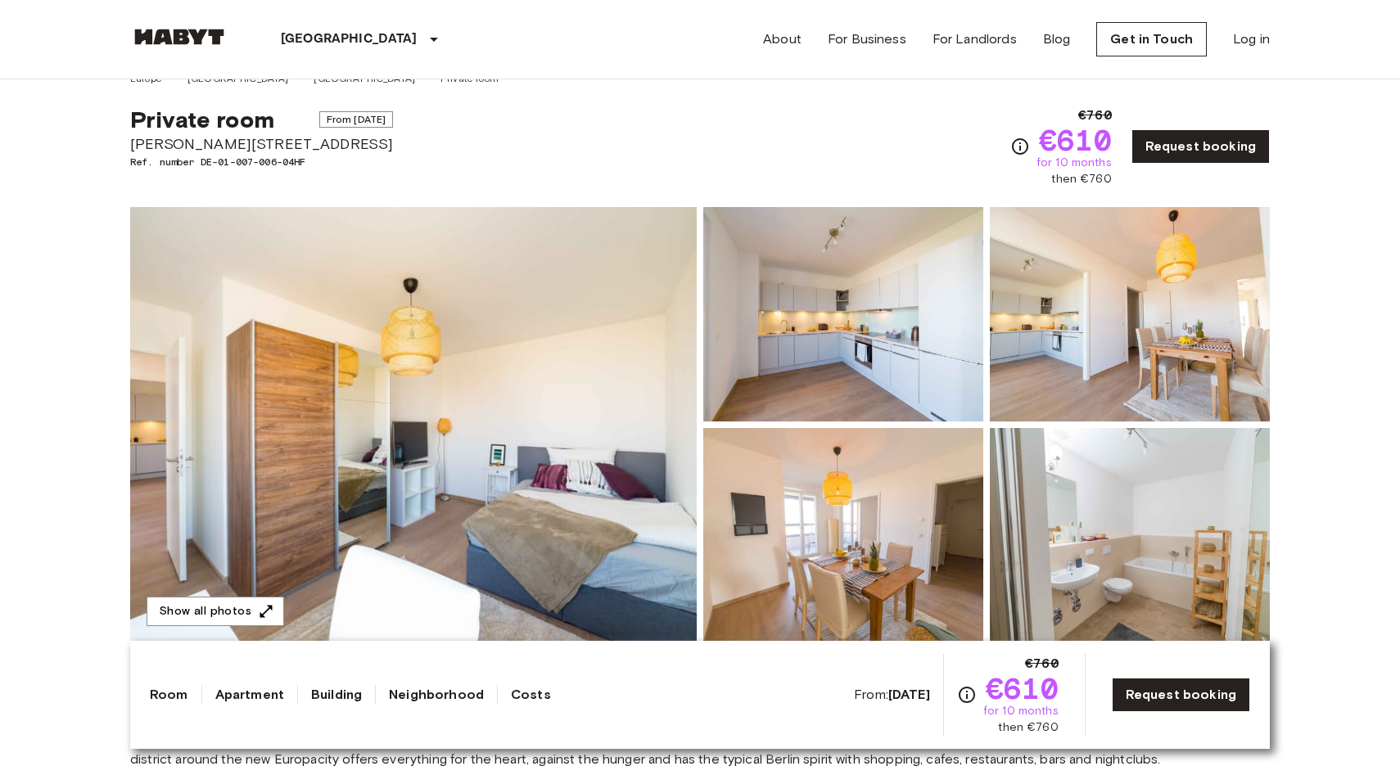
click at [535, 477] on img at bounding box center [413, 425] width 567 height 436
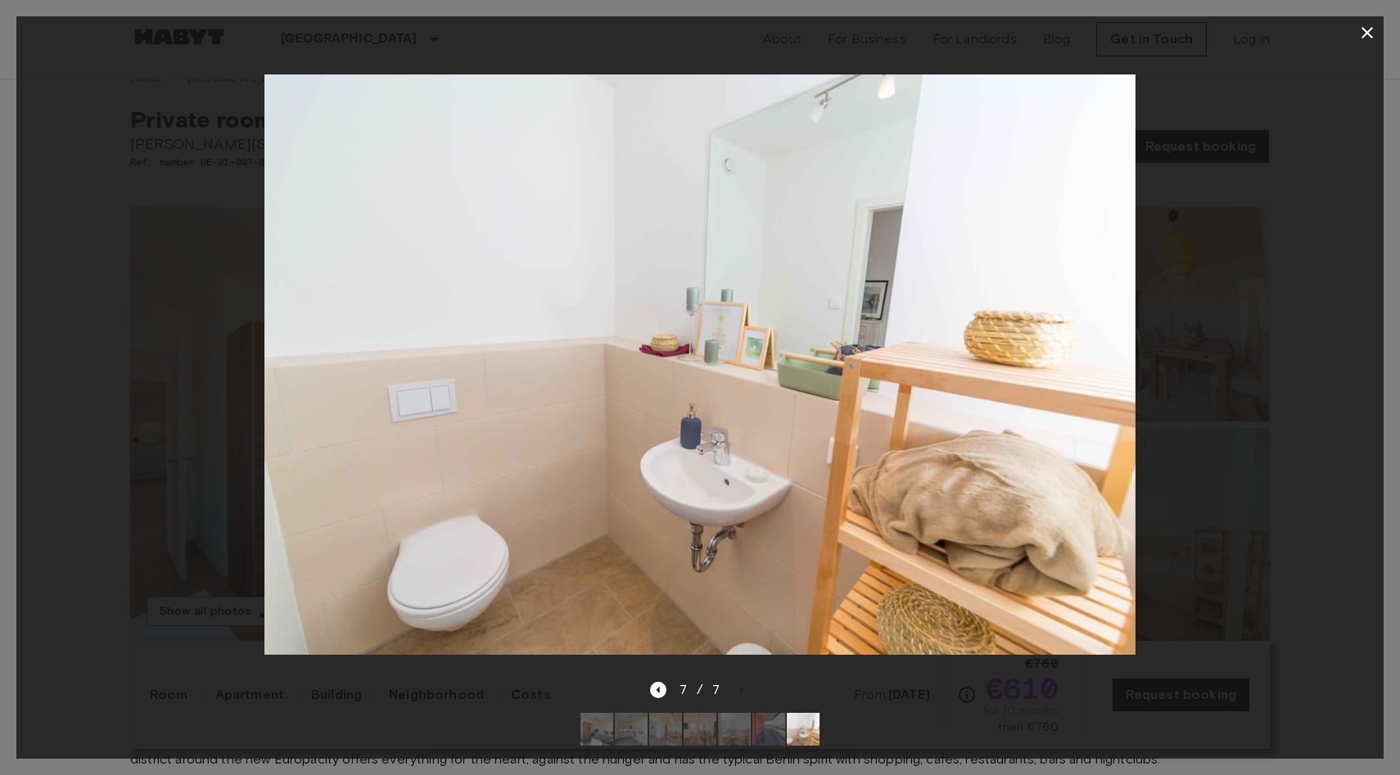
click at [596, 737] on img at bounding box center [596, 729] width 33 height 33
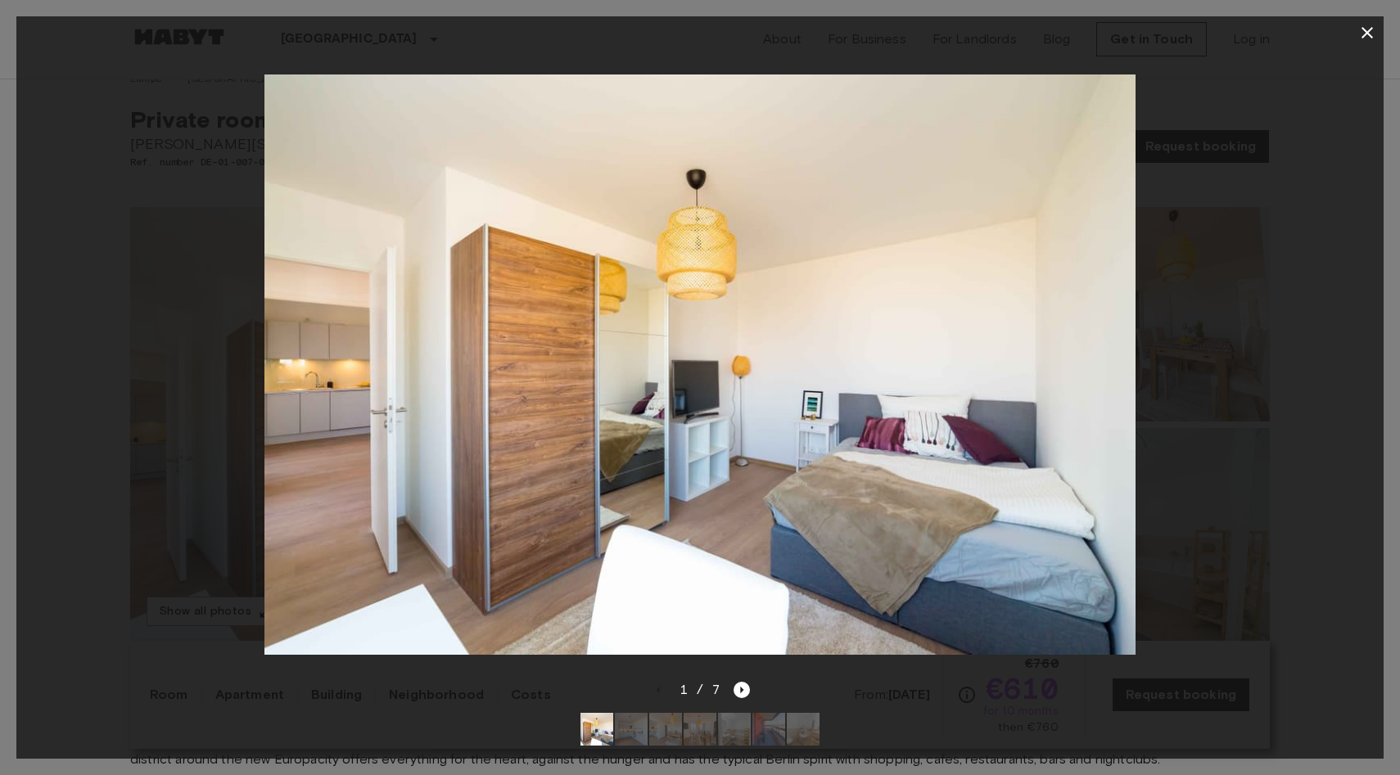
click at [1208, 545] on div at bounding box center [699, 364] width 1367 height 631
click at [1291, 313] on div at bounding box center [699, 364] width 1367 height 631
click at [1371, 22] on button "button" at bounding box center [1367, 32] width 33 height 33
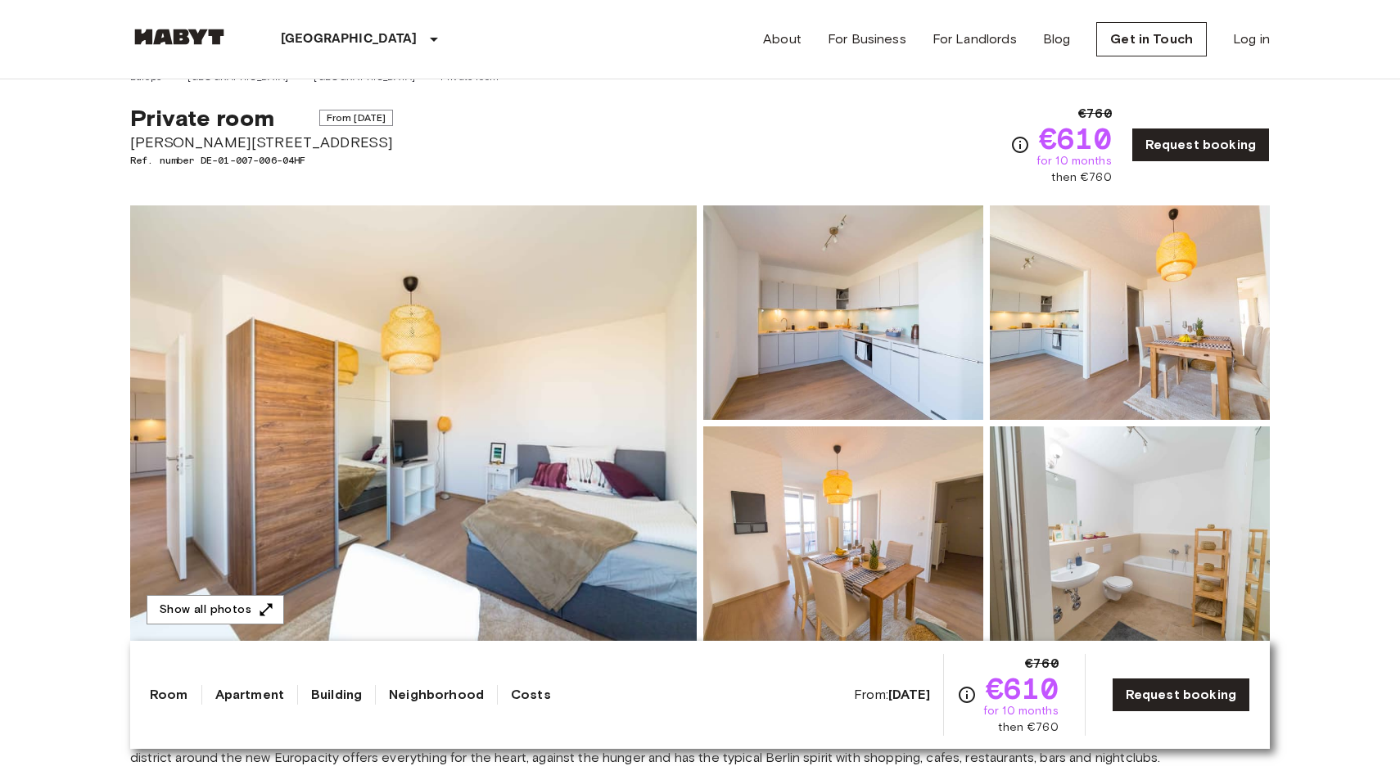
scroll to position [0, 0]
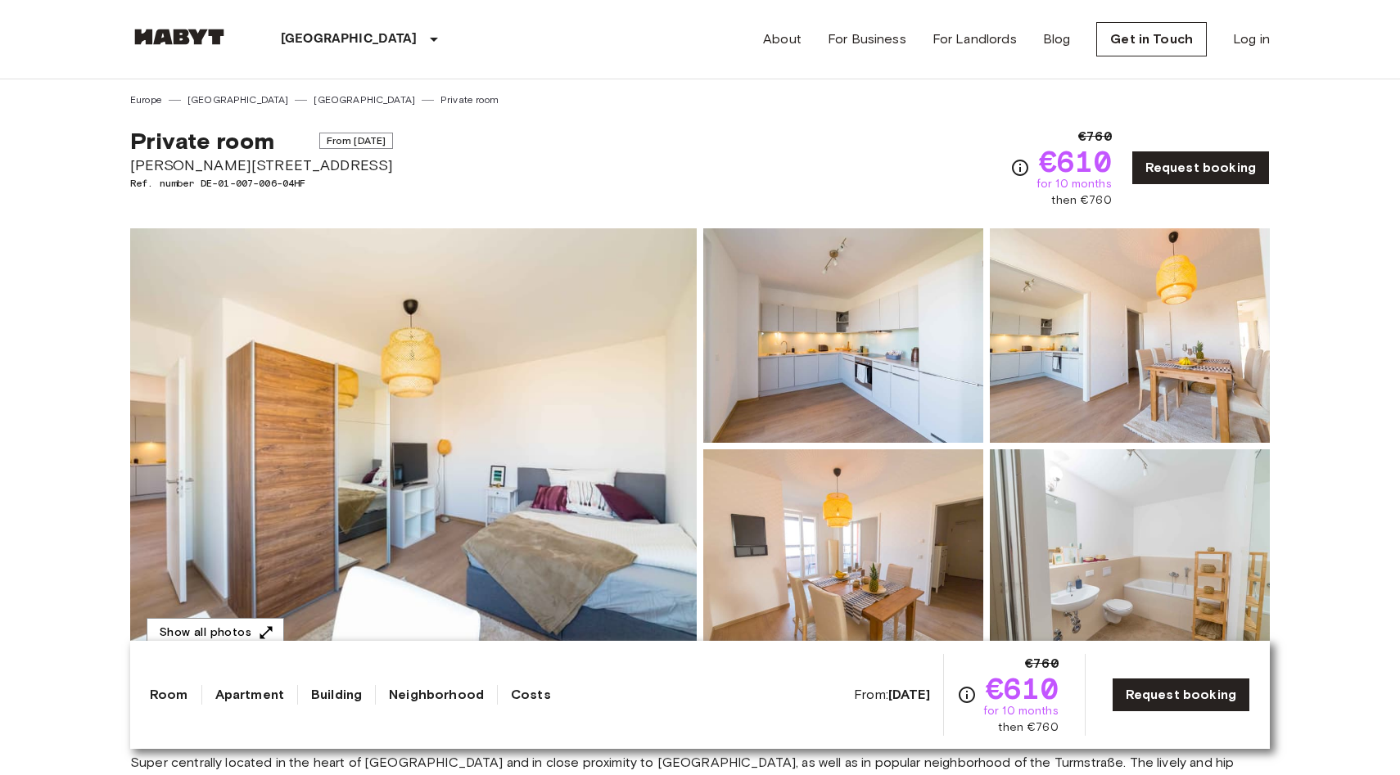
click at [570, 505] on img at bounding box center [413, 446] width 567 height 436
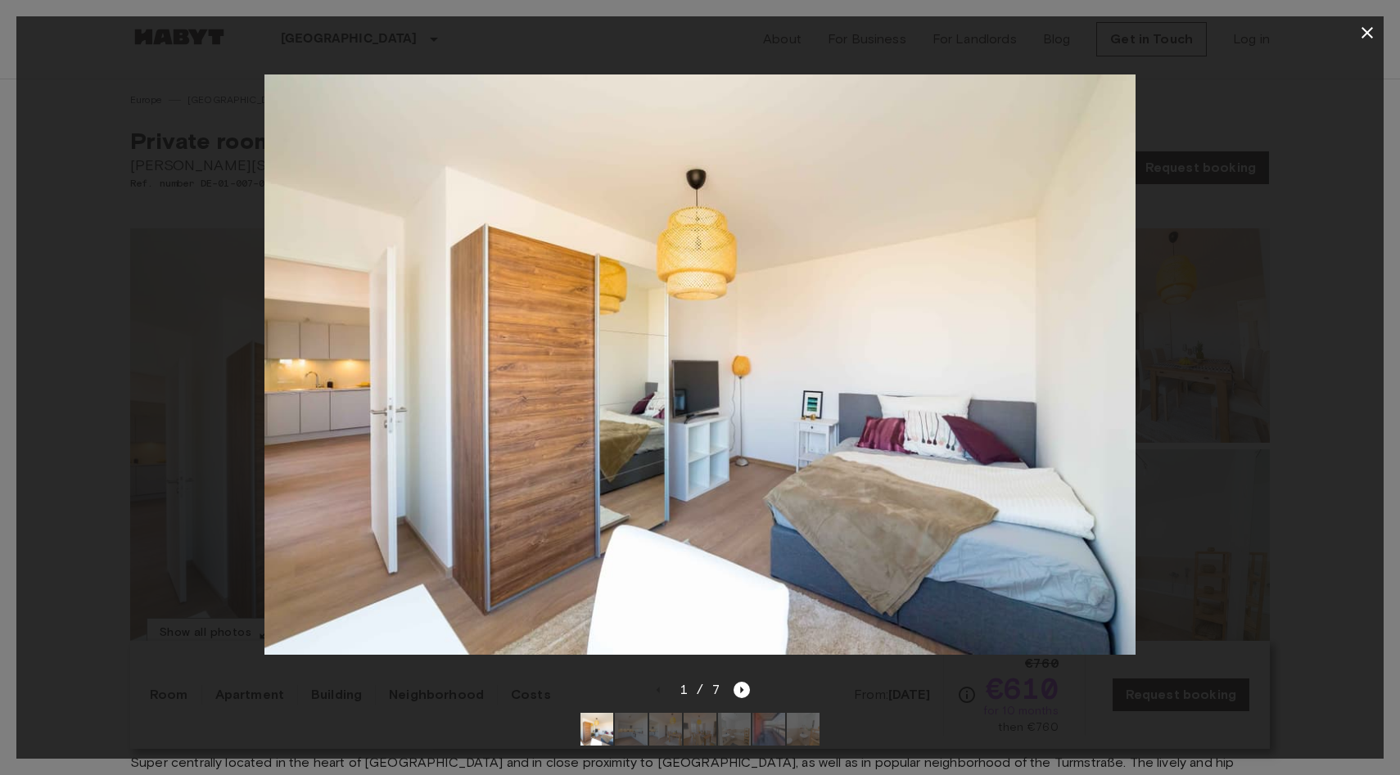
click at [1203, 455] on div at bounding box center [699, 364] width 1367 height 631
click at [1366, 38] on icon "button" at bounding box center [1367, 33] width 20 height 20
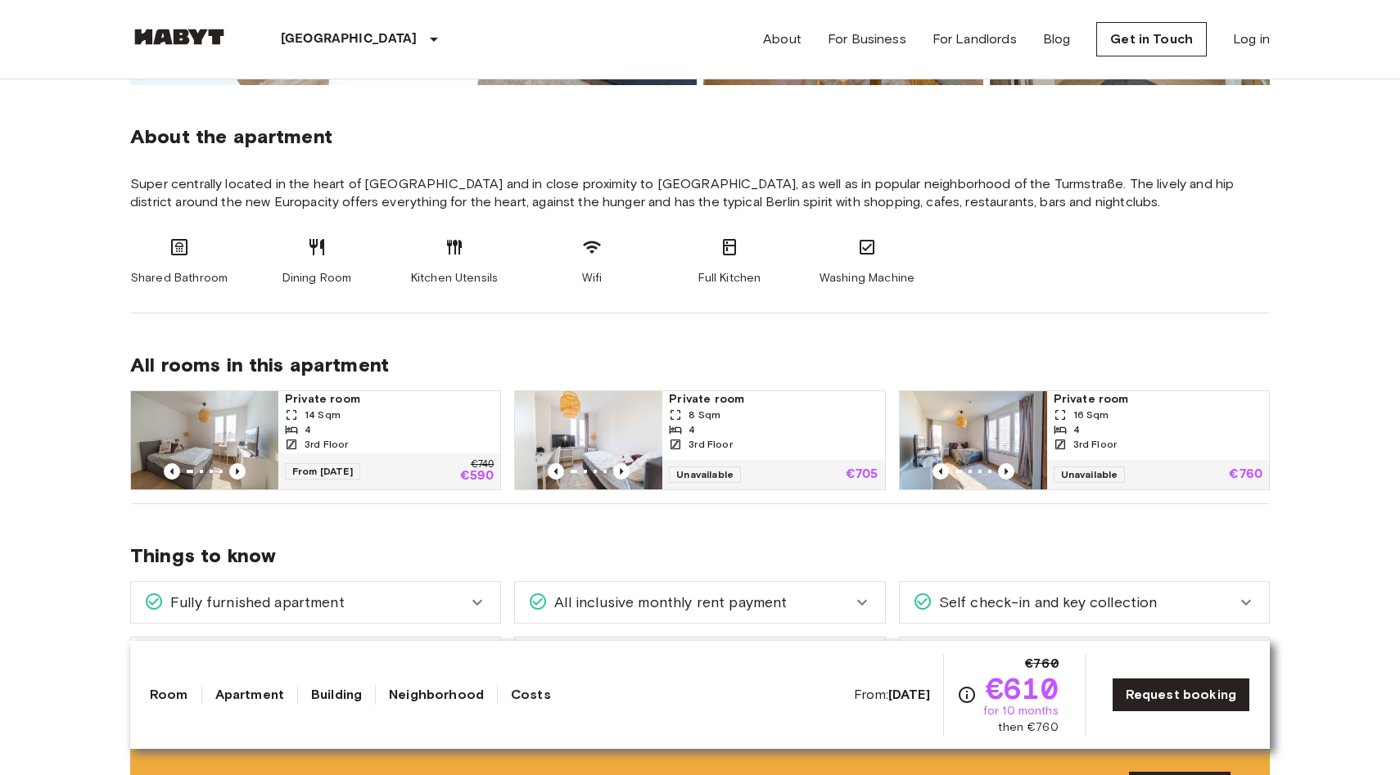
scroll to position [608, 0]
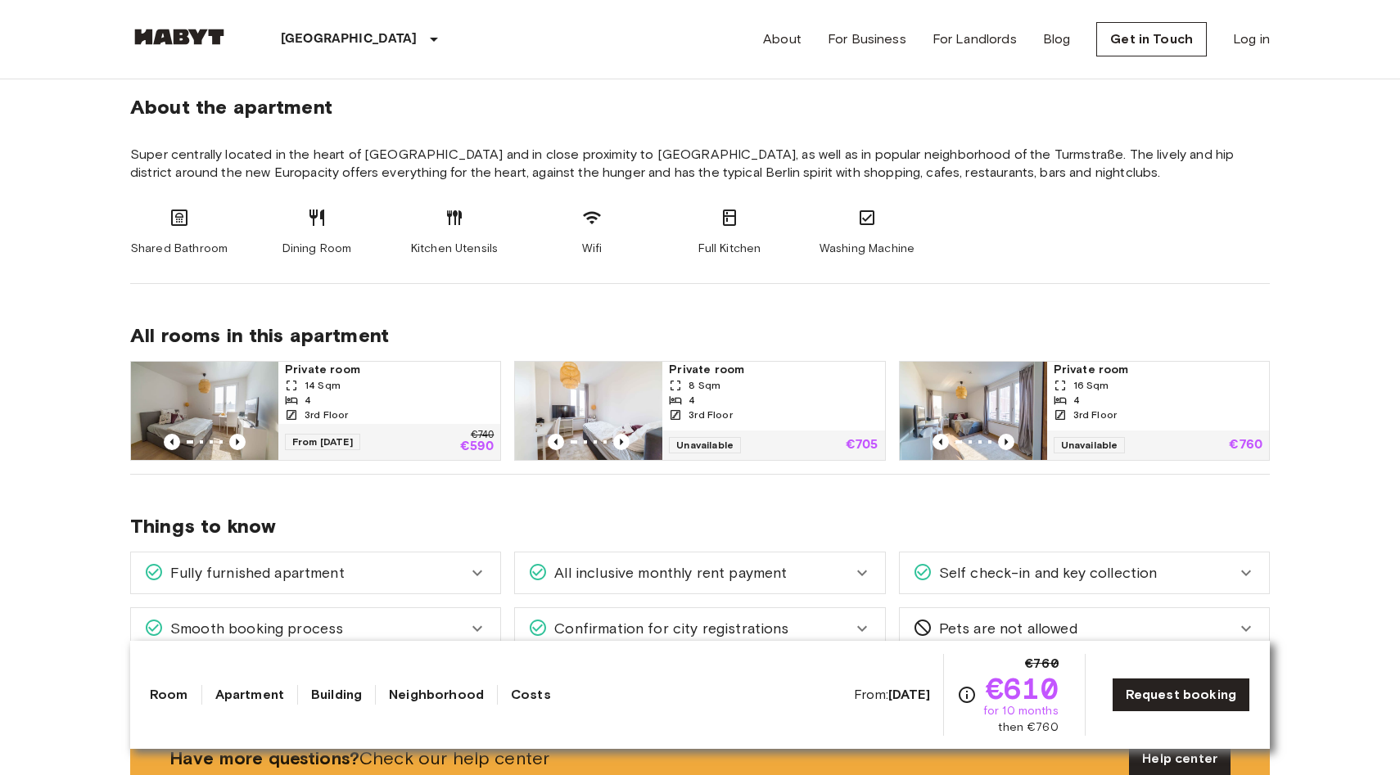
click at [217, 395] on img at bounding box center [204, 411] width 147 height 98
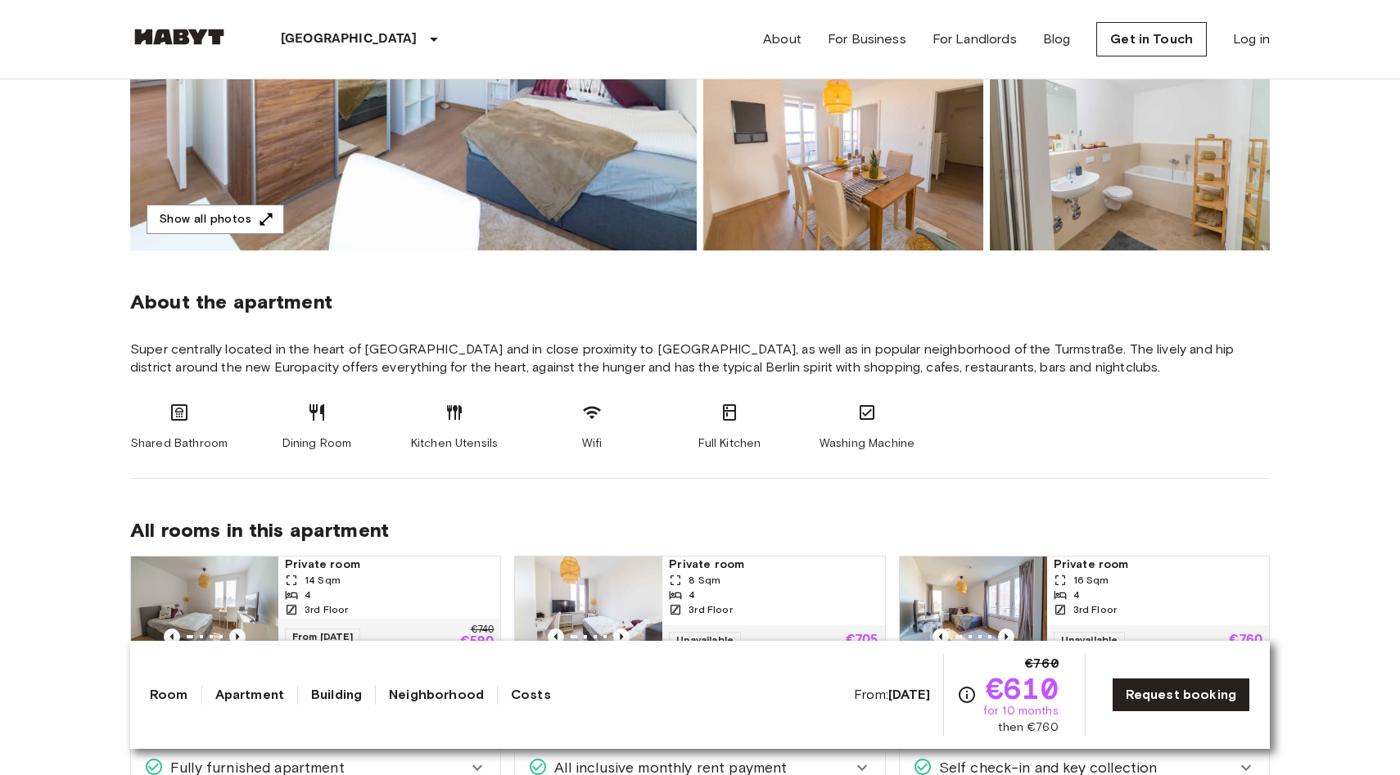
scroll to position [412, 0]
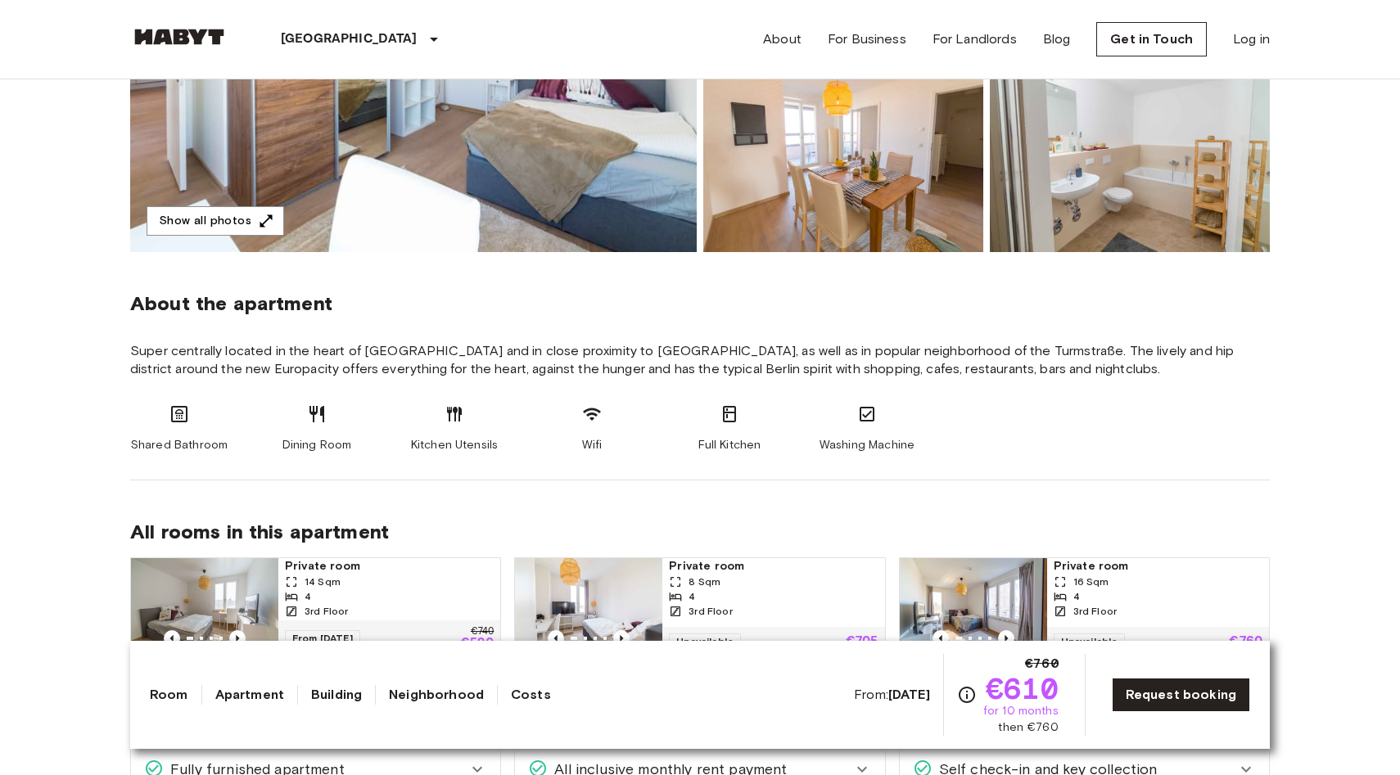
click at [532, 196] on img at bounding box center [413, 35] width 567 height 436
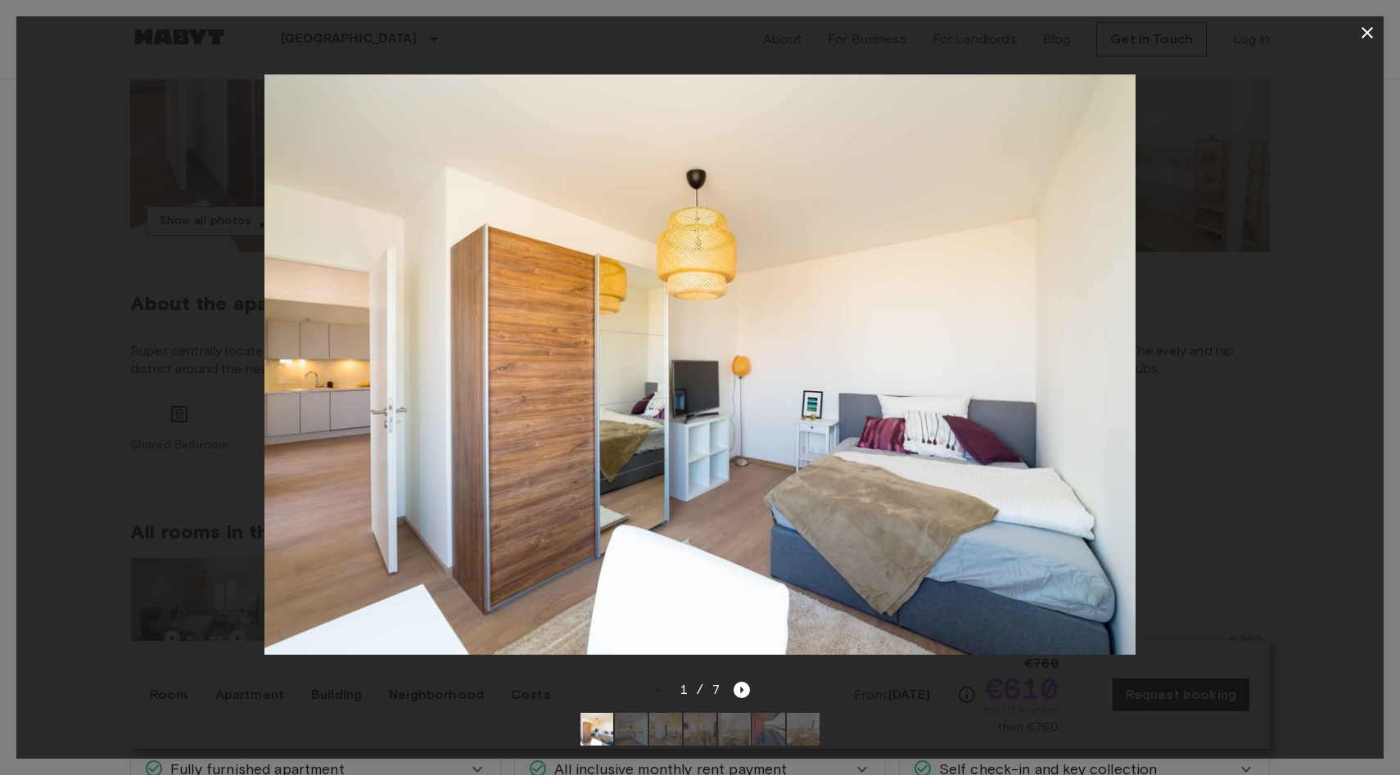
click at [532, 196] on img at bounding box center [700, 365] width 872 height 581
click at [281, 688] on div "1 / 7" at bounding box center [699, 719] width 1367 height 79
click at [1365, 29] on icon "button" at bounding box center [1367, 33] width 20 height 20
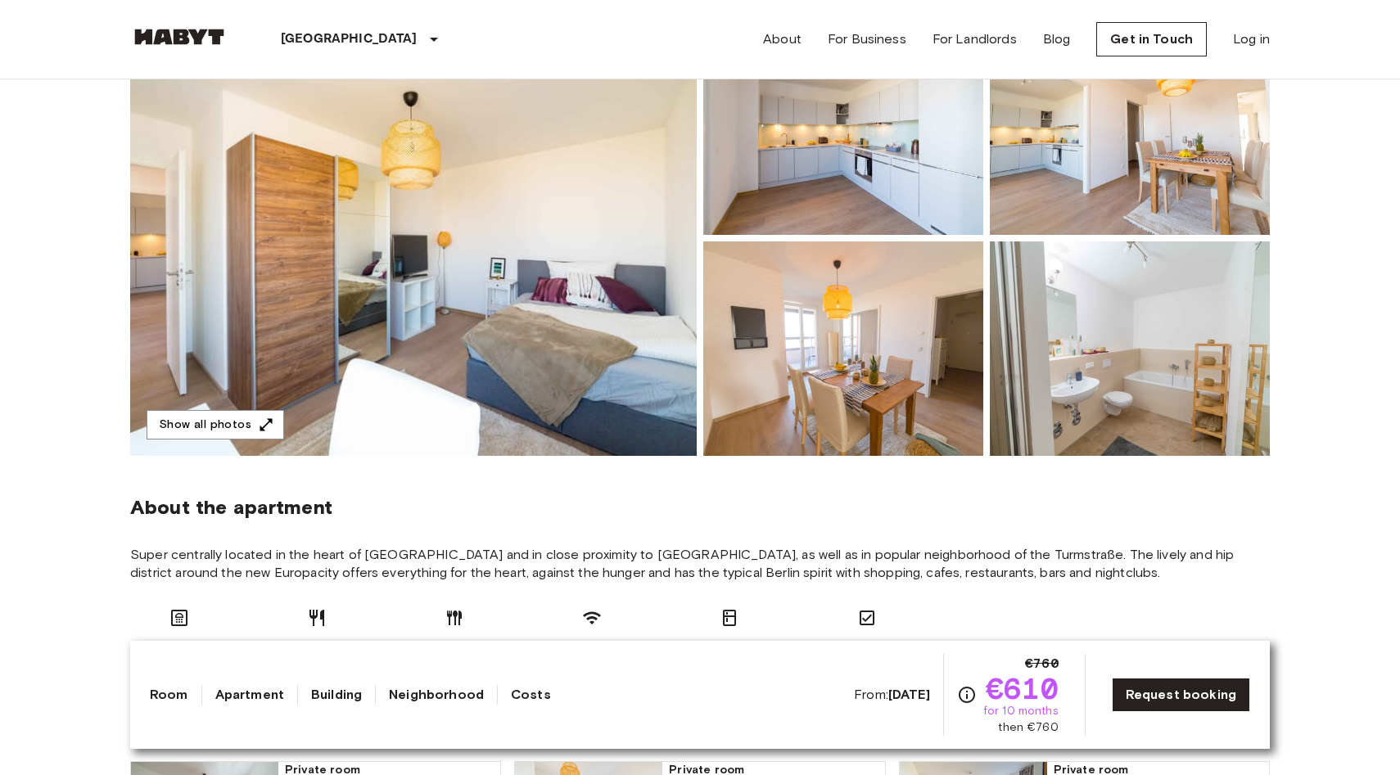
scroll to position [62, 0]
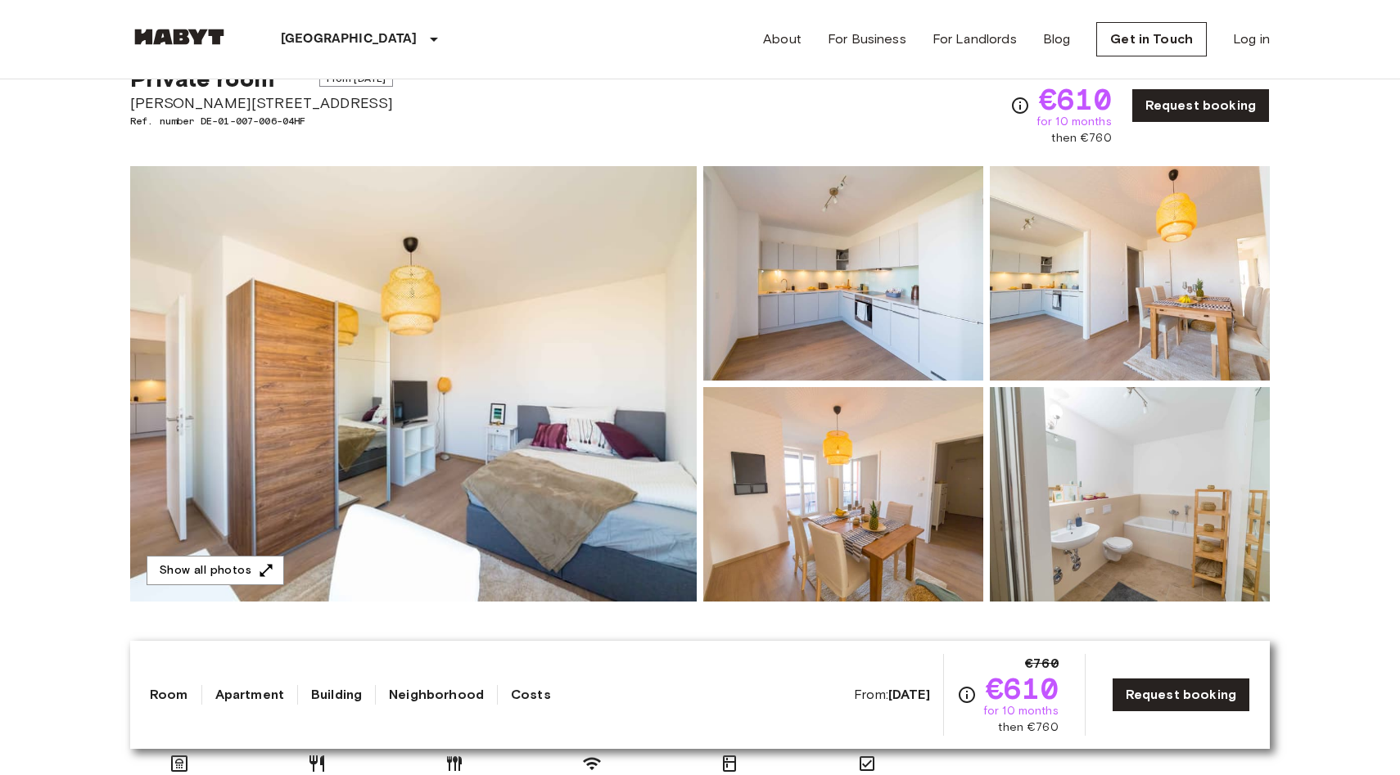
click at [365, 375] on img at bounding box center [413, 384] width 567 height 436
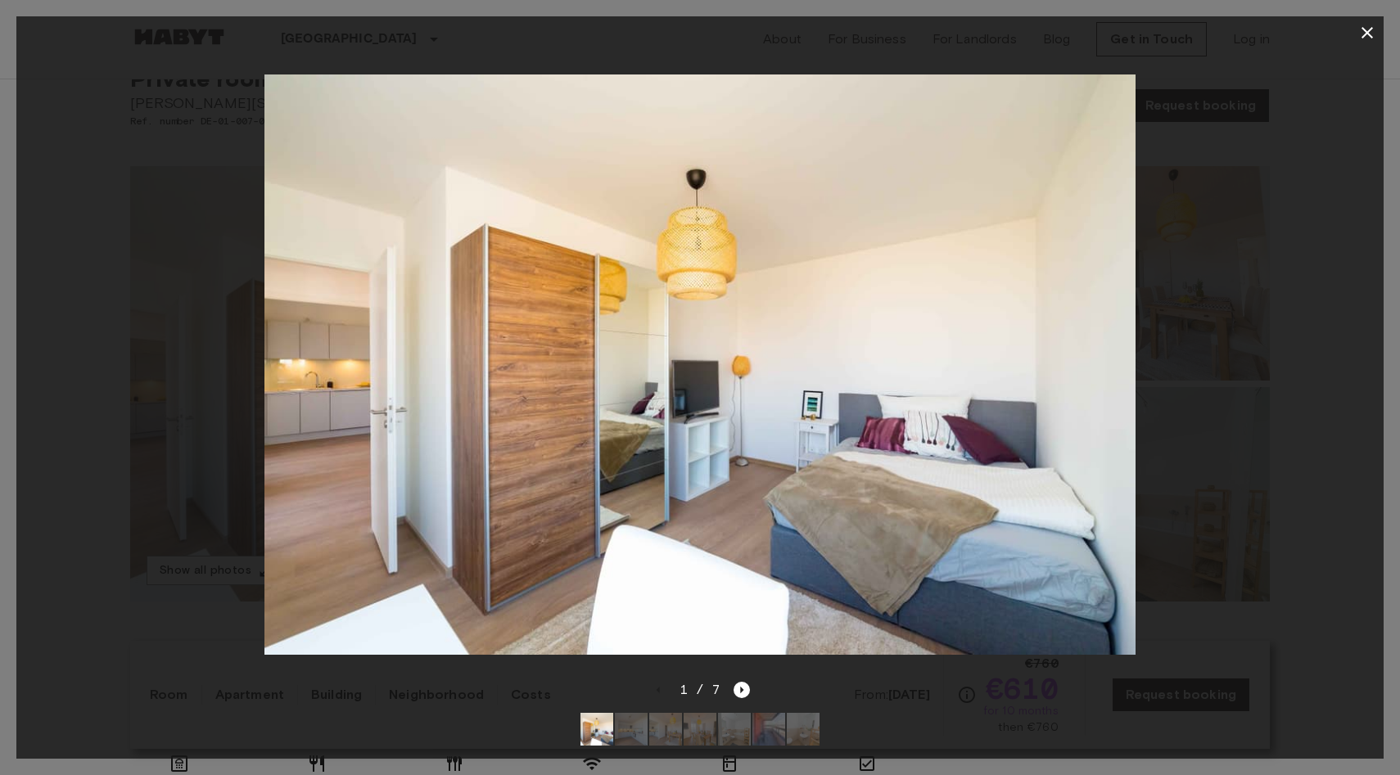
click at [1226, 483] on div at bounding box center [699, 364] width 1367 height 631
click at [1362, 32] on icon "button" at bounding box center [1367, 33] width 20 height 20
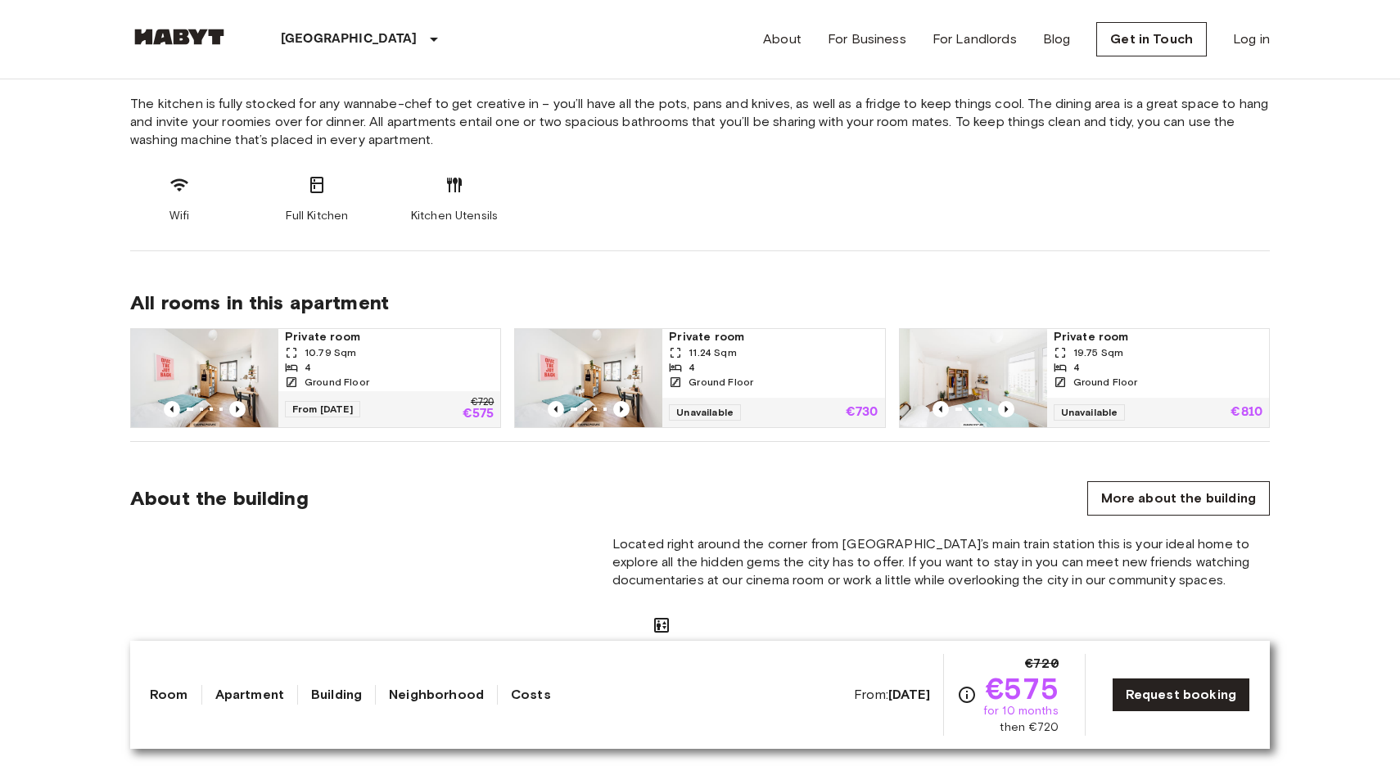
scroll to position [885, 0]
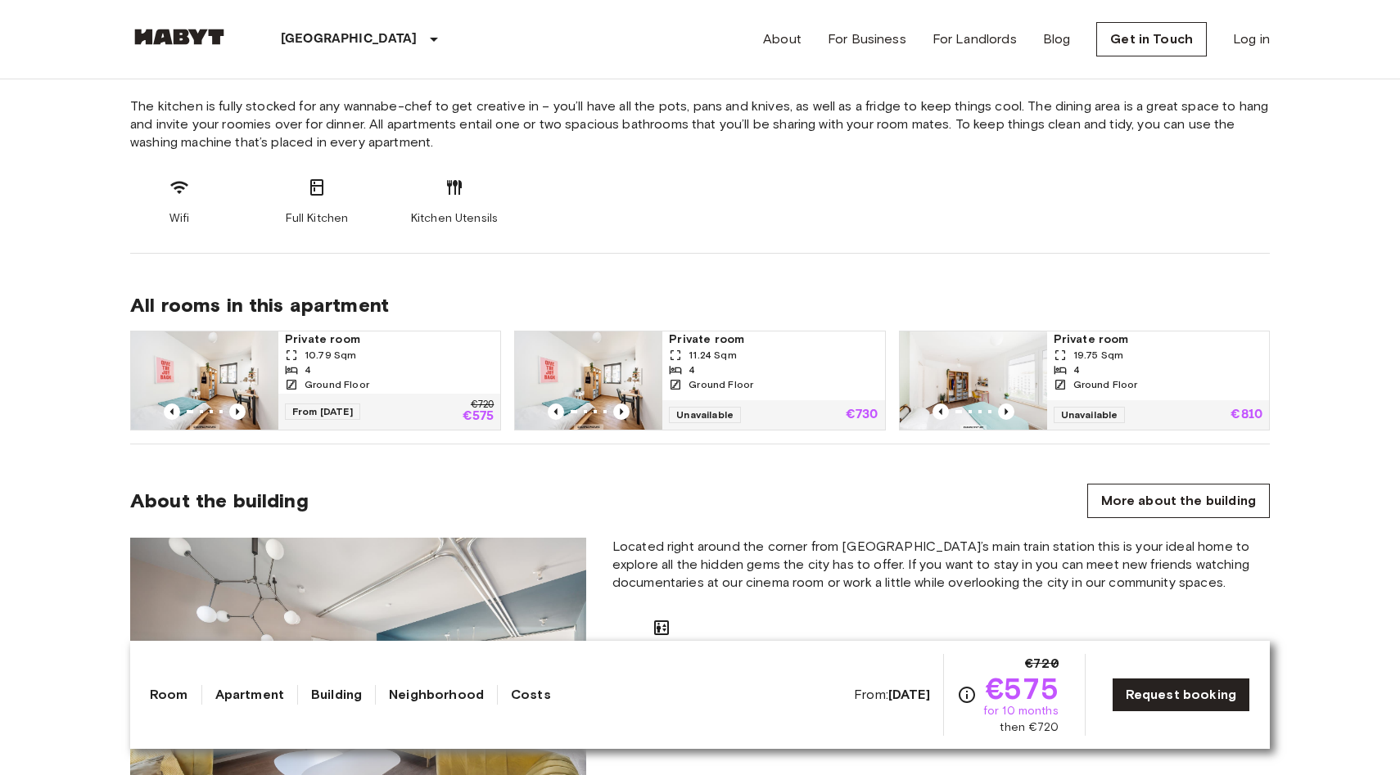
click at [980, 375] on img at bounding box center [973, 381] width 147 height 98
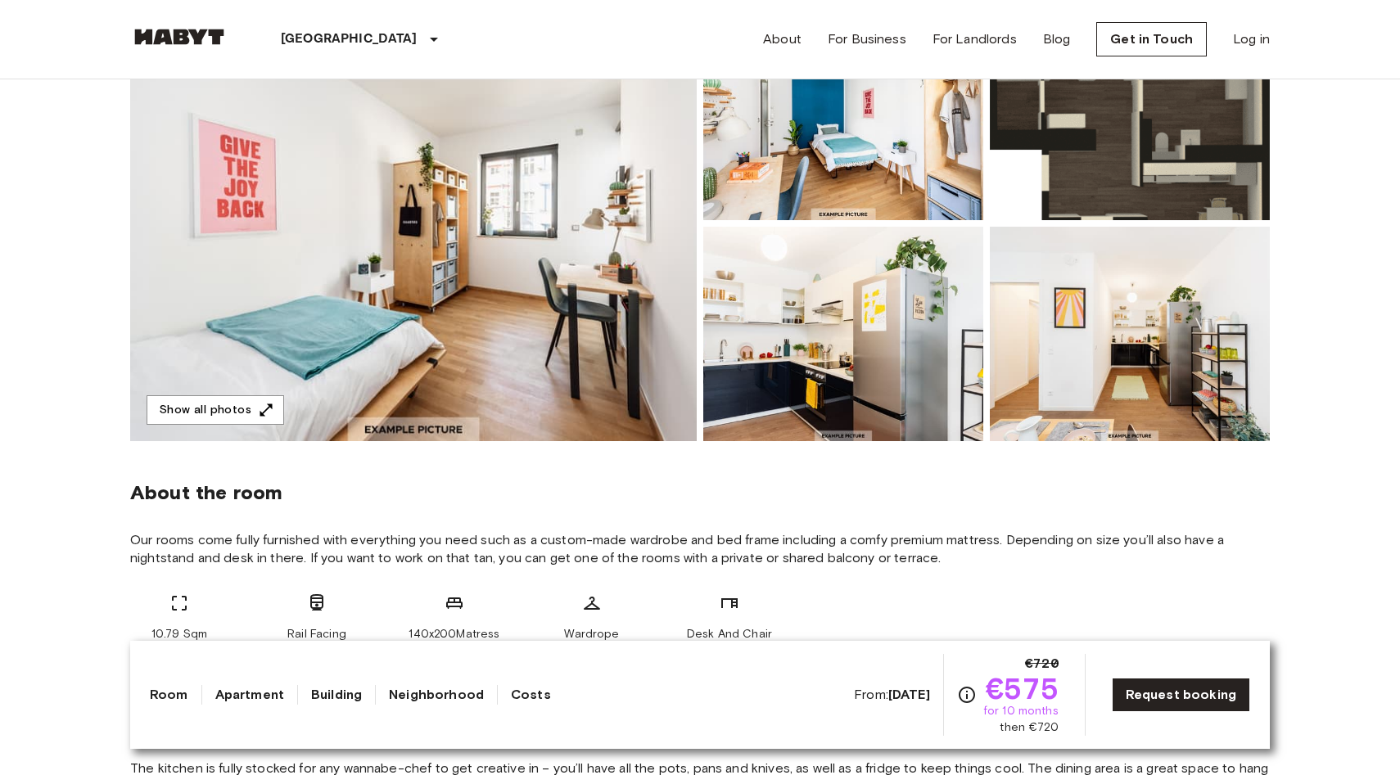
scroll to position [224, 0]
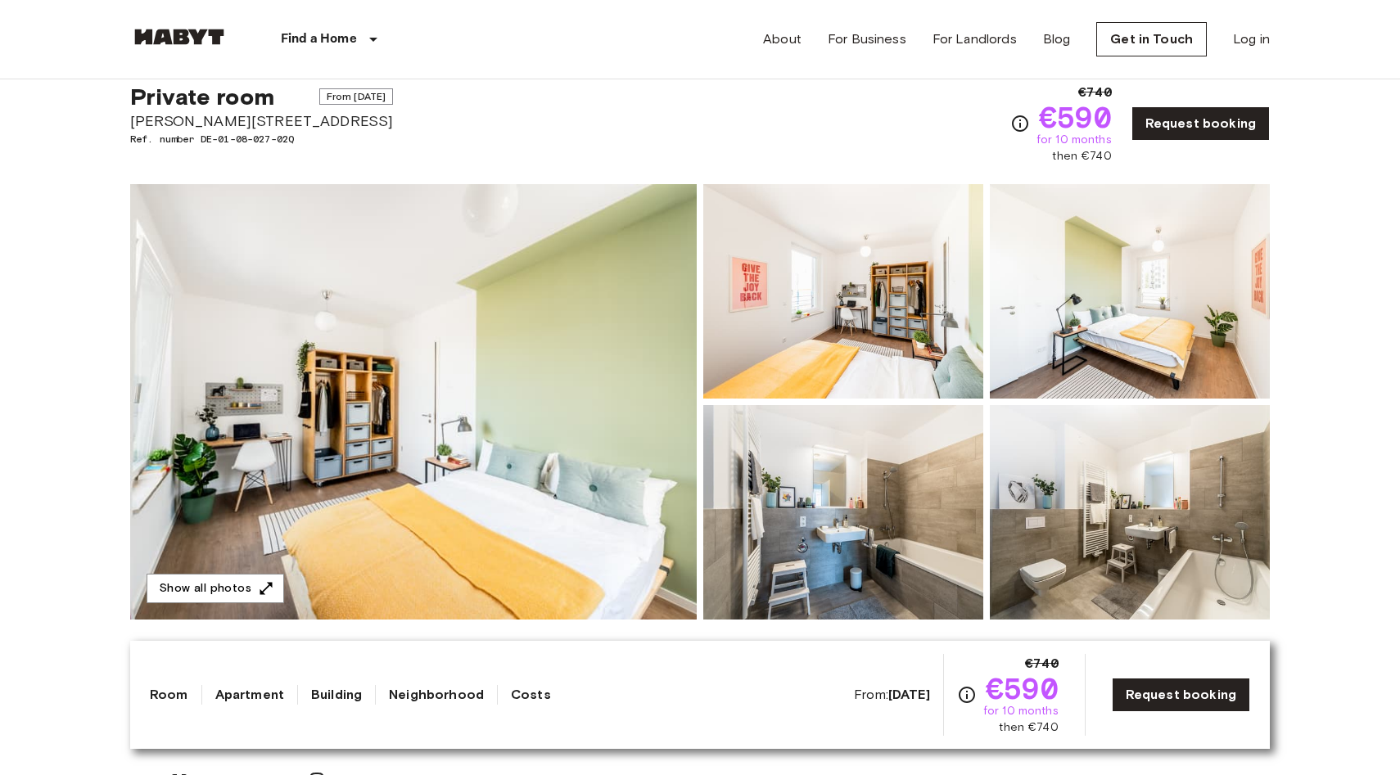
scroll to position [43, 0]
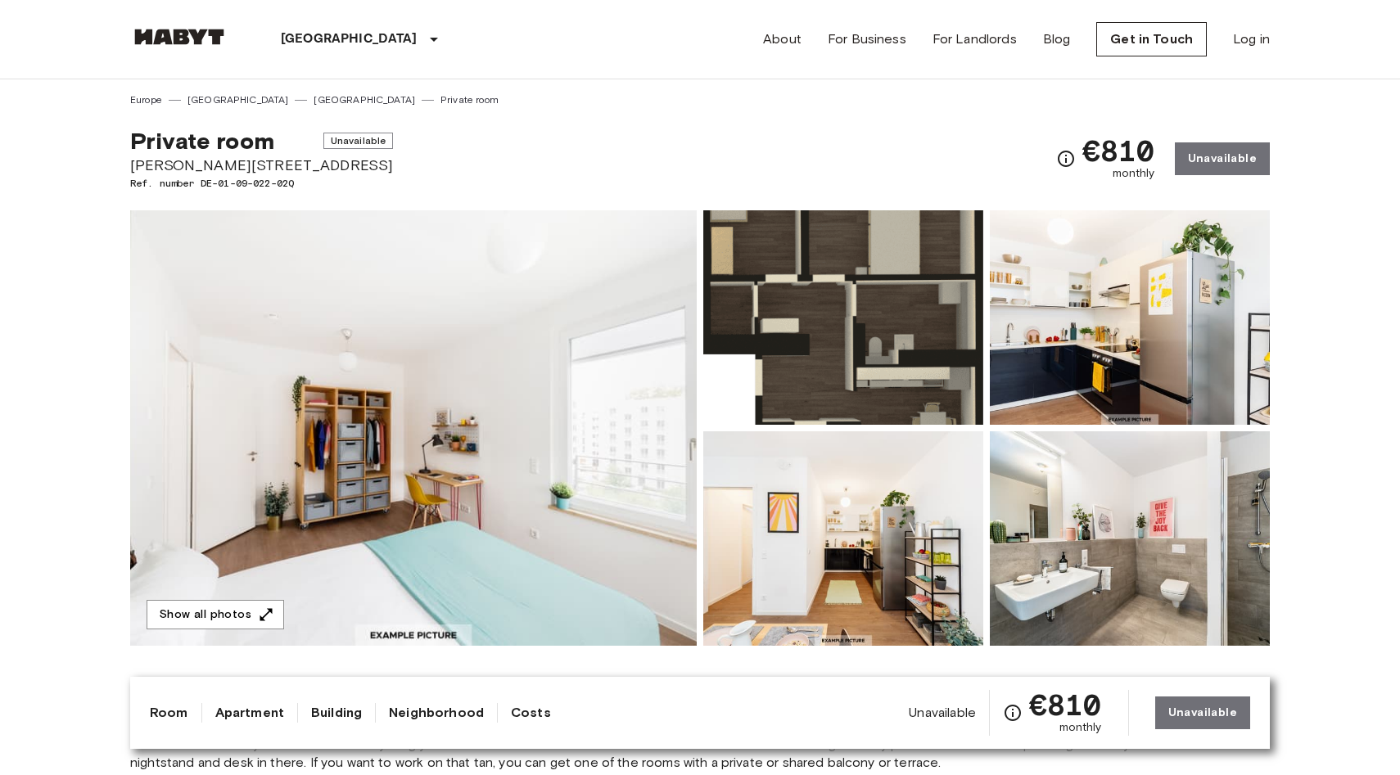
click at [498, 376] on img at bounding box center [413, 428] width 567 height 436
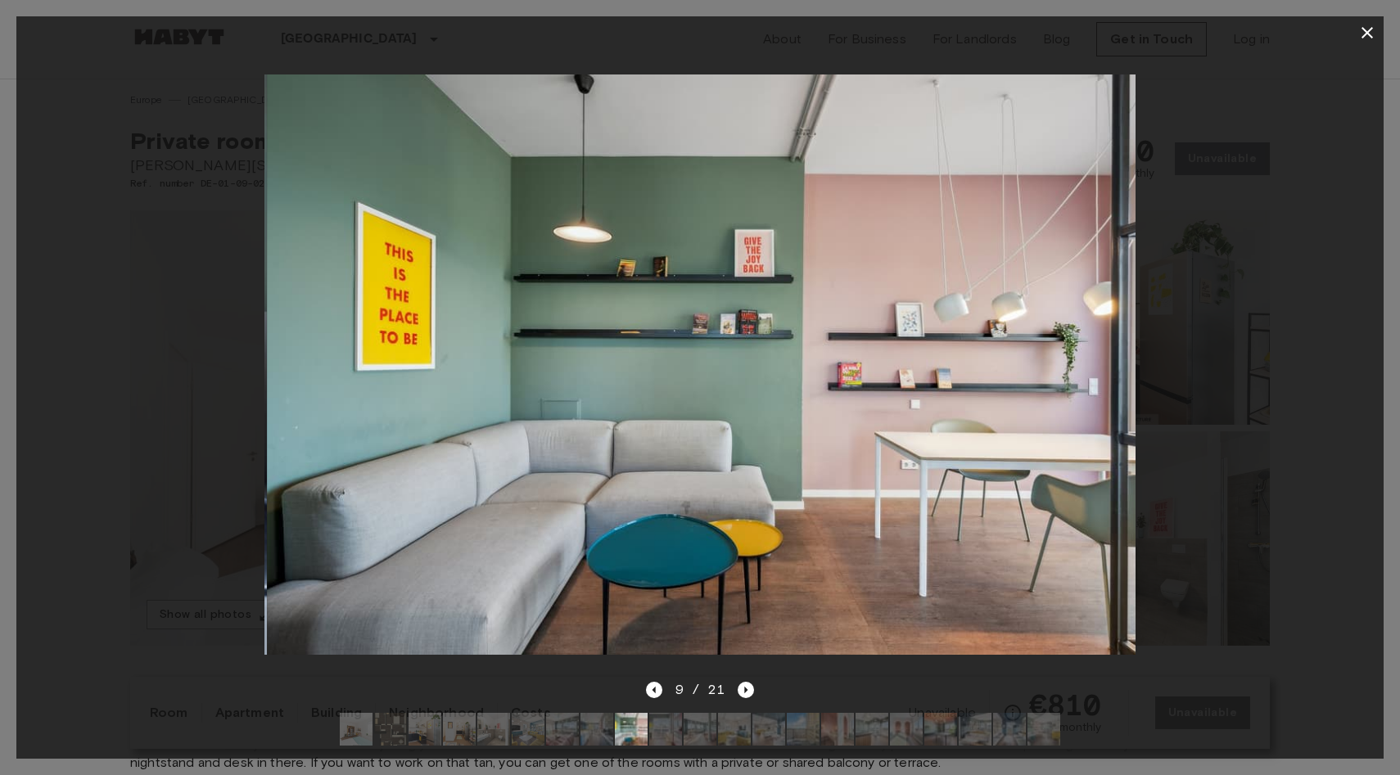
click at [183, 369] on div at bounding box center [699, 364] width 1367 height 631
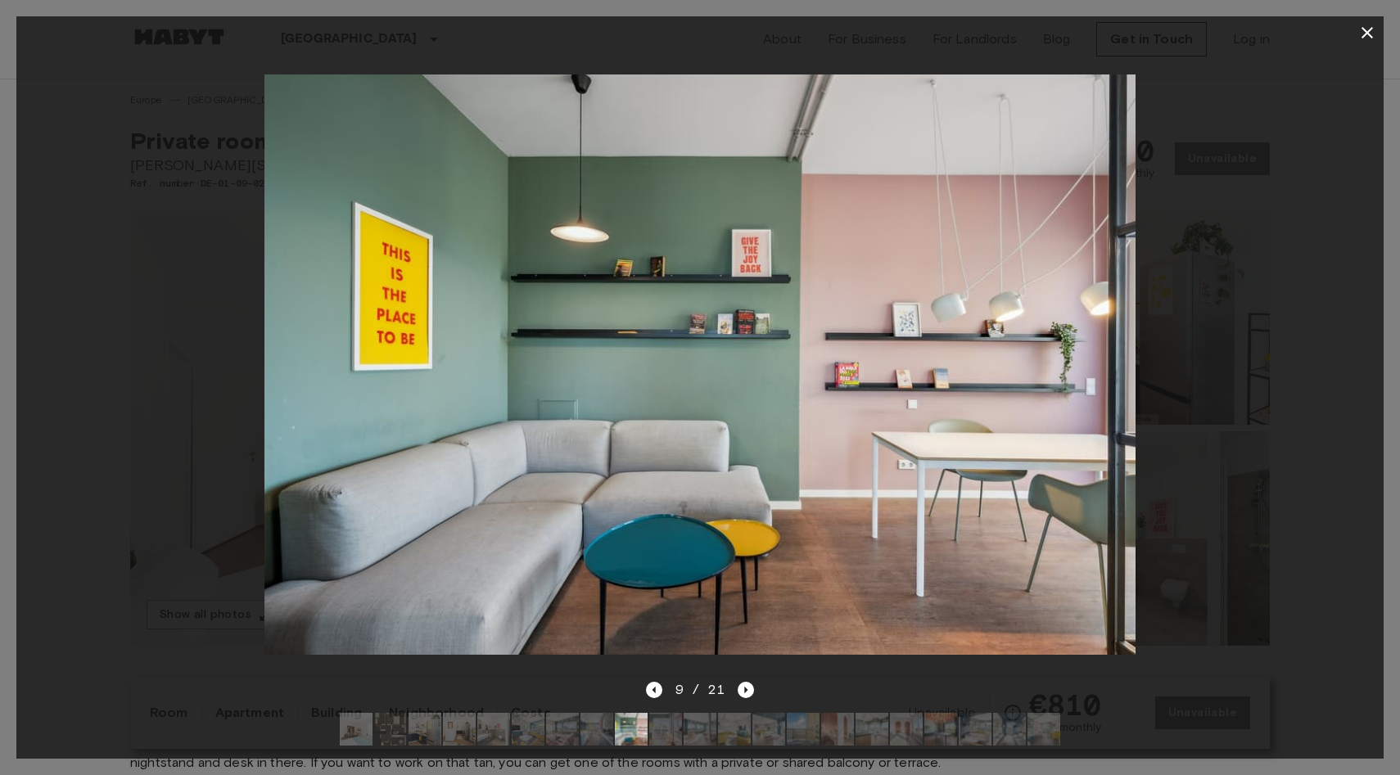
click at [171, 220] on div at bounding box center [699, 364] width 1367 height 631
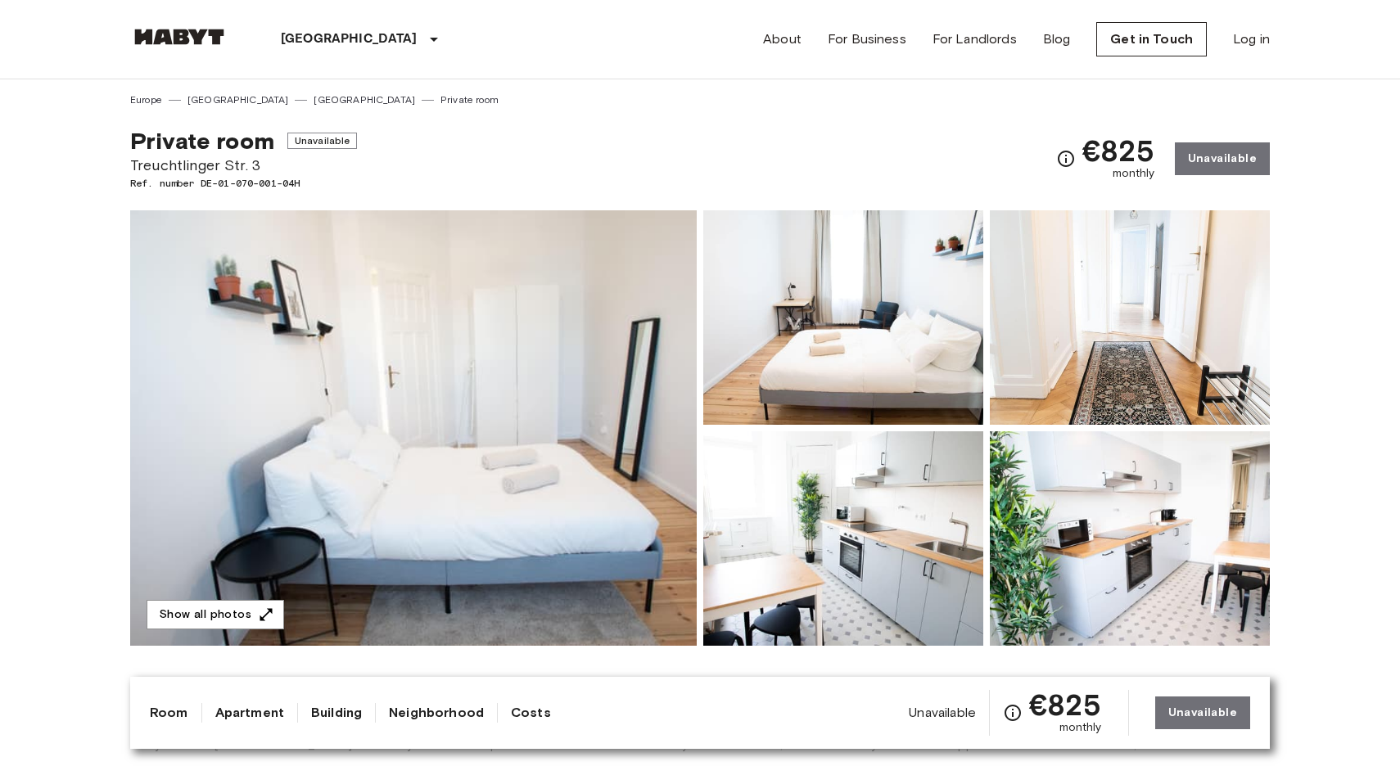
scroll to position [172, 0]
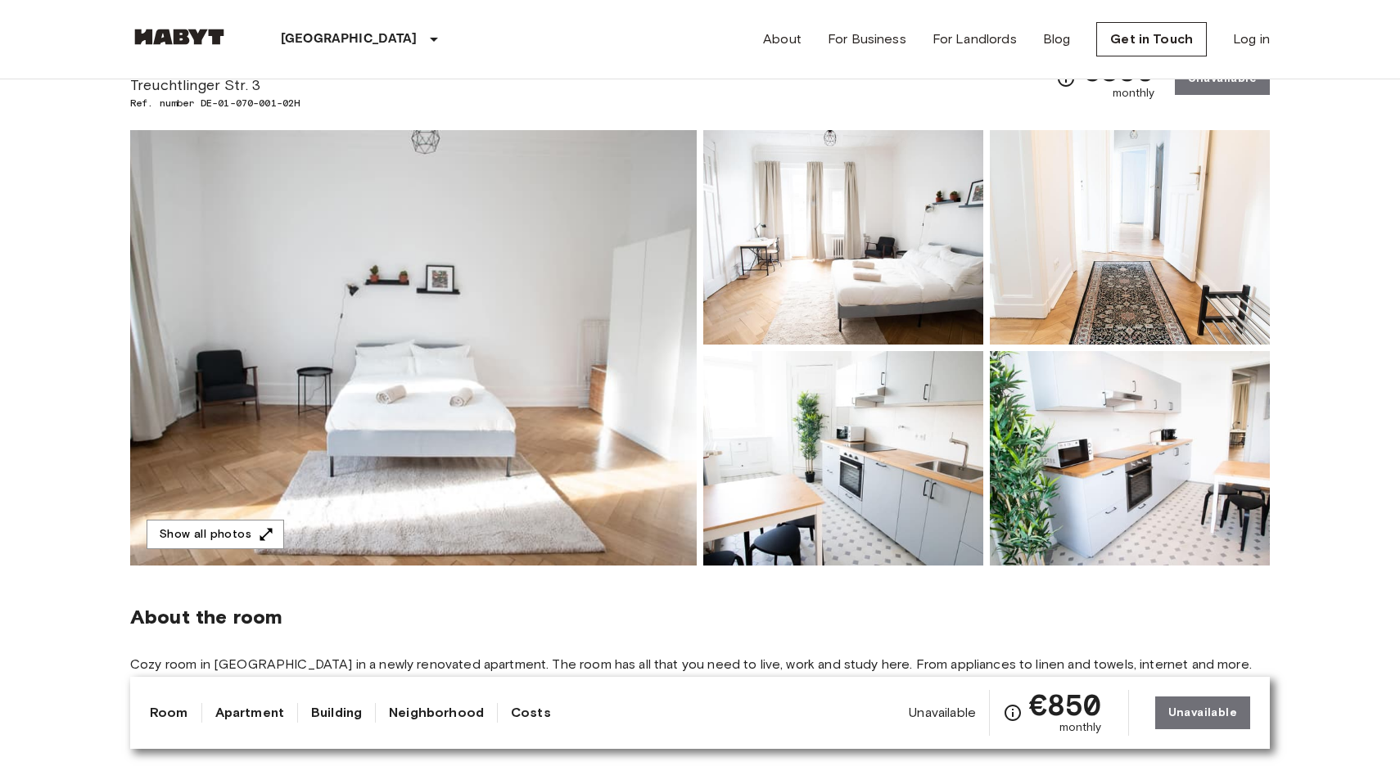
scroll to position [75, 0]
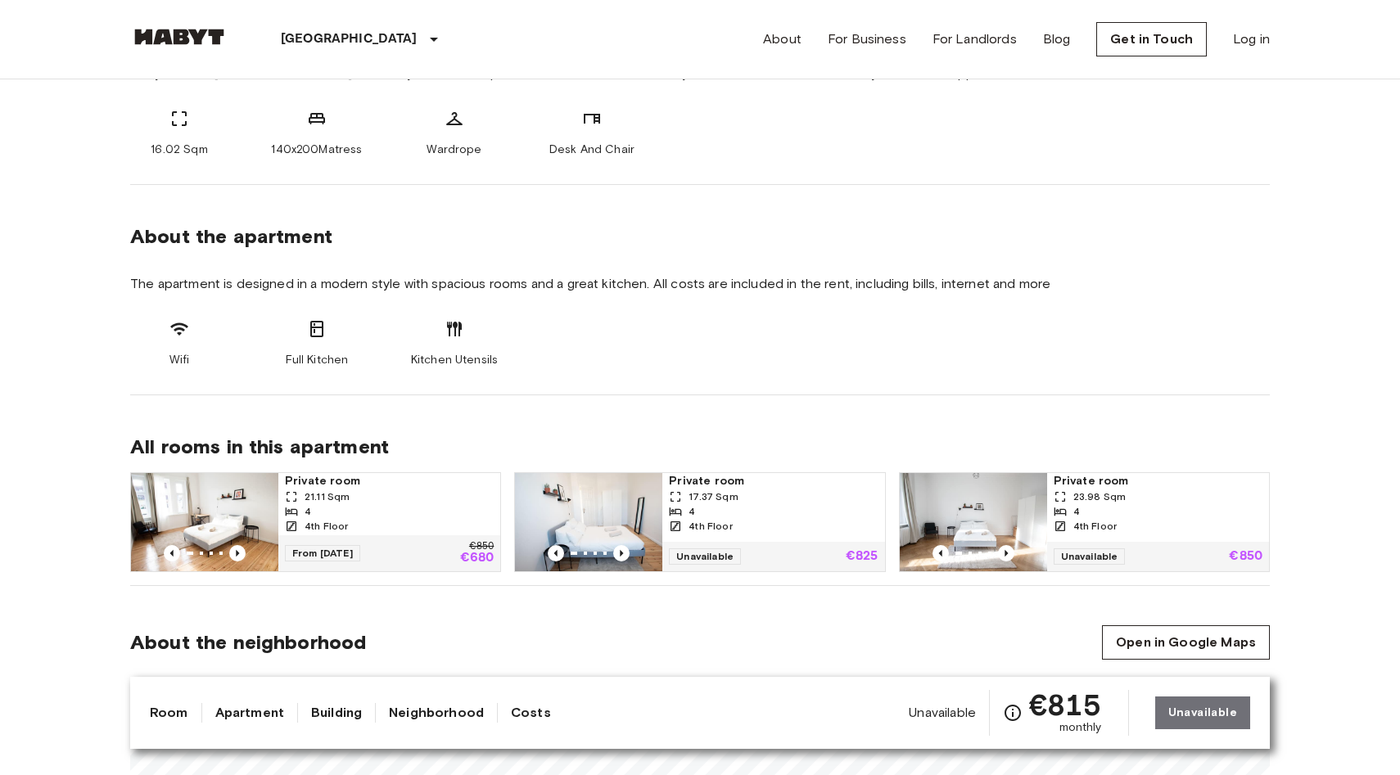
scroll to position [671, 0]
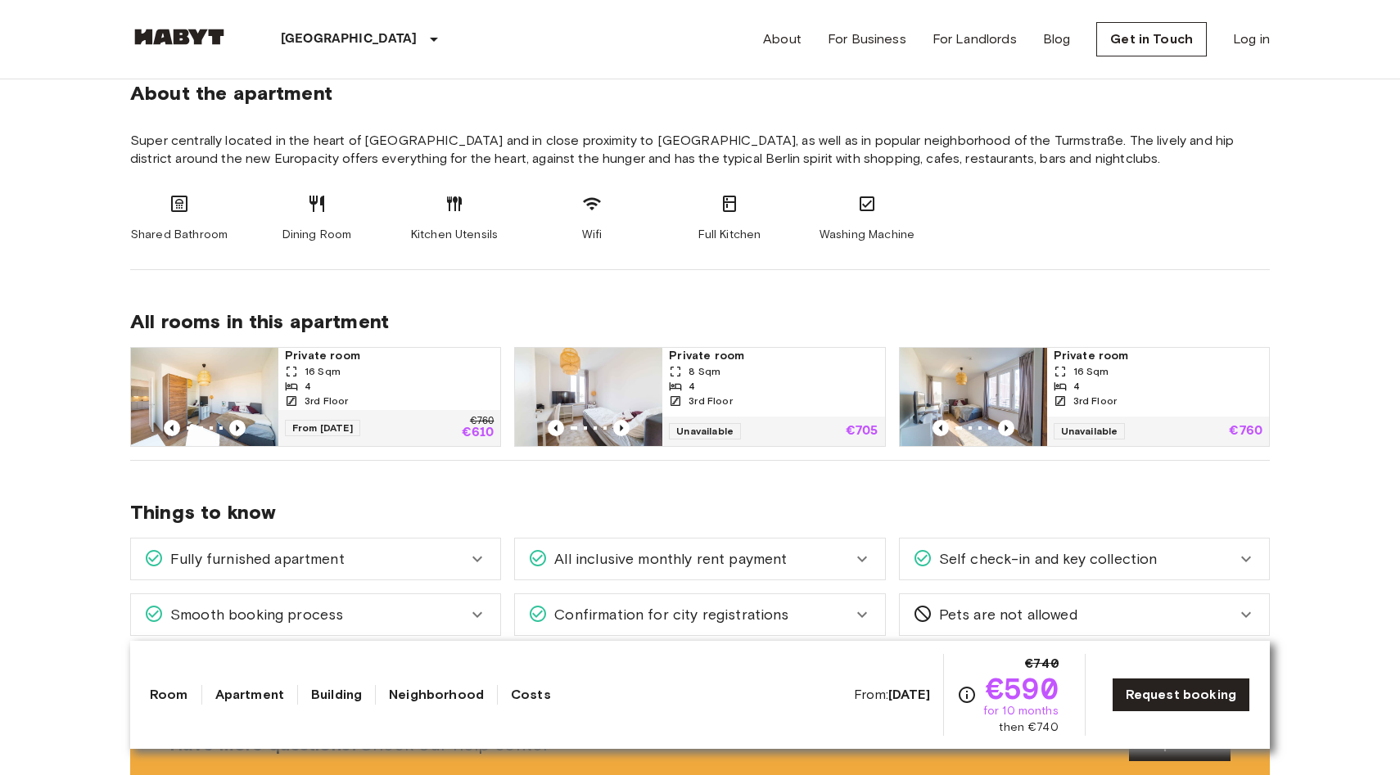
scroll to position [624, 0]
